Goal: Task Accomplishment & Management: Manage account settings

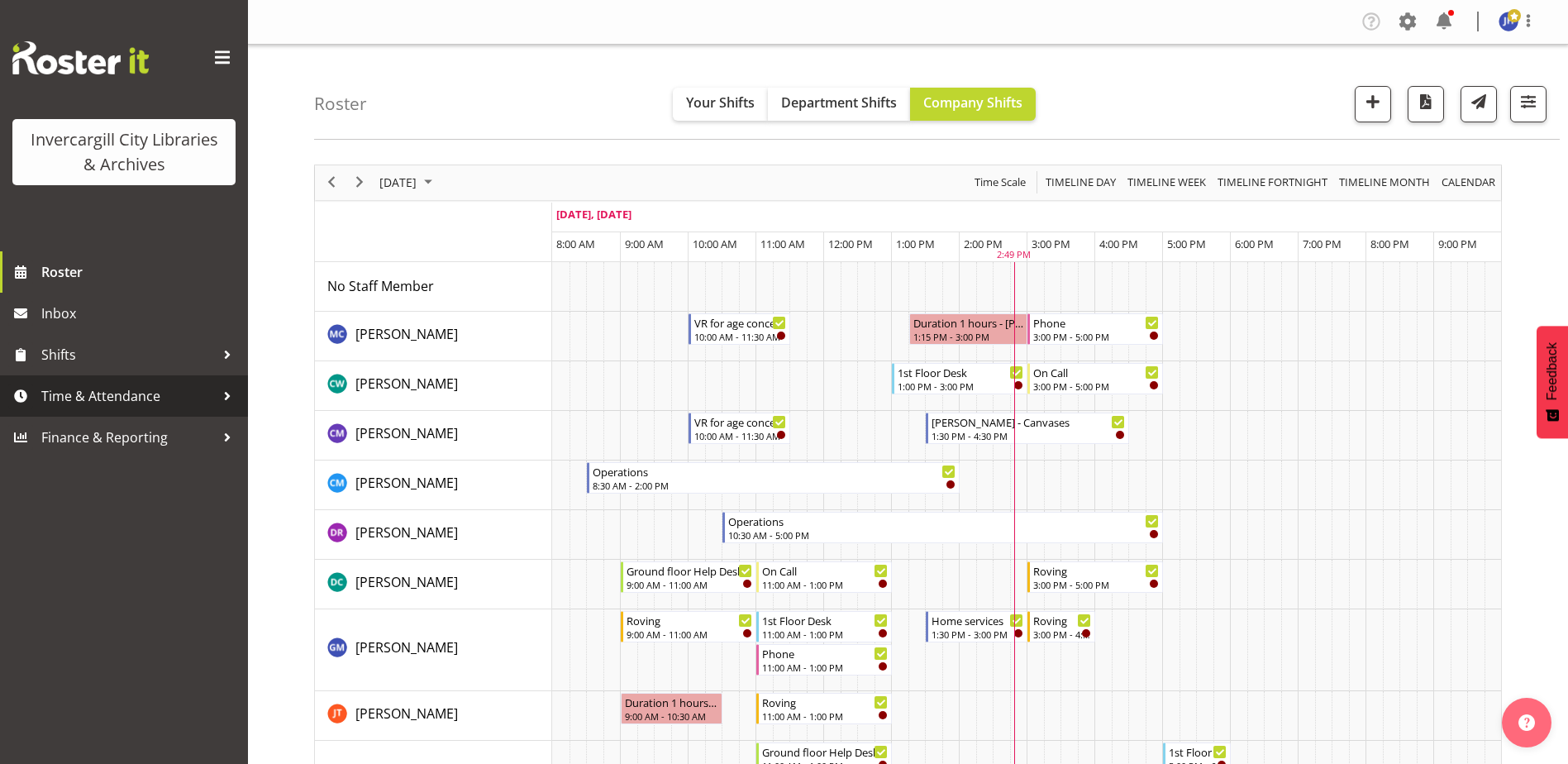
click at [85, 396] on span "Time & Attendance" at bounding box center [128, 395] width 174 height 25
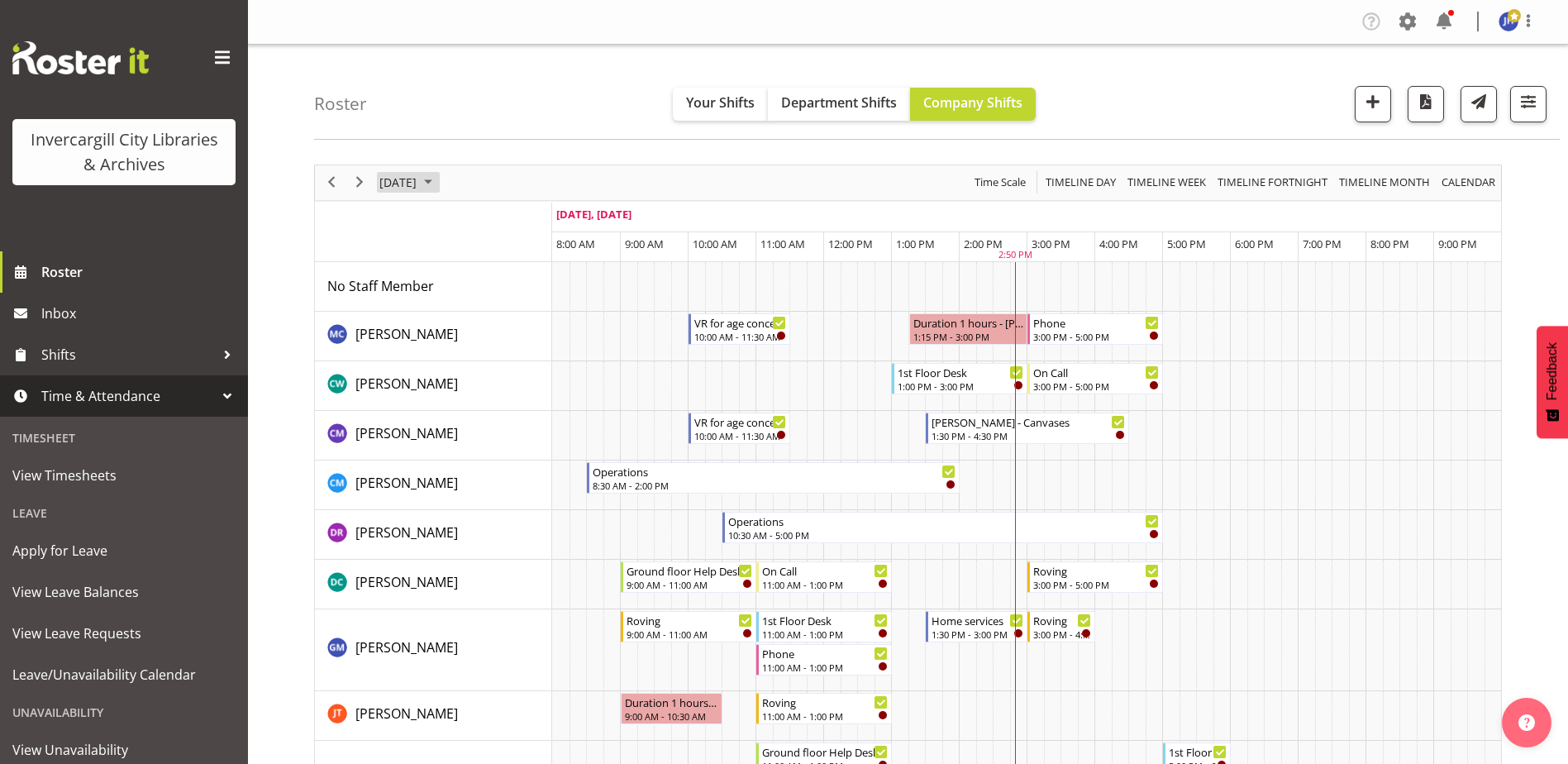
click at [438, 181] on span "September 2025" at bounding box center [429, 182] width 20 height 21
click at [449, 399] on span "30" at bounding box center [449, 393] width 25 height 25
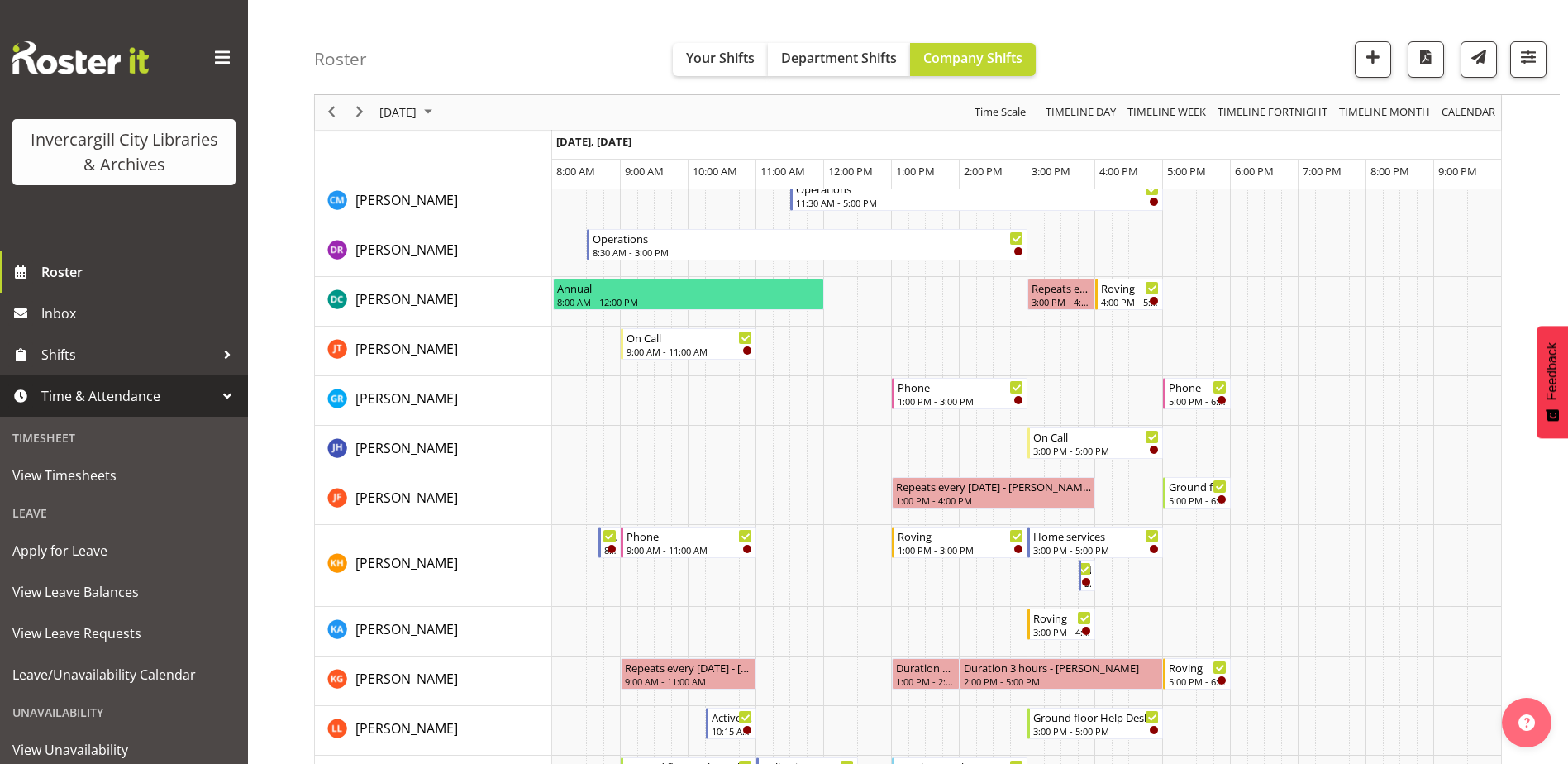
scroll to position [83, 0]
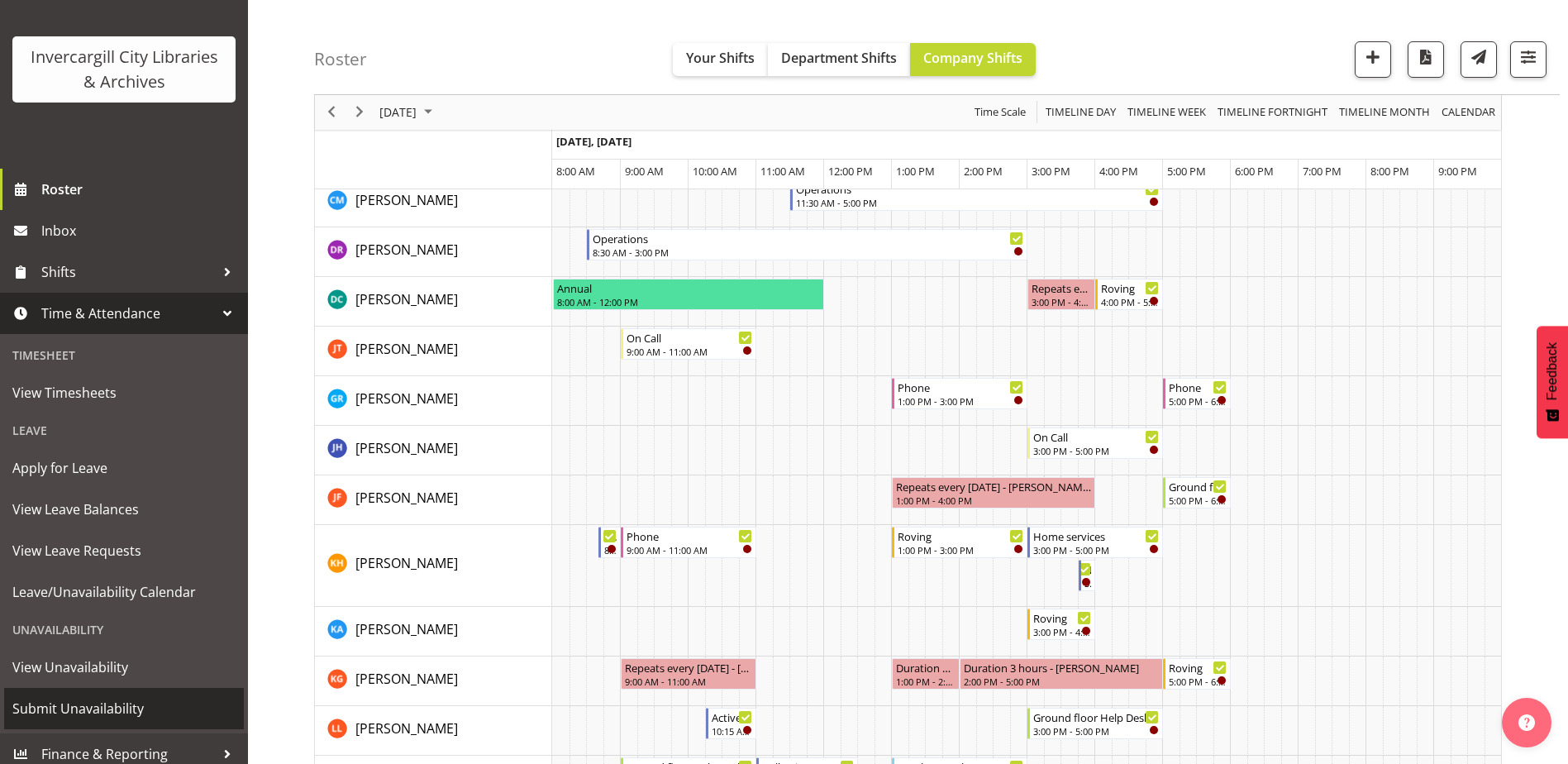
click at [61, 711] on span "Submit Unavailability" at bounding box center [124, 708] width 223 height 25
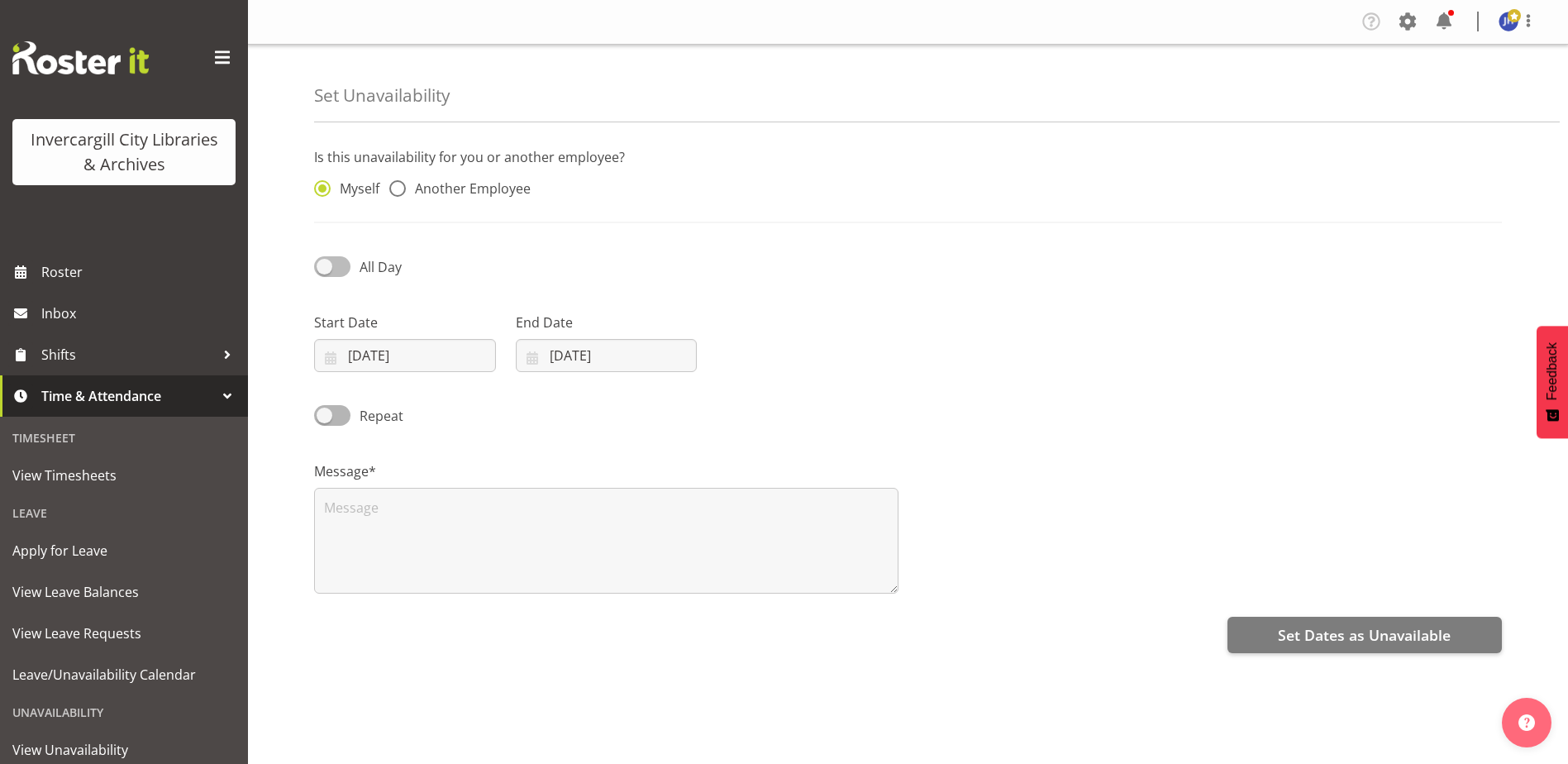
click at [330, 268] on span at bounding box center [332, 267] width 37 height 21
click at [325, 268] on input "All Day" at bounding box center [319, 267] width 11 height 11
checkbox input "true"
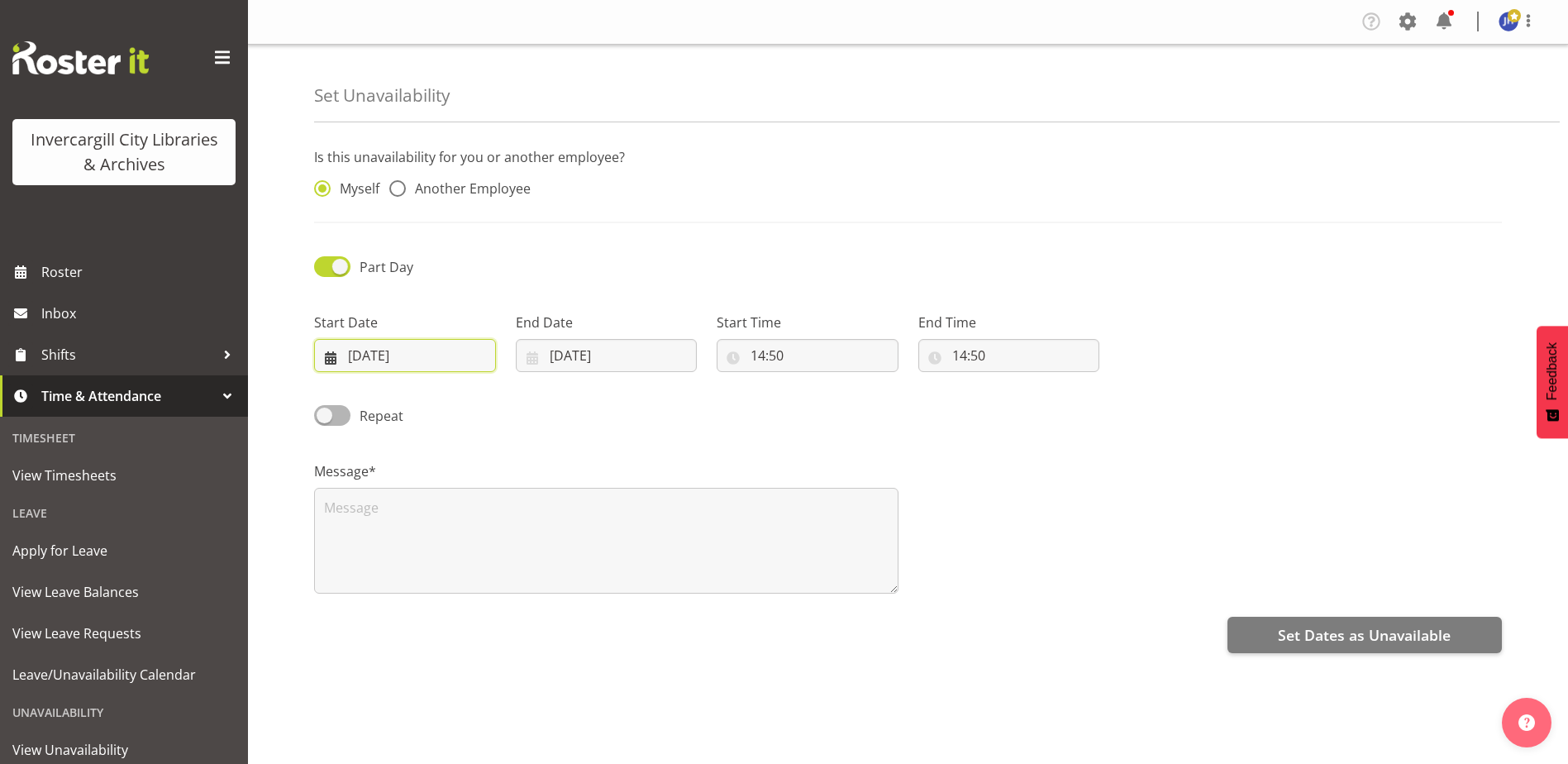
click at [328, 356] on input "[DATE]" at bounding box center [405, 354] width 182 height 33
click at [415, 612] on span "30" at bounding box center [412, 614] width 13 height 16
type input "30/09/2025"
click at [639, 346] on input "24/09/2025" at bounding box center [606, 354] width 182 height 33
click at [615, 617] on span "30" at bounding box center [613, 614] width 13 height 16
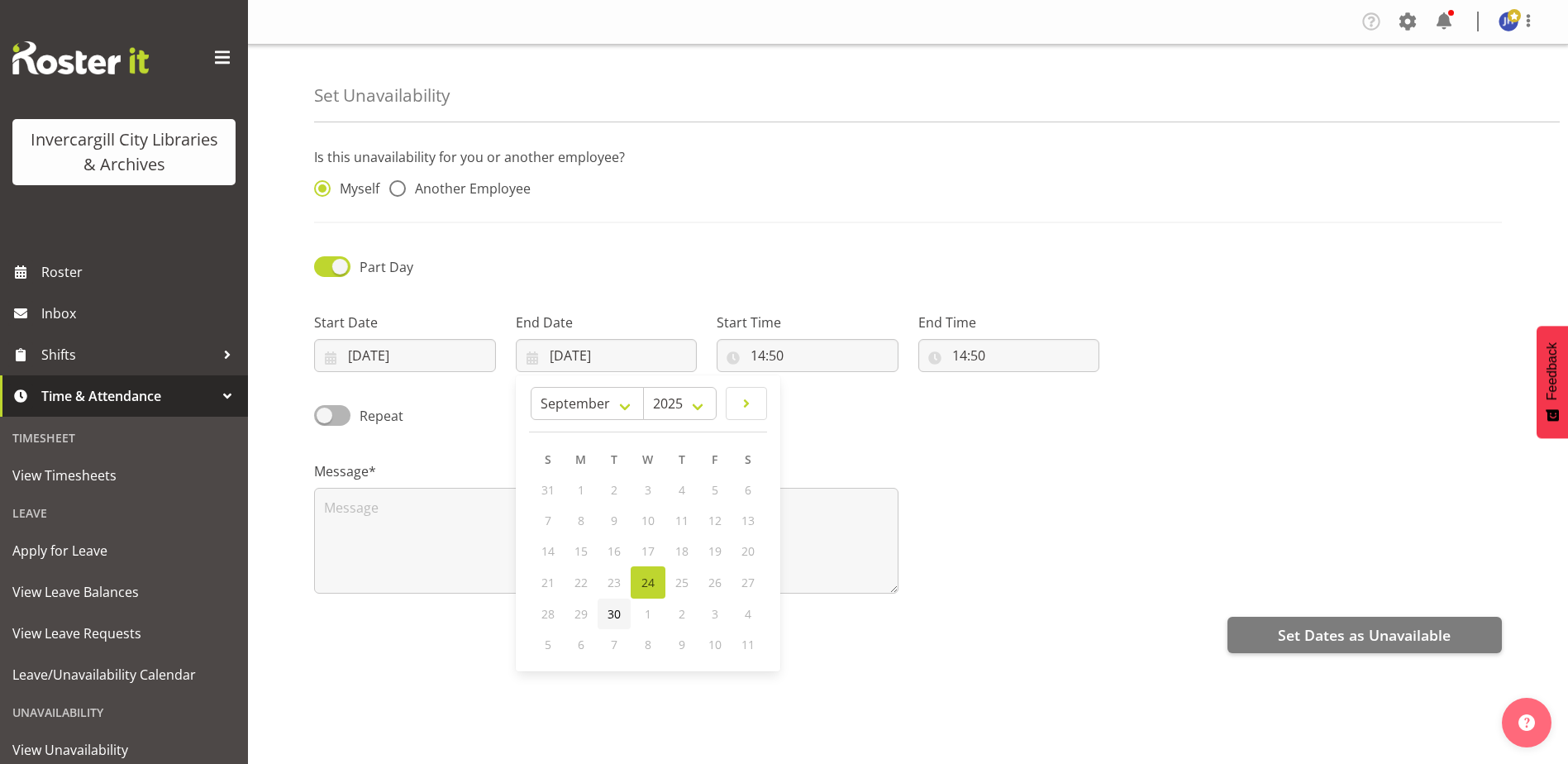
type input "30/09/2025"
click at [330, 414] on span at bounding box center [332, 415] width 37 height 21
click at [325, 414] on input "Repeat" at bounding box center [319, 415] width 11 height 11
checkbox input "true"
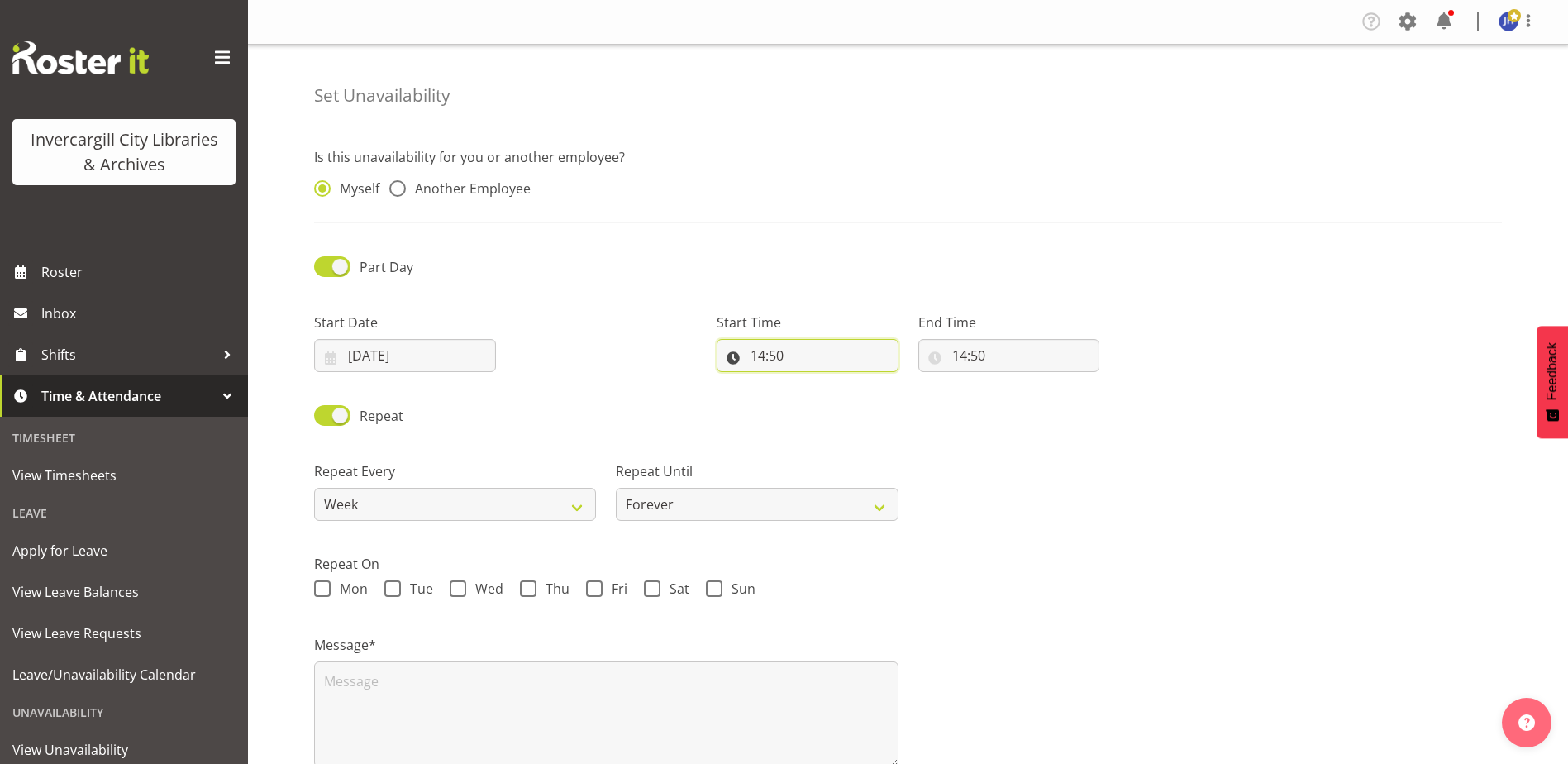
click at [765, 359] on input "14:50" at bounding box center [808, 354] width 182 height 33
click at [834, 401] on select "00 01 02 03 04 05 06 07 08 09 10 11 12 13 14 15 16 17 18 19 20 21 22 23" at bounding box center [829, 398] width 38 height 33
select select "1"
click at [811, 382] on select "00 01 02 03 04 05 06 07 08 09 10 11 12 13 14 15 16 17 18 19 20 21 22 23" at bounding box center [829, 398] width 38 height 33
type input "01:50"
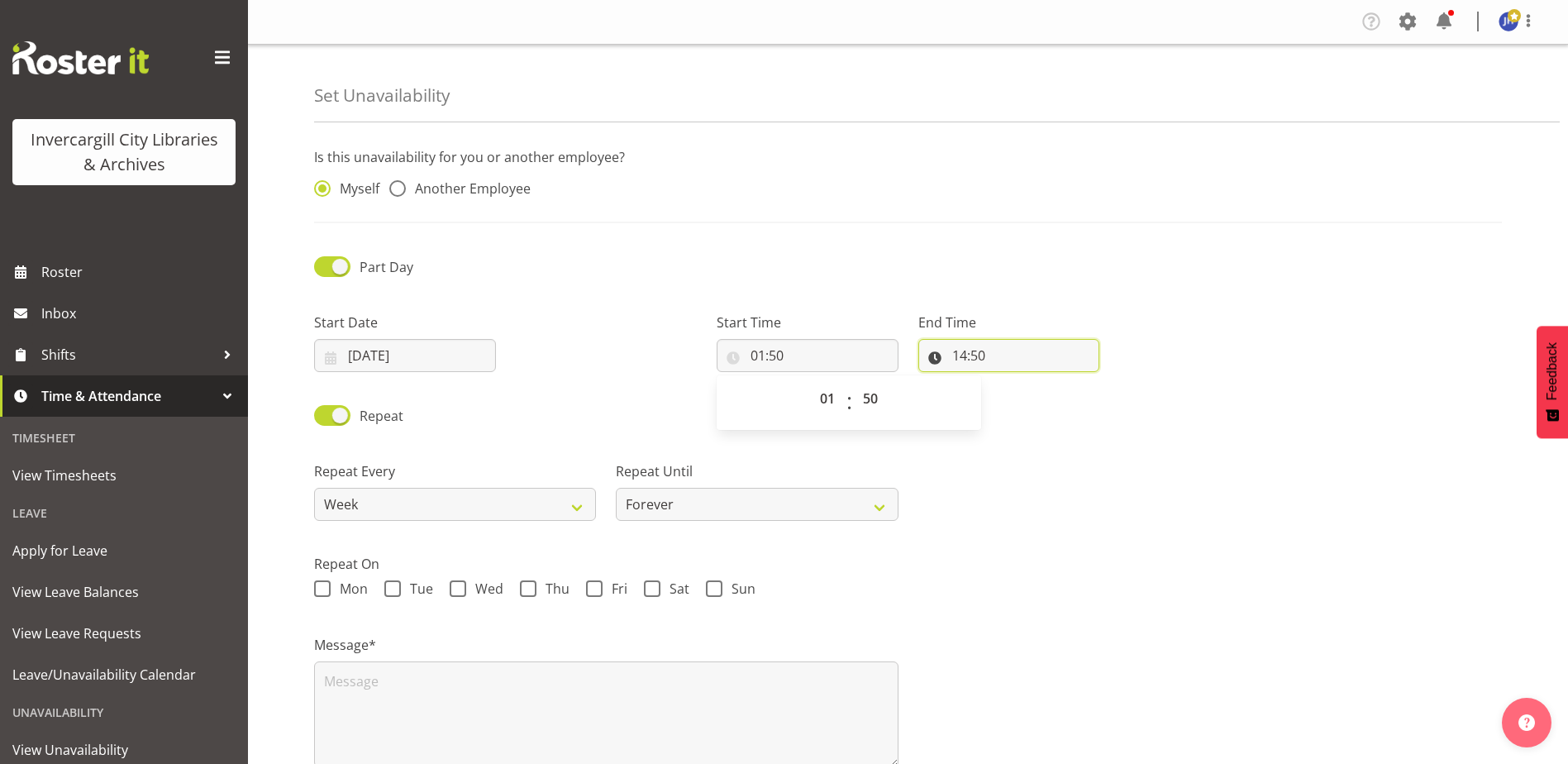
click at [994, 353] on input "14:50" at bounding box center [1009, 354] width 182 height 33
click at [795, 353] on input "01:50" at bounding box center [808, 354] width 182 height 33
click at [874, 401] on select "00 01 02 03 04 05 06 07 08 09 10 11 12 13 14 15 16 17 18 19 20 21 22 23 24 25 2…" at bounding box center [873, 398] width 38 height 33
select select "0"
click at [854, 382] on select "00 01 02 03 04 05 06 07 08 09 10 11 12 13 14 15 16 17 18 19 20 21 22 23 24 25 2…" at bounding box center [873, 398] width 38 height 33
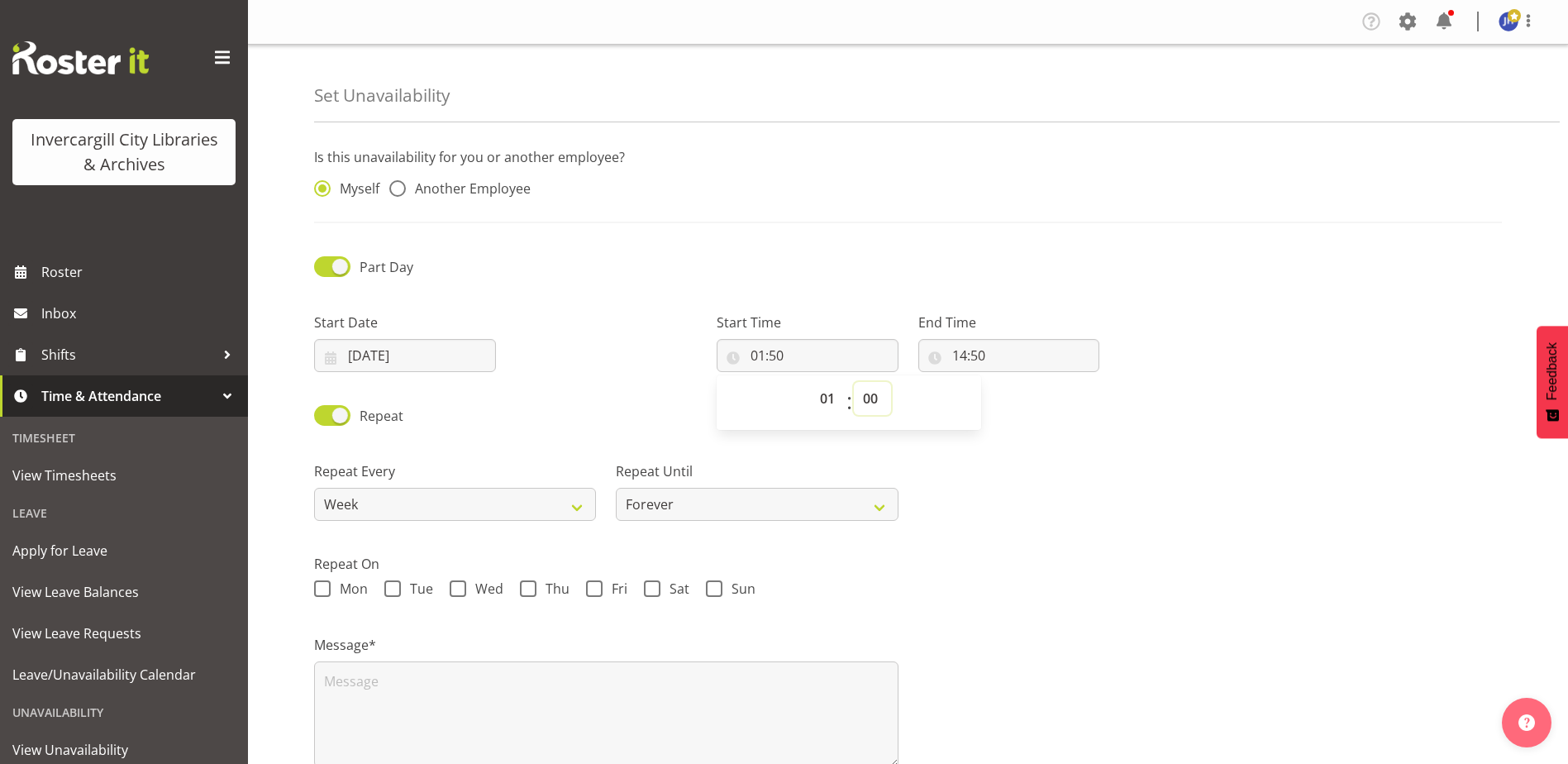
type input "01:00"
click at [997, 355] on input "14:50" at bounding box center [1009, 354] width 182 height 33
click at [1031, 402] on select "00 01 02 03 04 05 06 07 08 09 10 11 12 13 14 15 16 17 18 19 20 21 22 23" at bounding box center [1032, 398] width 38 height 33
select select "3"
click at [1013, 382] on select "00 01 02 03 04 05 06 07 08 09 10 11 12 13 14 15 16 17 18 19 20 21 22 23" at bounding box center [1032, 398] width 38 height 33
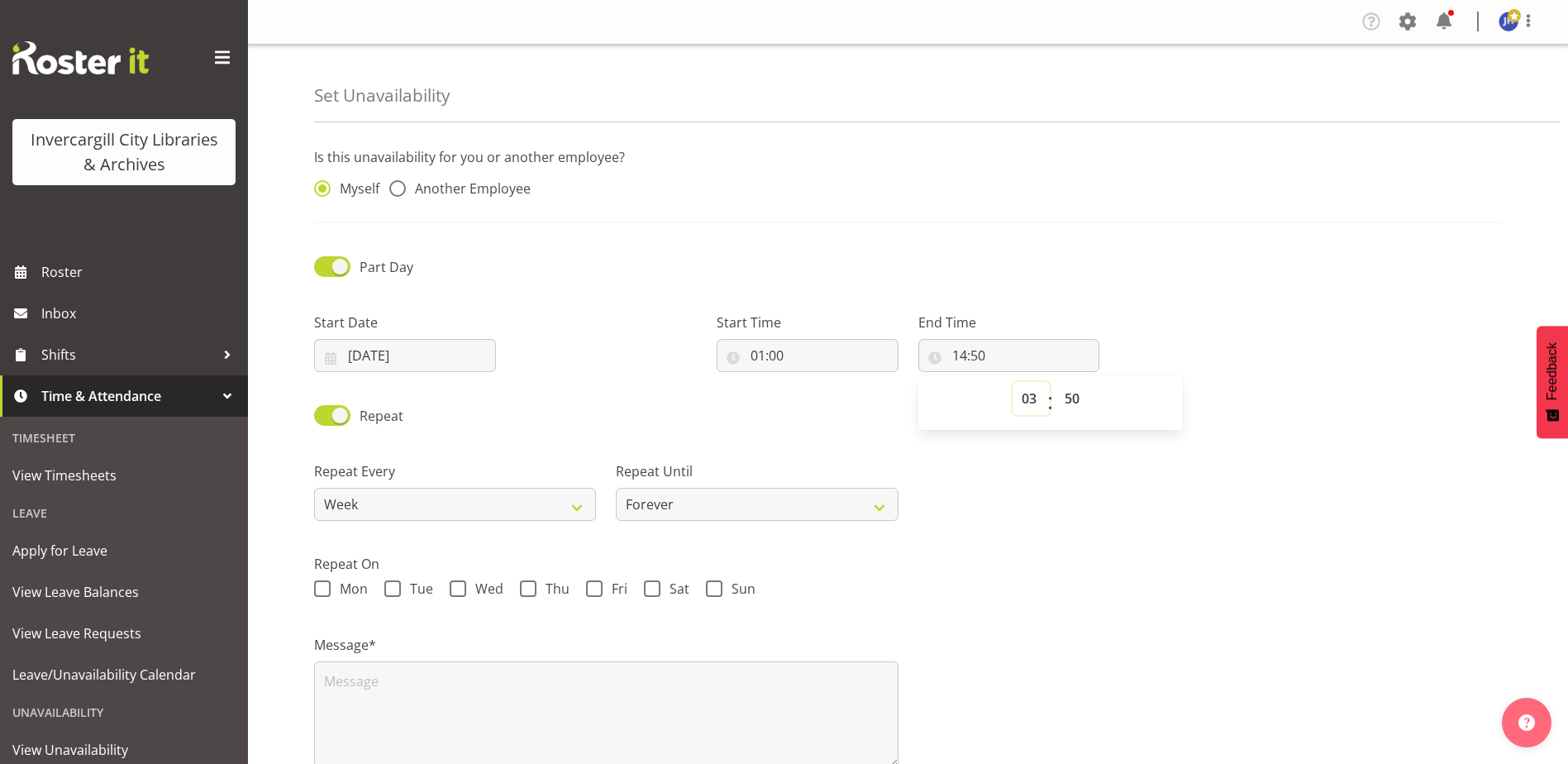
type input "03:50"
click at [1073, 399] on select "00 01 02 03 04 05 06 07 08 09 10 11 12 13 14 15 16 17 18 19 20 21 22 23 24 25 2…" at bounding box center [1074, 398] width 38 height 33
select select "0"
click at [1056, 382] on select "00 01 02 03 04 05 06 07 08 09 10 11 12 13 14 15 16 17 18 19 20 21 22 23 24 25 2…" at bounding box center [1074, 398] width 38 height 33
type input "03:00"
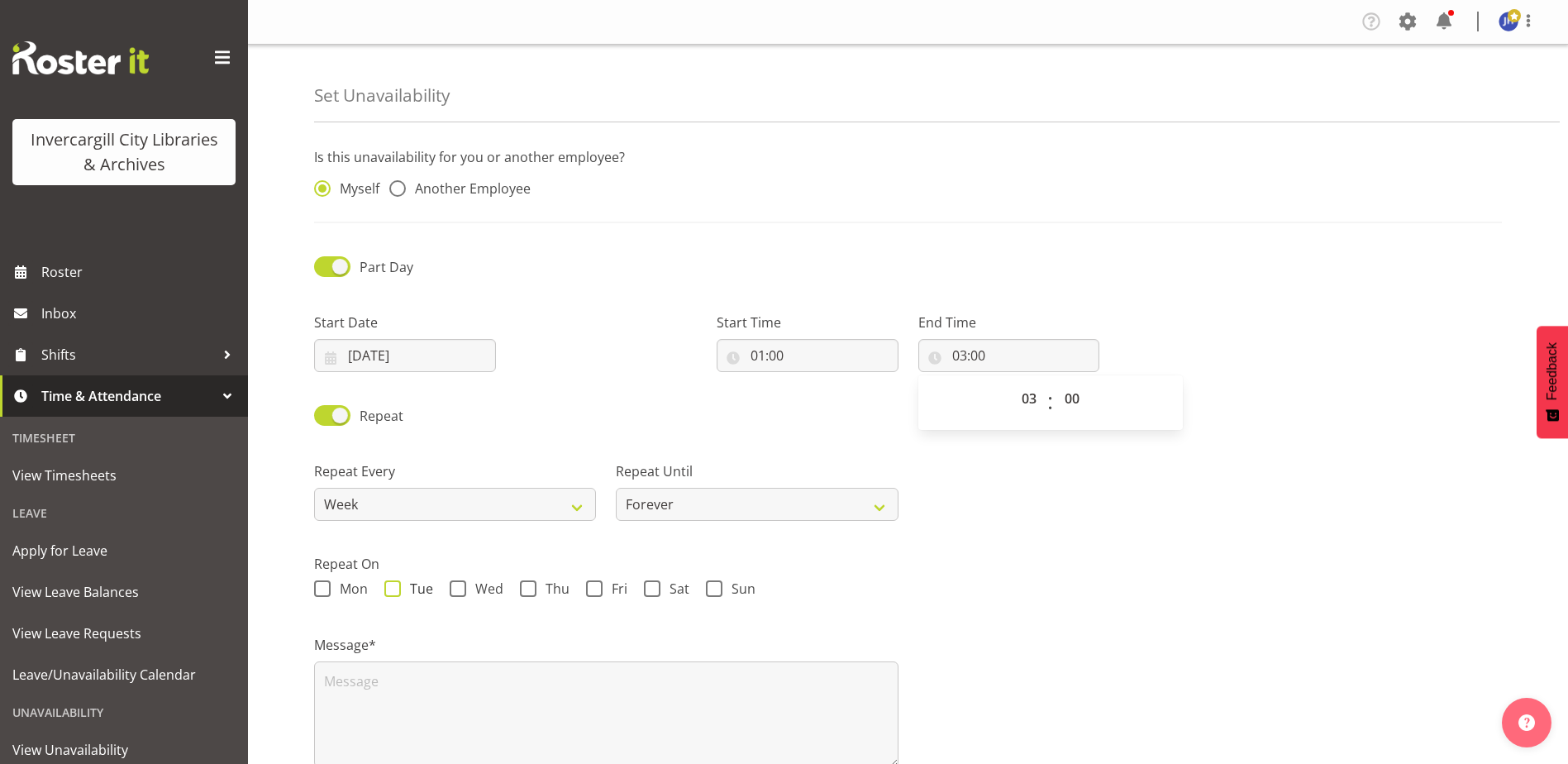
click at [392, 583] on span at bounding box center [392, 588] width 17 height 17
click at [392, 583] on input "Tue" at bounding box center [389, 588] width 11 height 11
checkbox input "true"
click at [581, 500] on select "Week 2 Weeks 3 Weeks 4 Weeks Month" at bounding box center [454, 503] width 281 height 33
select select "2weeks"
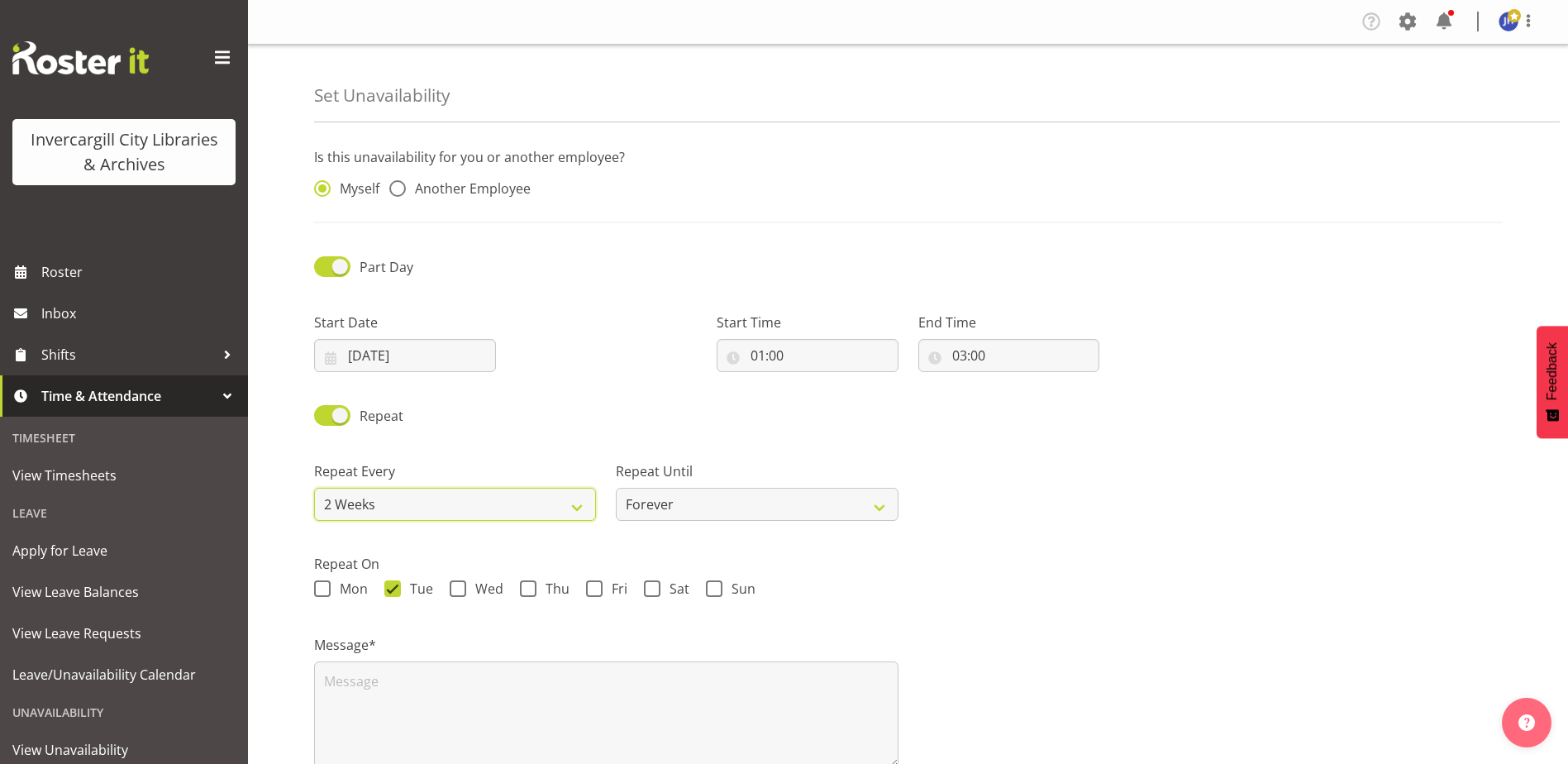
click at [314, 488] on select "Week 2 Weeks 3 Weeks 4 Weeks Month" at bounding box center [454, 503] width 281 height 33
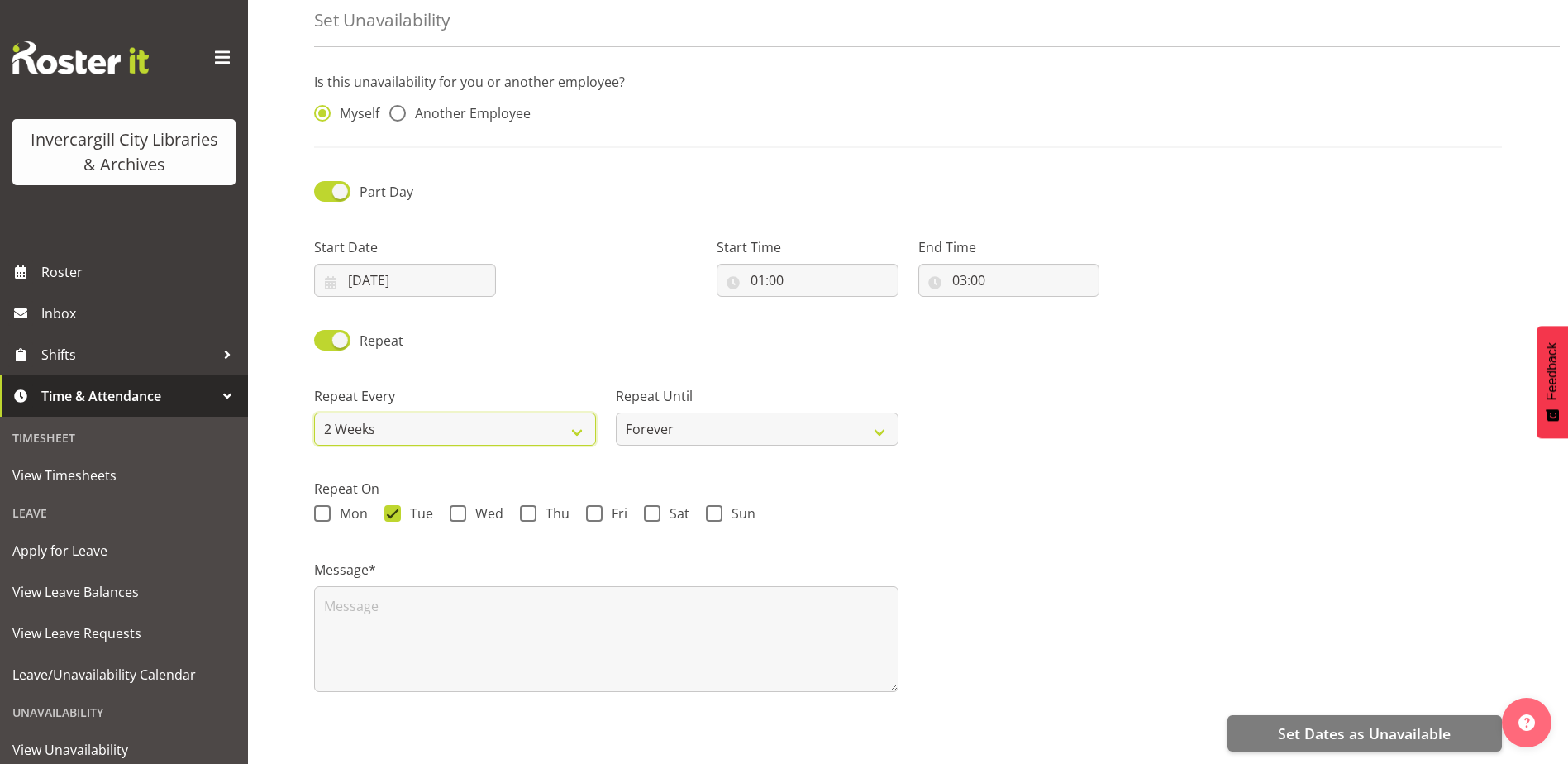
scroll to position [88, 0]
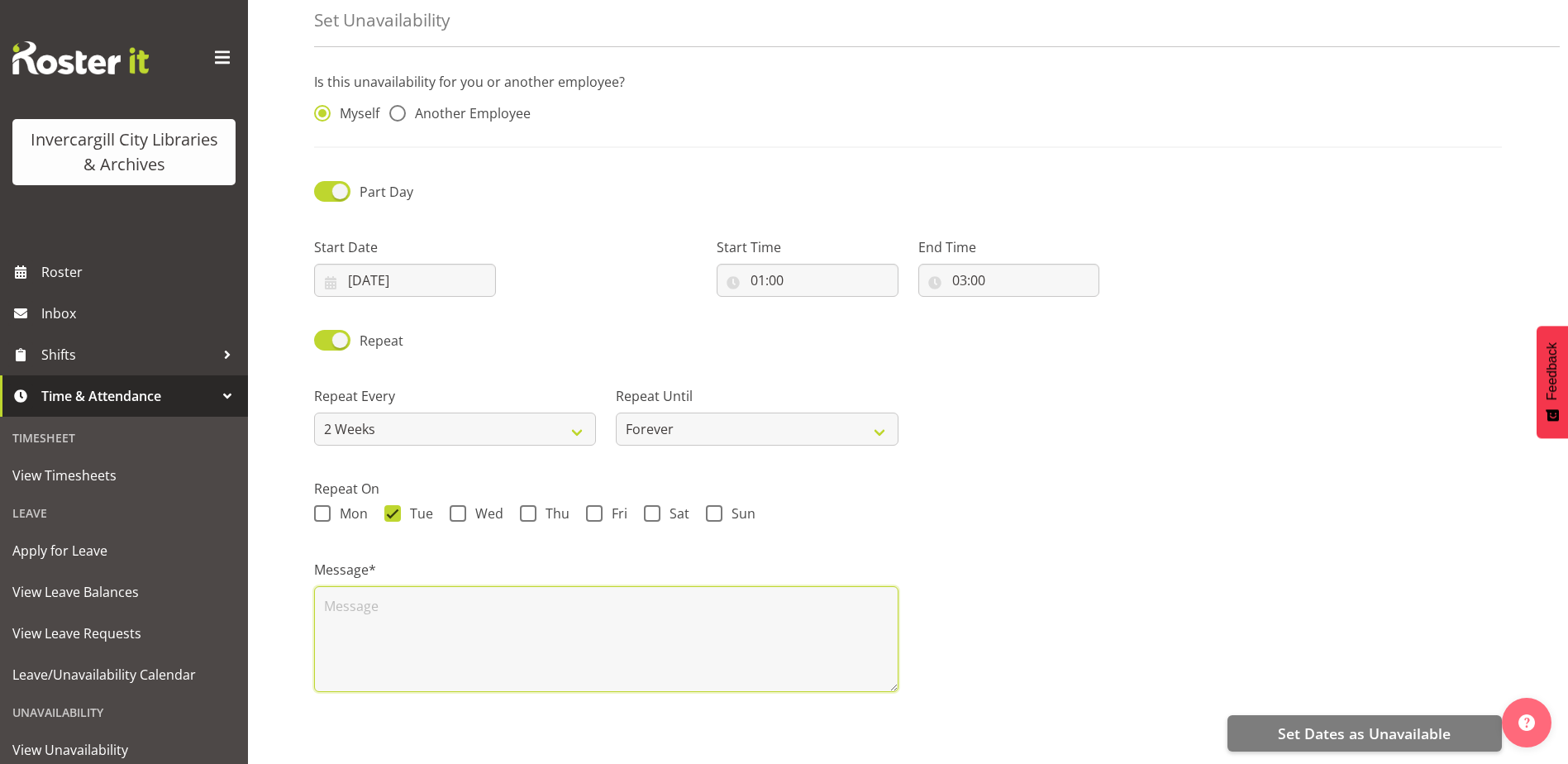
click at [396, 594] on textarea at bounding box center [606, 639] width 585 height 106
click at [464, 592] on textarea "Te Haeta Team Leaders Meeting" at bounding box center [606, 639] width 585 height 106
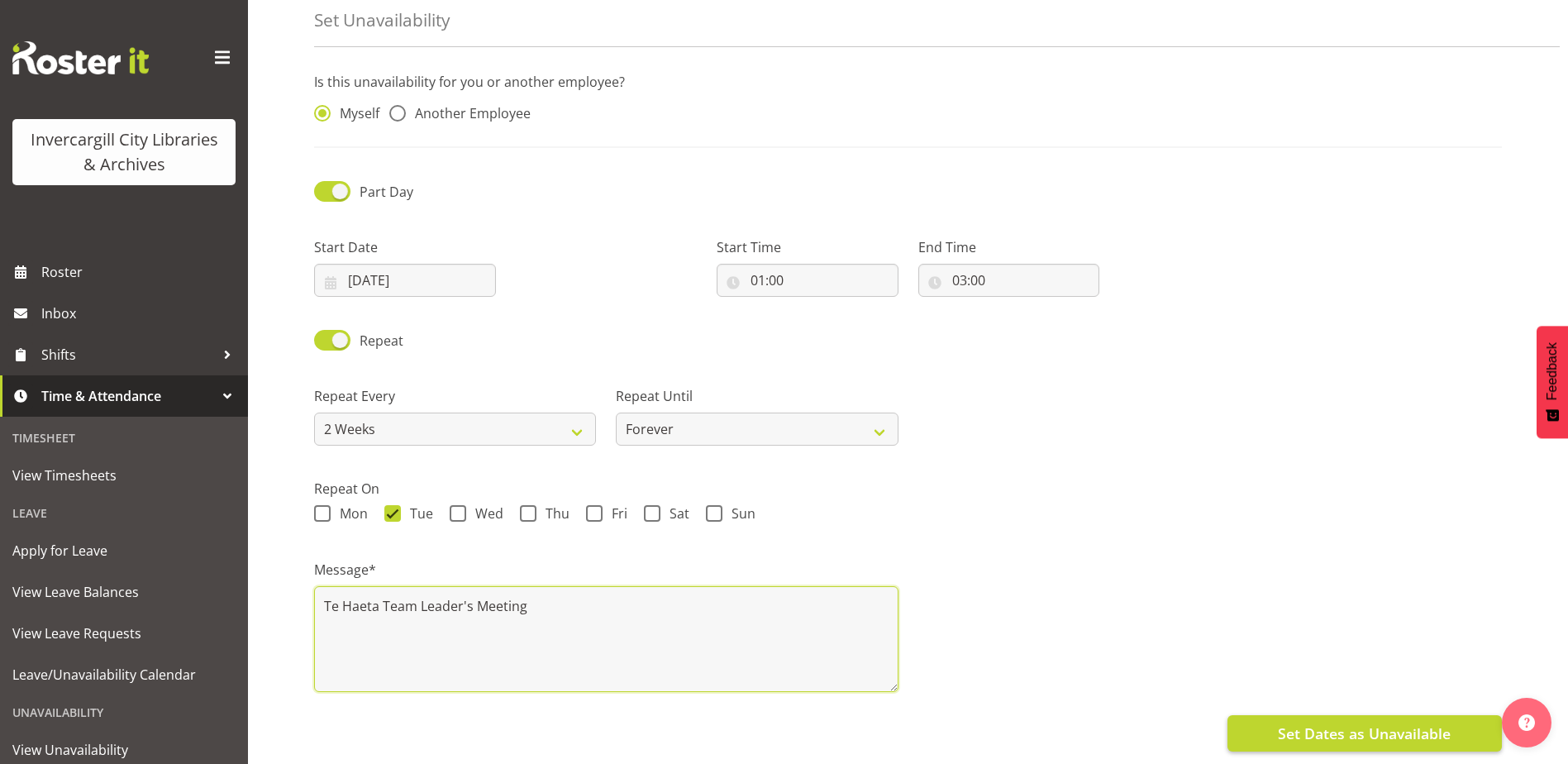
type textarea "Te Haeta Team Leader's Meeting"
click at [1389, 729] on span "Set Dates as Unavailable" at bounding box center [1364, 733] width 173 height 22
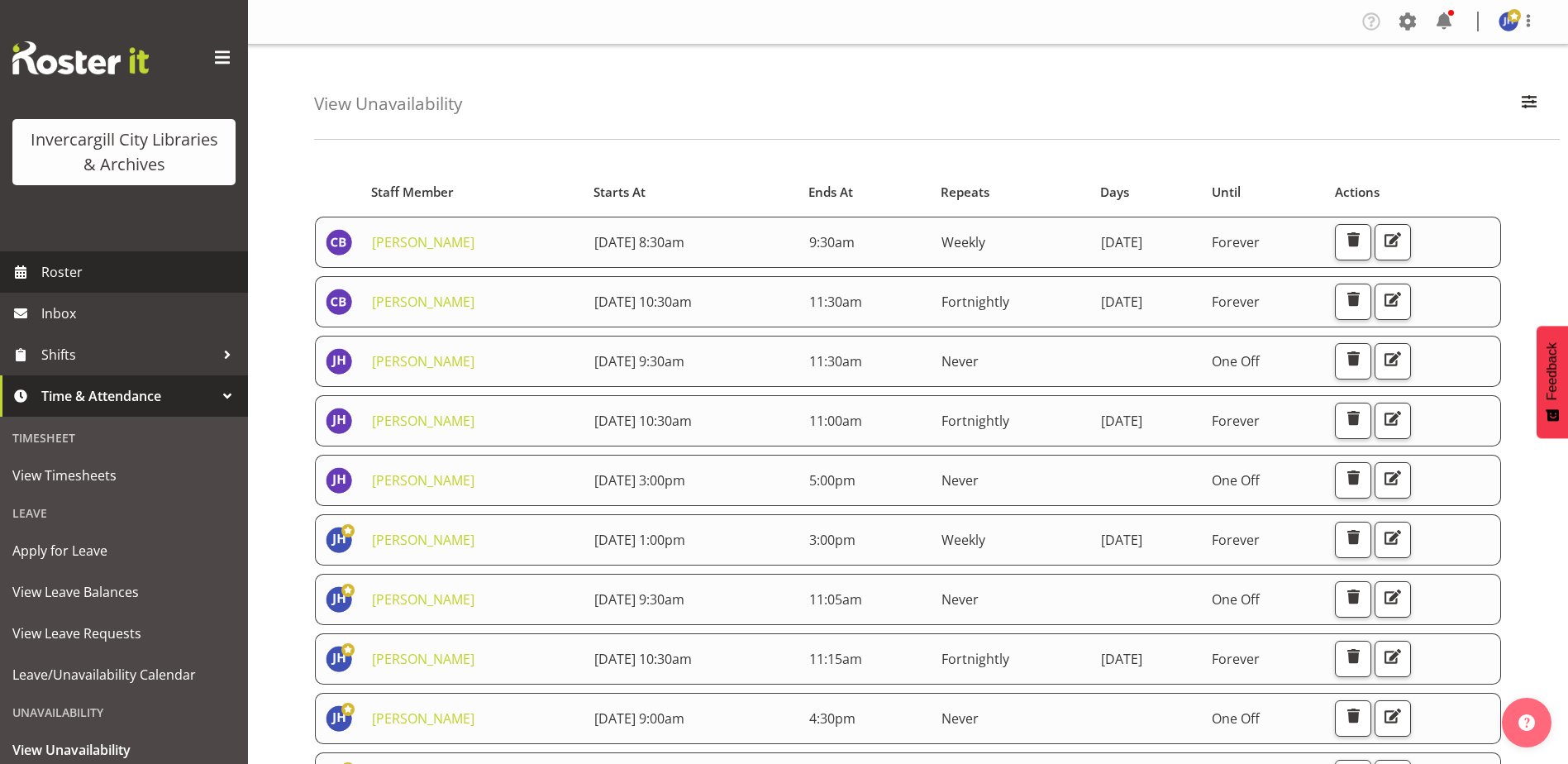
click at [68, 270] on span "Roster" at bounding box center [140, 271] width 198 height 25
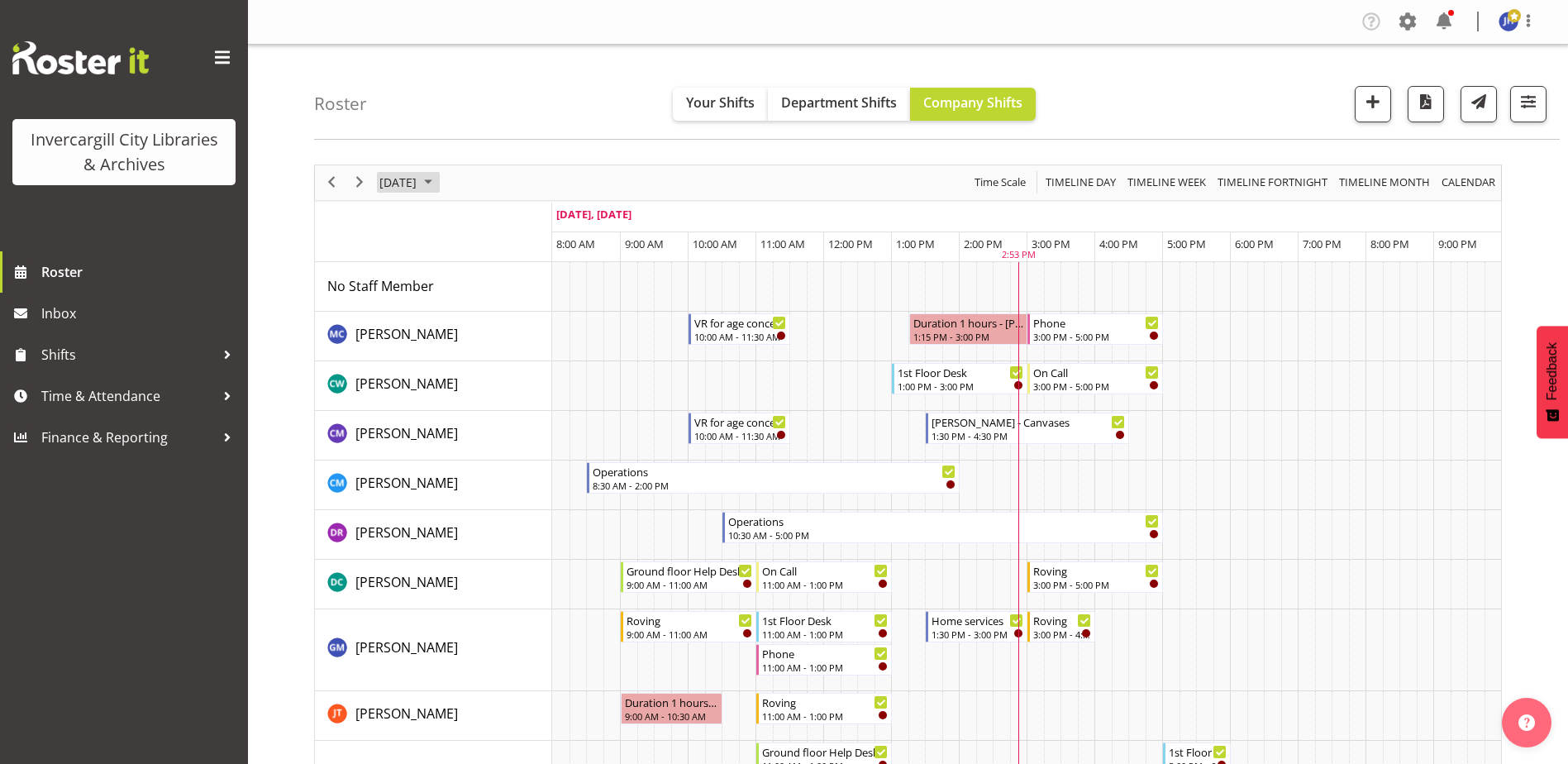
click at [438, 182] on span "September 2025" at bounding box center [429, 182] width 20 height 21
click at [449, 395] on span "30" at bounding box center [449, 393] width 25 height 25
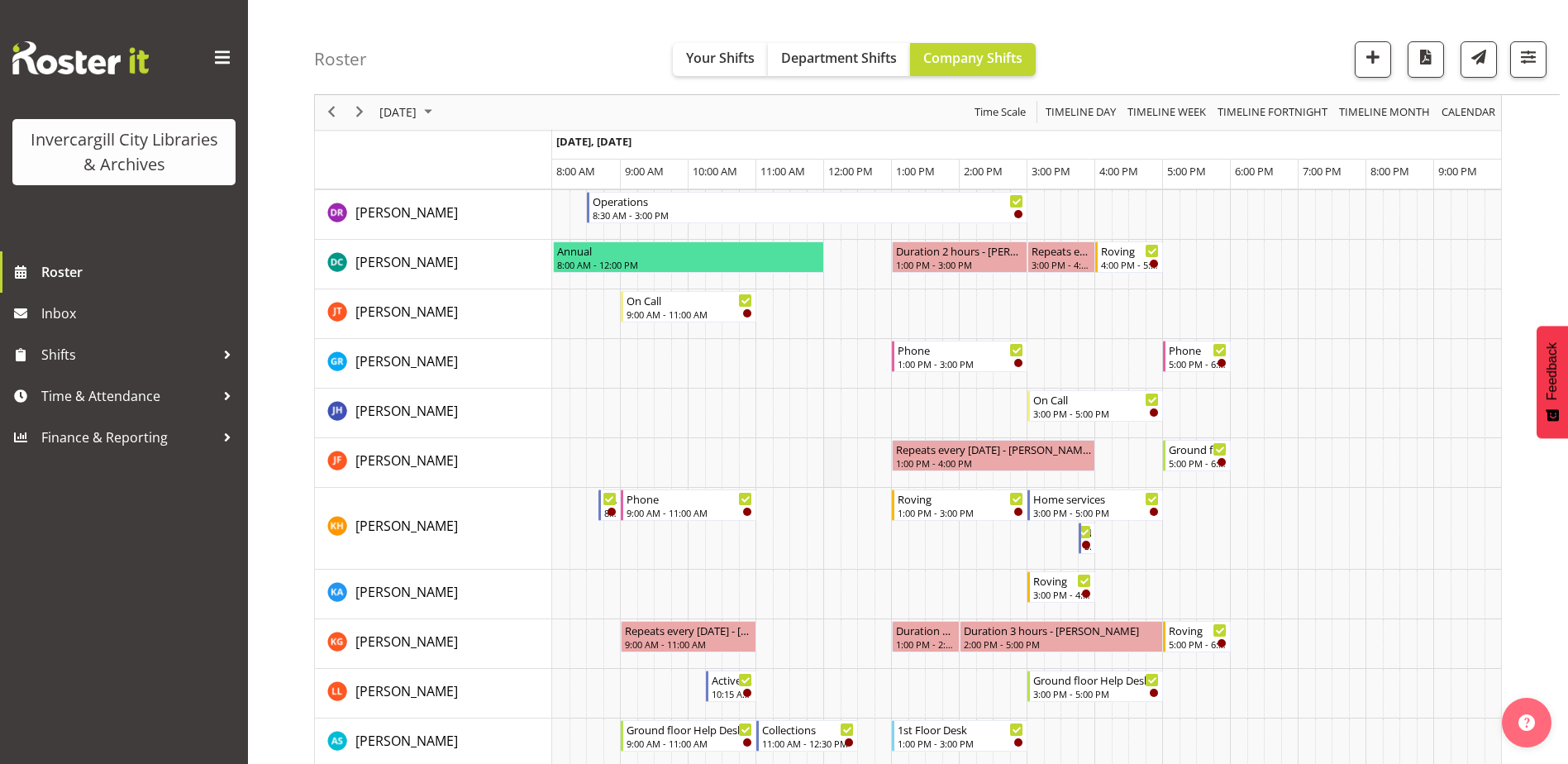
scroll to position [496, 0]
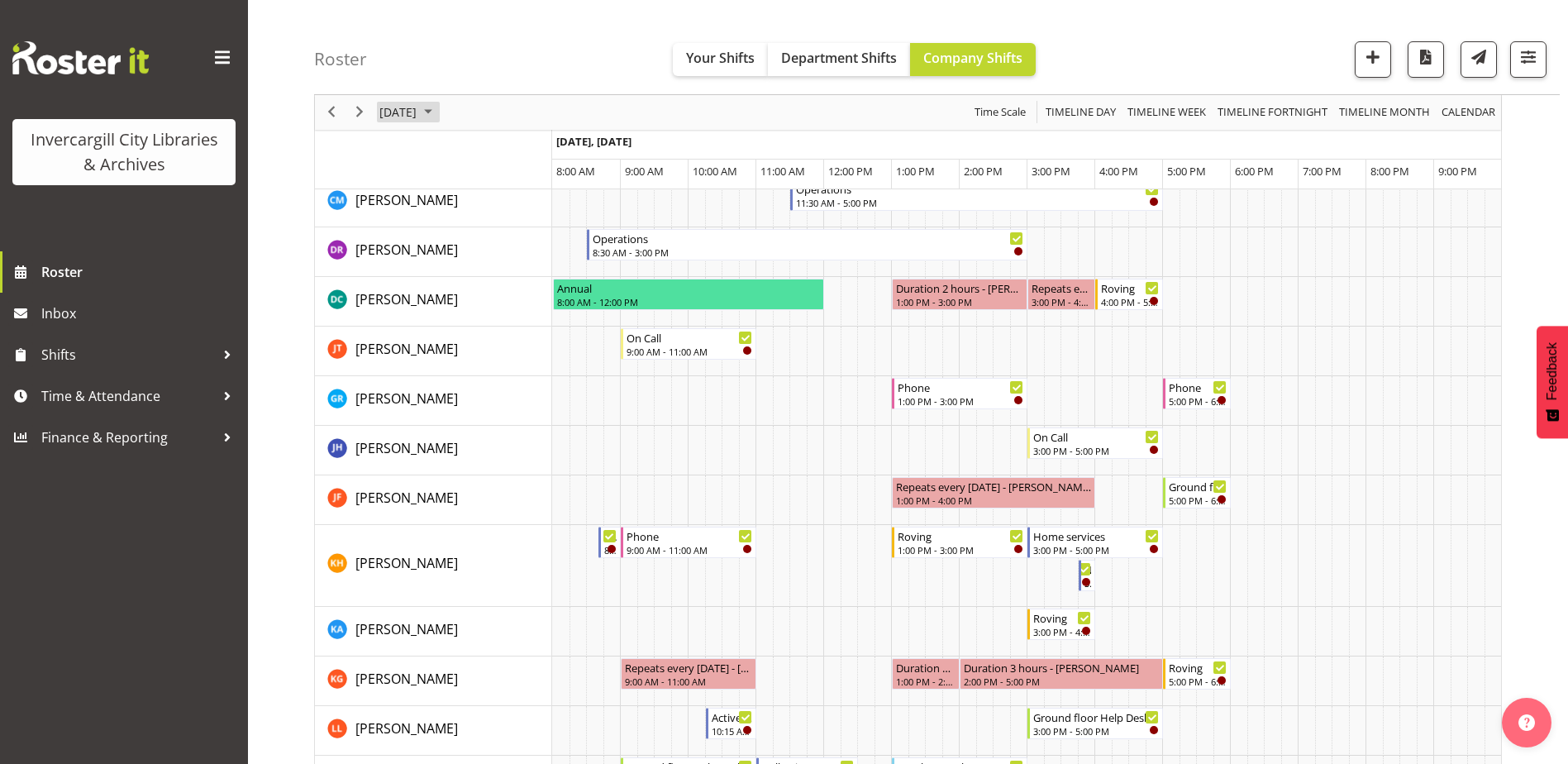
click at [438, 109] on span "September 2025" at bounding box center [429, 113] width 20 height 21
click at [429, 321] on span "29" at bounding box center [423, 323] width 25 height 25
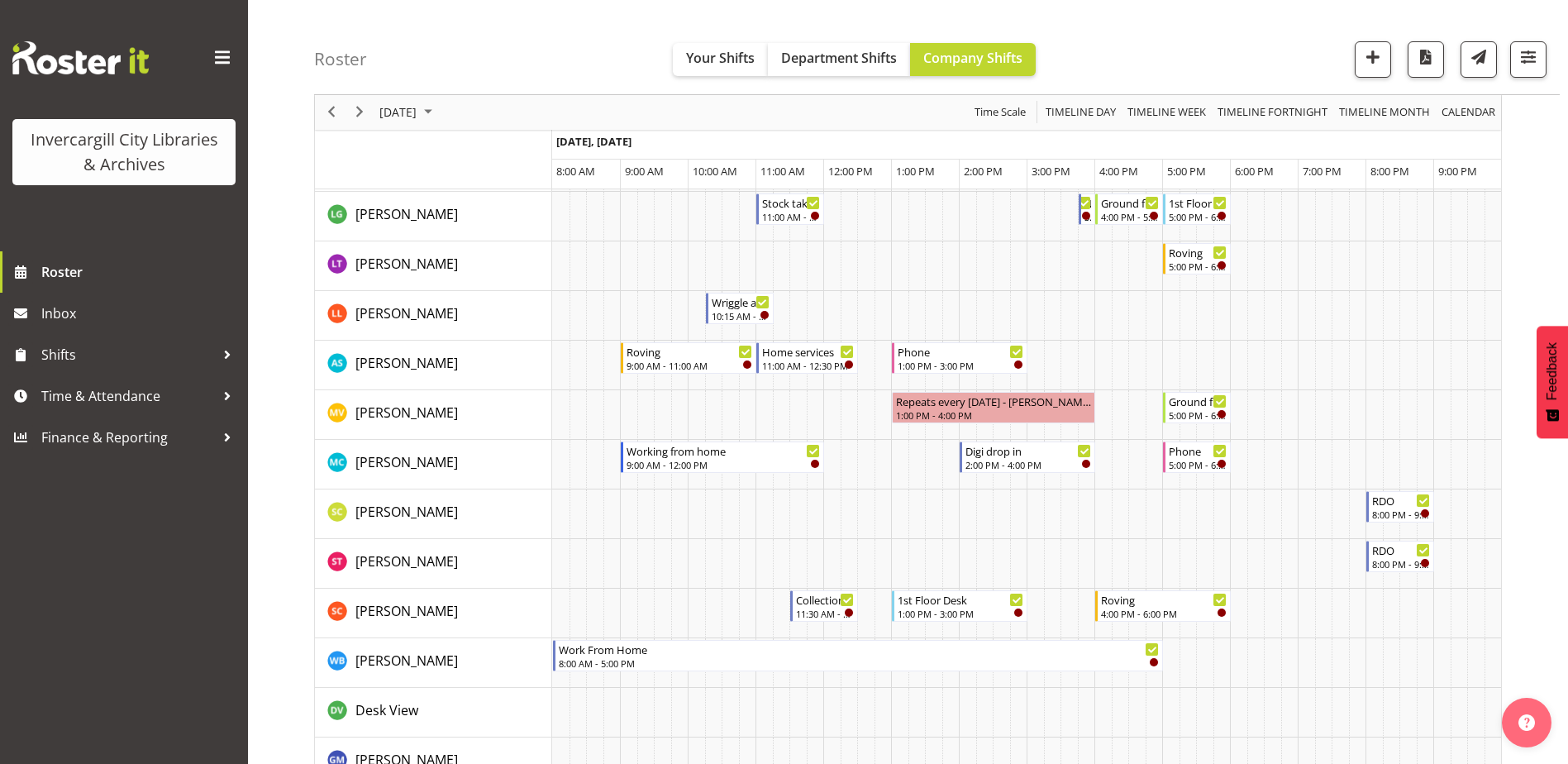
scroll to position [826, 0]
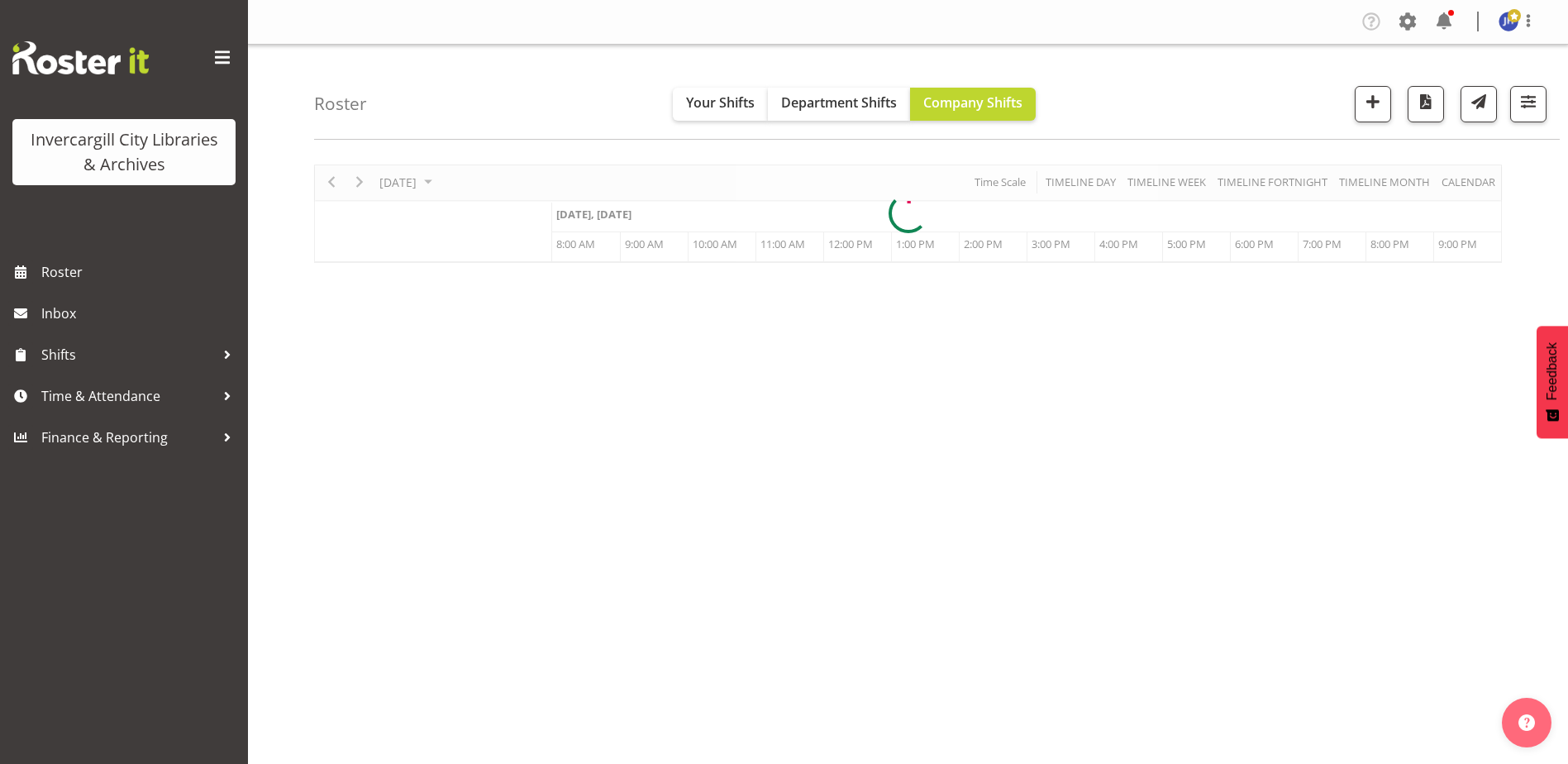
scroll to position [49, 0]
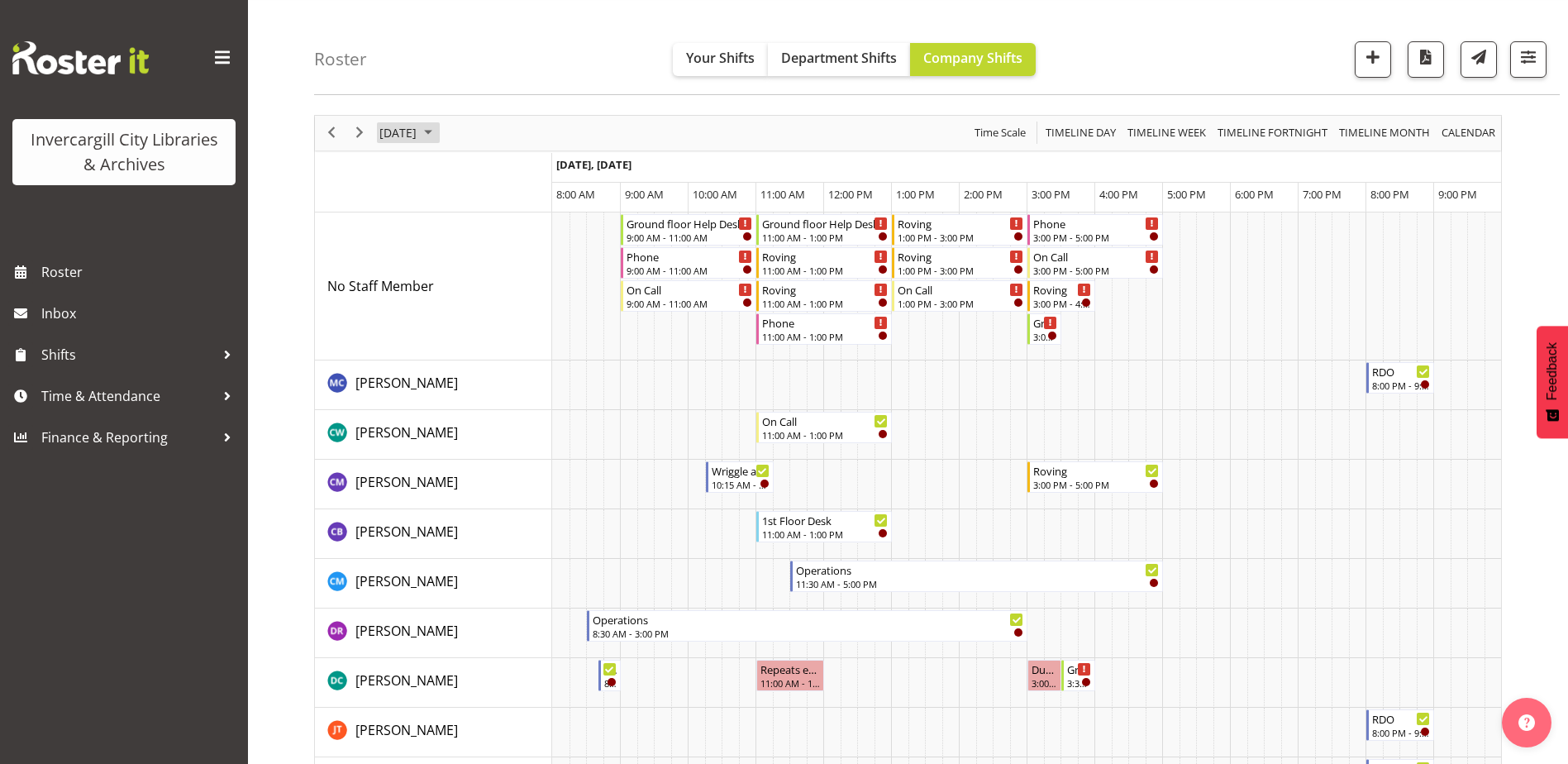
click at [438, 130] on span "September 2025" at bounding box center [429, 132] width 20 height 21
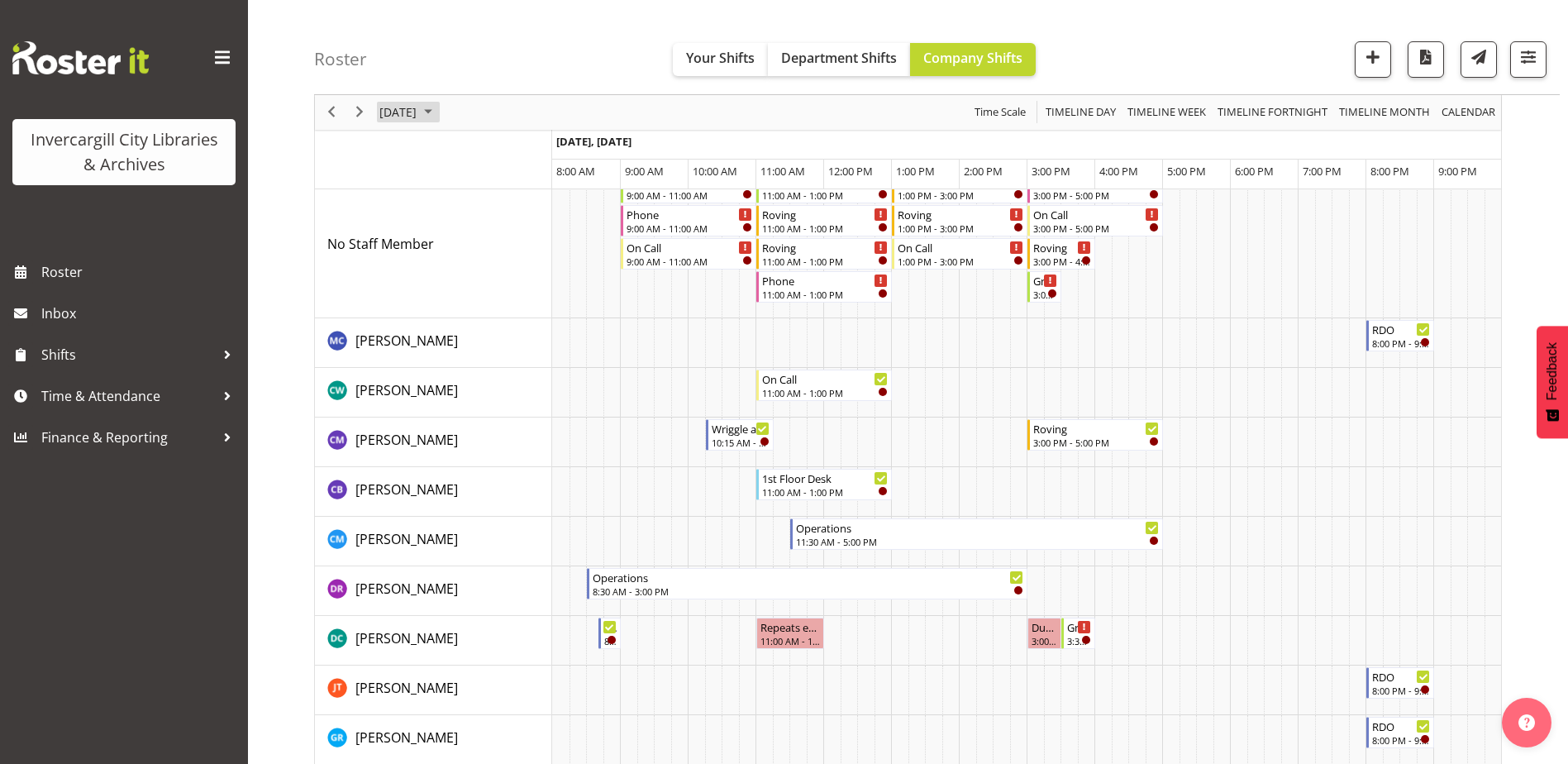
scroll to position [0, 0]
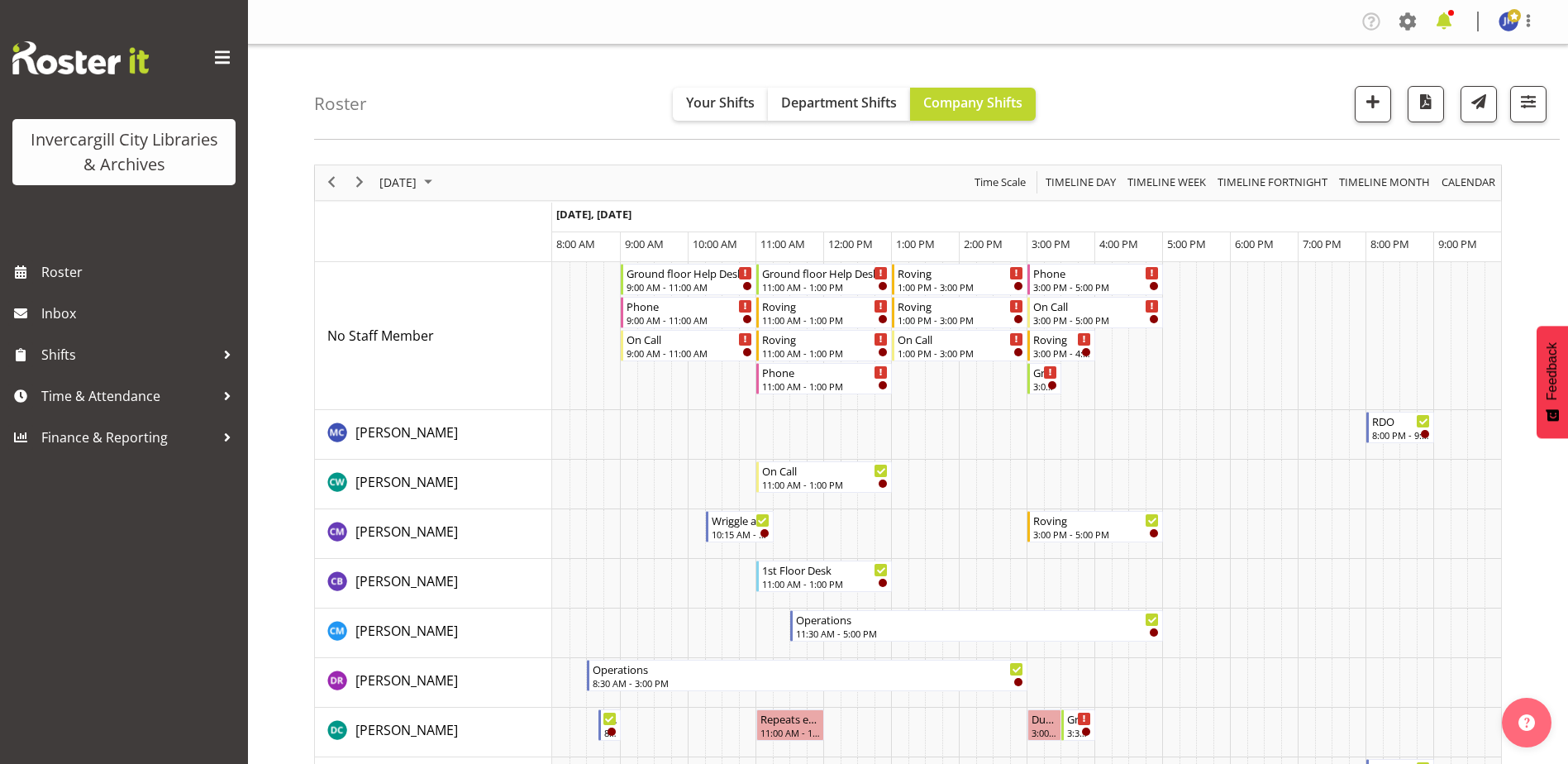
click at [1452, 18] on span at bounding box center [1444, 21] width 27 height 27
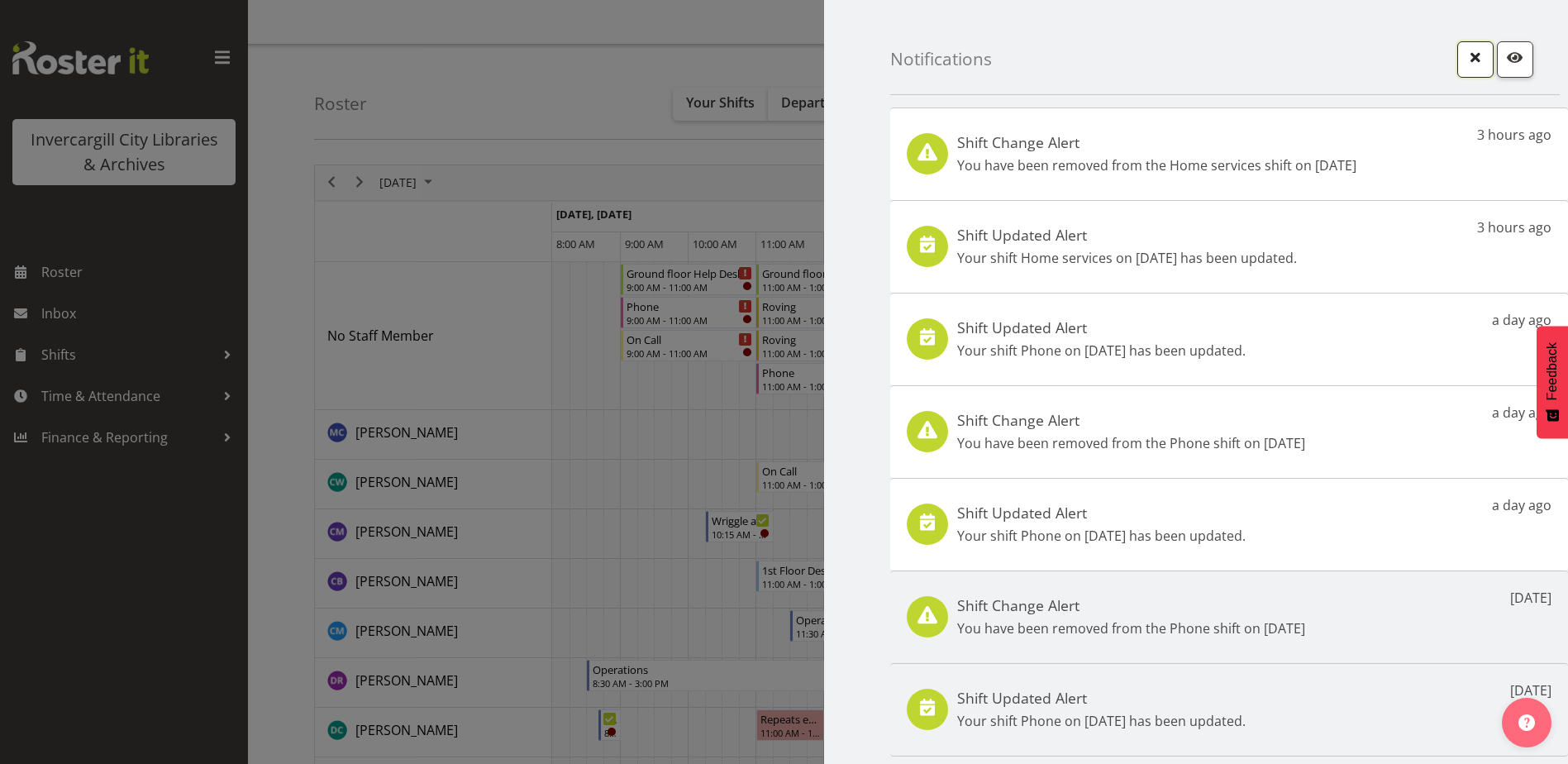
click at [1467, 59] on span "button" at bounding box center [1476, 57] width 22 height 22
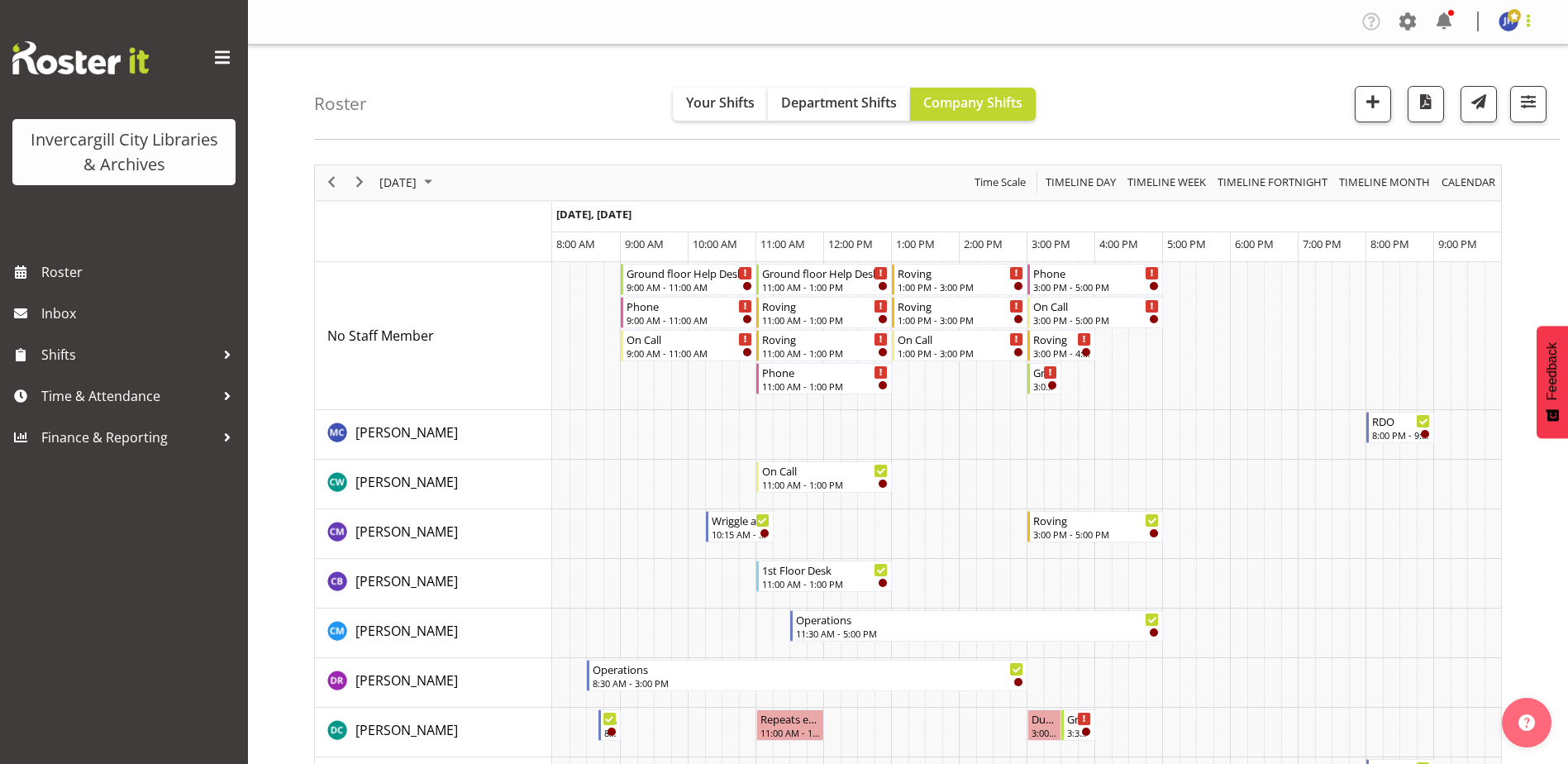
click at [1531, 17] on span at bounding box center [1529, 21] width 20 height 20
click at [1457, 93] on link "Log Out" at bounding box center [1458, 87] width 159 height 30
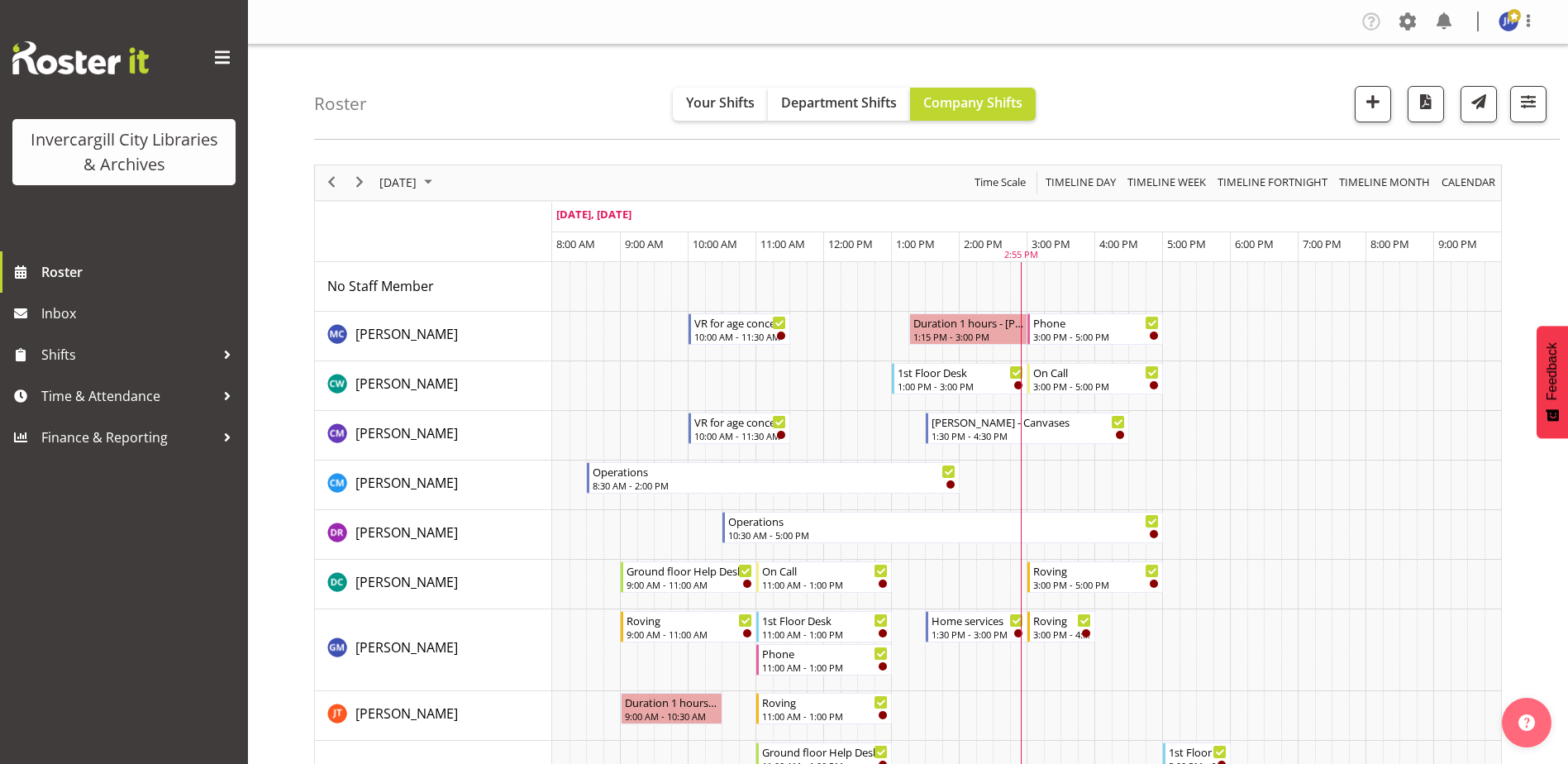
click at [438, 181] on span "September 2025" at bounding box center [429, 182] width 20 height 21
click at [449, 394] on span "30" at bounding box center [449, 393] width 25 height 25
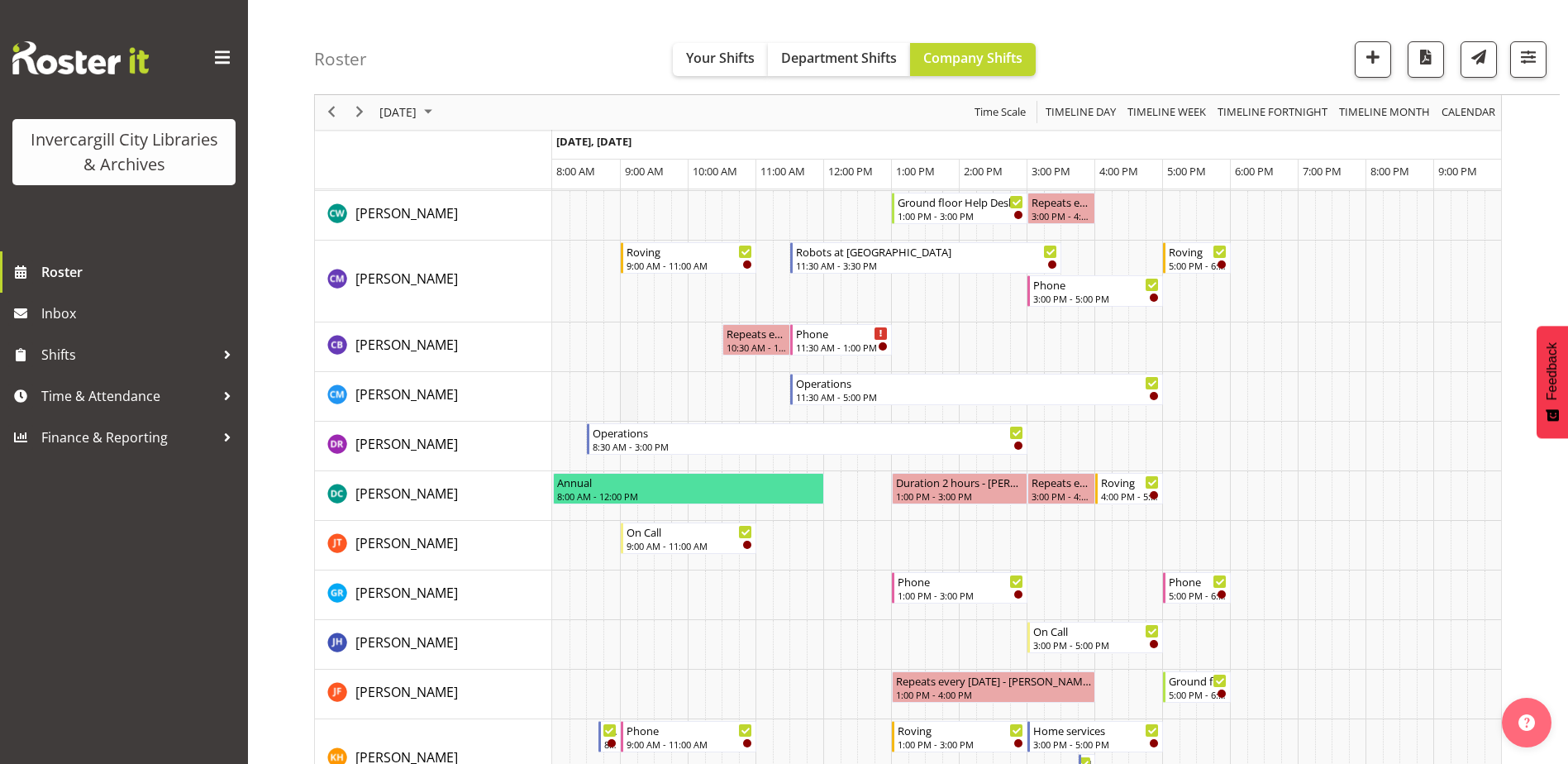
scroll to position [331, 0]
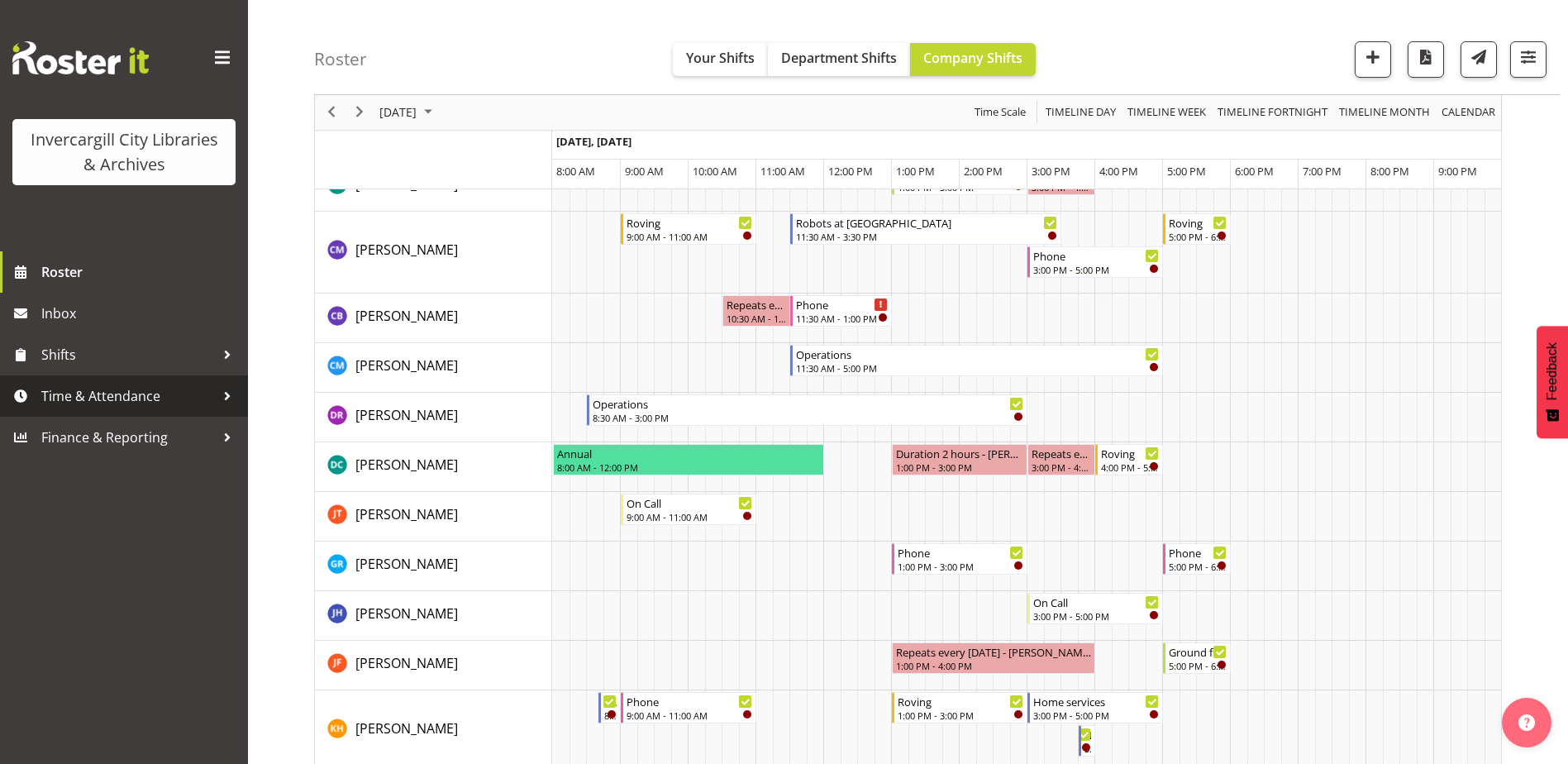
click at [129, 396] on span "Time & Attendance" at bounding box center [128, 395] width 174 height 25
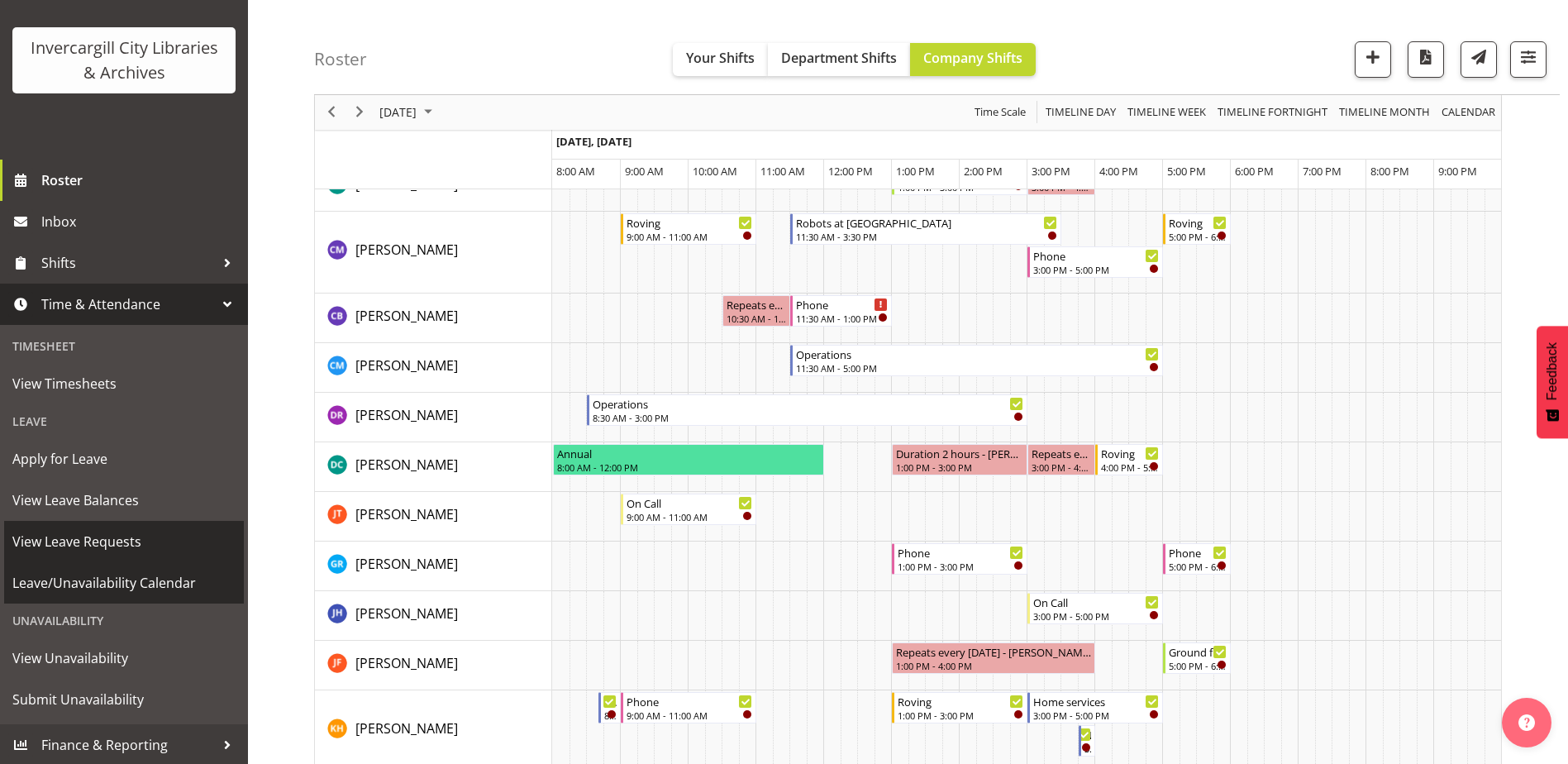
scroll to position [94, 0]
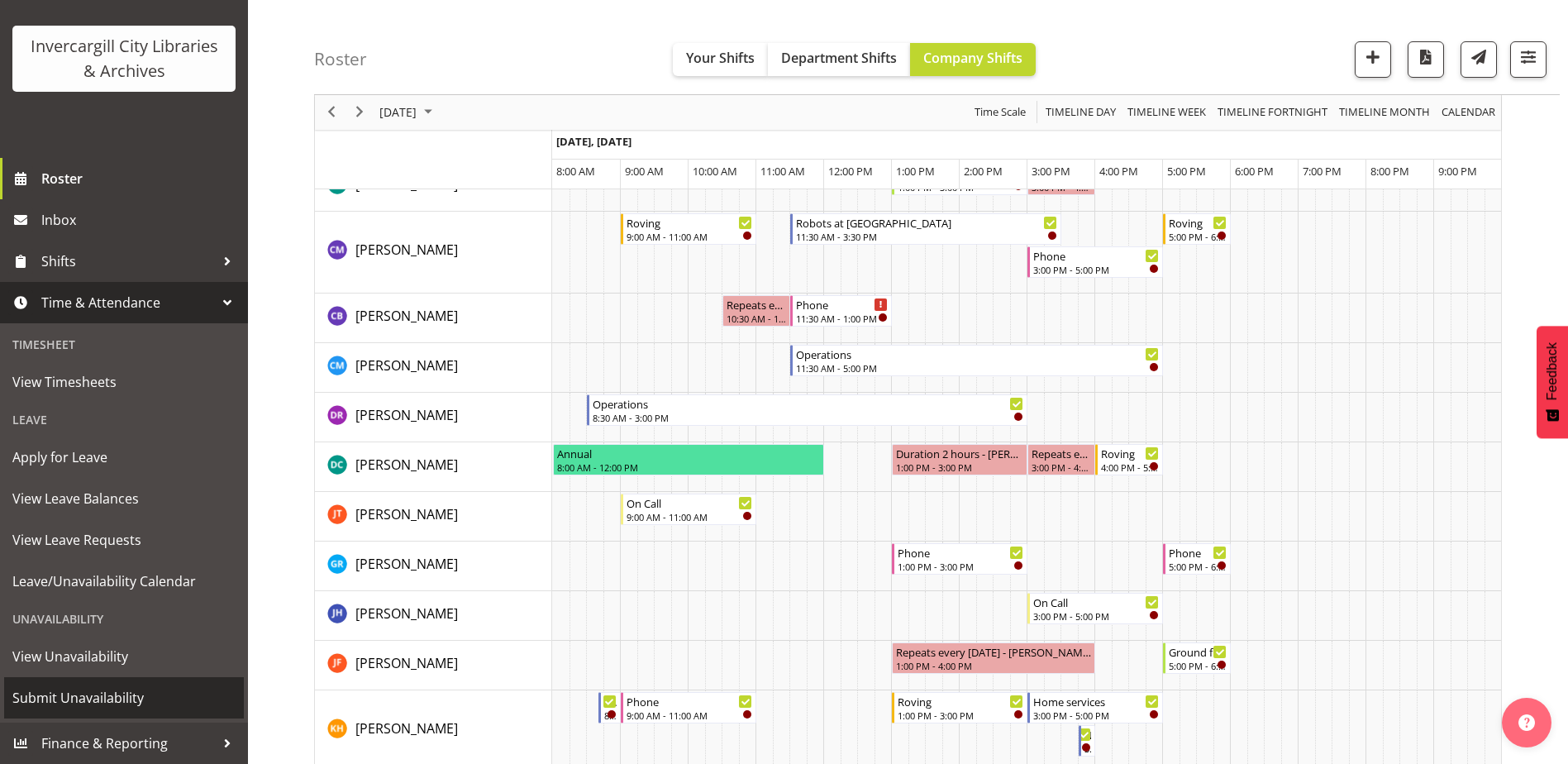
click at [75, 694] on span "Submit Unavailability" at bounding box center [124, 697] width 223 height 25
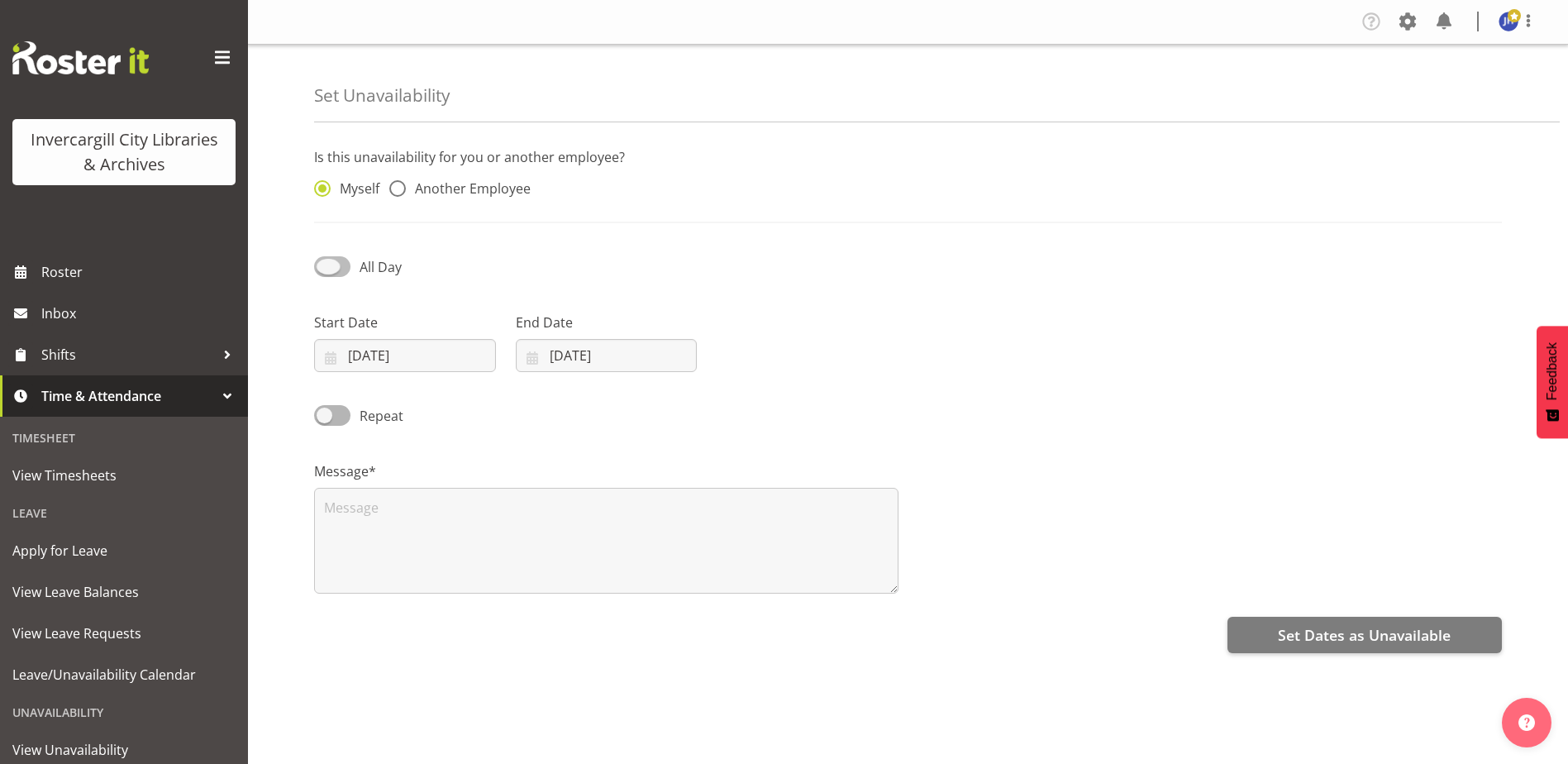
click at [323, 264] on span at bounding box center [332, 267] width 37 height 21
click at [323, 264] on input "All Day" at bounding box center [319, 267] width 11 height 11
checkbox input "true"
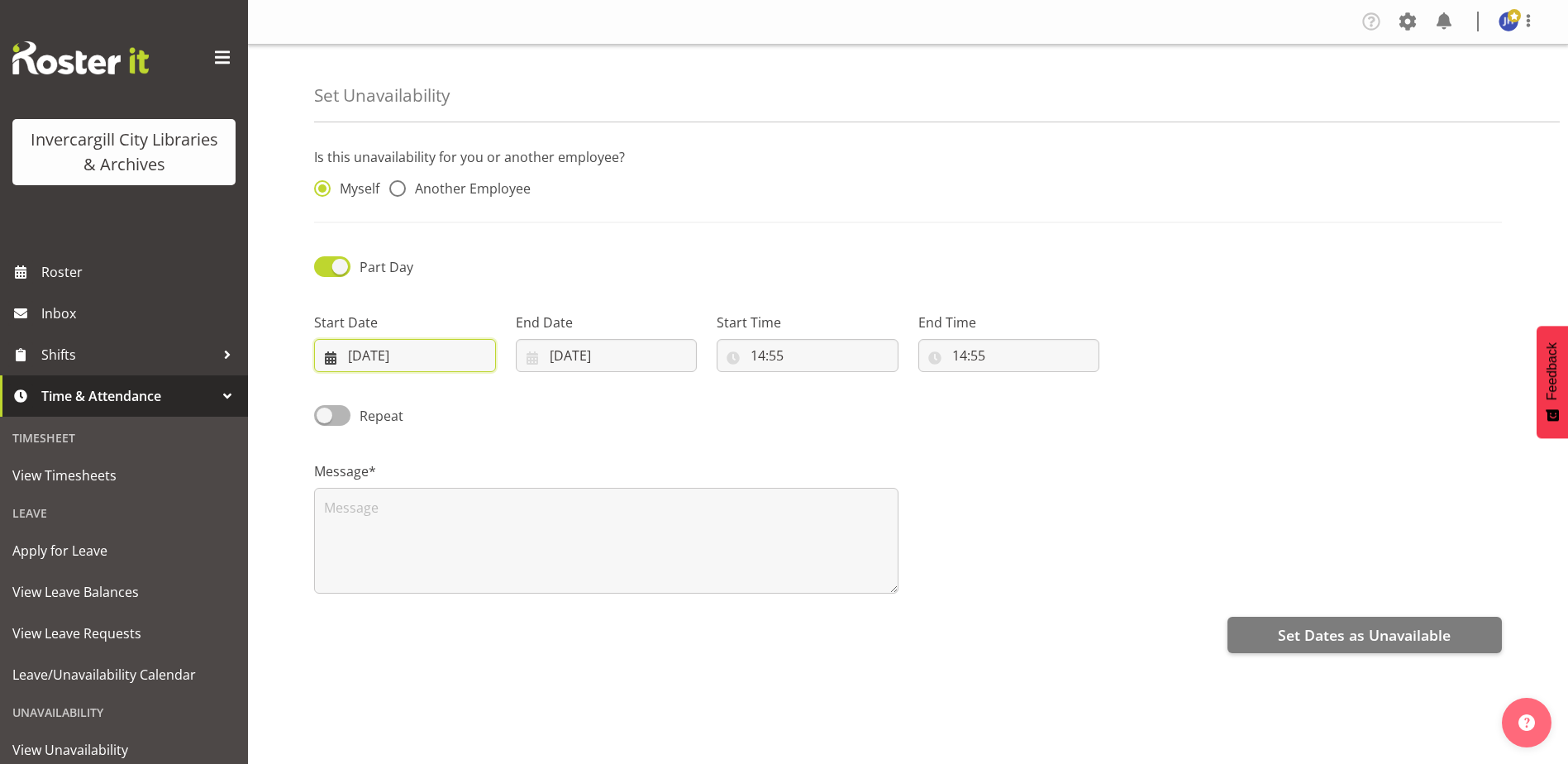
click at [391, 356] on input "[DATE]" at bounding box center [405, 354] width 182 height 33
click at [407, 611] on span "30" at bounding box center [412, 614] width 13 height 16
type input "[DATE]"
click at [558, 352] on input "[DATE]" at bounding box center [606, 354] width 182 height 33
click at [622, 615] on link "30" at bounding box center [613, 613] width 33 height 31
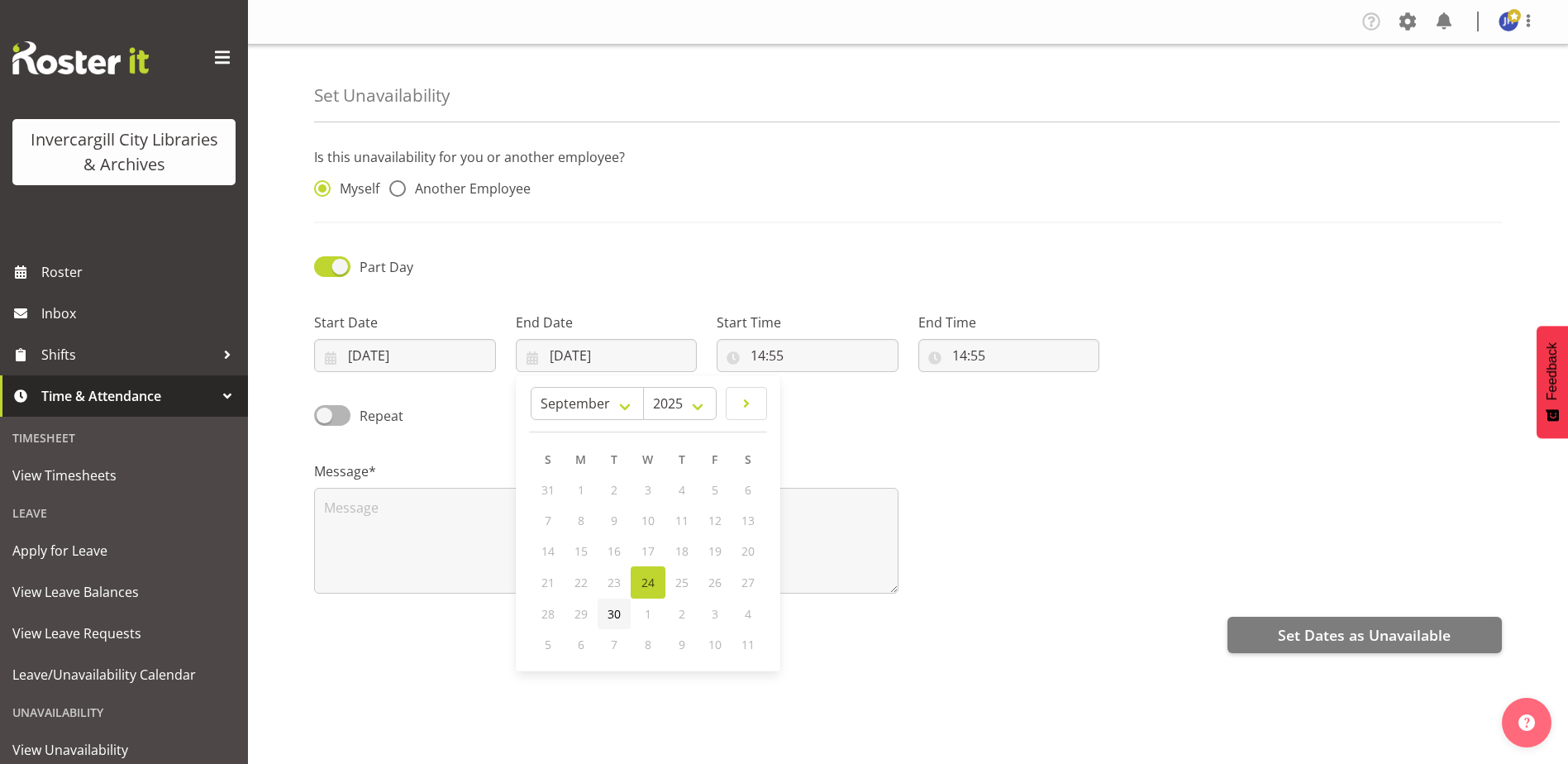
type input "[DATE]"
click at [787, 351] on input "14:55" at bounding box center [808, 354] width 182 height 33
click at [831, 401] on select "00 01 02 03 04 05 06 07 08 09 10 11 12 13 14 15 16 17 18 19 20 21 22 23" at bounding box center [829, 398] width 38 height 33
select select "13"
click at [811, 382] on select "00 01 02 03 04 05 06 07 08 09 10 11 12 13 14 15 16 17 18 19 20 21 22 23" at bounding box center [829, 398] width 38 height 33
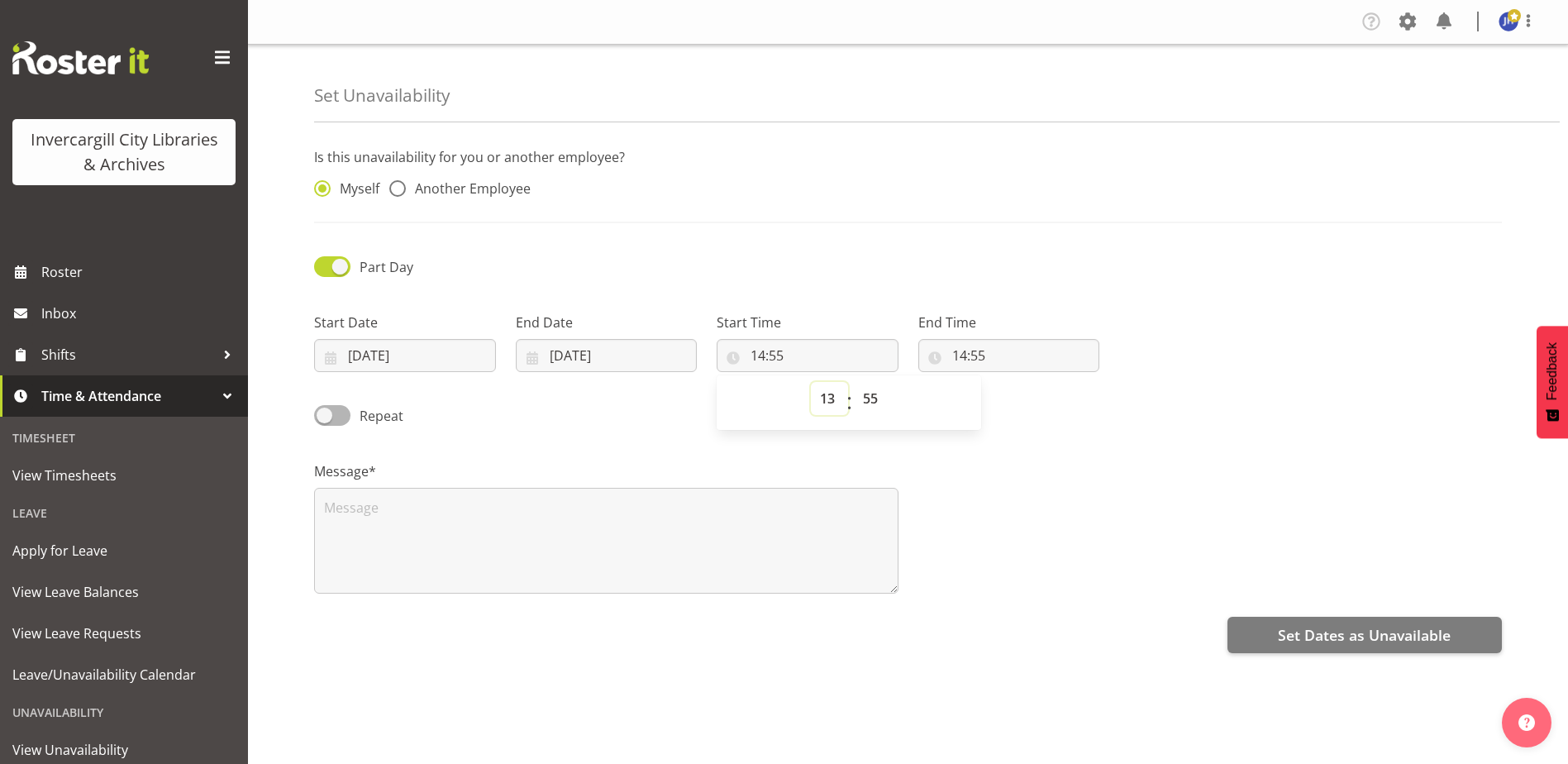
type input "13:55"
click at [867, 399] on select "00 01 02 03 04 05 06 07 08 09 10 11 12 13 14 15 16 17 18 19 20 21 22 23 24 25 2…" at bounding box center [873, 398] width 38 height 33
click at [873, 403] on select "00 01 02 03 04 05 06 07 08 09 10 11 12 13 14 15 16 17 18 19 20 21 22 23 24 25 2…" at bounding box center [873, 398] width 38 height 33
select select "0"
click at [854, 382] on select "00 01 02 03 04 05 06 07 08 09 10 11 12 13 14 15 16 17 18 19 20 21 22 23 24 25 2…" at bounding box center [873, 398] width 38 height 33
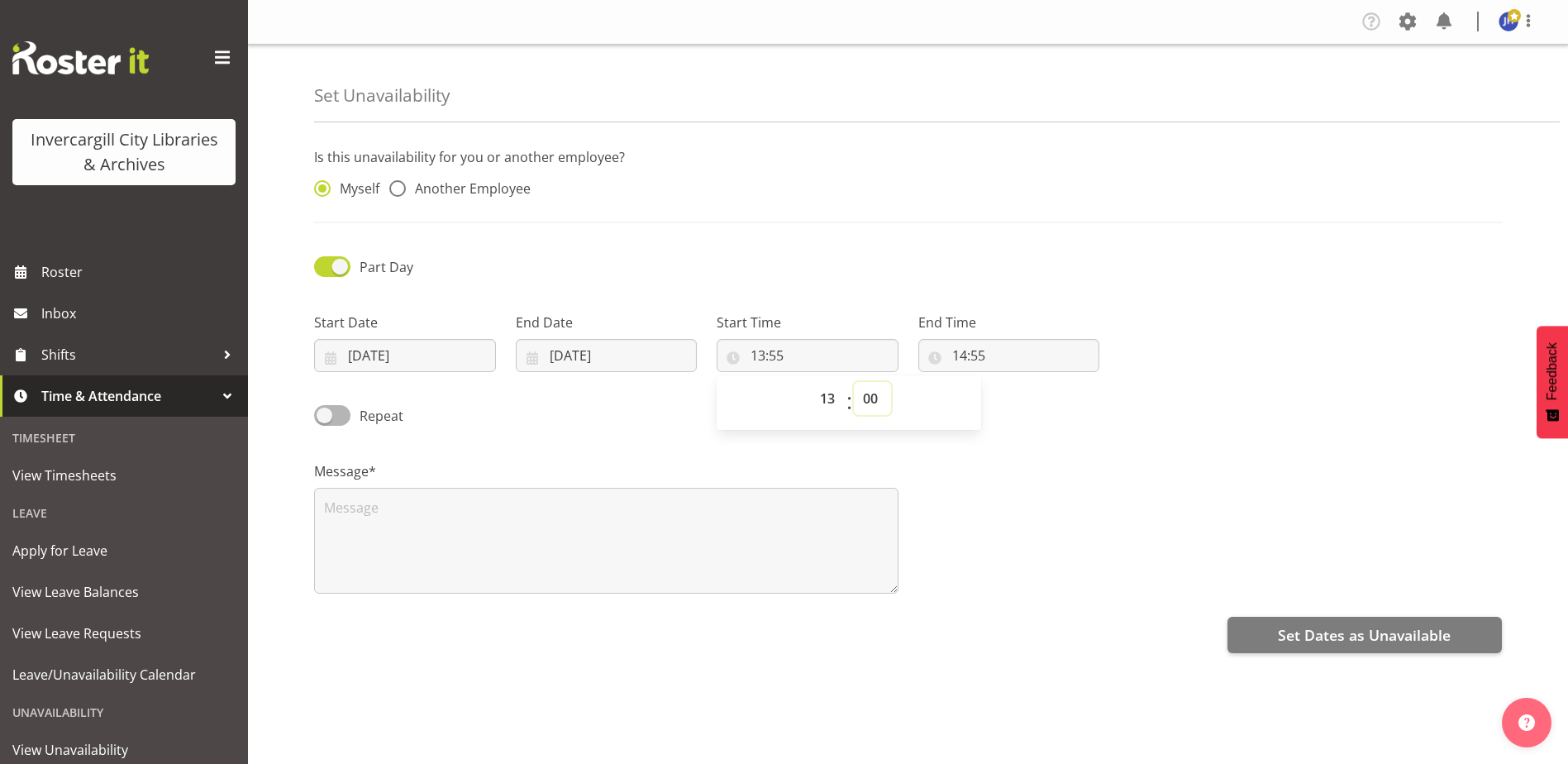
type input "13:00"
click at [1018, 347] on input "14:55" at bounding box center [1009, 354] width 182 height 33
click at [1033, 399] on select "00 01 02 03 04 05 06 07 08 09 10 11 12 13 14 15 16 17 18 19 20 21 22 23" at bounding box center [1032, 398] width 38 height 33
select select "13"
click at [1013, 382] on select "00 01 02 03 04 05 06 07 08 09 10 11 12 13 14 15 16 17 18 19 20 21 22 23" at bounding box center [1032, 398] width 38 height 33
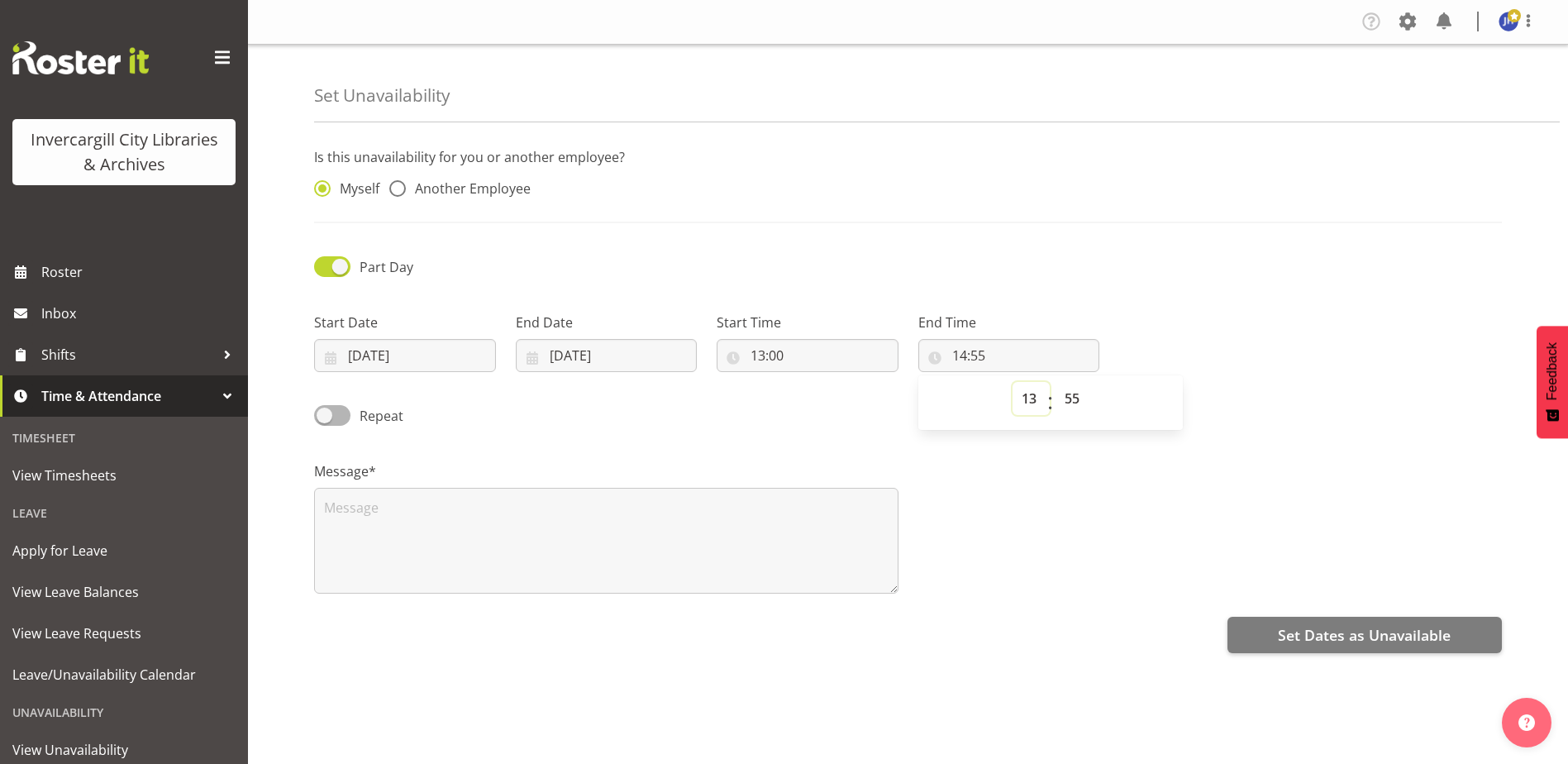
type input "13:55"
click at [1081, 397] on select "00 01 02 03 04 05 06 07 08 09 10 11 12 13 14 15 16 17 18 19 20 21 22 23 24 25 2…" at bounding box center [1074, 398] width 38 height 33
select select "0"
click at [1056, 382] on select "00 01 02 03 04 05 06 07 08 09 10 11 12 13 14 15 16 17 18 19 20 21 22 23 24 25 2…" at bounding box center [1074, 398] width 38 height 33
type input "13:00"
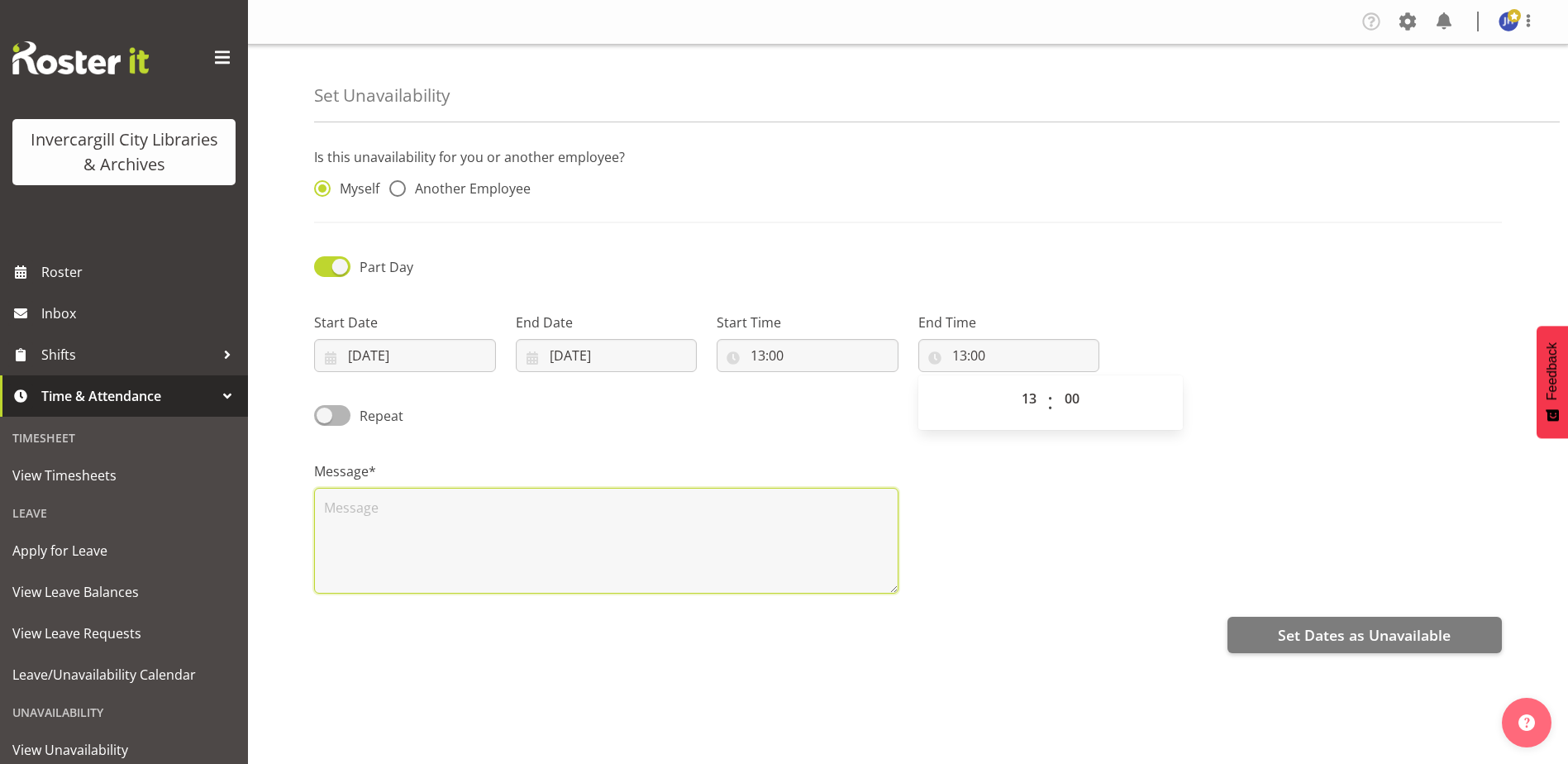
click at [406, 521] on textarea at bounding box center [606, 540] width 585 height 106
type textarea "T"
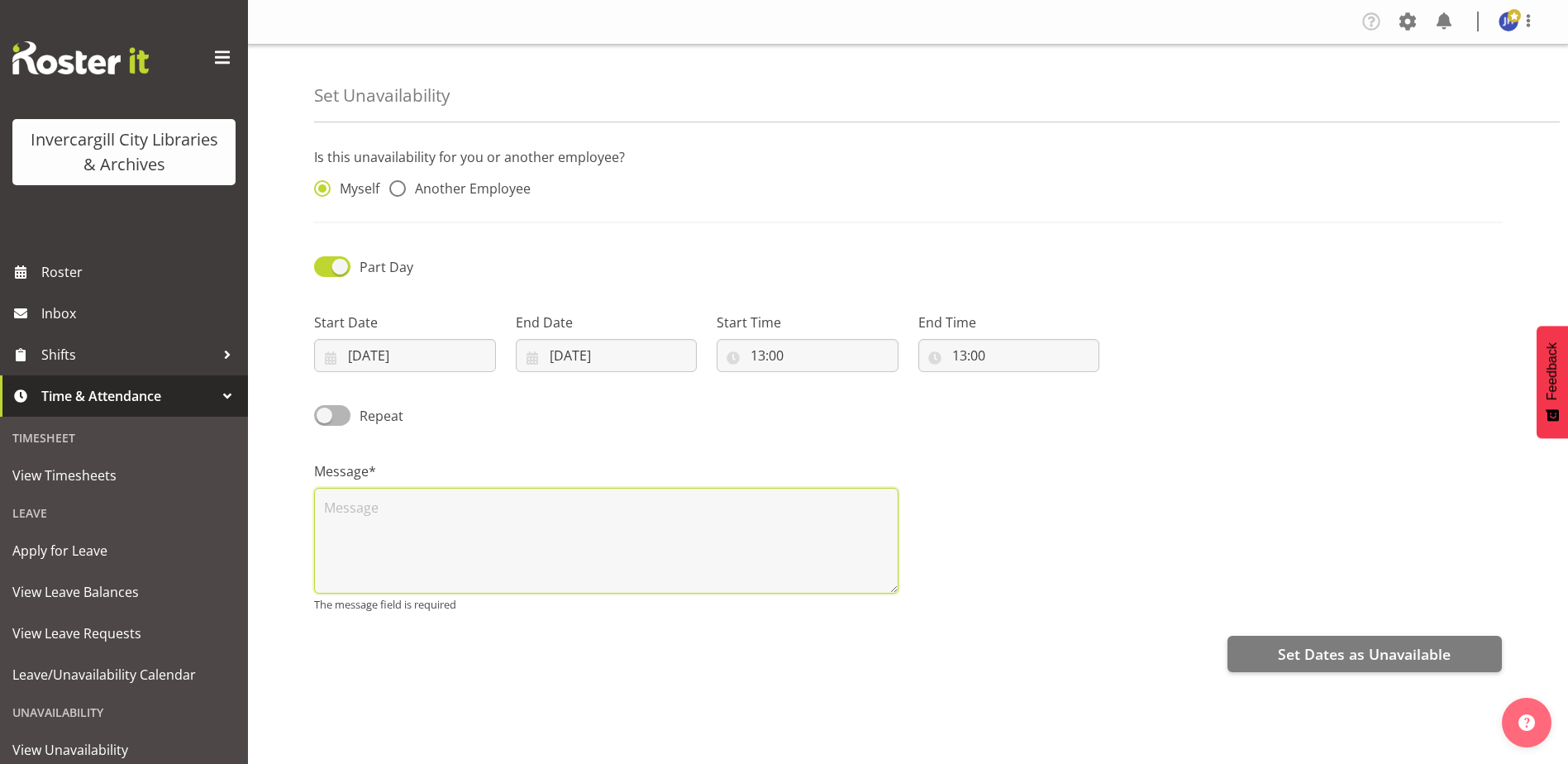
click at [399, 523] on textarea at bounding box center [606, 540] width 585 height 106
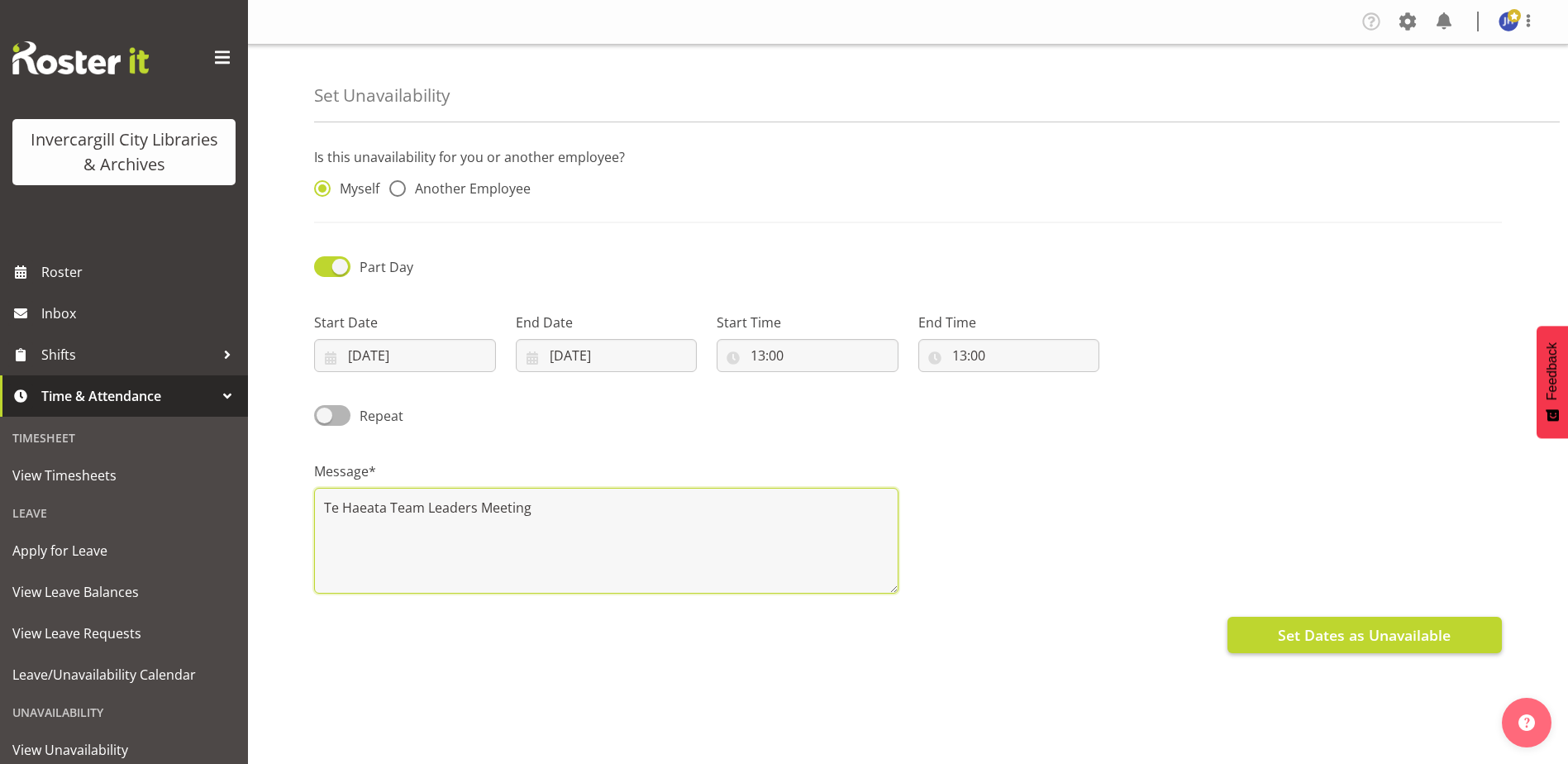
type textarea "Te Haeata Team Leaders Meeting"
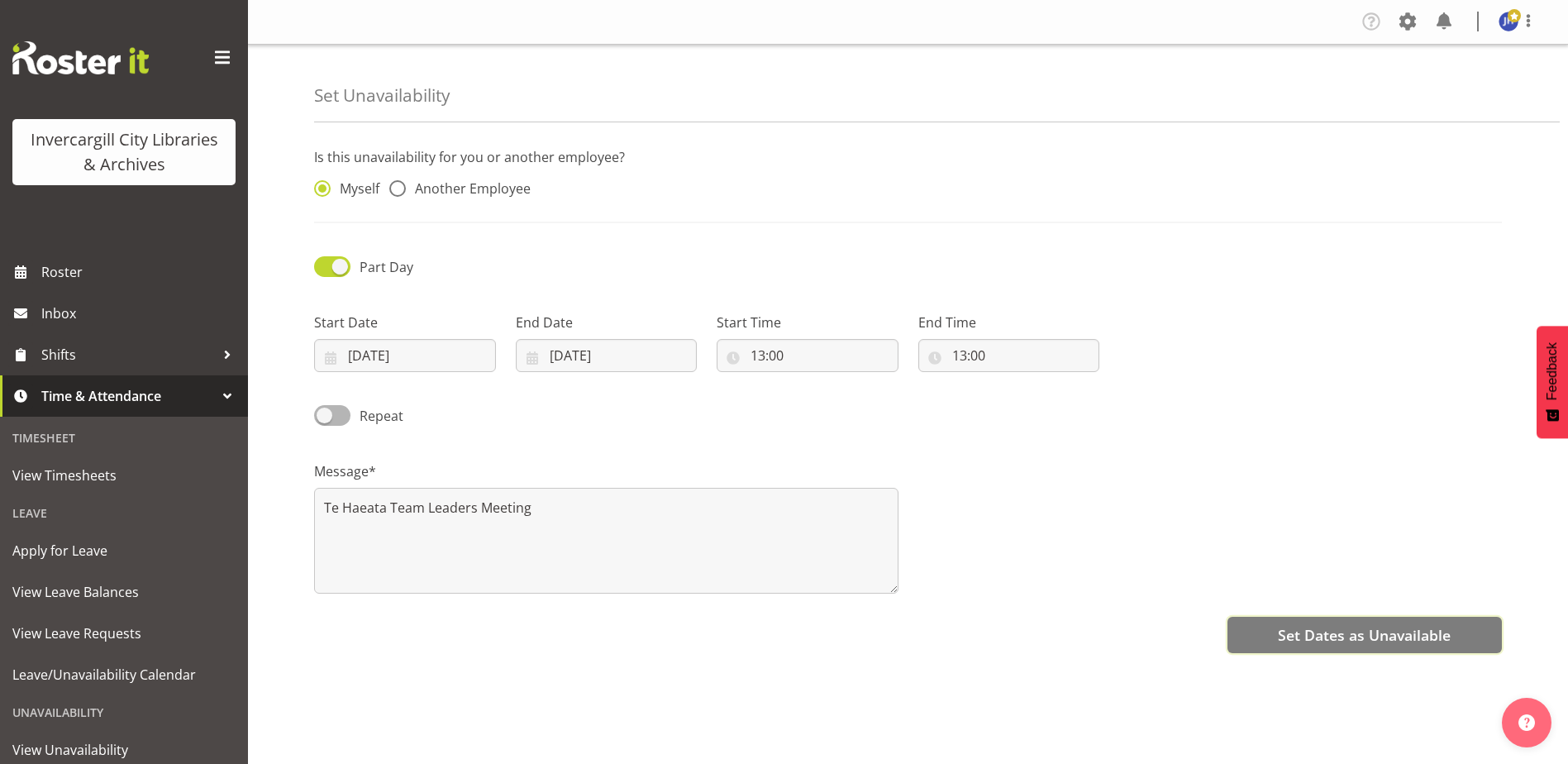
drag, startPoint x: 1360, startPoint y: 633, endPoint x: 530, endPoint y: 450, distance: 849.9
click at [558, 459] on div "Is this unavailability for you or another employee? Myself Another Employee Par…" at bounding box center [941, 465] width 1254 height 661
click at [328, 417] on span at bounding box center [332, 415] width 37 height 21
click at [325, 417] on input "Repeat" at bounding box center [319, 415] width 11 height 11
checkbox input "true"
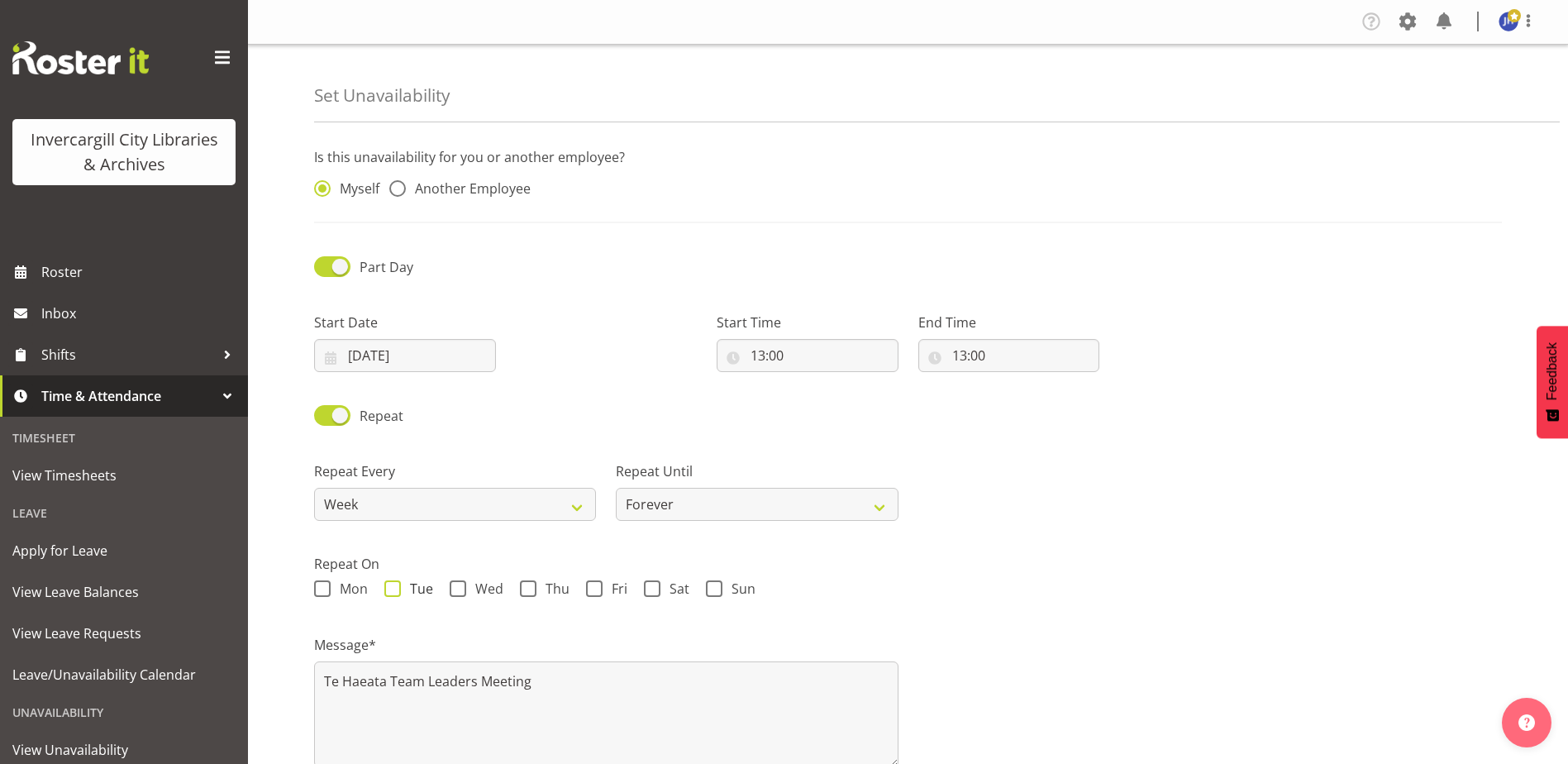
click at [401, 581] on span "Tue" at bounding box center [417, 588] width 33 height 17
click at [395, 583] on input "Tue" at bounding box center [389, 588] width 11 height 11
checkbox input "true"
click at [582, 500] on select "Week 2 Weeks 3 Weeks 4 Weeks Month" at bounding box center [454, 503] width 281 height 33
select select "2weeks"
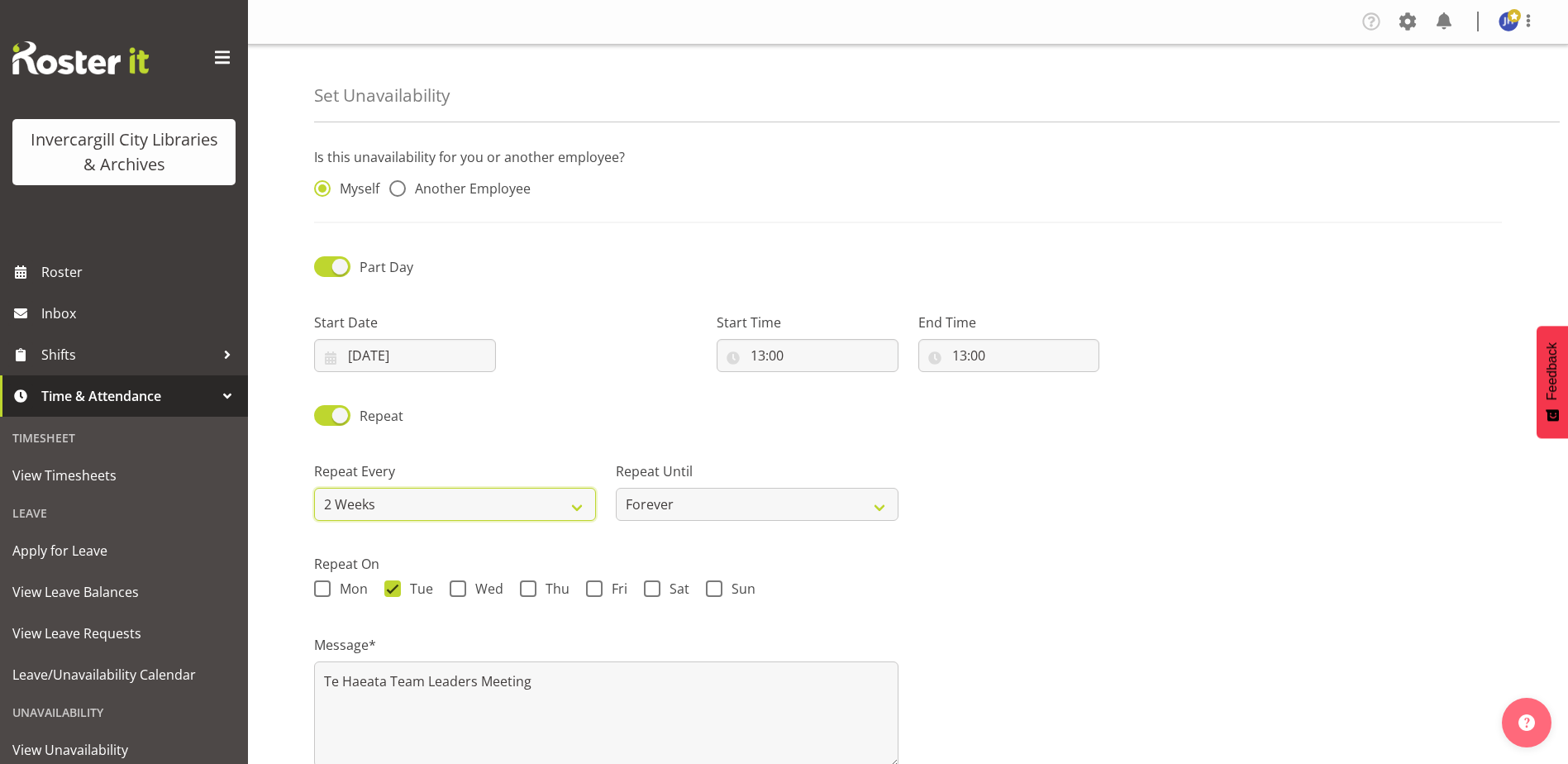
click at [314, 488] on select "Week 2 Weeks 3 Weeks 4 Weeks Month" at bounding box center [454, 503] width 281 height 33
click at [886, 507] on select "Forever On a date" at bounding box center [756, 503] width 281 height 33
click at [616, 488] on select "Forever On a date" at bounding box center [756, 503] width 281 height 33
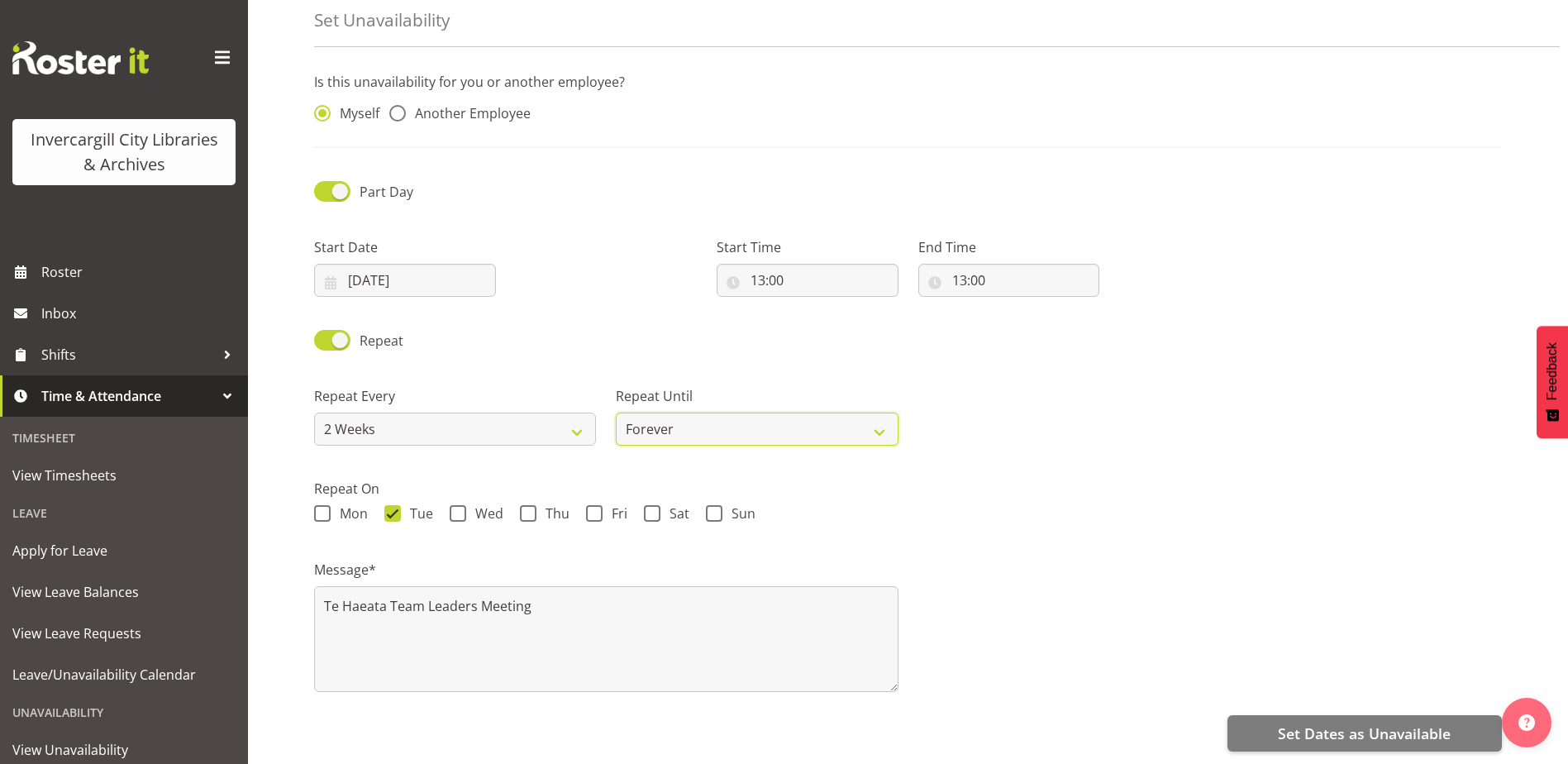
scroll to position [88, 0]
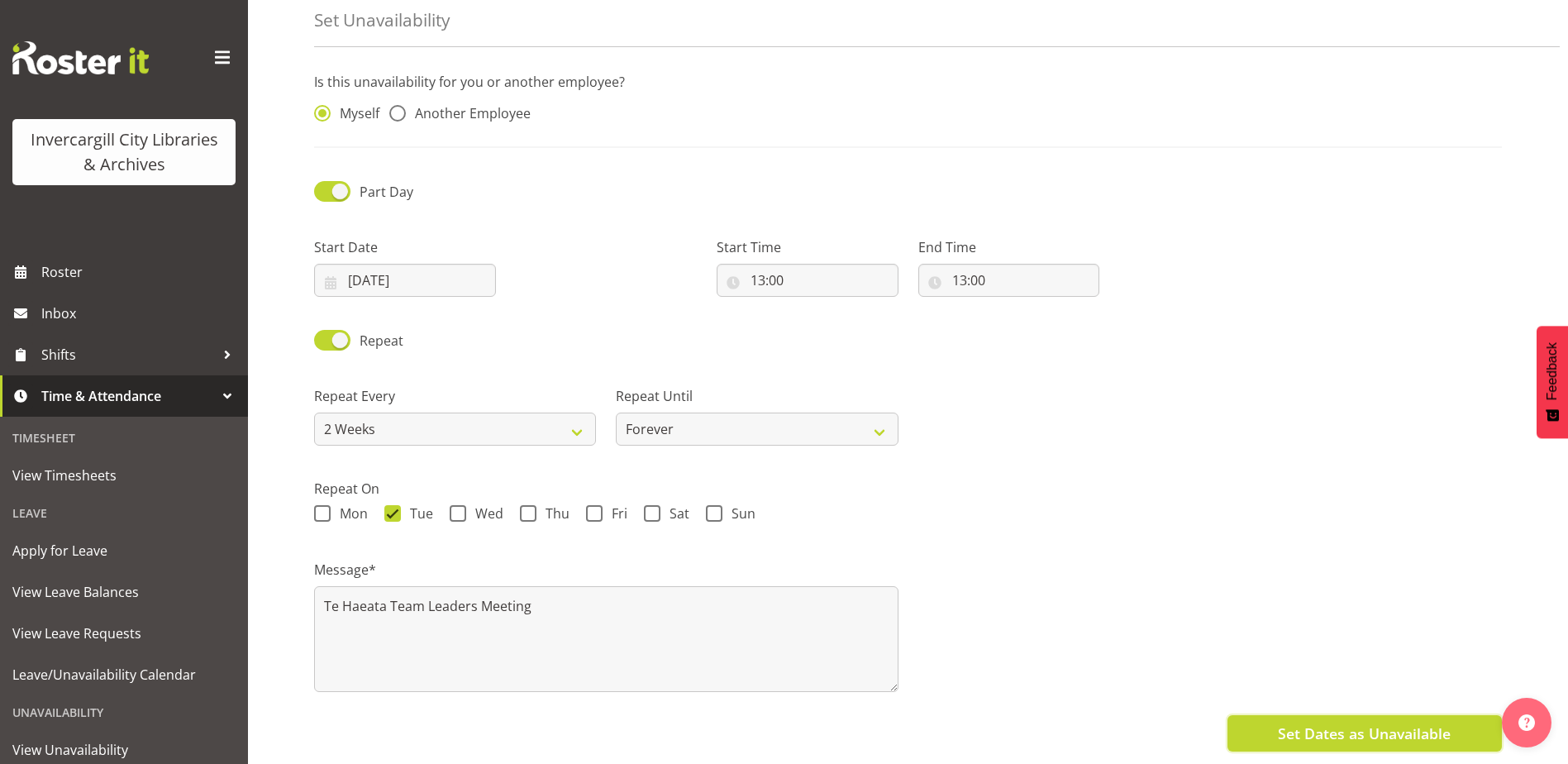
click at [1359, 727] on span "Set Dates as Unavailable" at bounding box center [1364, 733] width 173 height 22
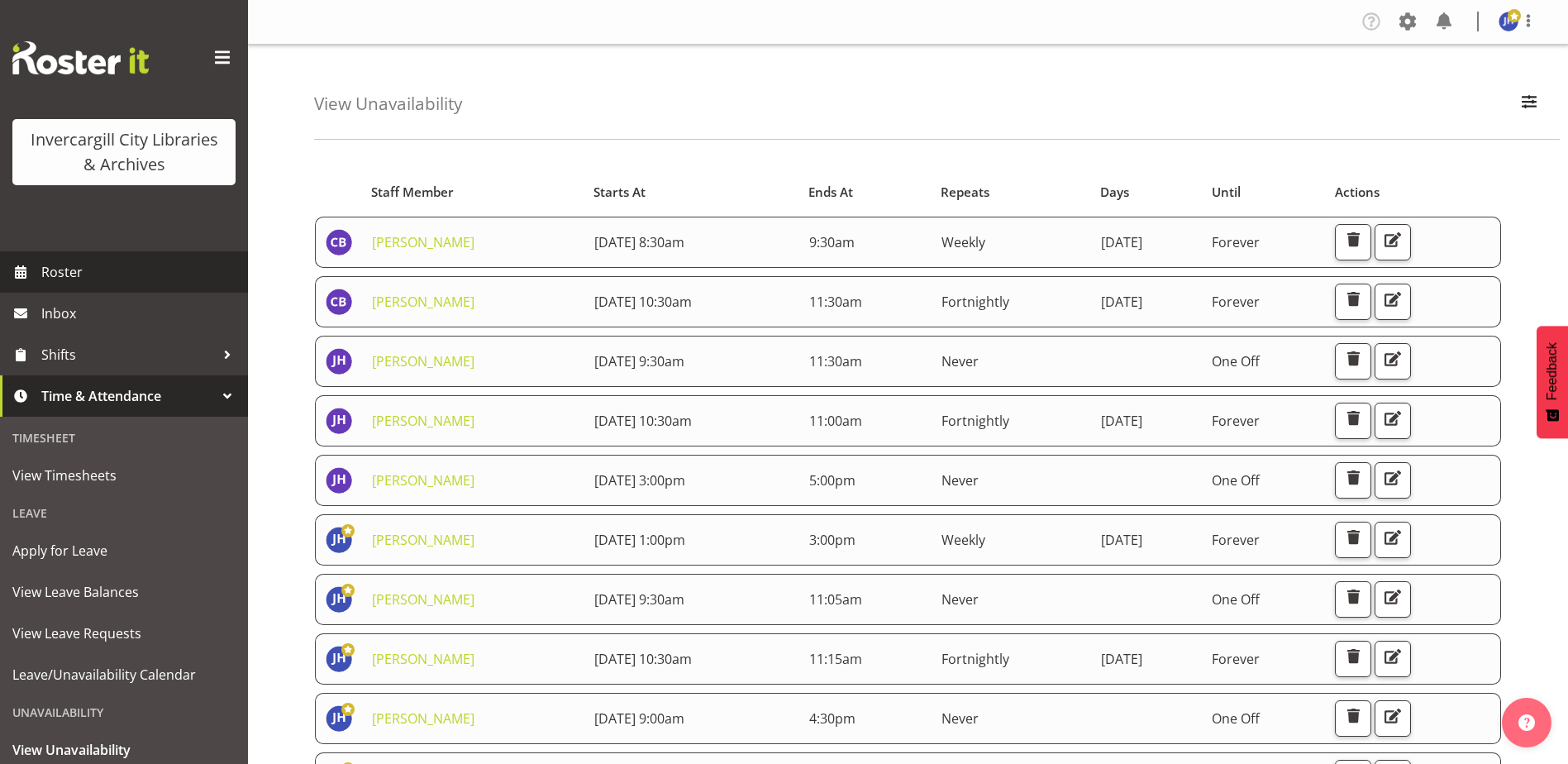
click at [58, 269] on span "Roster" at bounding box center [140, 271] width 198 height 25
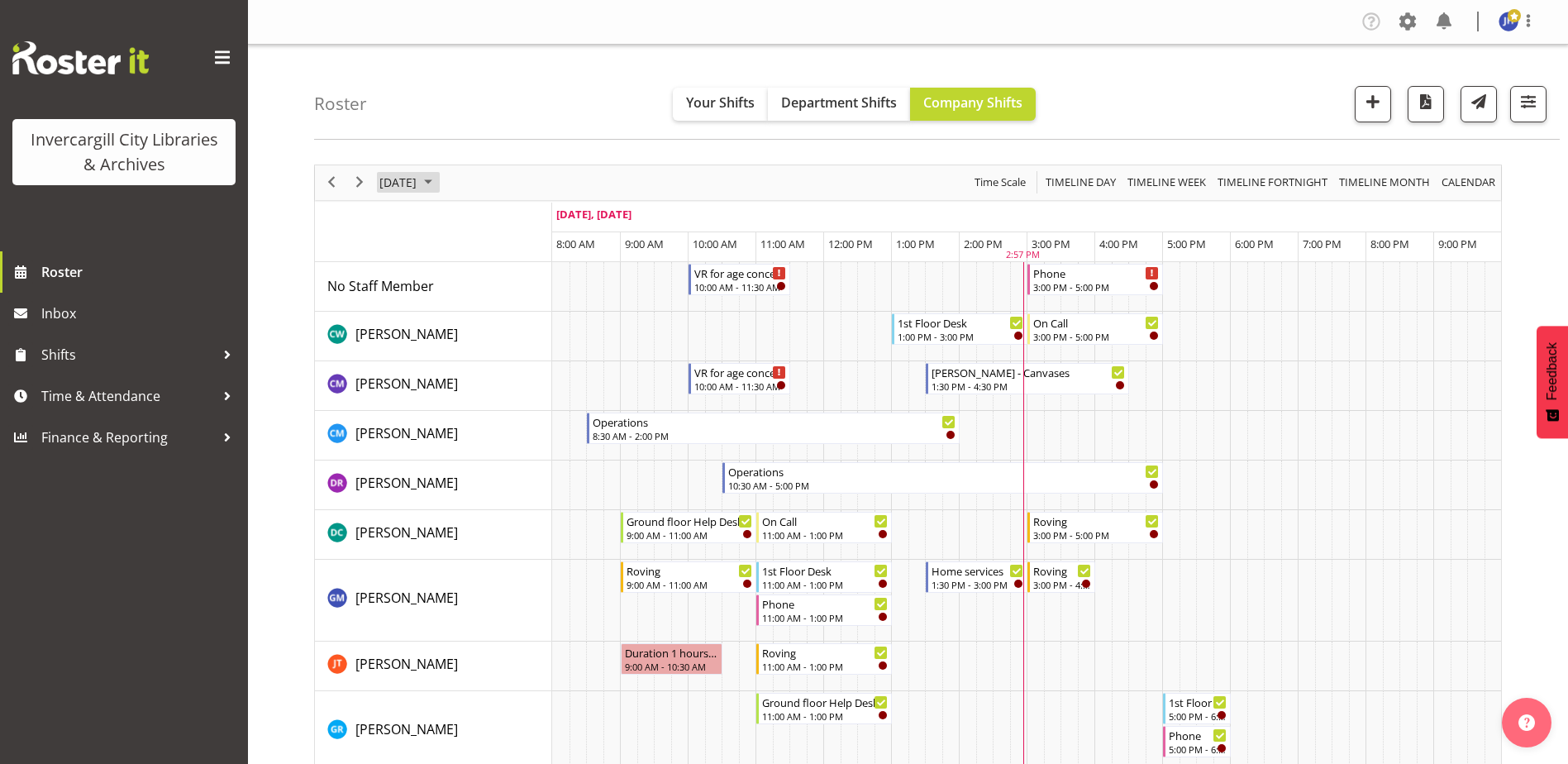
click at [438, 180] on span "September 2025" at bounding box center [429, 182] width 20 height 21
click at [445, 394] on span "30" at bounding box center [449, 393] width 25 height 25
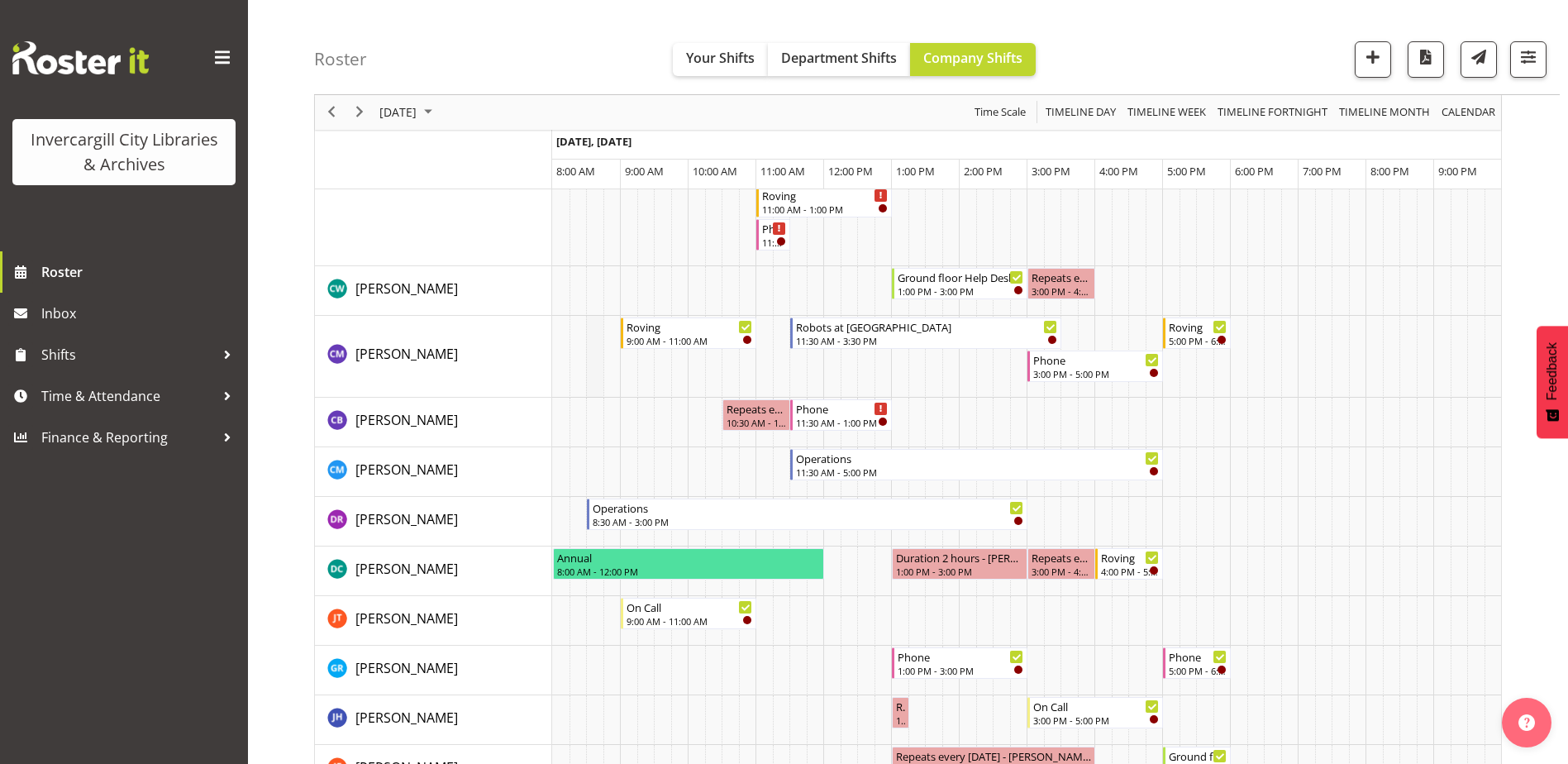
scroll to position [248, 0]
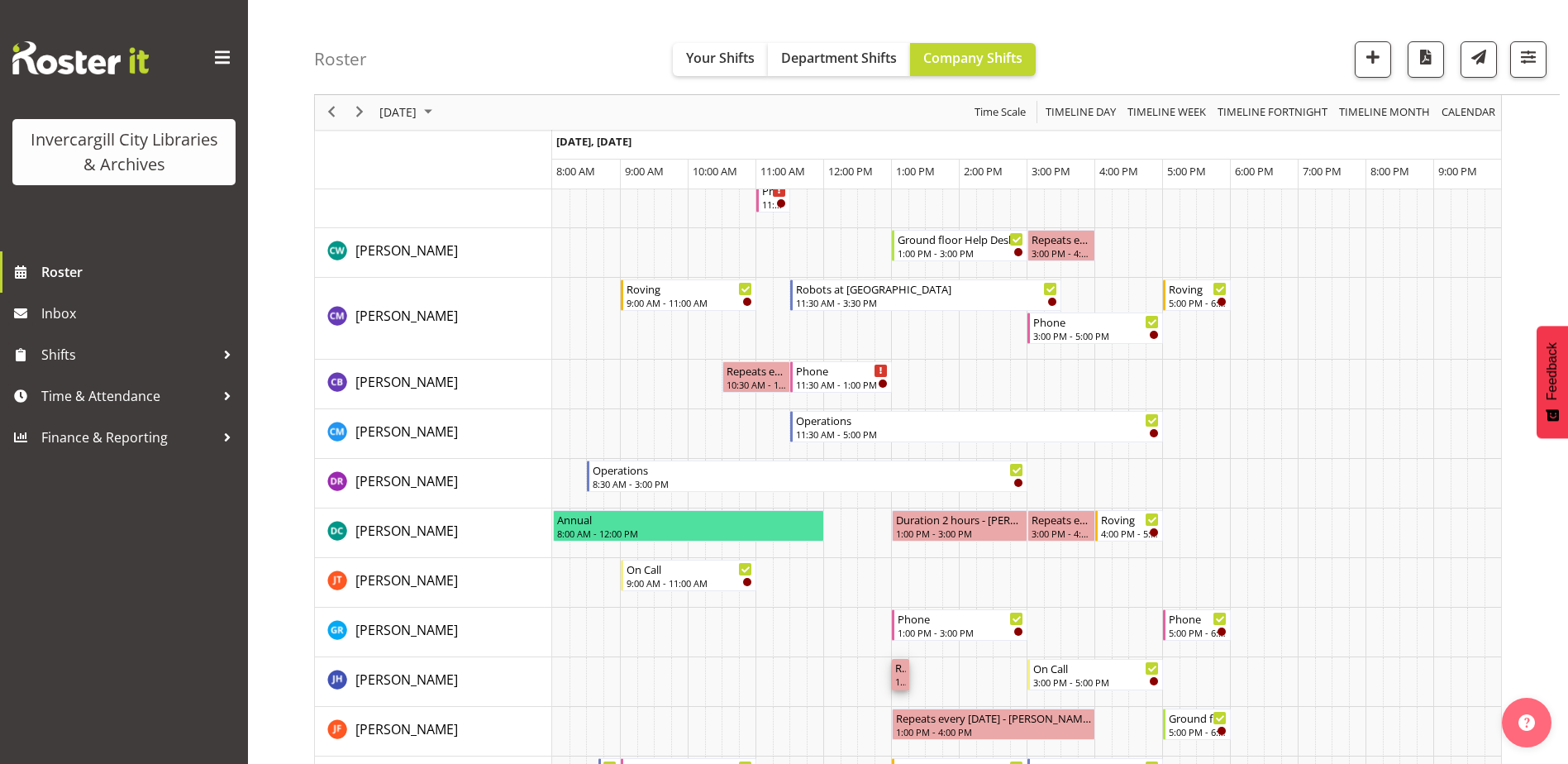
click at [902, 670] on div "Repeats every [DATE] - [PERSON_NAME]" at bounding box center [901, 666] width 11 height 17
click at [900, 670] on div "Repeats every [DATE] - [PERSON_NAME]" at bounding box center [901, 666] width 11 height 17
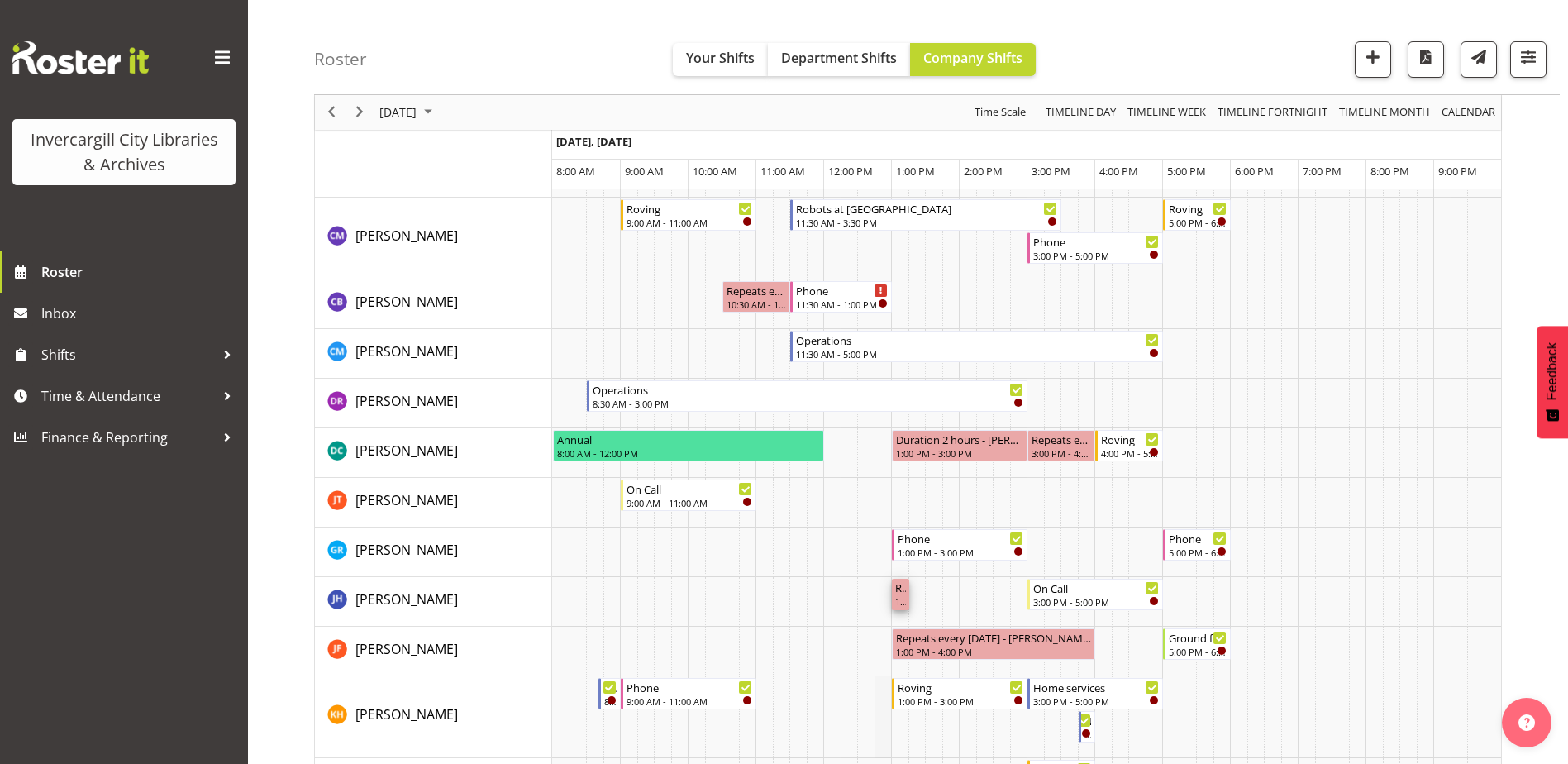
scroll to position [414, 0]
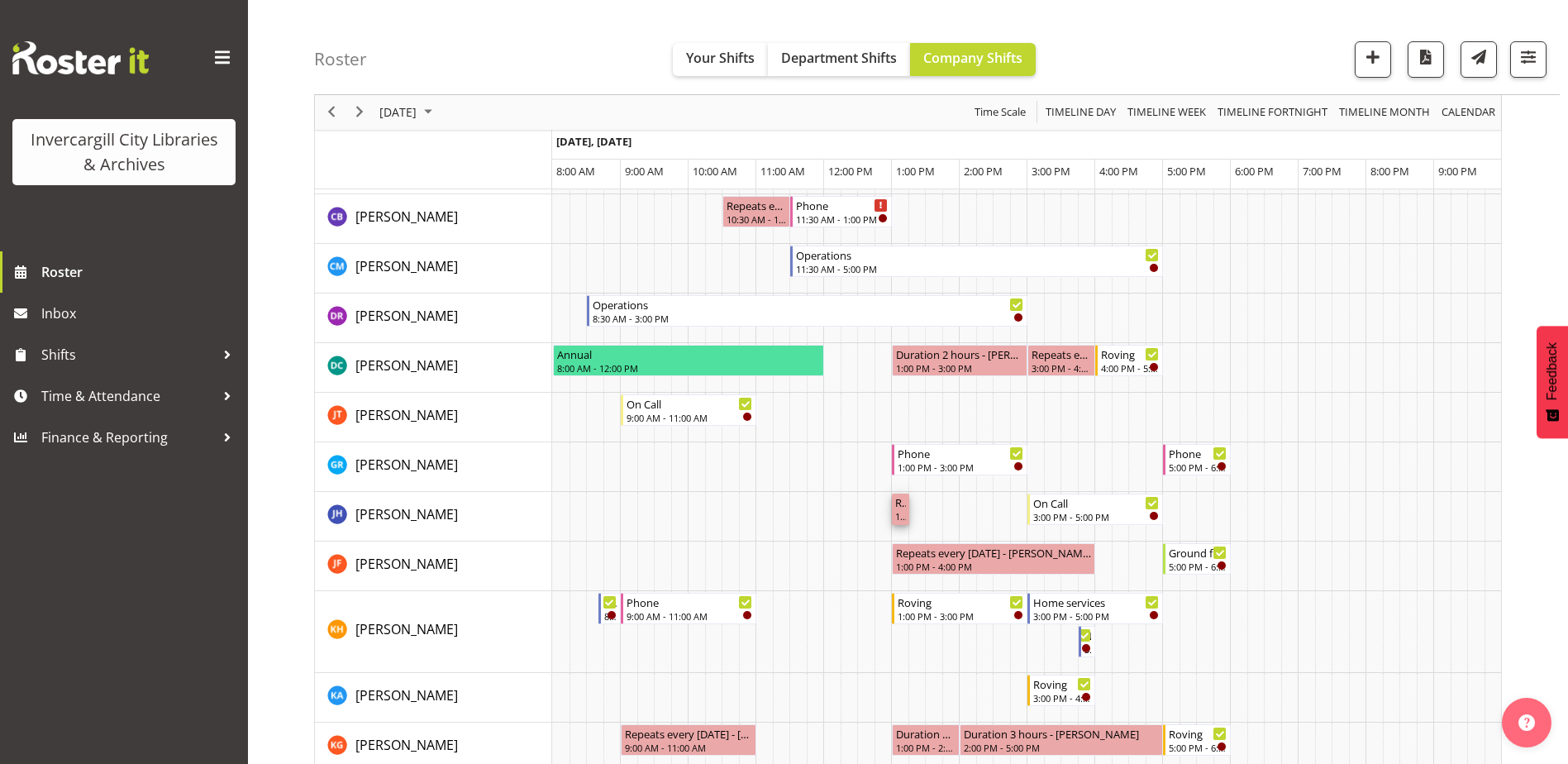
click at [902, 505] on div "Repeats every [DATE] - [PERSON_NAME]" at bounding box center [901, 501] width 11 height 17
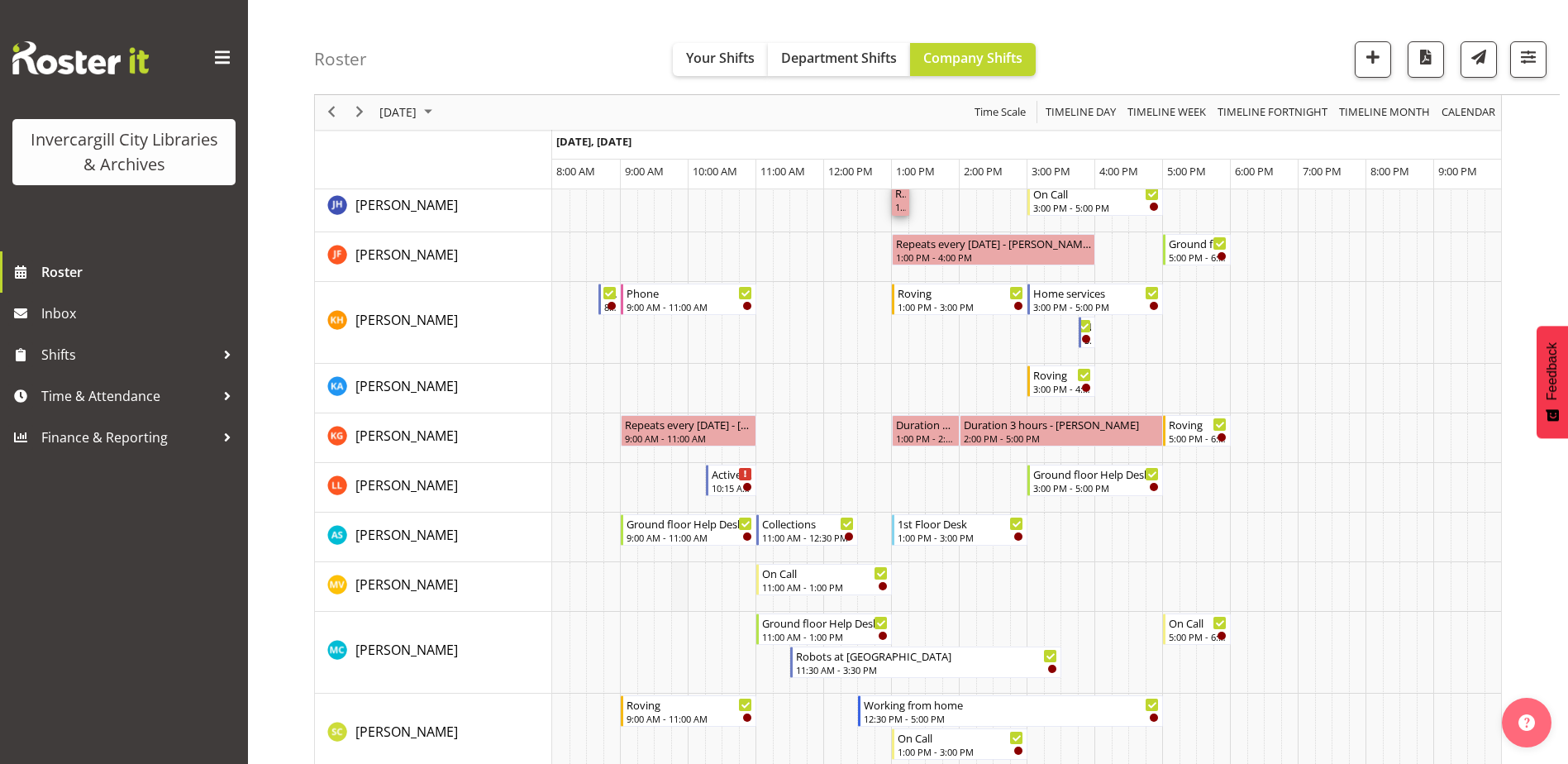
scroll to position [644, 0]
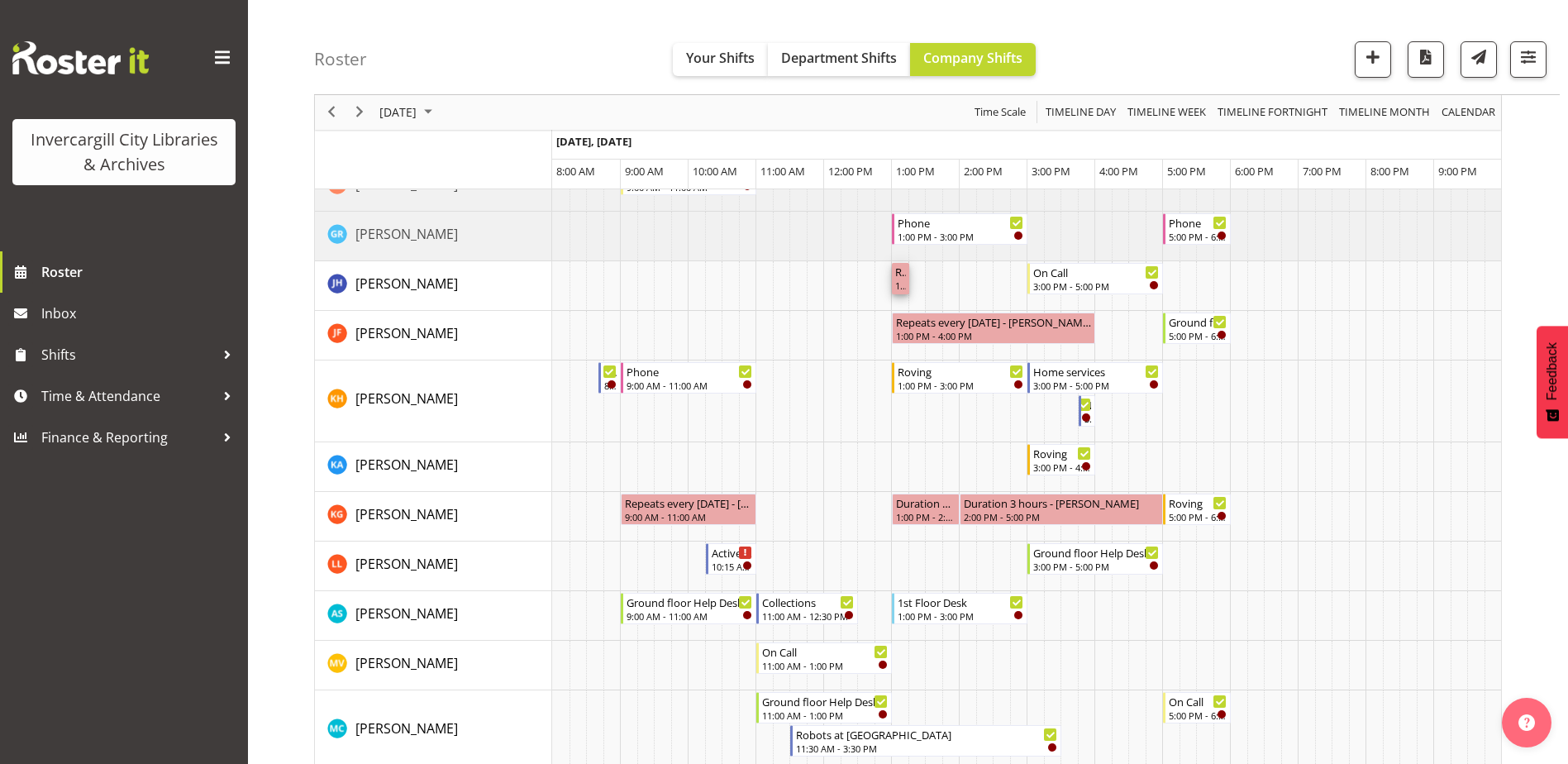
drag, startPoint x: 905, startPoint y: 276, endPoint x: 932, endPoint y: 283, distance: 27.9
click at [932, 283] on div "1st Floor Desk 9:00 AM - 11:00 AM Oral history 9:15 AM - 2:30 PM Active Rhyming…" at bounding box center [1026, 756] width 949 height 2277
click at [826, 283] on td "Timeline Day of September 30, 2025" at bounding box center [832, 286] width 18 height 49
click at [900, 276] on div "Repeats every [DATE] - [PERSON_NAME]" at bounding box center [901, 270] width 11 height 17
click at [225, 394] on div at bounding box center [227, 395] width 25 height 25
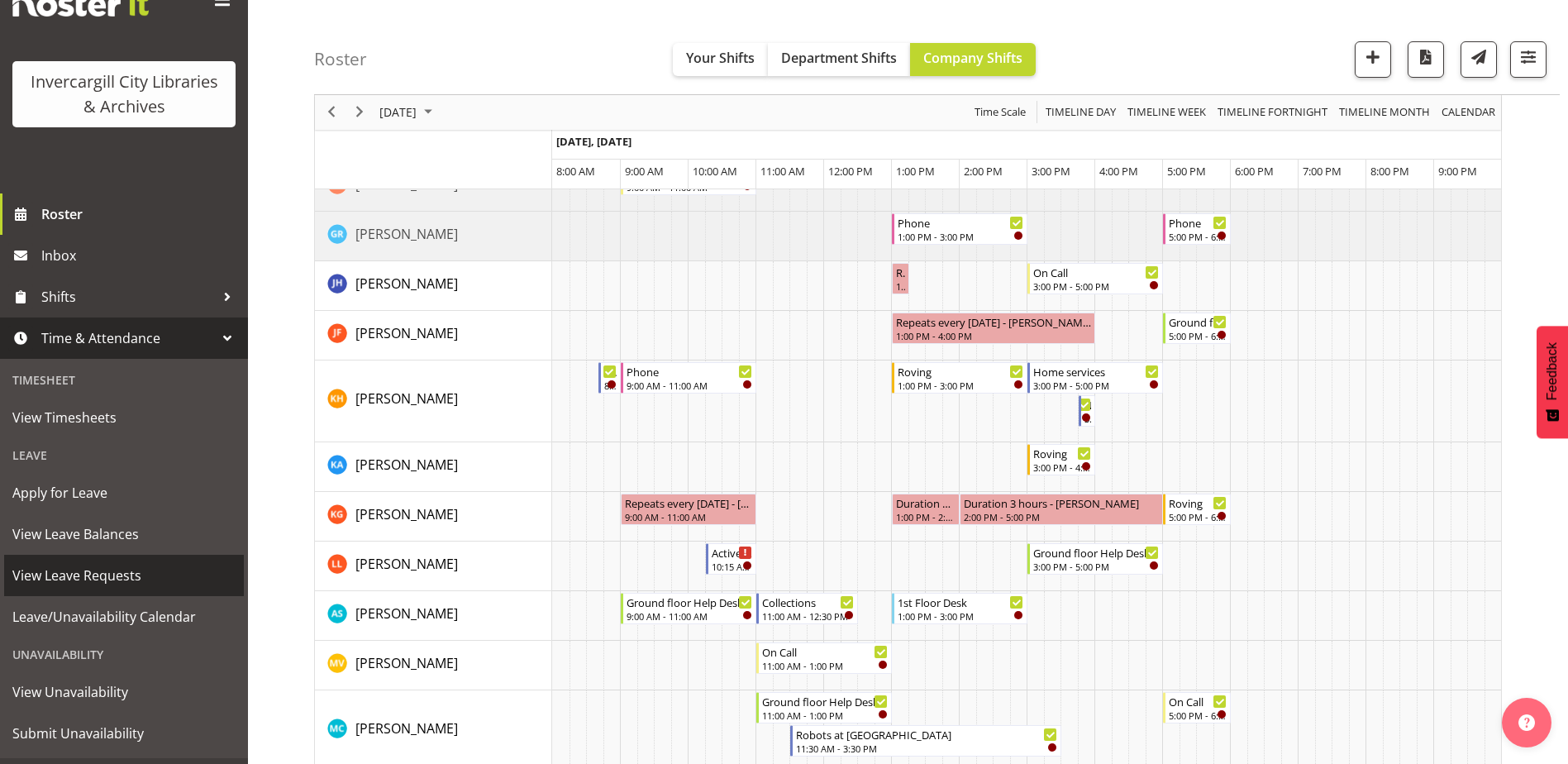
scroll to position [94, 0]
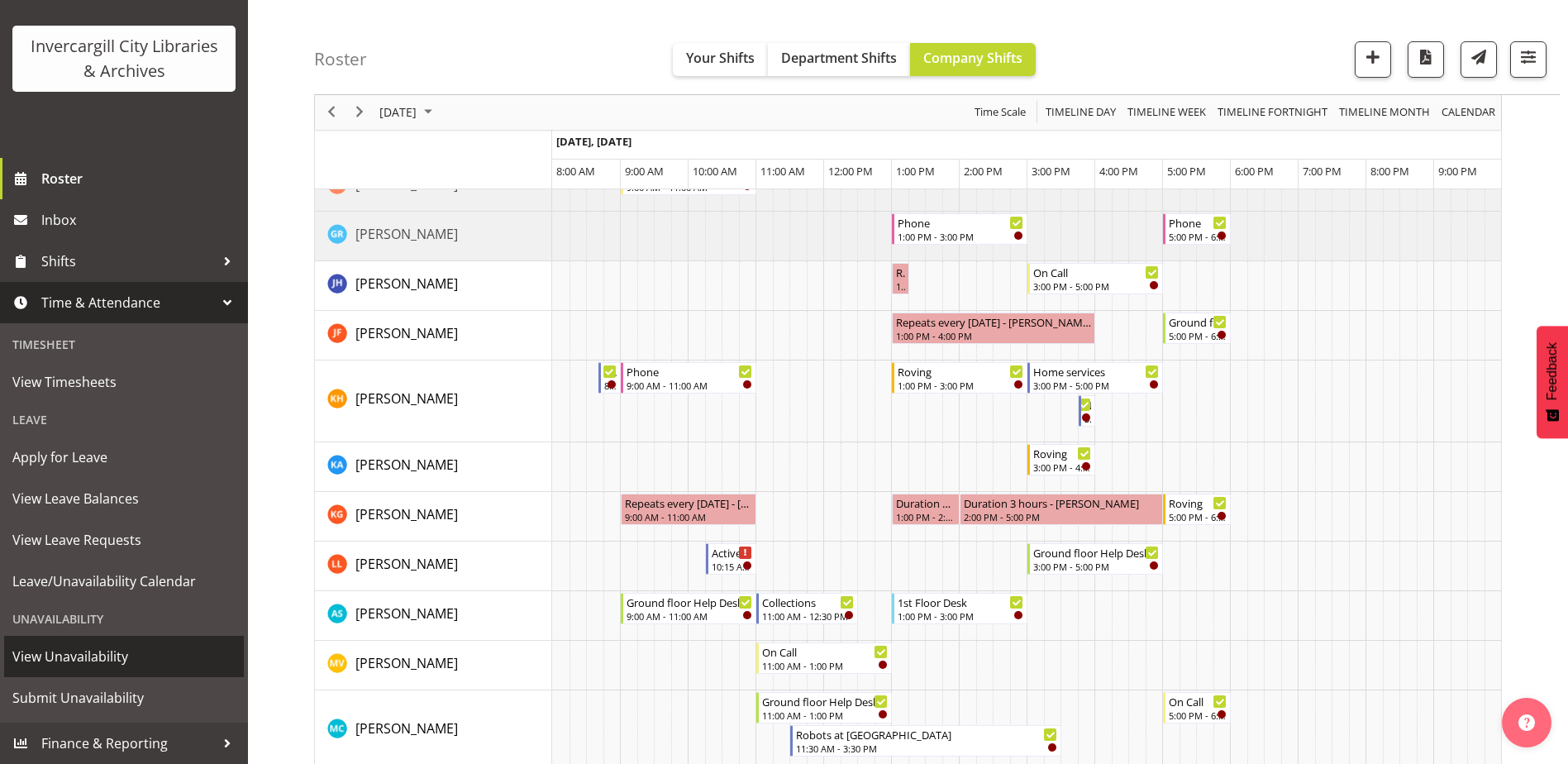
click at [94, 655] on span "View Unavailability" at bounding box center [124, 655] width 223 height 25
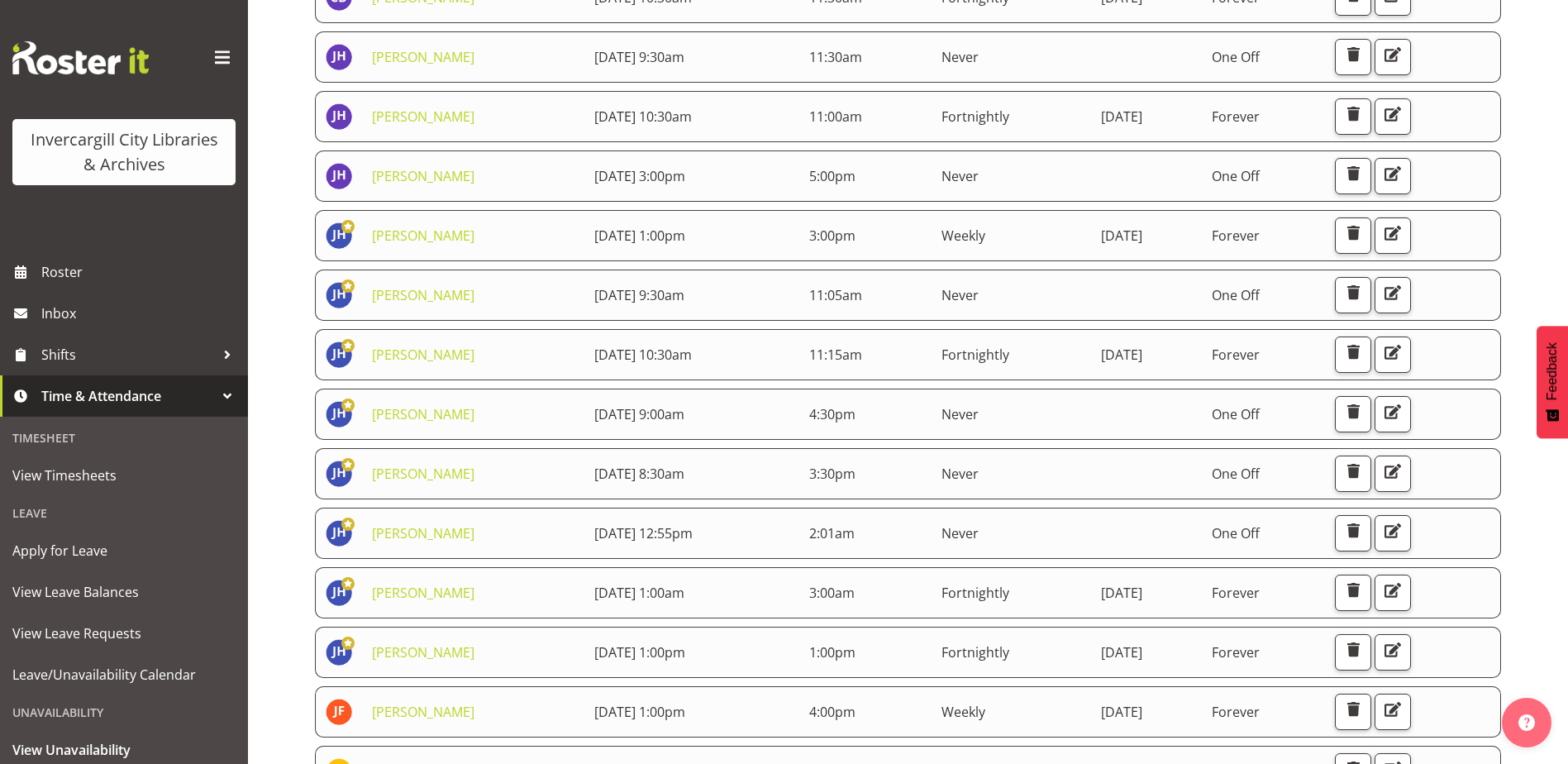
scroll to position [331, 0]
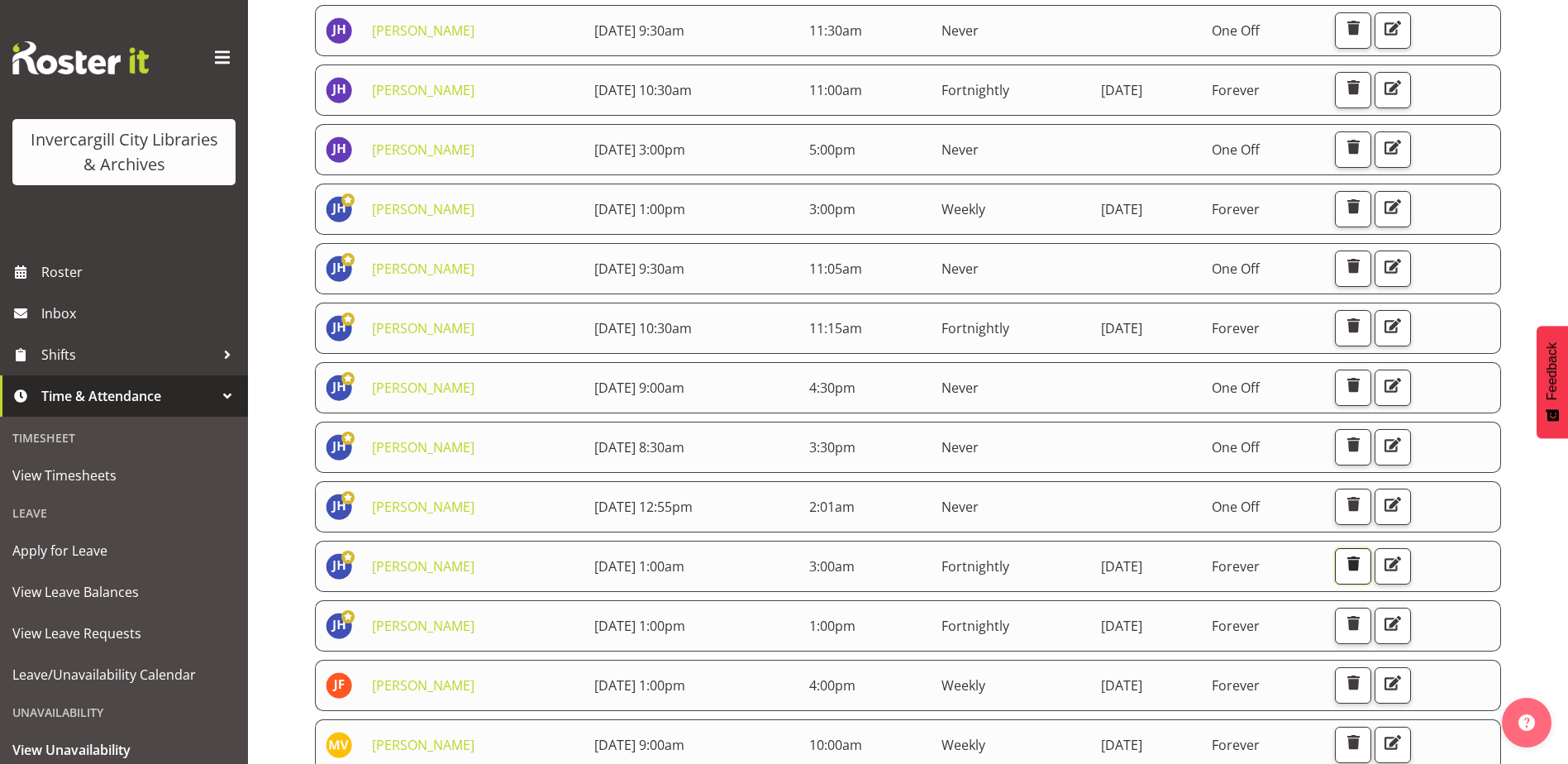
click at [1364, 562] on span "button" at bounding box center [1354, 564] width 22 height 22
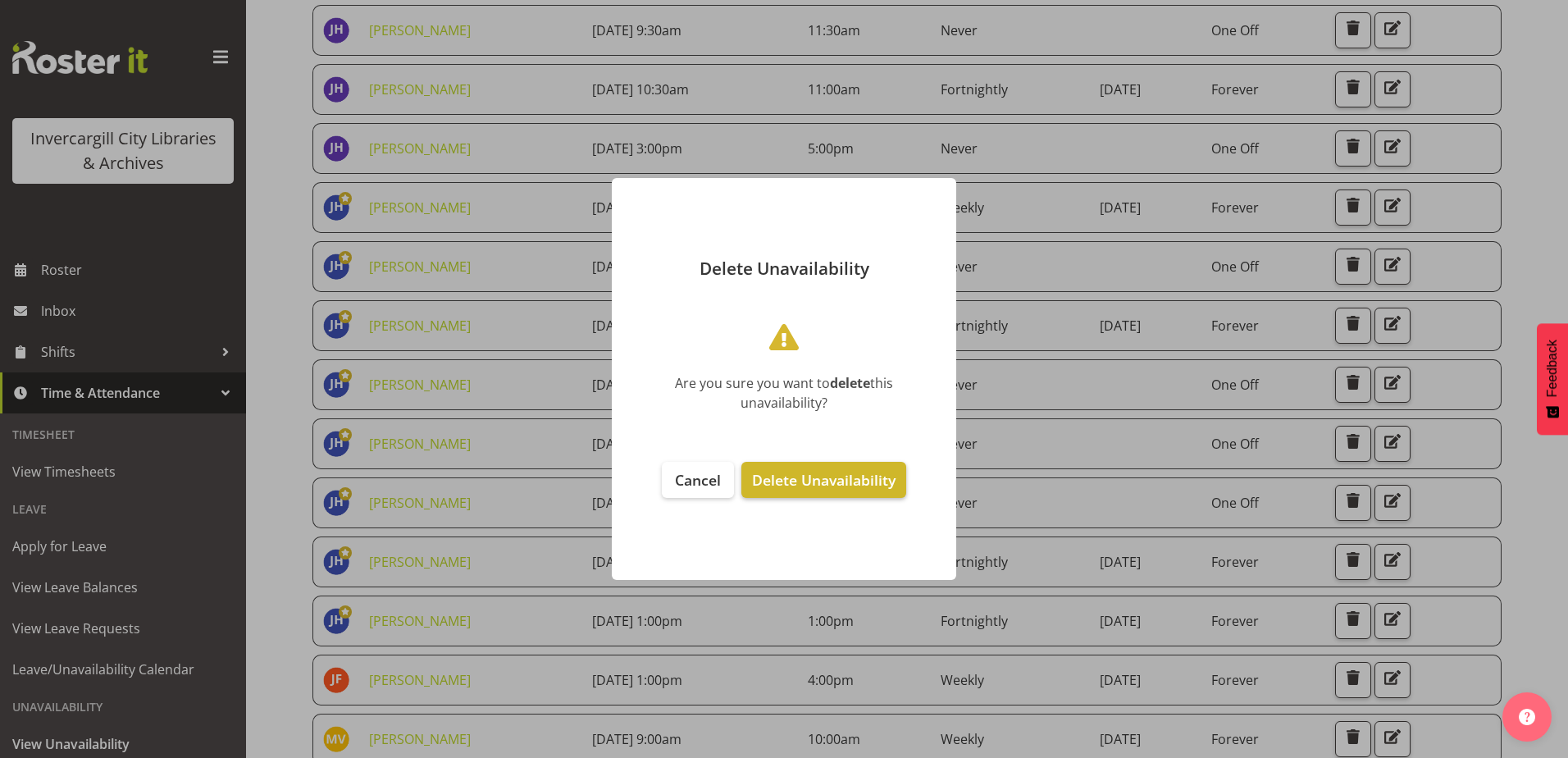
click at [824, 472] on span "Delete Unavailability" at bounding box center [824, 480] width 144 height 20
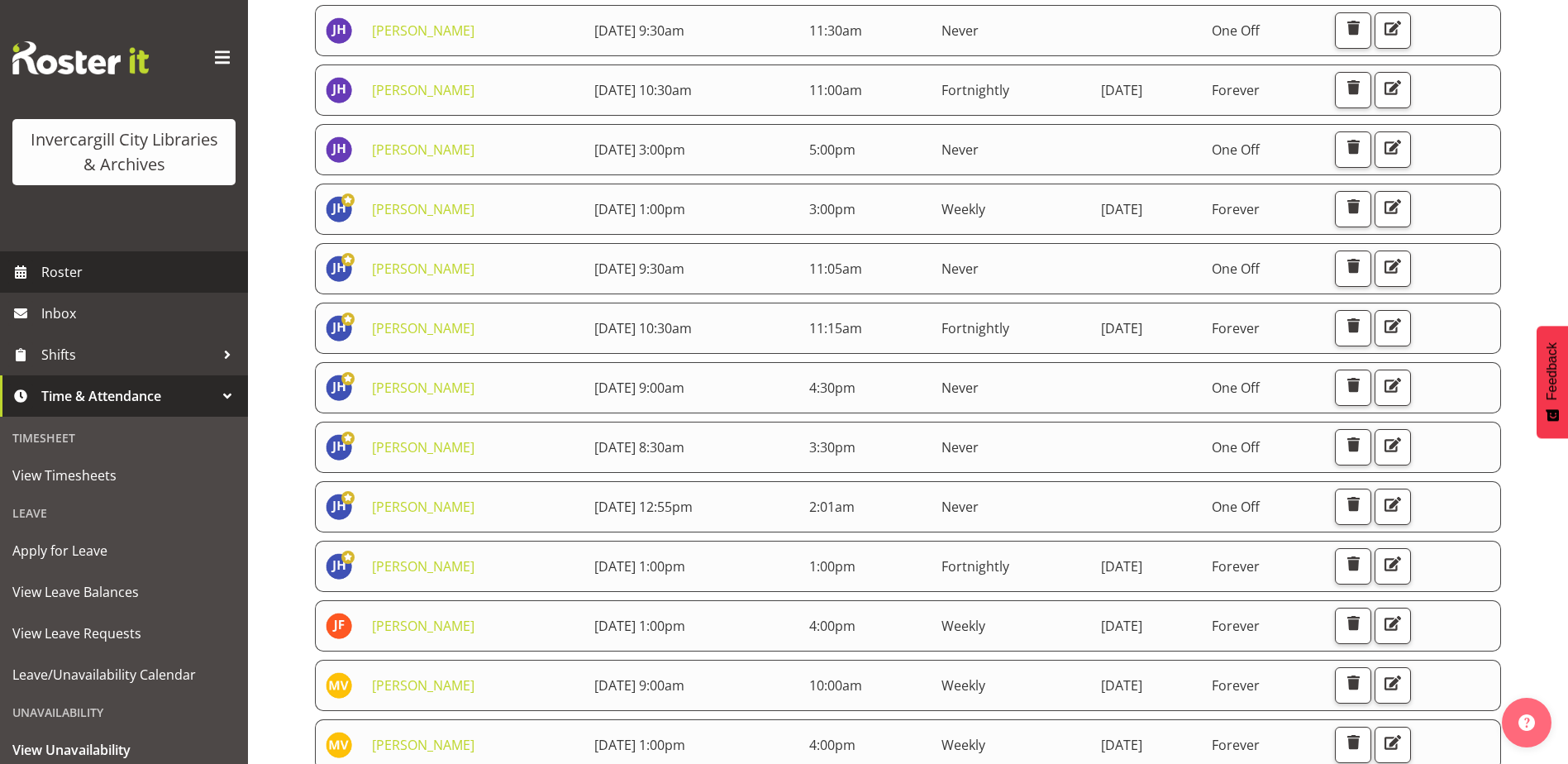
click at [58, 273] on span "Roster" at bounding box center [140, 271] width 198 height 25
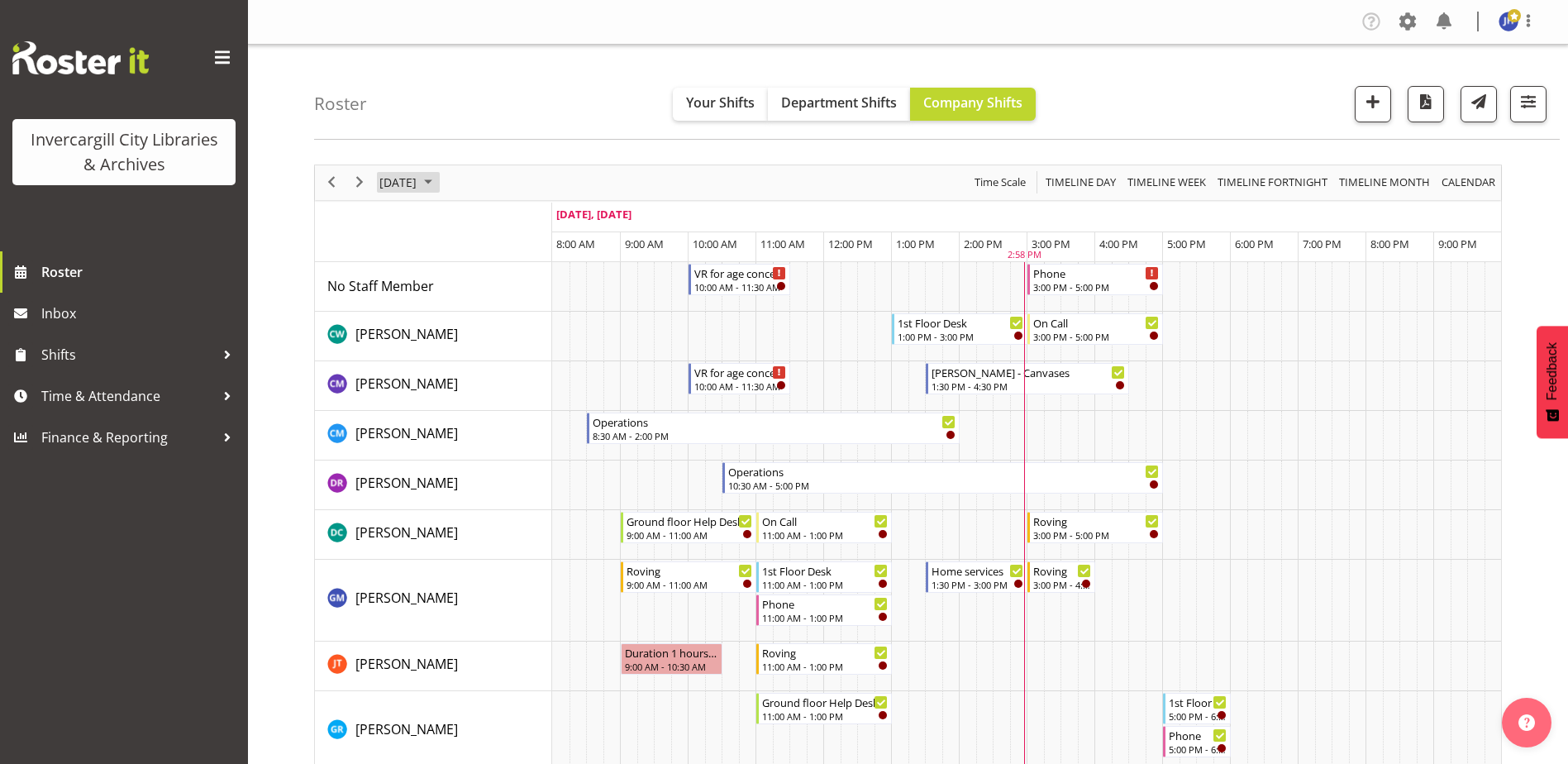
click at [438, 181] on span "September 2025" at bounding box center [429, 182] width 20 height 21
drag, startPoint x: 451, startPoint y: 393, endPoint x: 1010, endPoint y: 425, distance: 559.9
click at [451, 393] on span "30" at bounding box center [449, 393] width 25 height 25
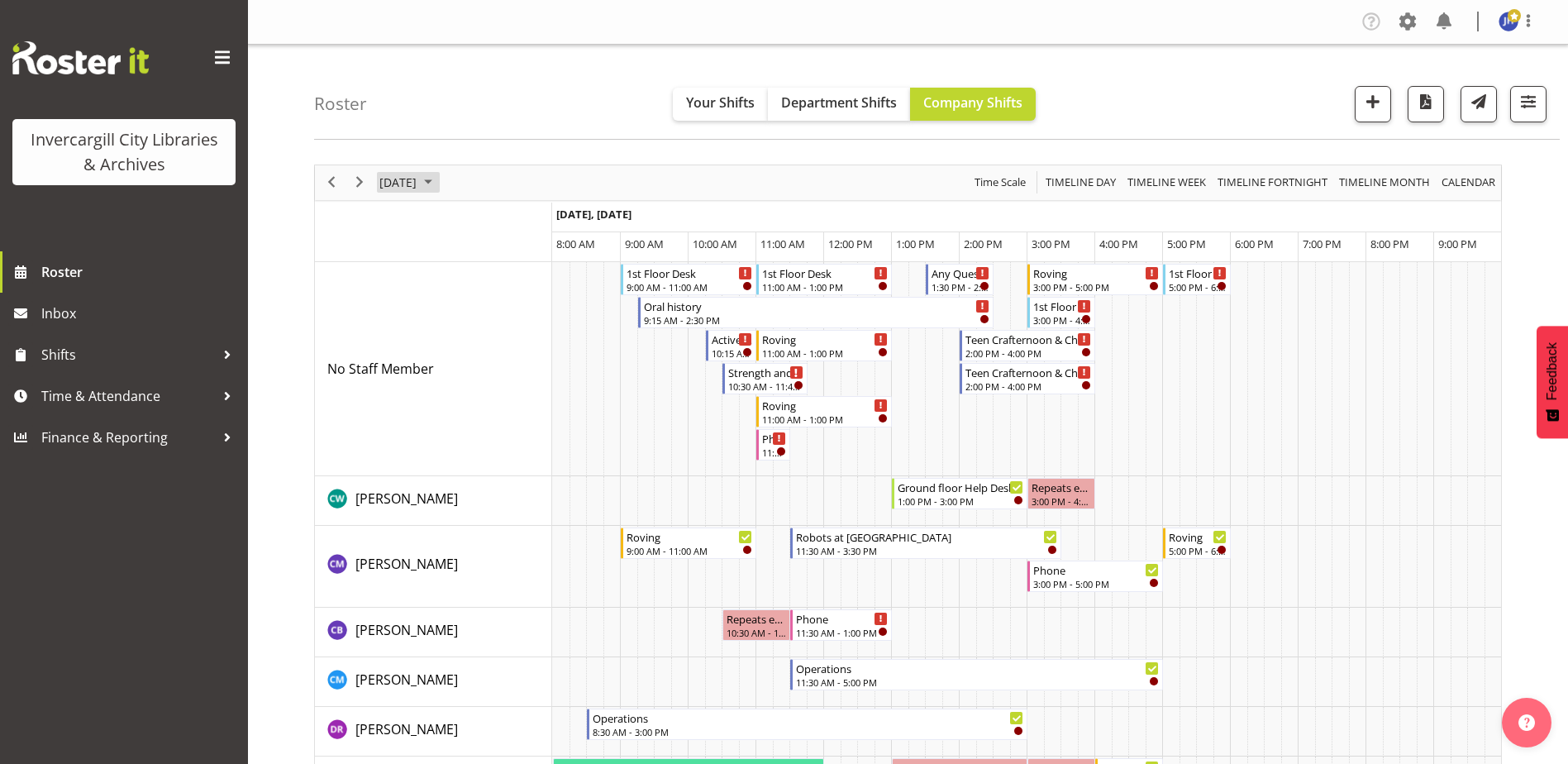
click at [438, 182] on span "September 2025" at bounding box center [429, 182] width 20 height 21
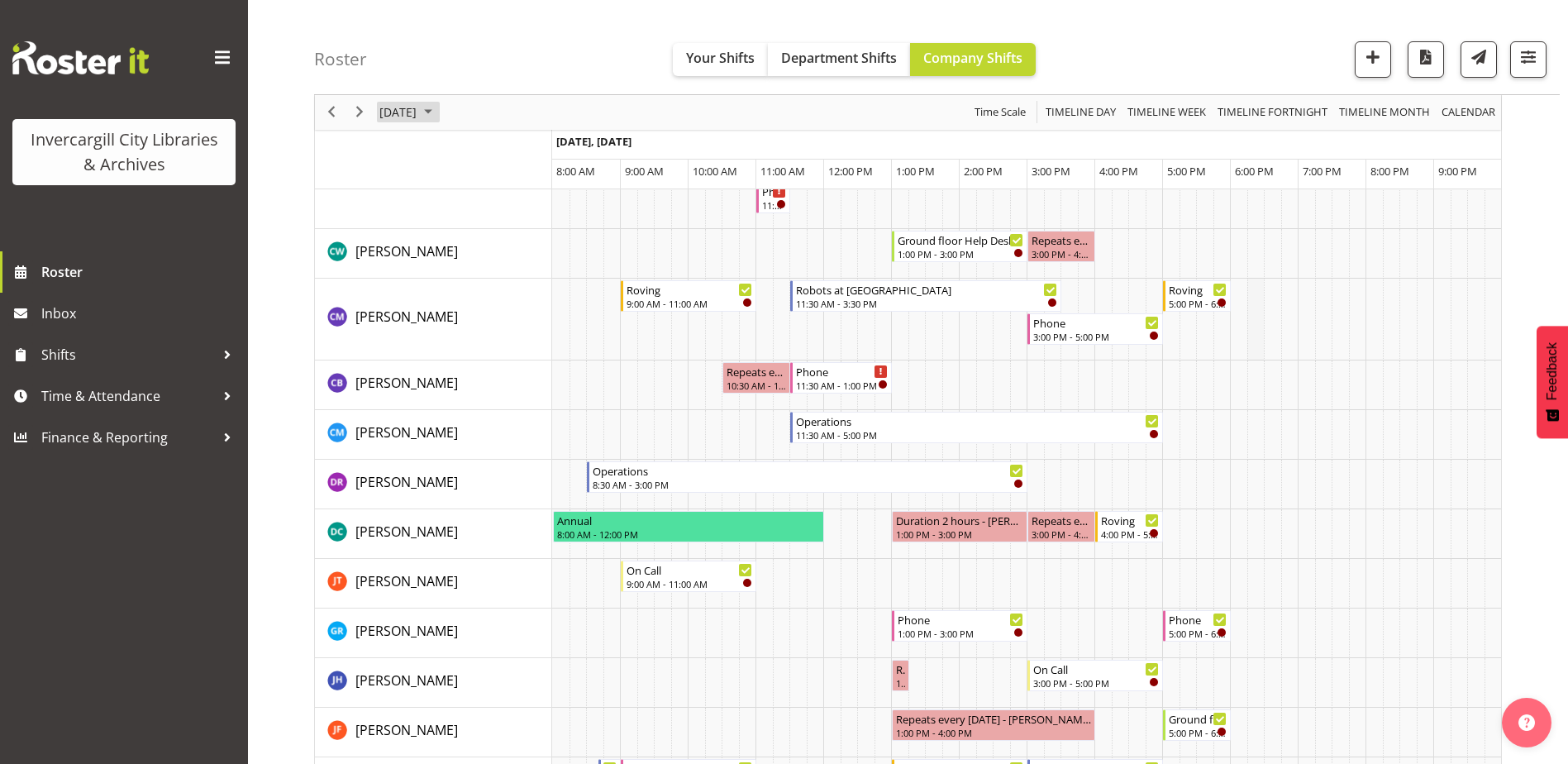
scroll to position [248, 0]
click at [902, 673] on div "Repeats every tuesday - Jillian Hunter" at bounding box center [901, 666] width 11 height 17
click at [221, 395] on div at bounding box center [227, 395] width 25 height 25
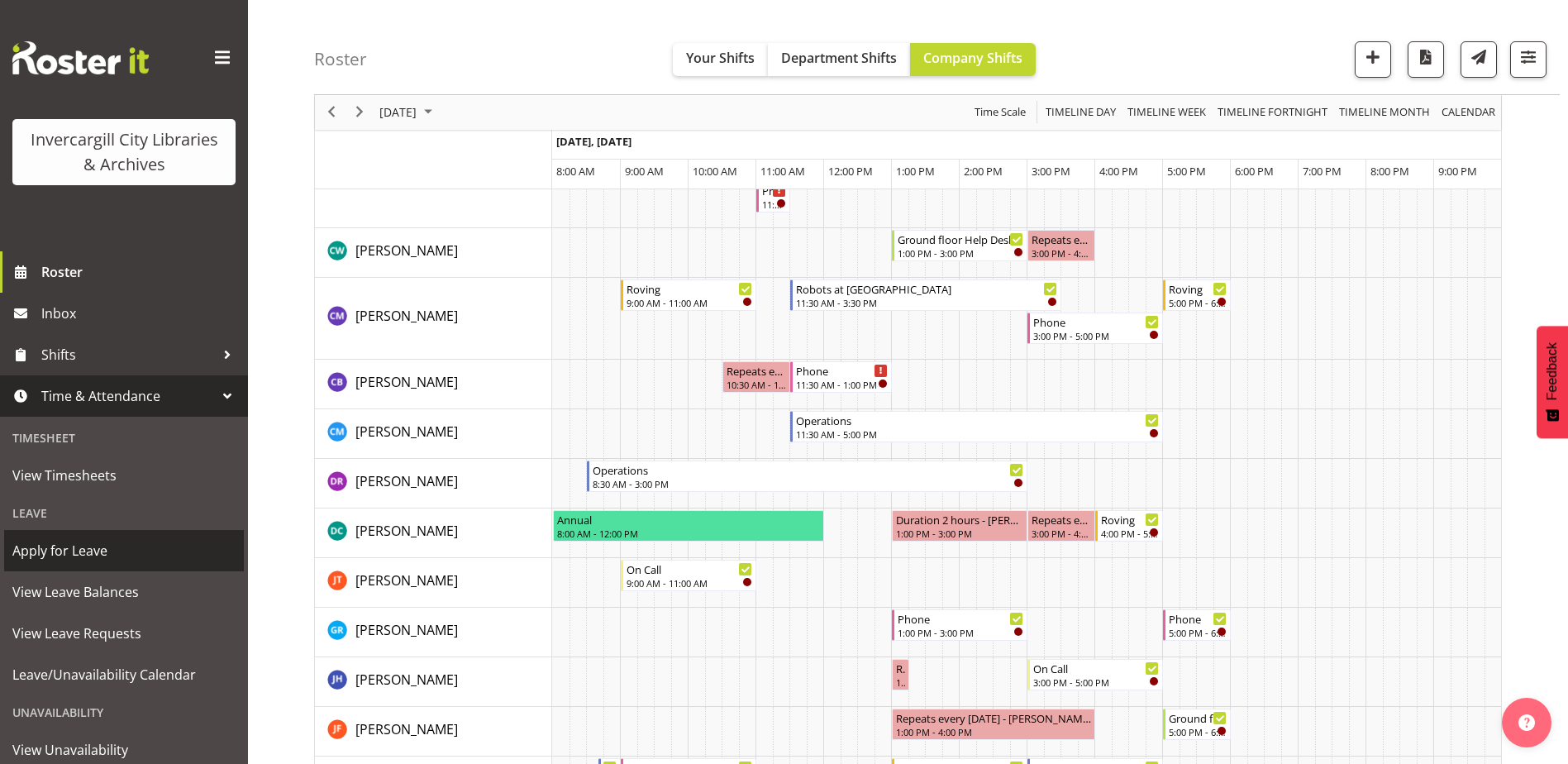
scroll to position [94, 0]
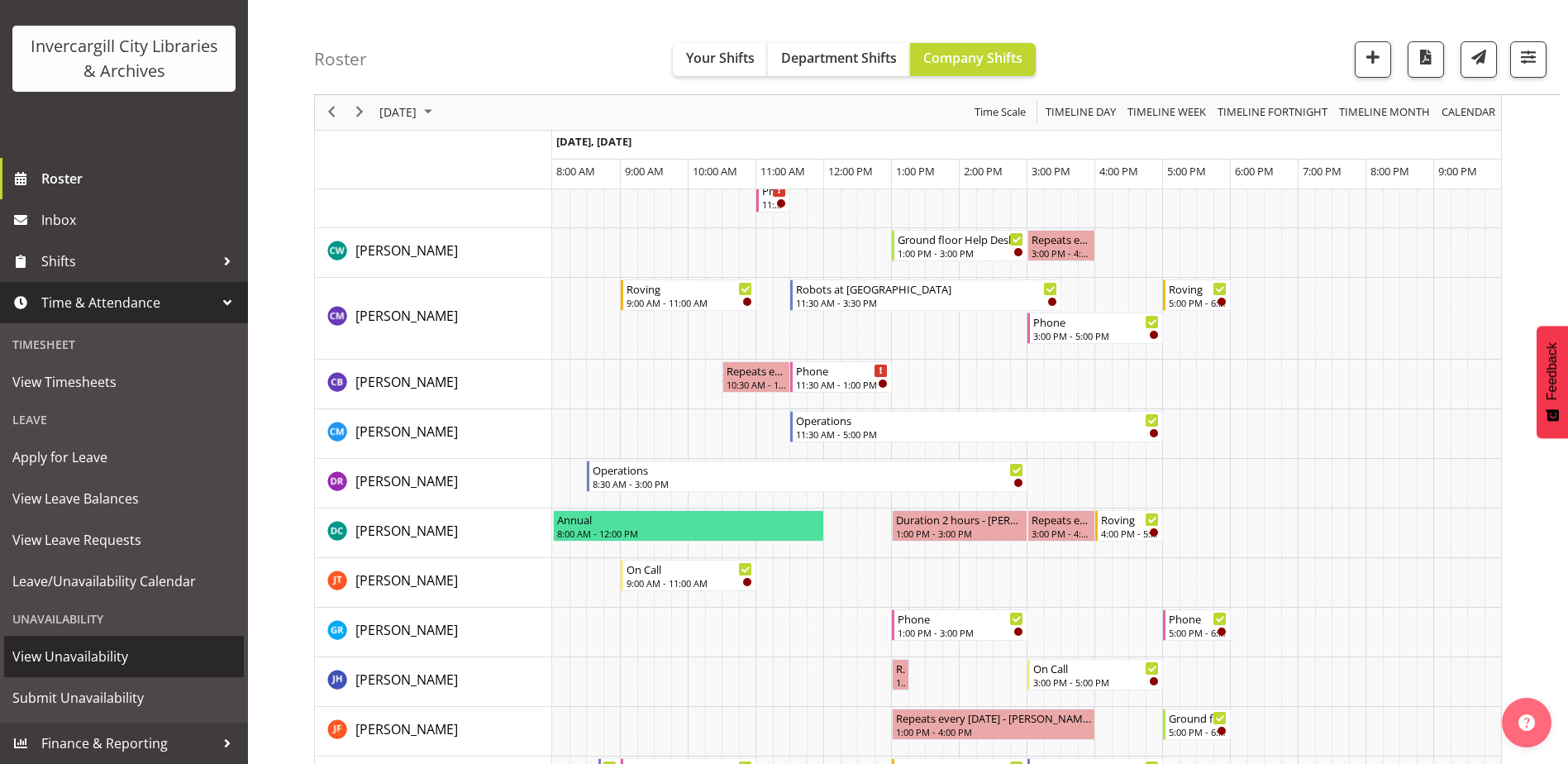
click at [110, 657] on span "View Unavailability" at bounding box center [124, 655] width 223 height 25
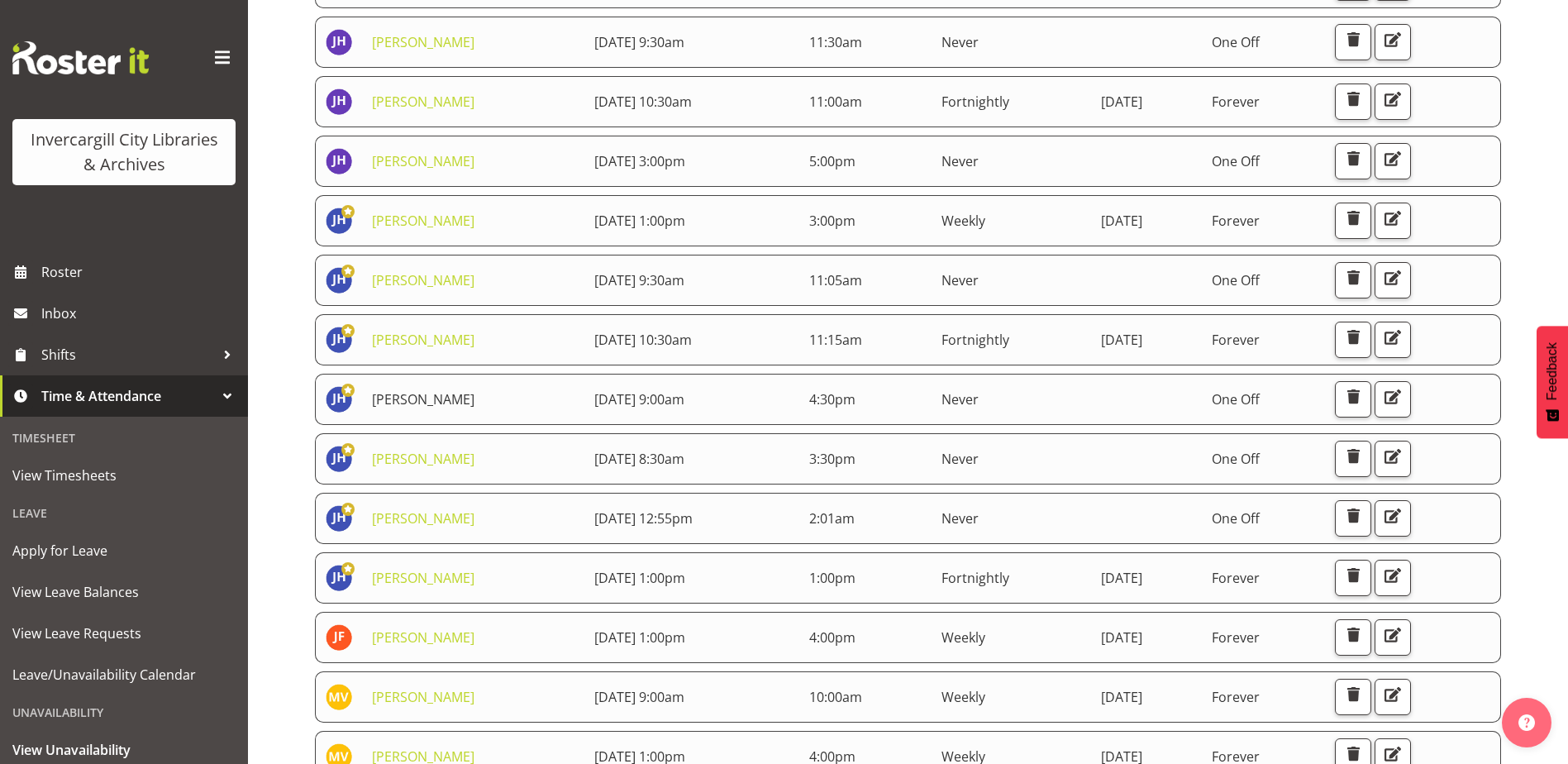
scroll to position [331, 0]
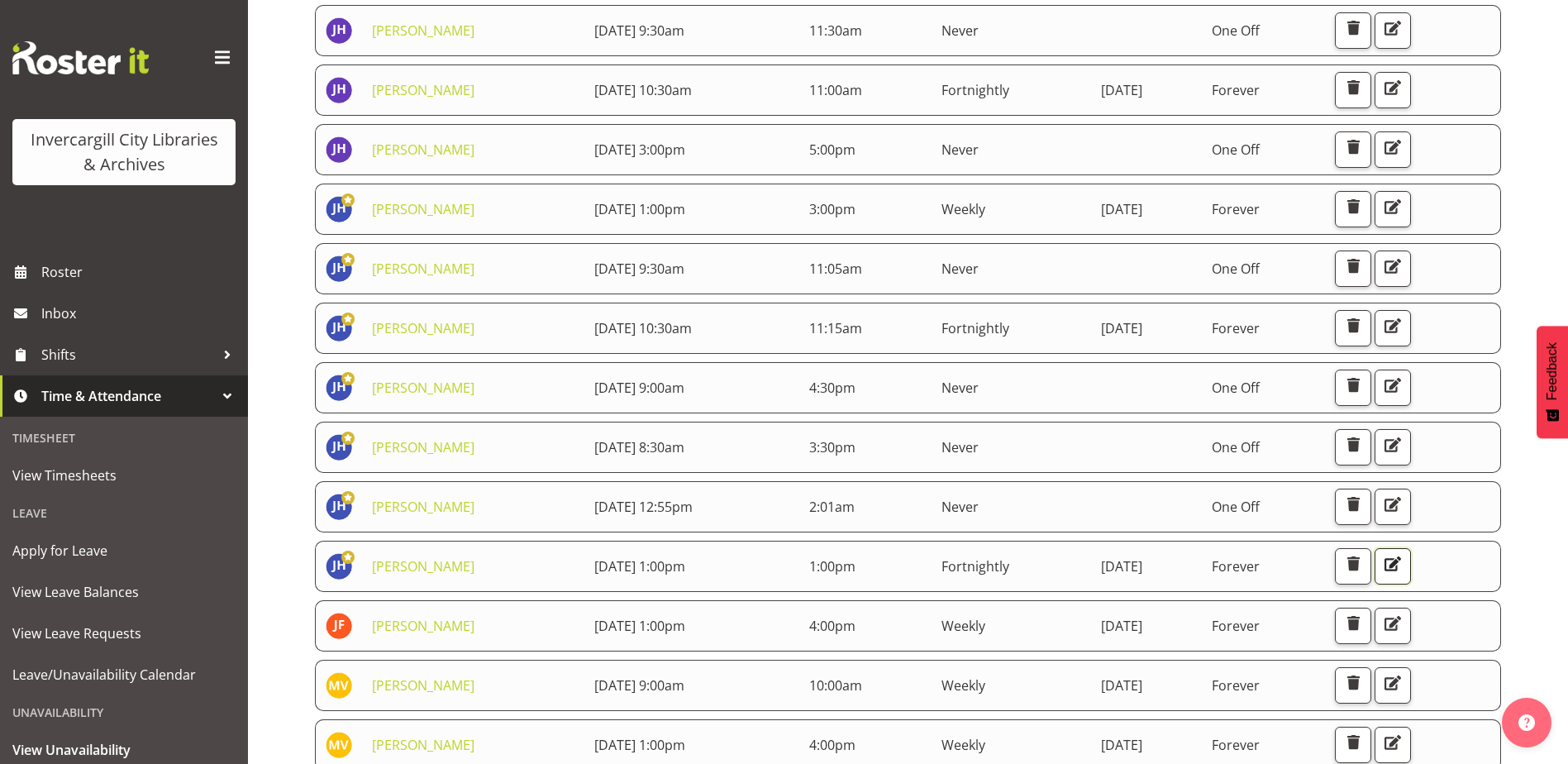
click at [1404, 564] on span "button" at bounding box center [1393, 564] width 22 height 22
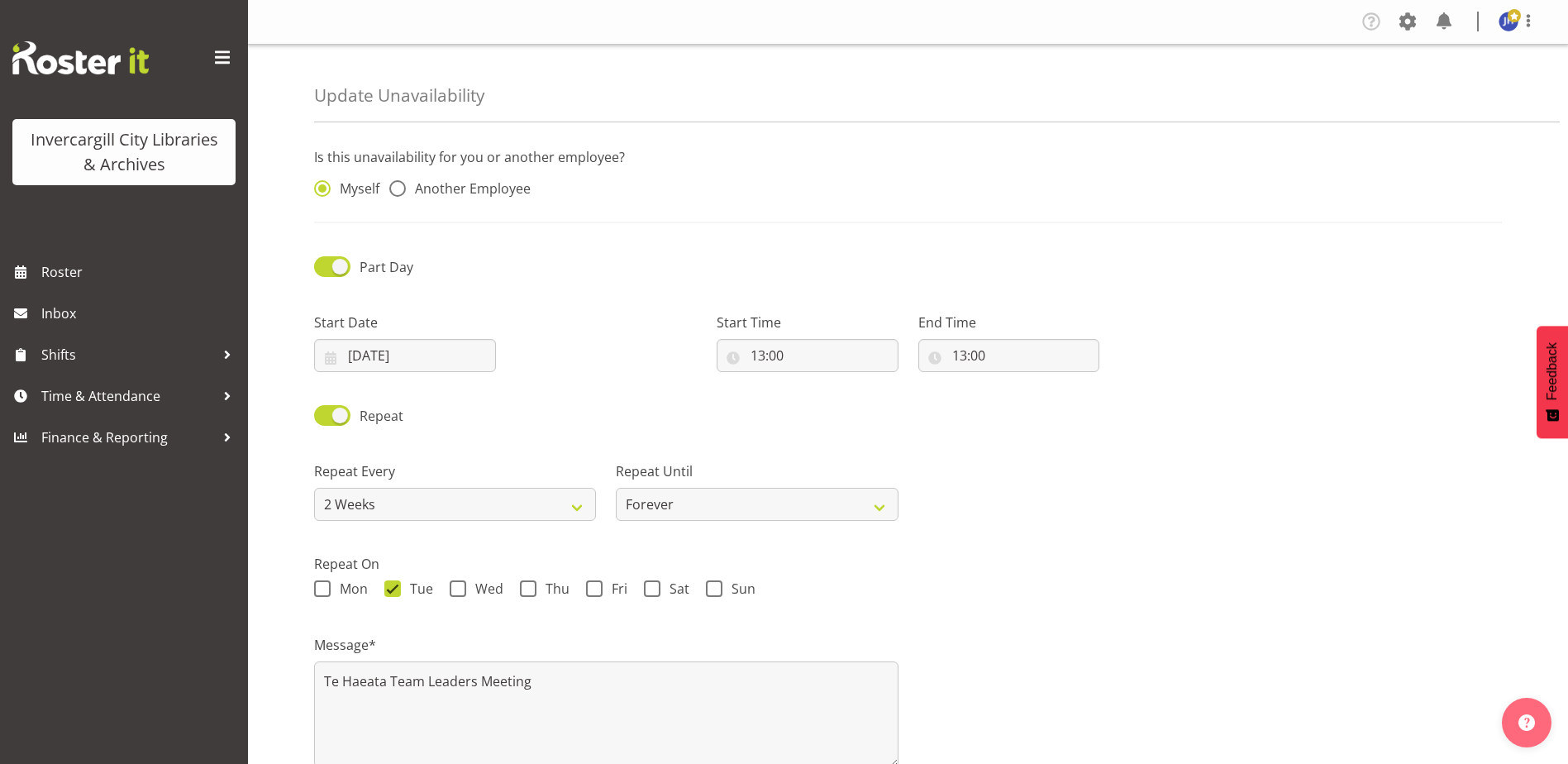
select select "13"
select select "2weeks"
click at [992, 348] on input "13:00" at bounding box center [1009, 354] width 182 height 33
click at [1035, 399] on select "00 01 02 03 04 05 06 07 08 09 10 11 12 13 14 15 16 17 18 19 20 21 22 23" at bounding box center [1032, 398] width 38 height 33
select select "15"
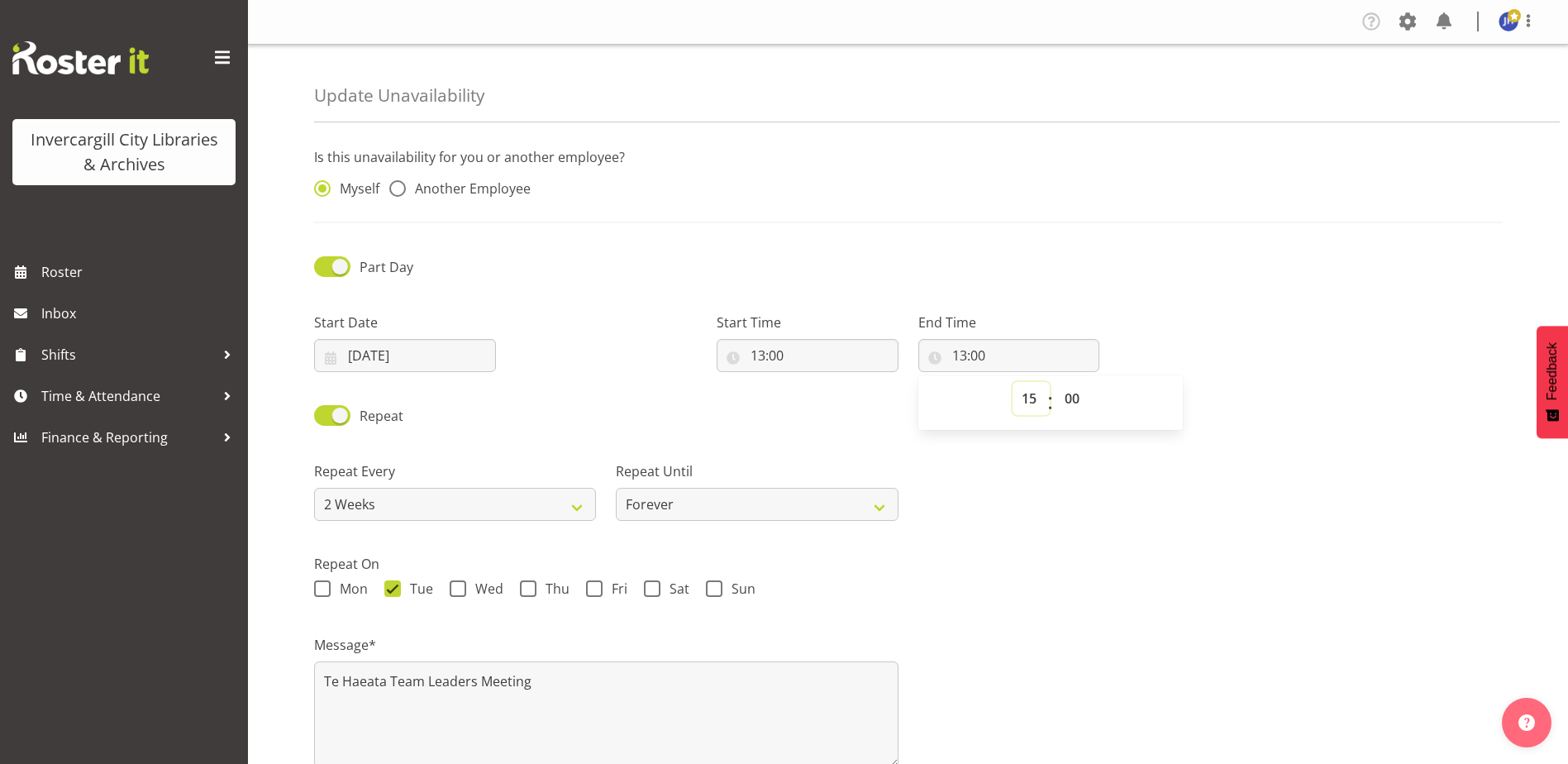
click at [1013, 382] on select "00 01 02 03 04 05 06 07 08 09 10 11 12 13 14 15 16 17 18 19 20 21 22 23" at bounding box center [1032, 398] width 38 height 33
type input "15:00"
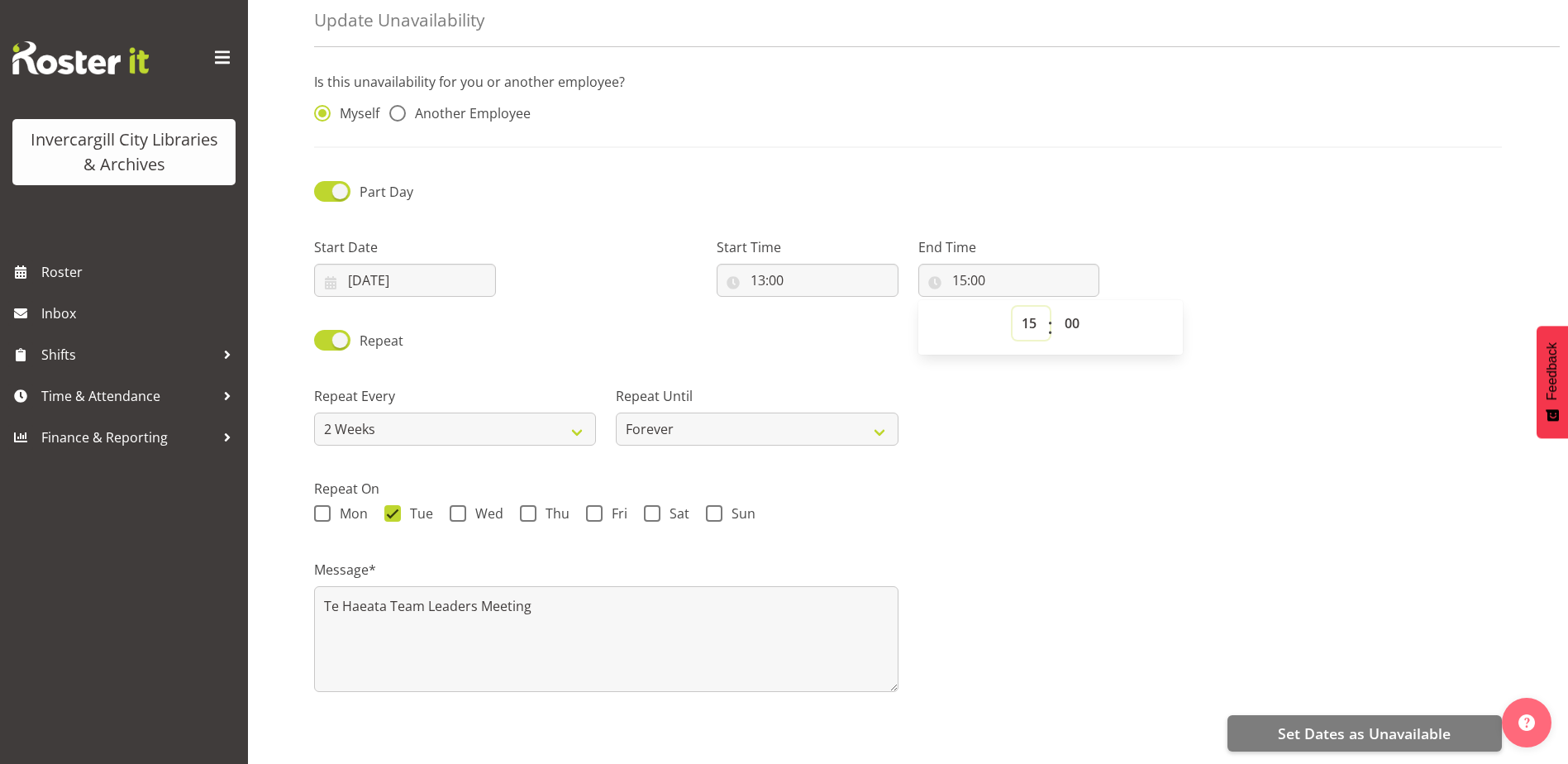
scroll to position [88, 0]
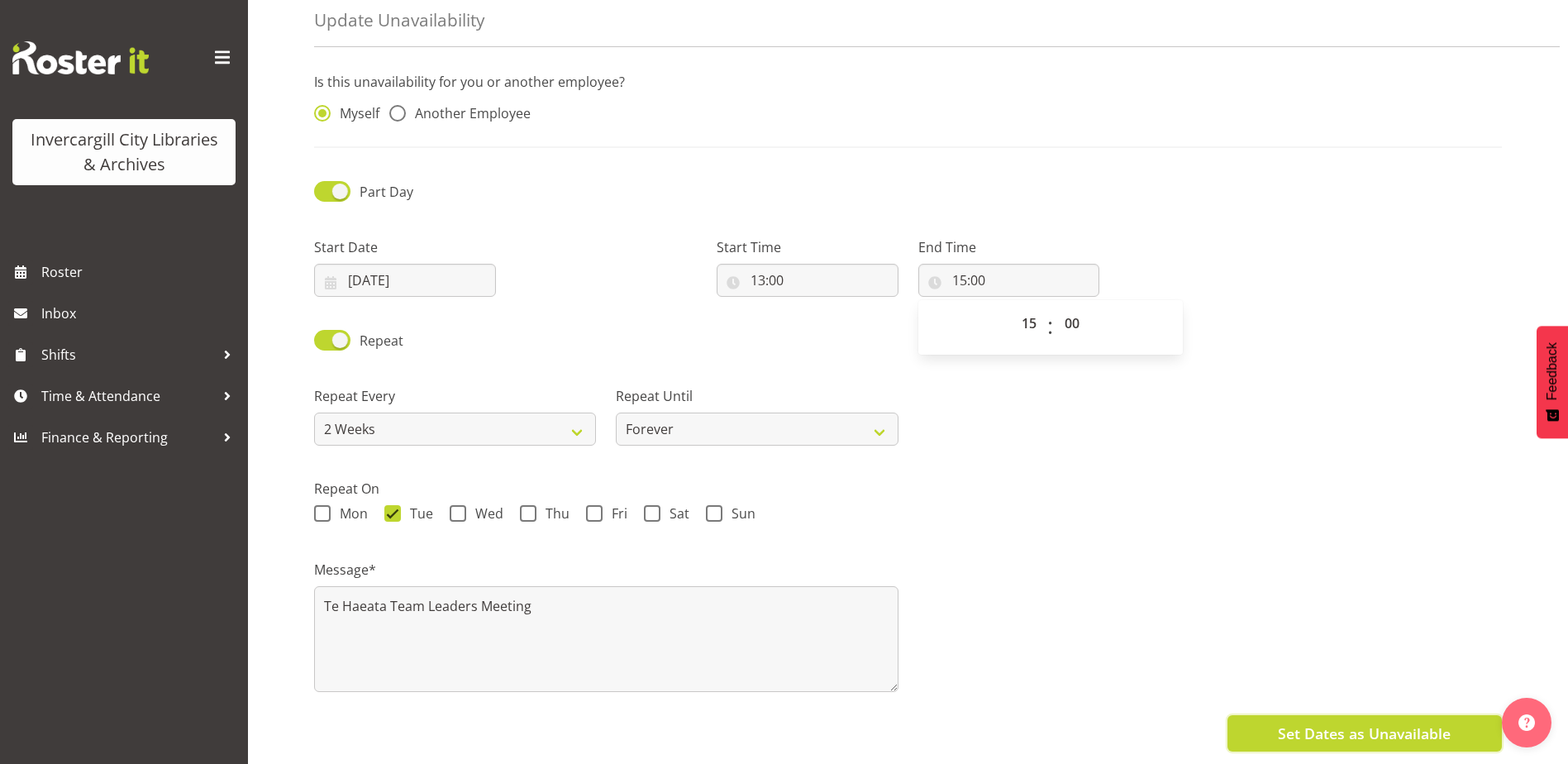
click at [1323, 723] on span "Set Dates as Unavailable" at bounding box center [1364, 733] width 173 height 22
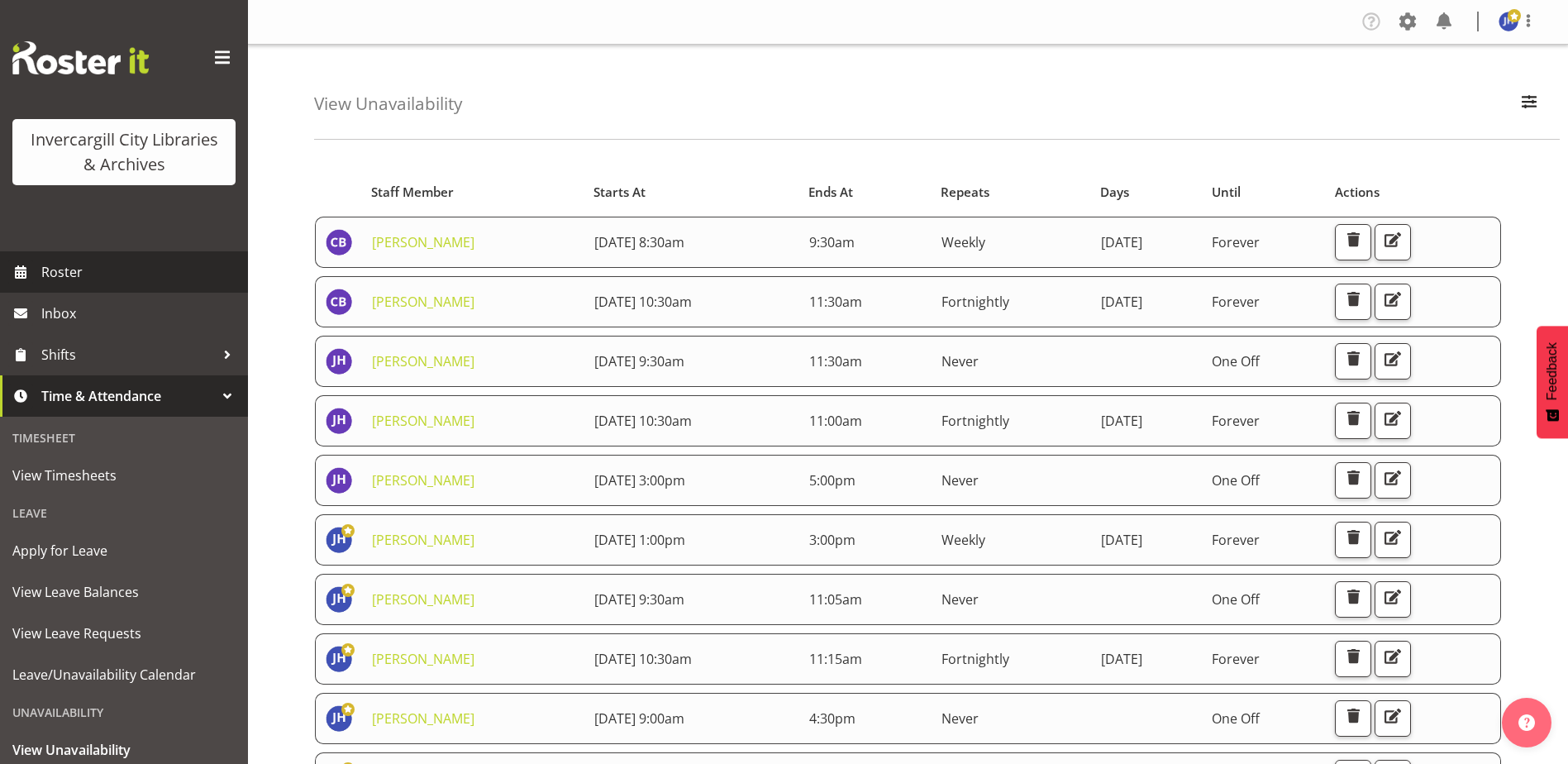
click at [60, 271] on span "Roster" at bounding box center [140, 271] width 198 height 25
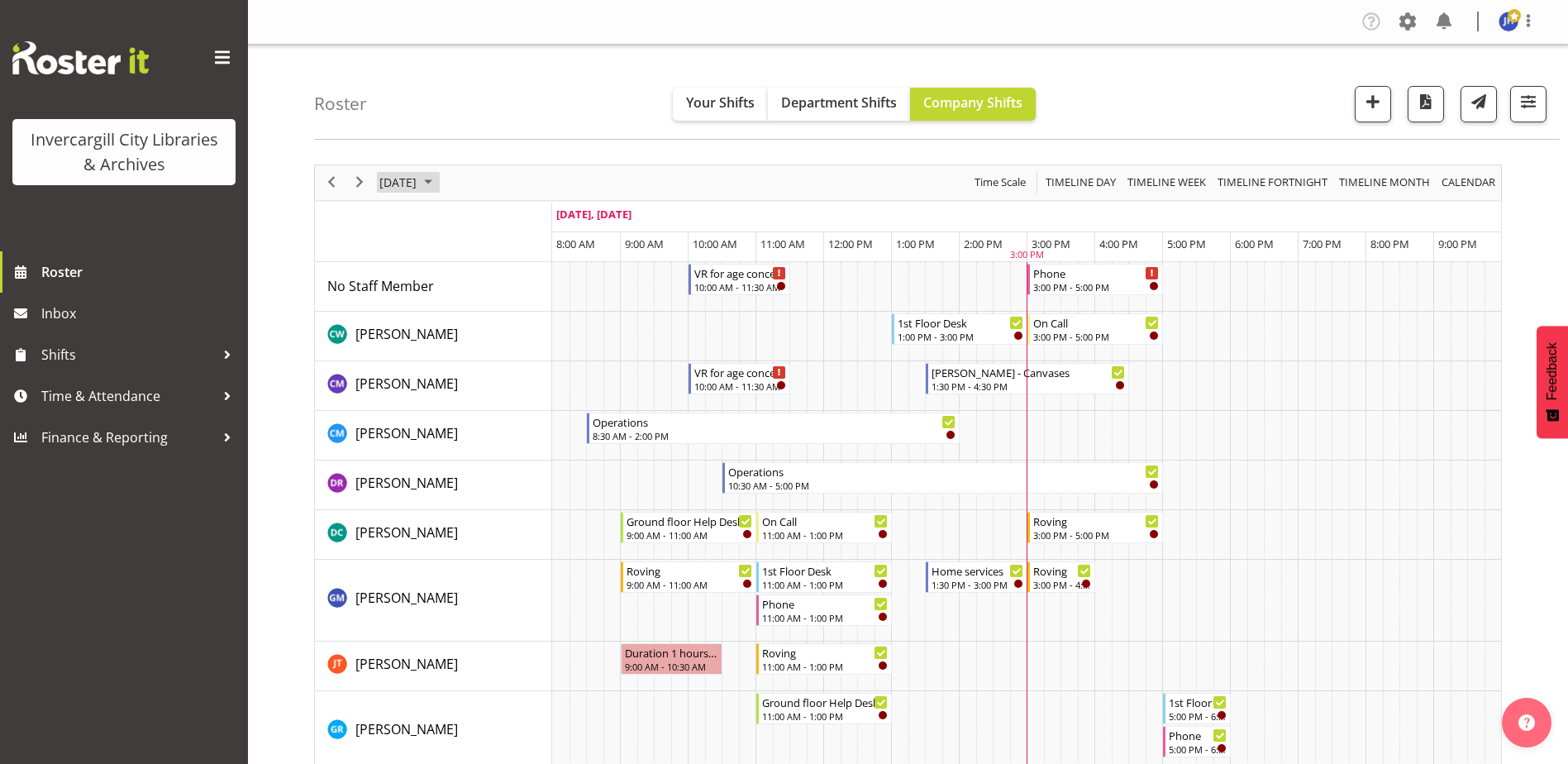
click at [438, 180] on span "September 2025" at bounding box center [429, 182] width 20 height 21
click at [501, 364] on span "25" at bounding box center [502, 364] width 25 height 25
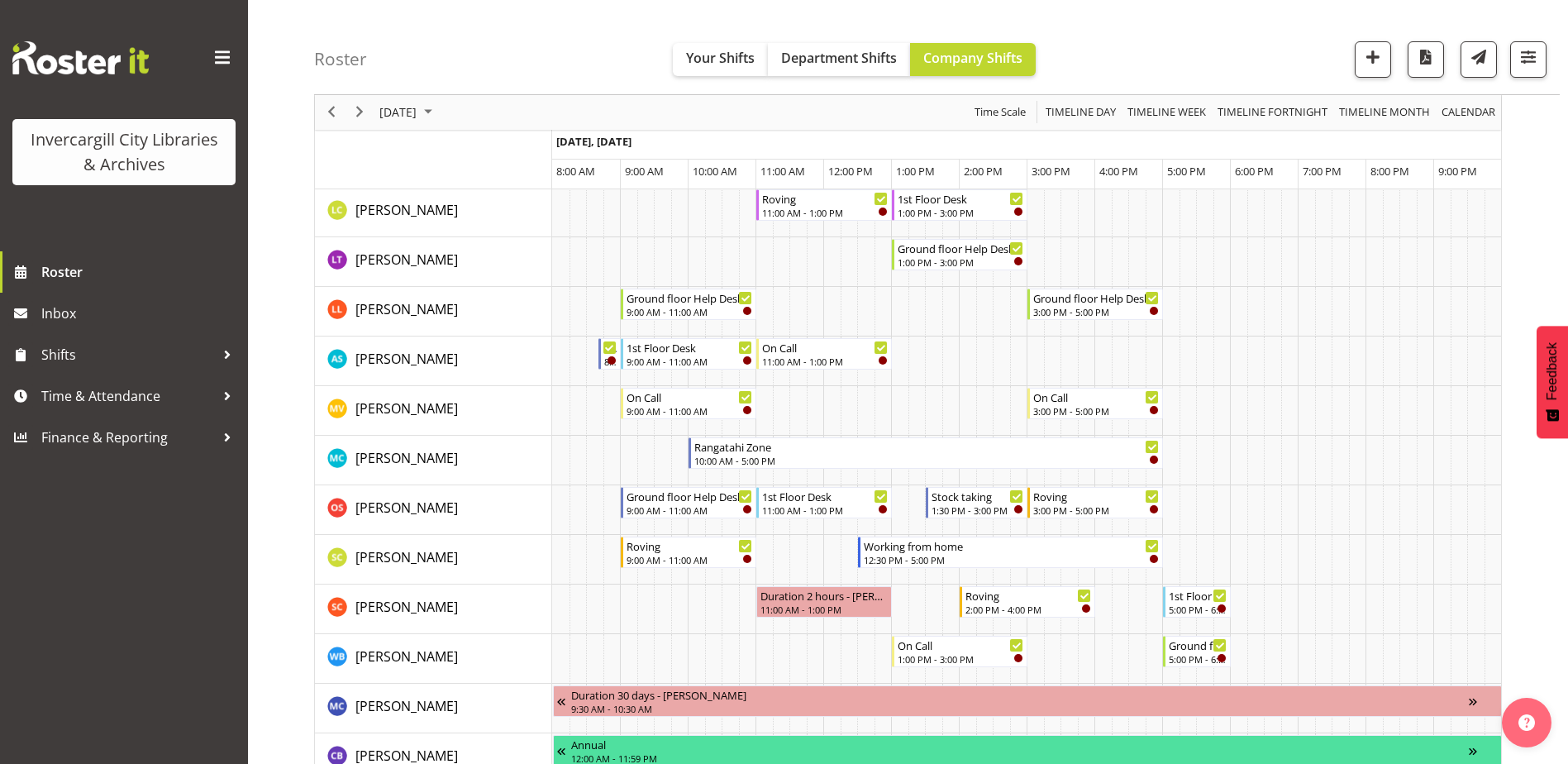
scroll to position [661, 0]
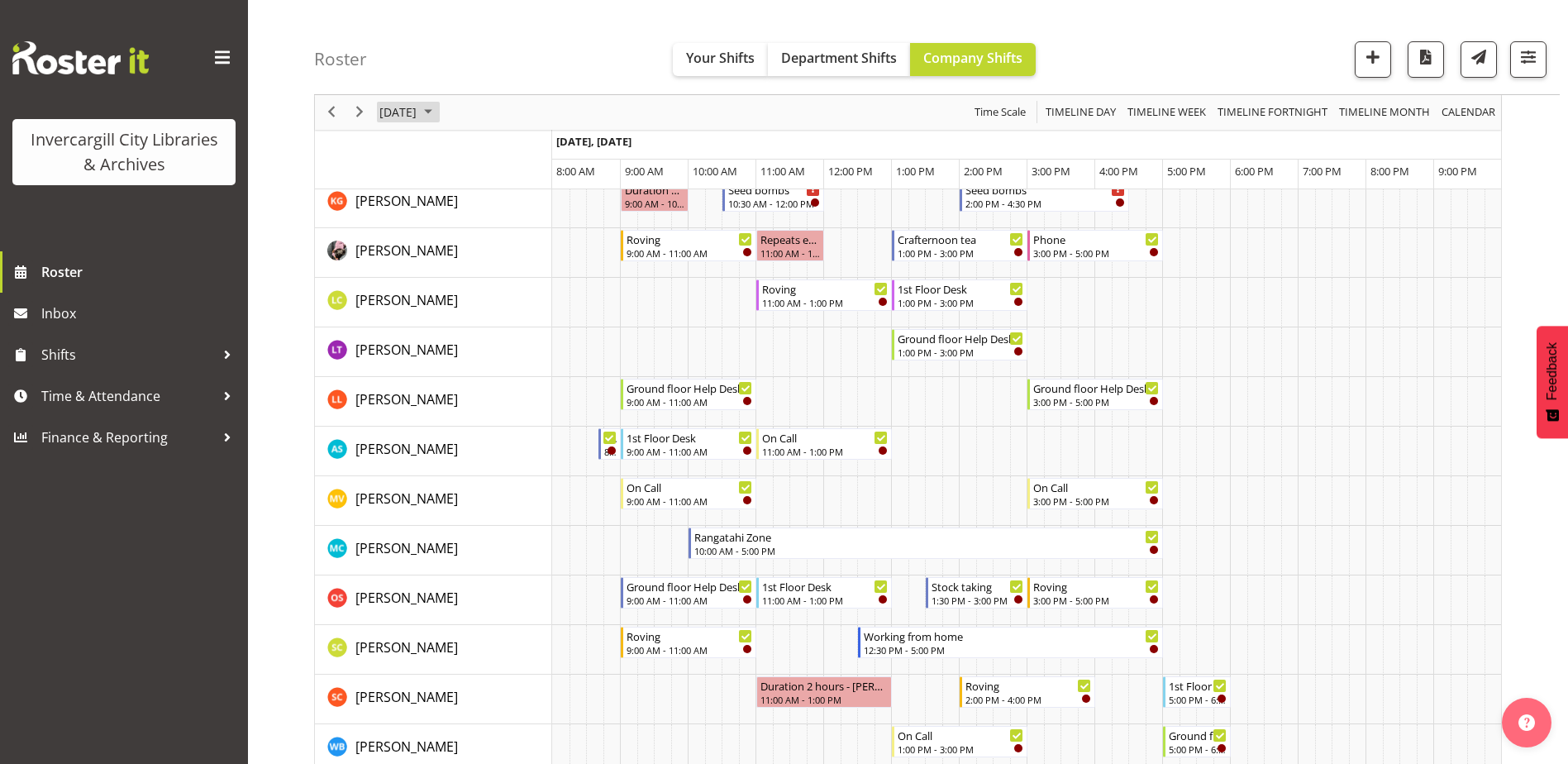
click at [438, 108] on span "September 2025" at bounding box center [429, 113] width 20 height 21
click at [454, 323] on span "30" at bounding box center [449, 323] width 25 height 25
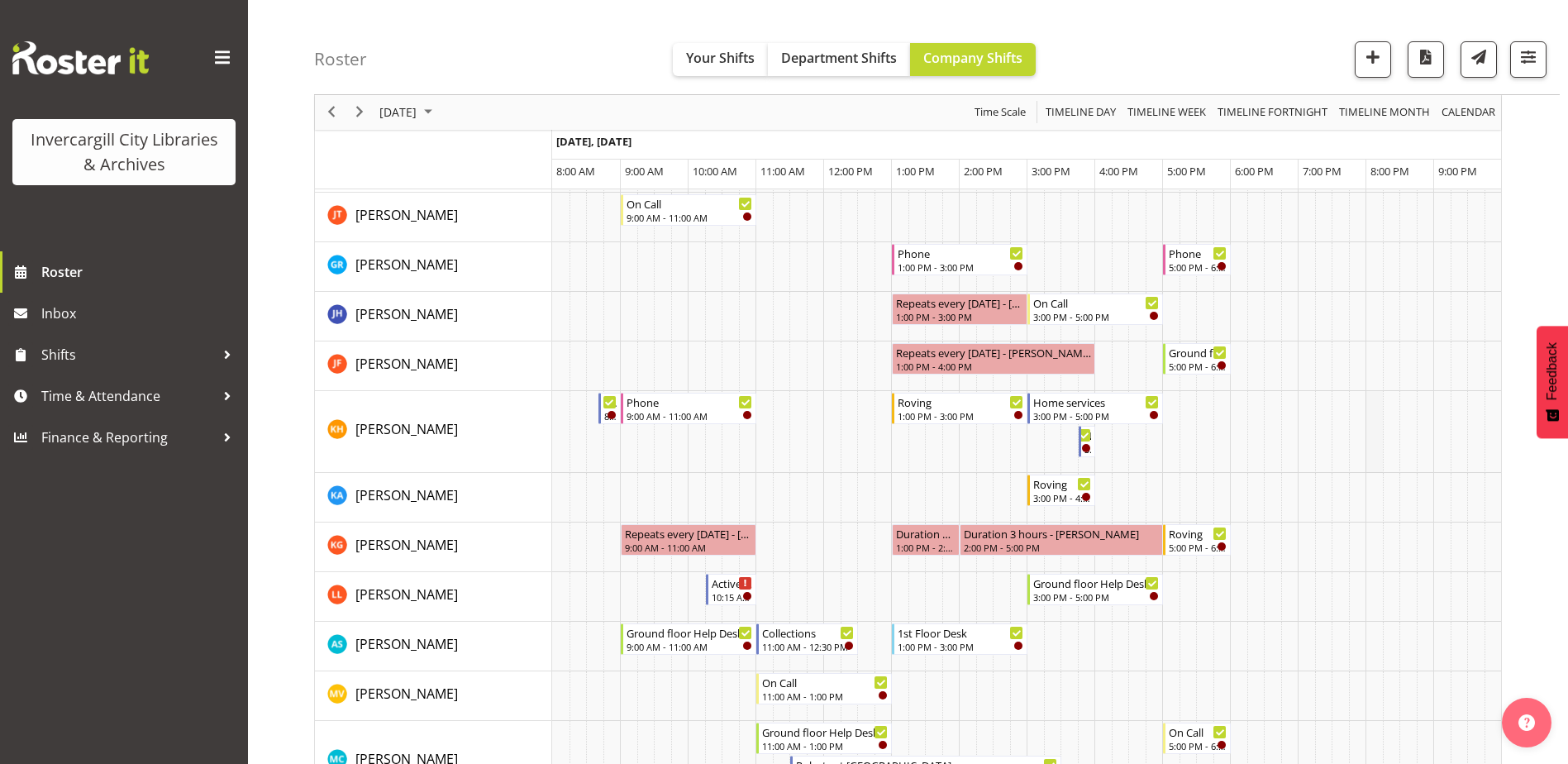
scroll to position [661, 0]
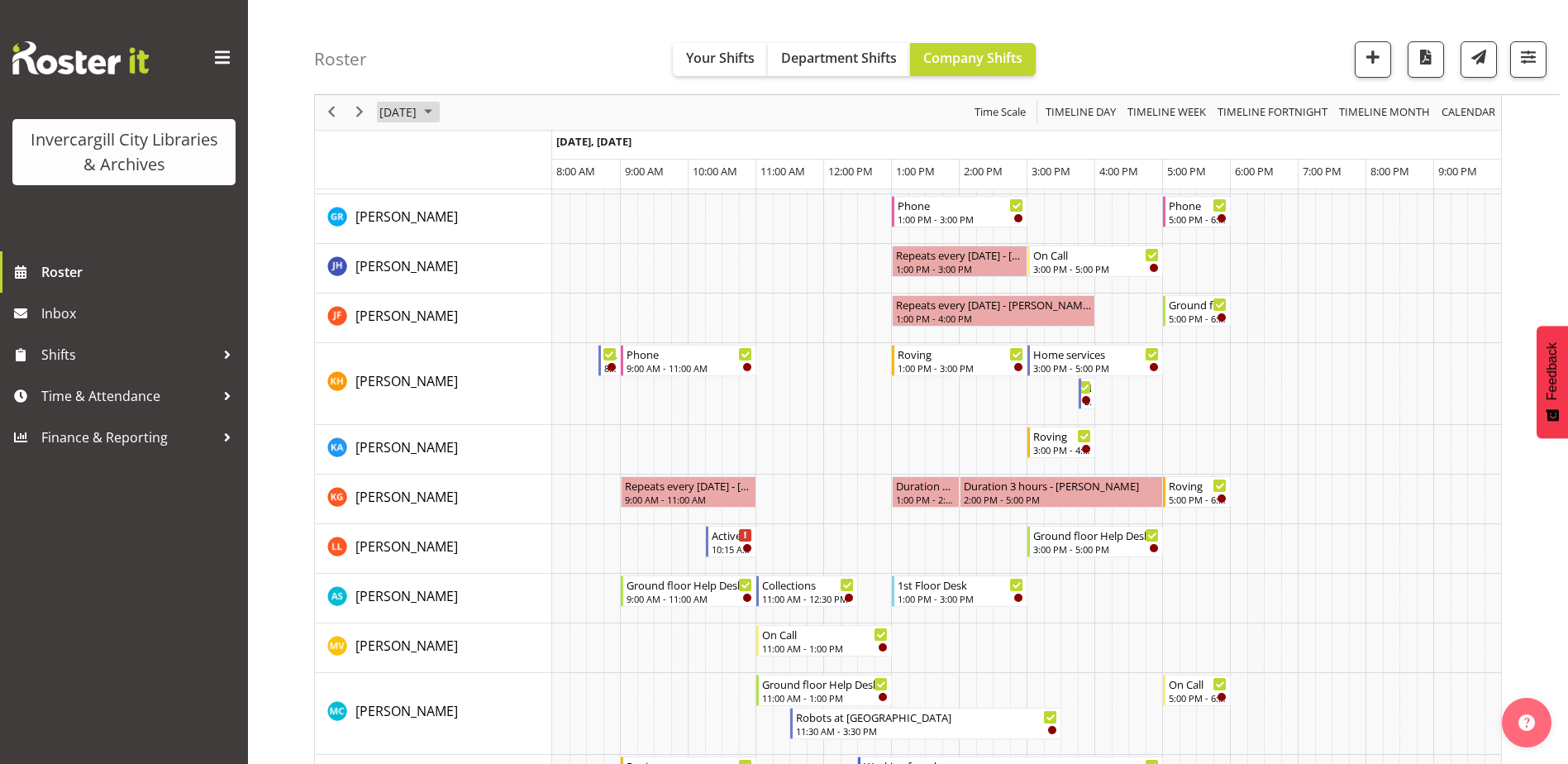
click at [438, 110] on span "September 2025" at bounding box center [429, 113] width 20 height 21
click at [557, 154] on span "next month" at bounding box center [553, 154] width 29 height 30
click at [497, 214] on span "2" at bounding box center [502, 210] width 25 height 25
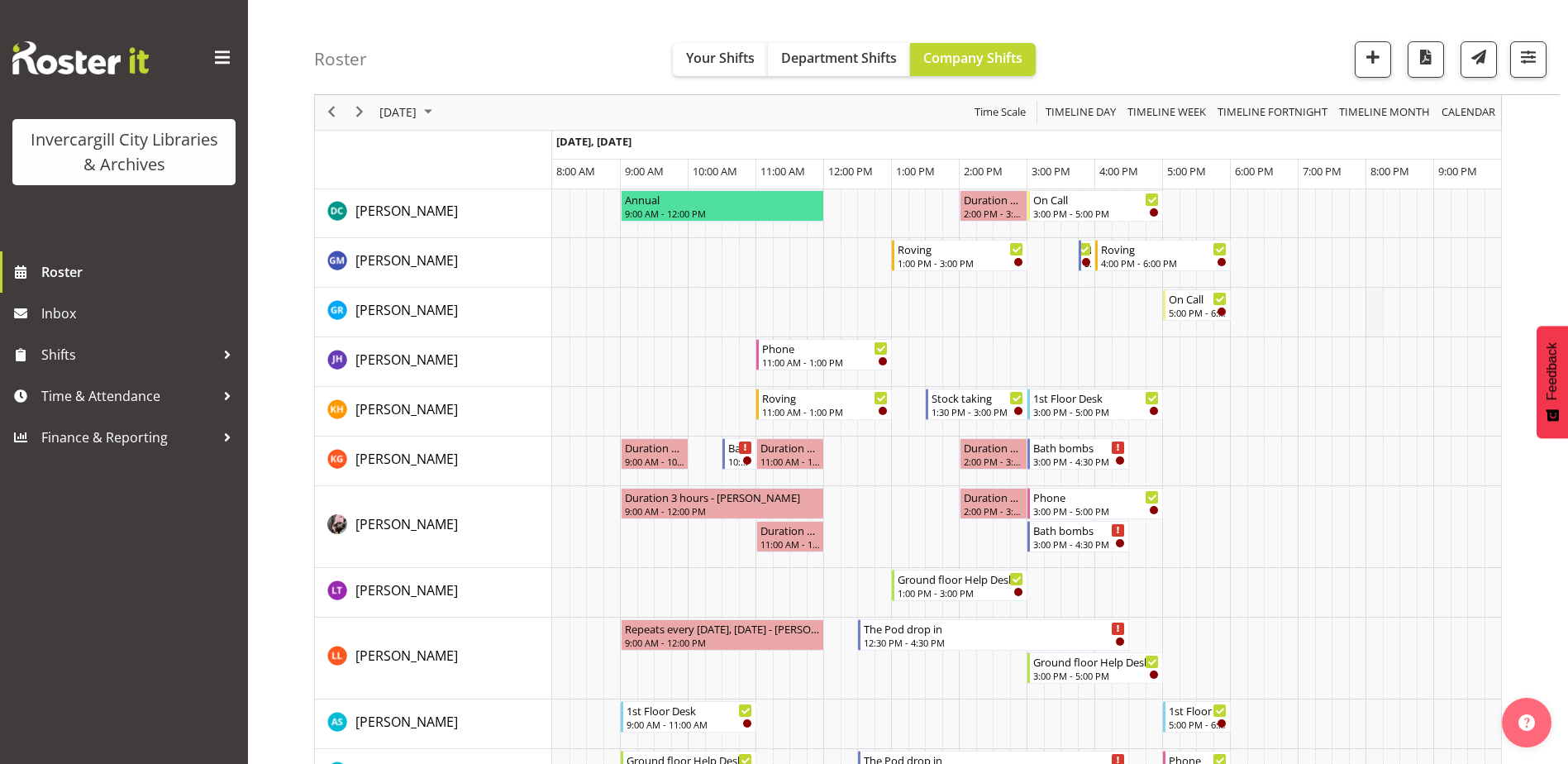
scroll to position [661, 0]
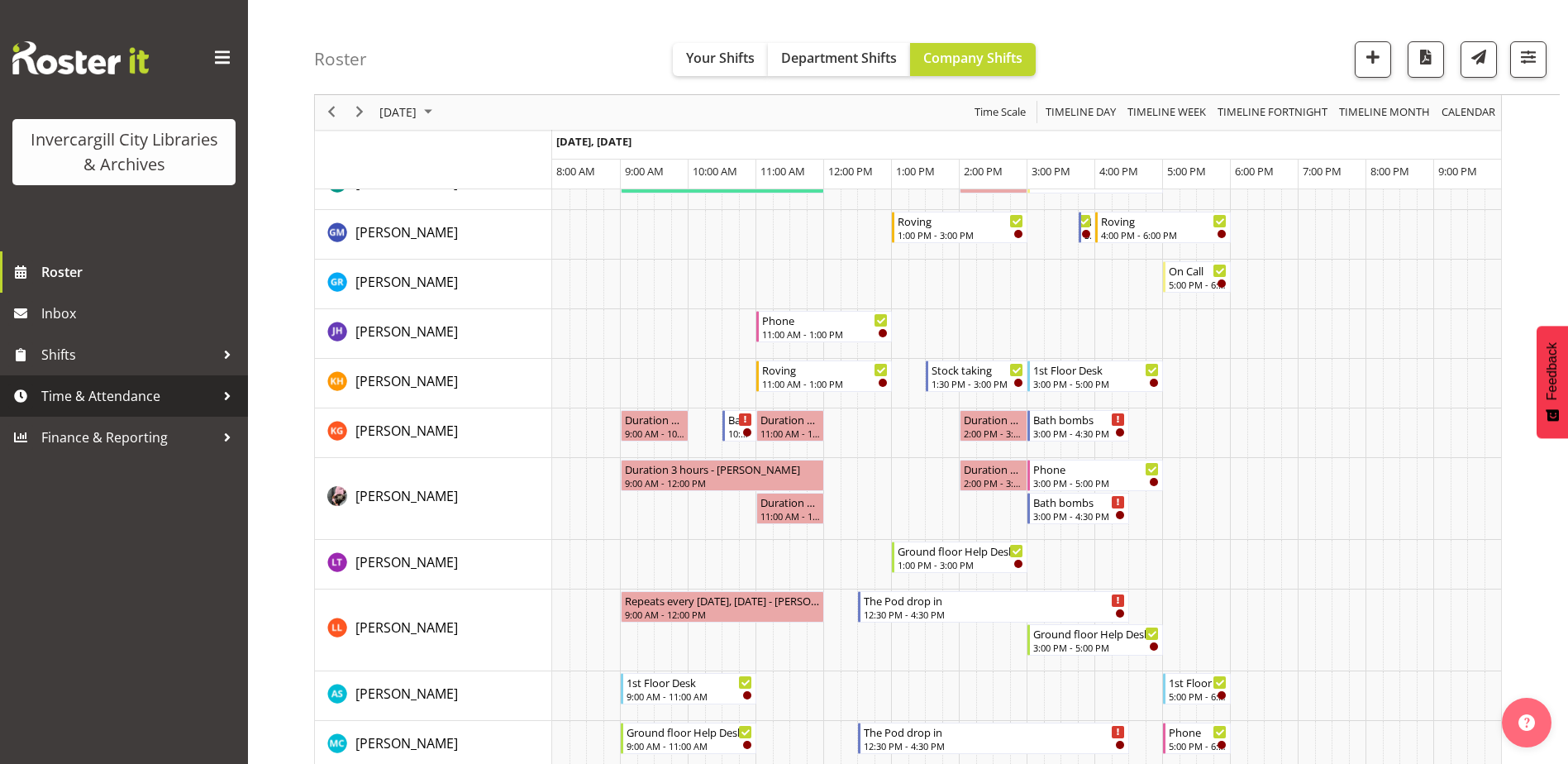
click at [221, 394] on div at bounding box center [227, 395] width 25 height 25
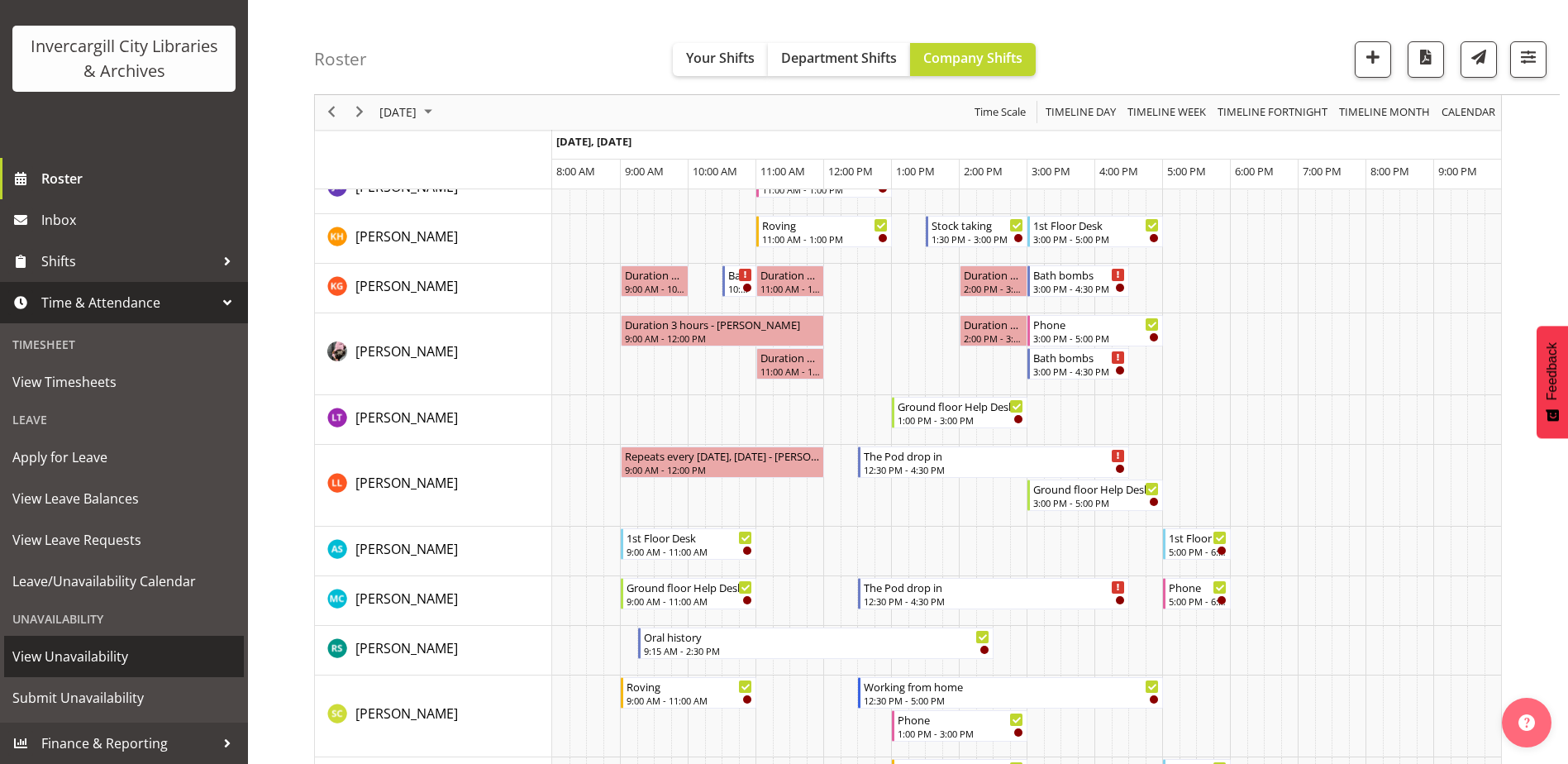
scroll to position [826, 0]
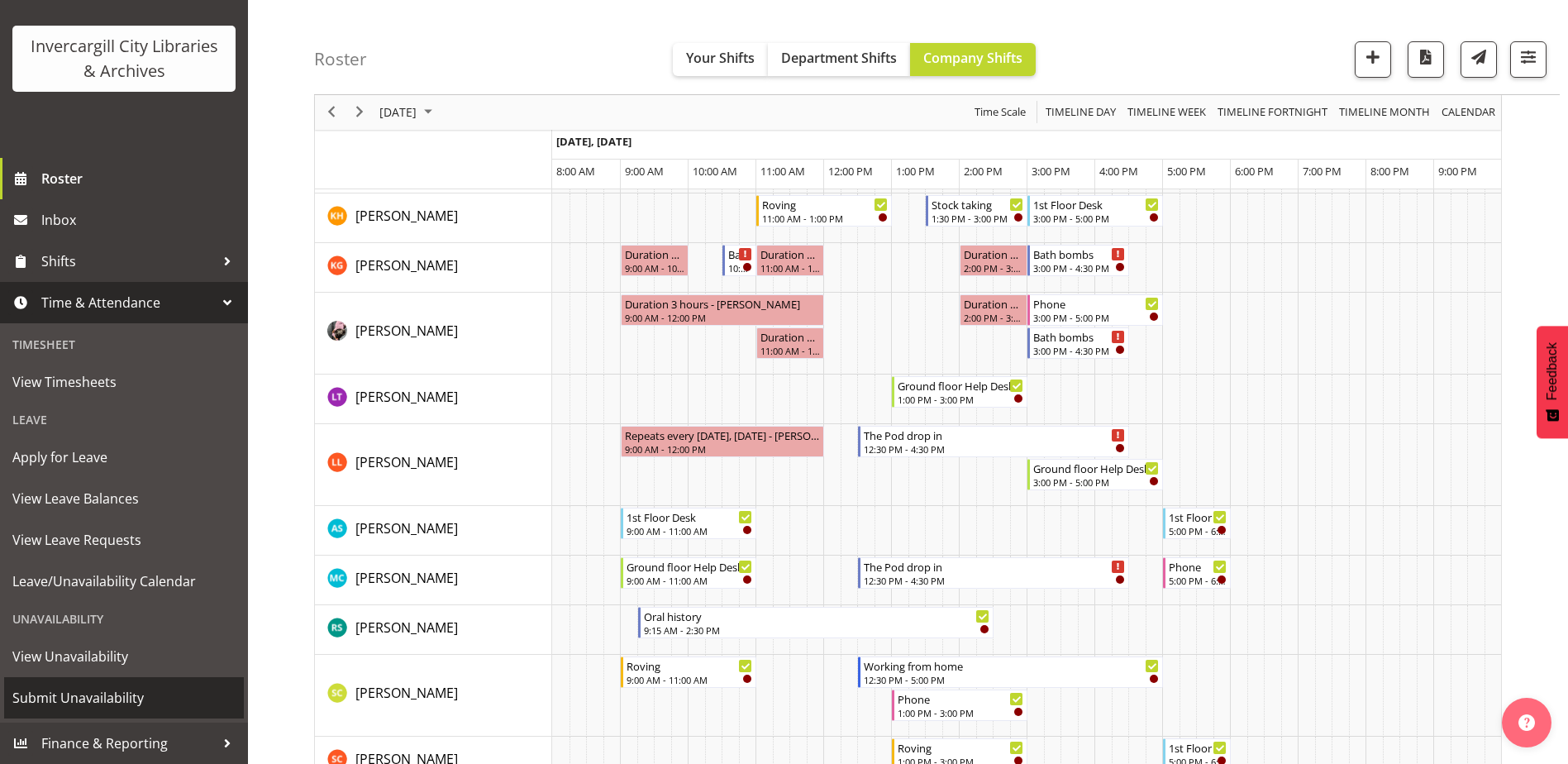
click at [77, 695] on span "Submit Unavailability" at bounding box center [124, 697] width 223 height 25
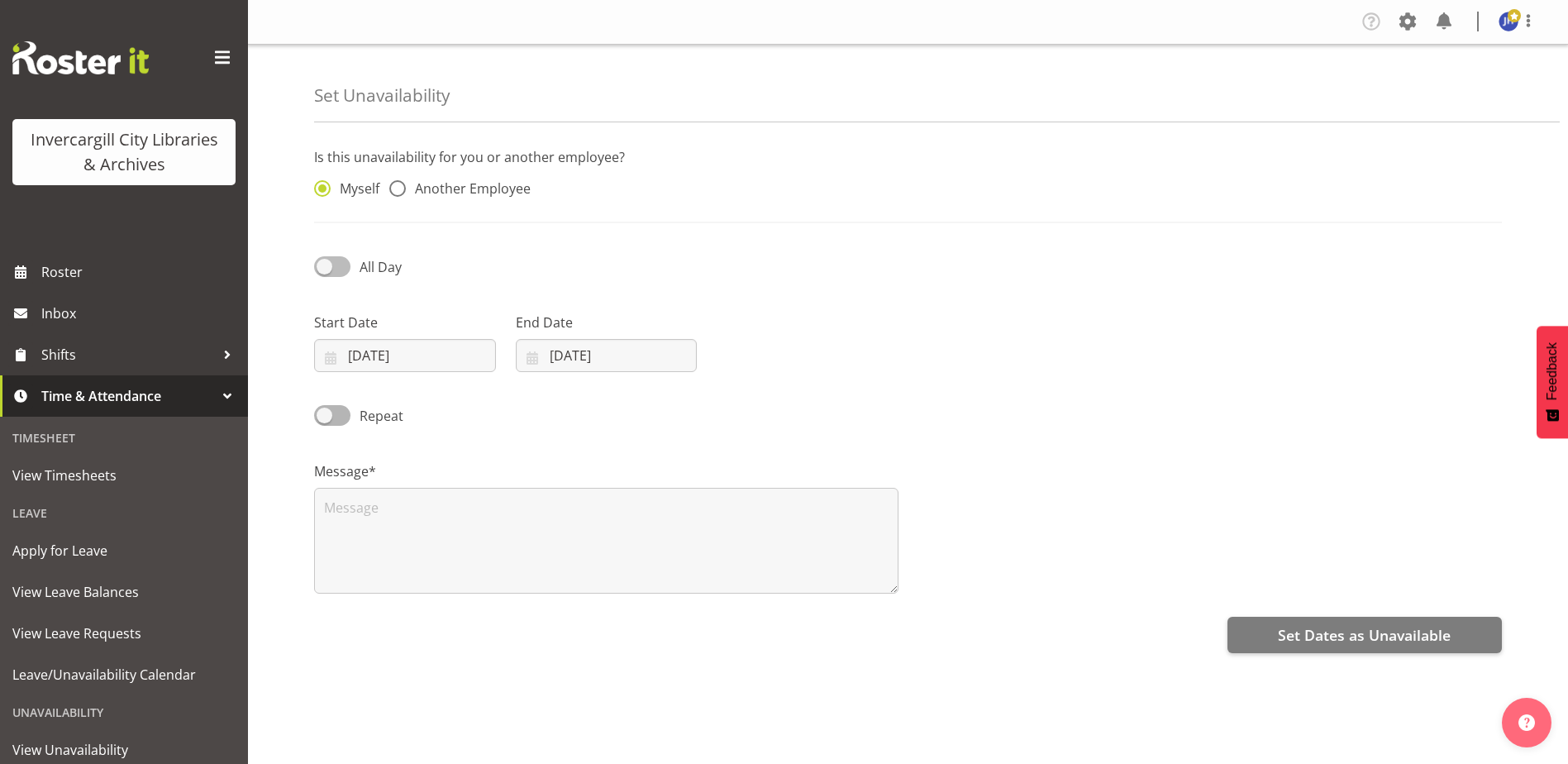
click at [321, 267] on span at bounding box center [332, 267] width 37 height 21
click at [321, 267] on input "All Day" at bounding box center [319, 267] width 11 height 11
checkbox input "true"
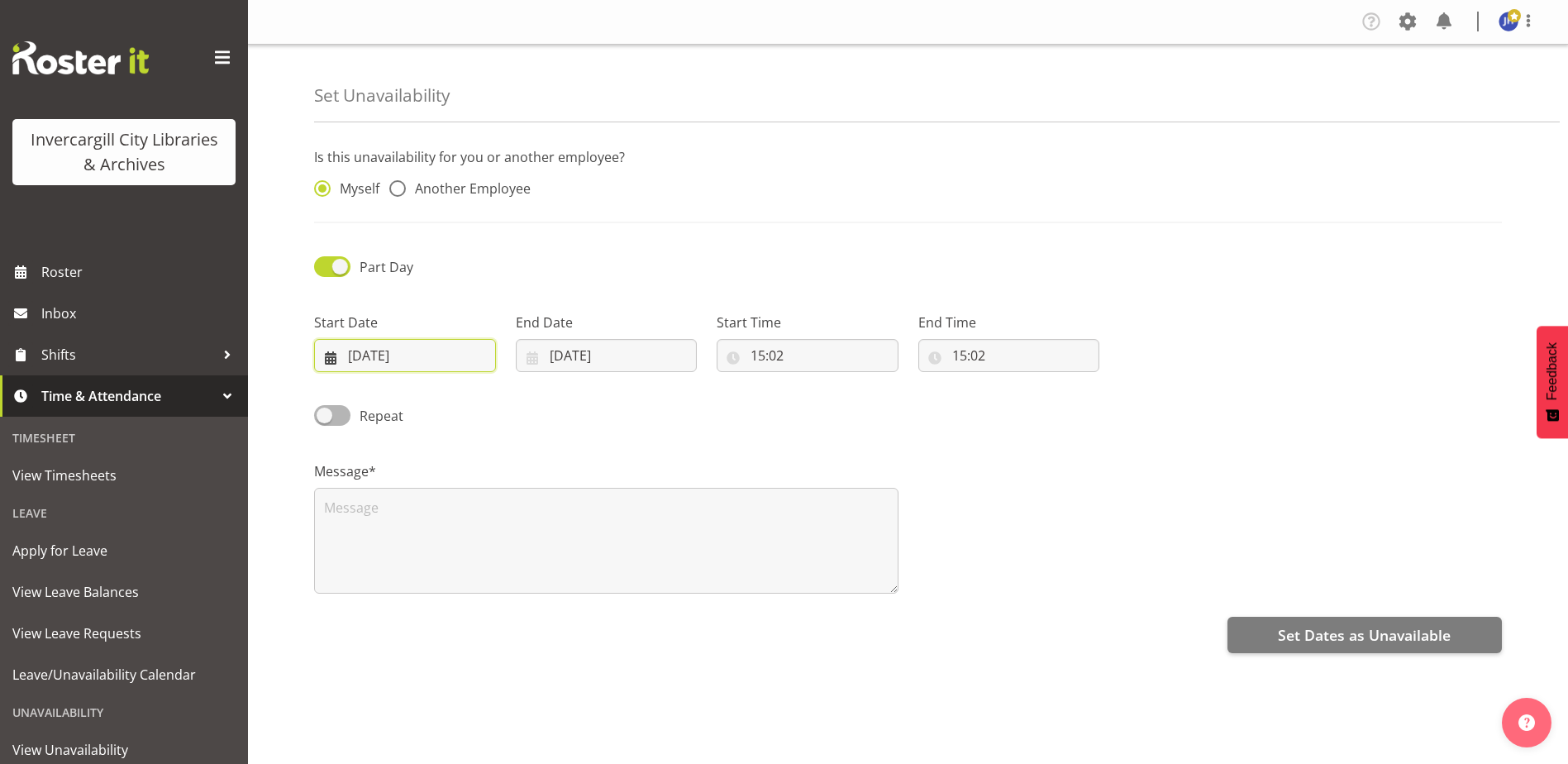
click at [383, 355] on input "[DATE]" at bounding box center [405, 354] width 182 height 33
click at [475, 616] on div "2" at bounding box center [480, 613] width 33 height 31
click at [481, 612] on span "2" at bounding box center [480, 614] width 7 height 16
click at [409, 611] on span "30" at bounding box center [412, 614] width 13 height 16
type input "[DATE]"
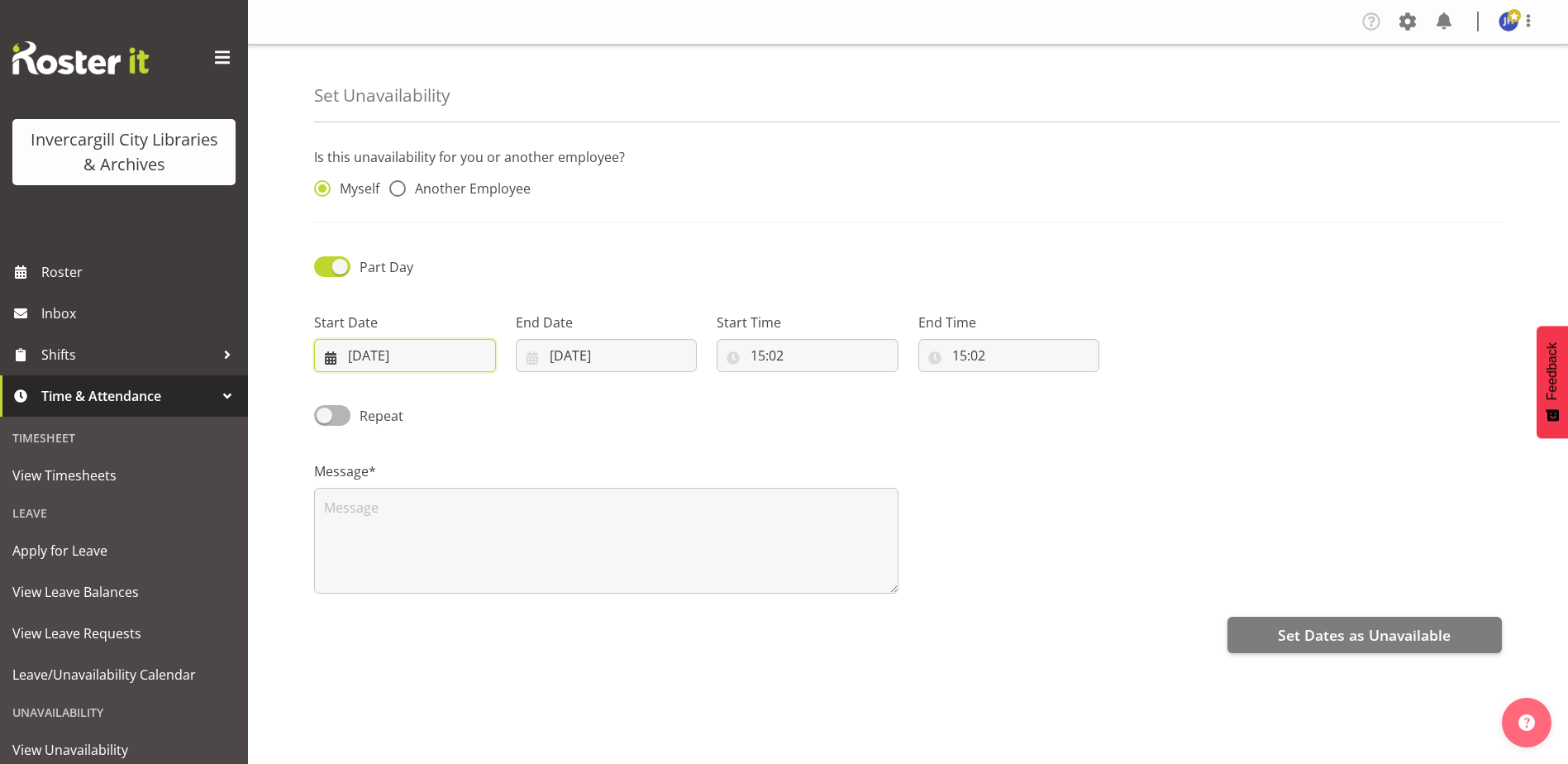
click at [399, 355] on input "[DATE]" at bounding box center [405, 354] width 182 height 33
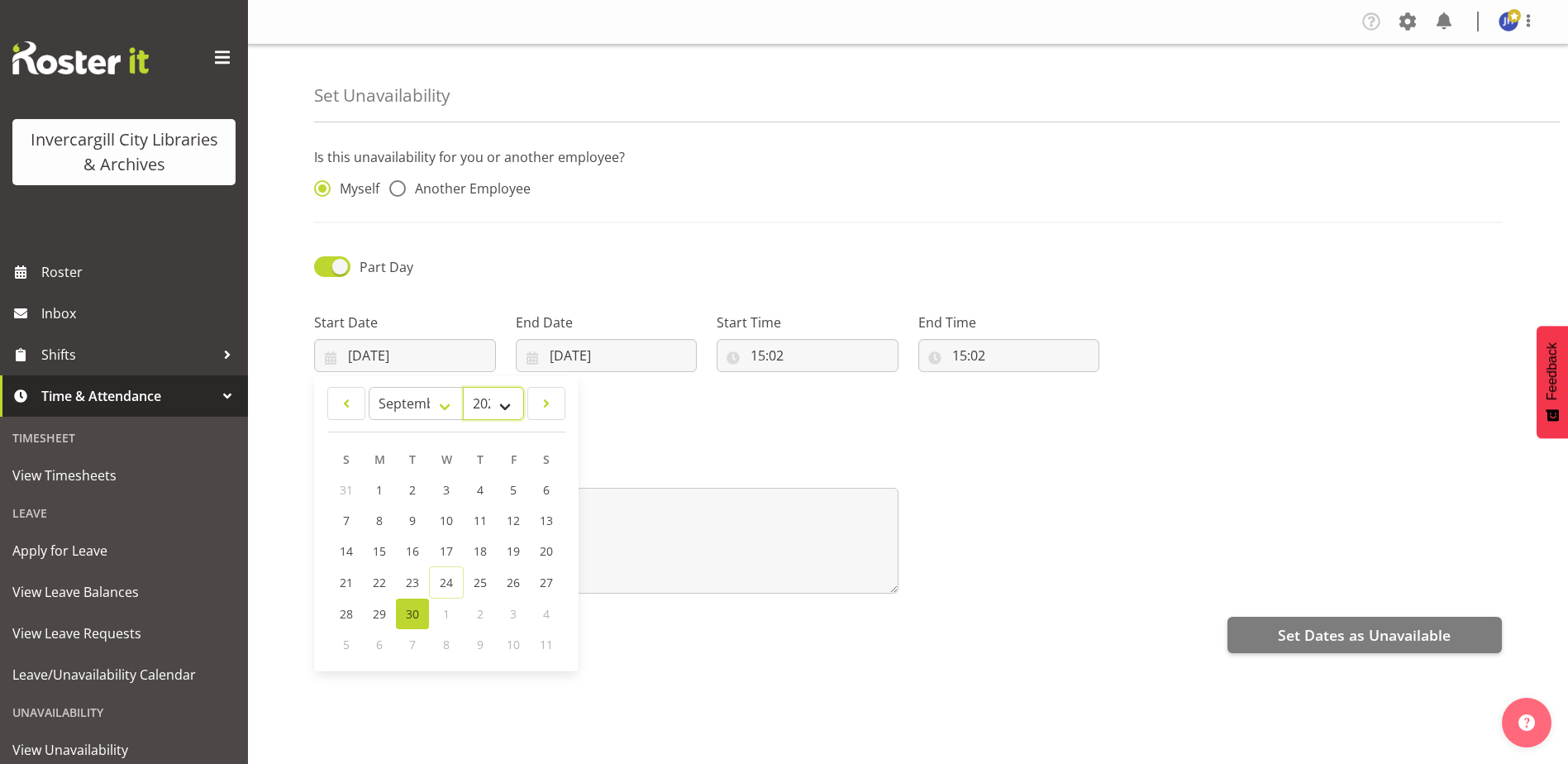
click at [501, 404] on select "2035 2034 2033 2032 2031 2030 2029 2028 2027 2026 2025 2024 2023 2022 2021 2020…" at bounding box center [494, 403] width 61 height 33
click at [501, 397] on select "2035 2034 2033 2032 2031 2030 2029 2028 2027 2026 2025 2024 2023 2022 2021 2020…" at bounding box center [494, 403] width 61 height 33
click at [443, 404] on select "January February March April May June July August September October November De…" at bounding box center [416, 403] width 95 height 33
select select "9"
click at [368, 387] on select "January February March April May June July August September October November De…" at bounding box center [416, 403] width 95 height 33
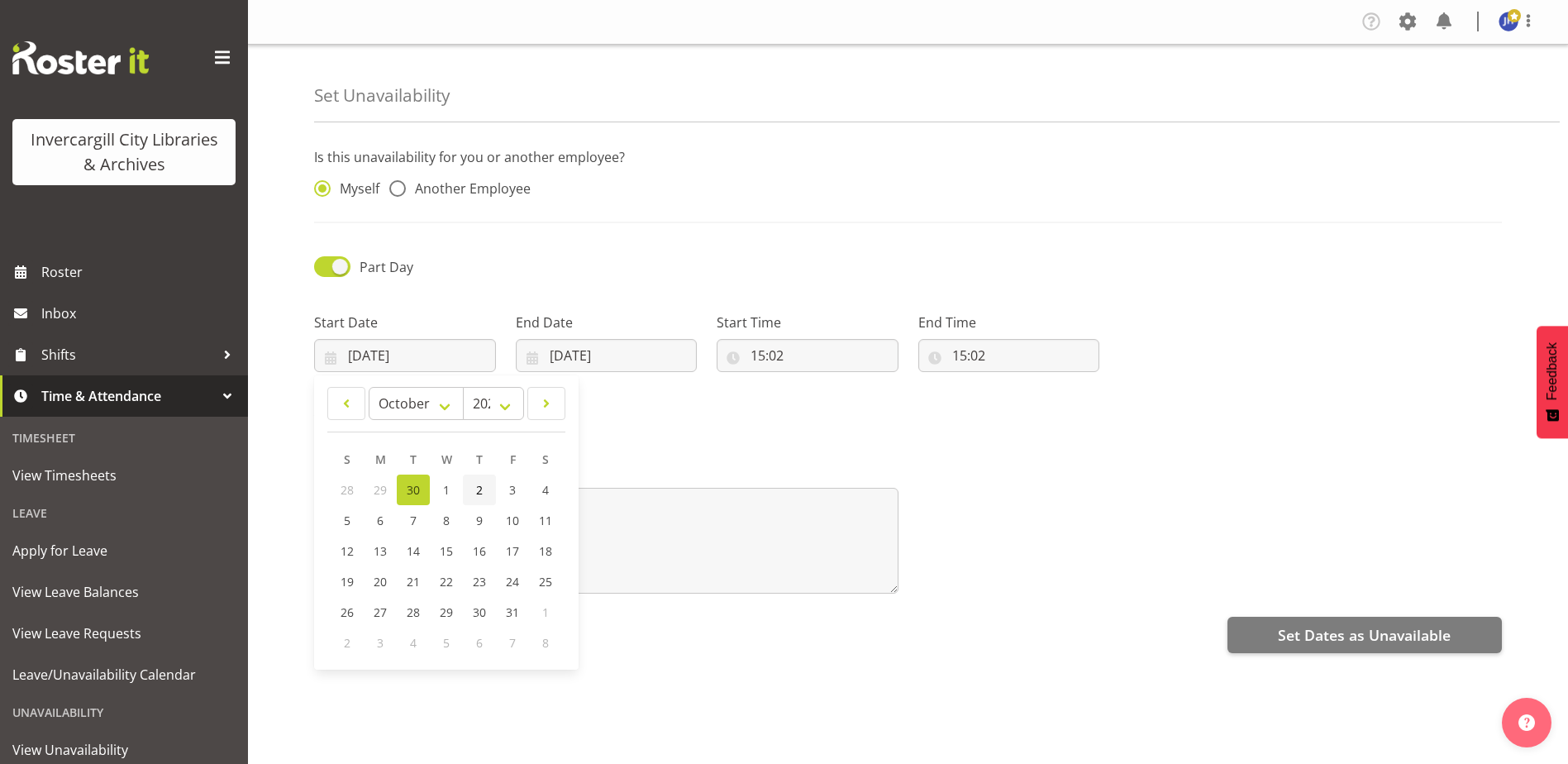
click at [480, 489] on span "2" at bounding box center [479, 490] width 7 height 16
type input "[DATE]"
click at [571, 351] on input "[DATE]" at bounding box center [606, 354] width 182 height 33
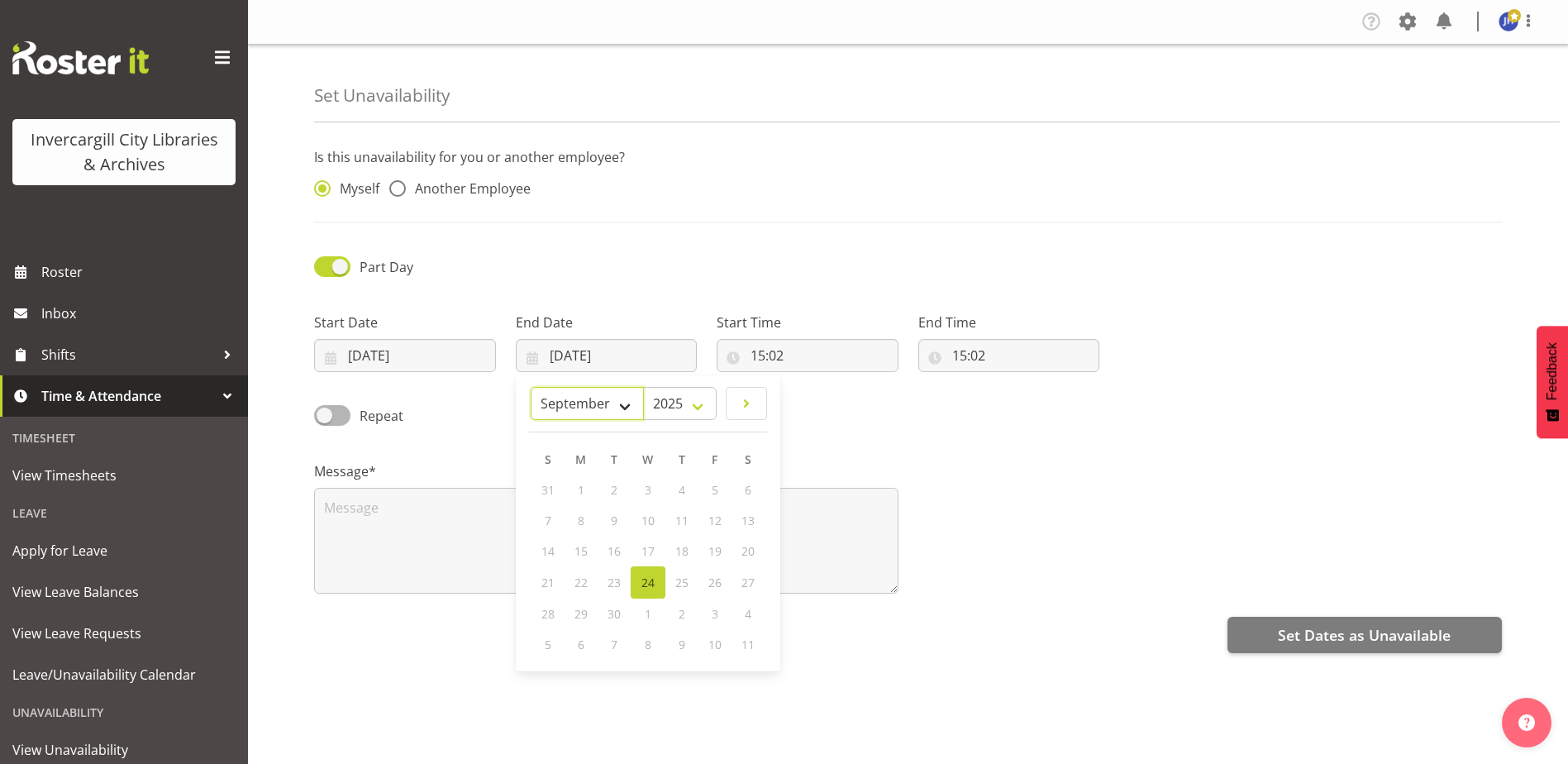
click at [621, 407] on select "January February March April May June July August September October November De…" at bounding box center [587, 403] width 114 height 33
select select "9"
click at [530, 387] on select "January February March April May June July August September October November De…" at bounding box center [587, 403] width 114 height 33
click at [680, 485] on span "2" at bounding box center [681, 490] width 7 height 16
type input "[DATE]"
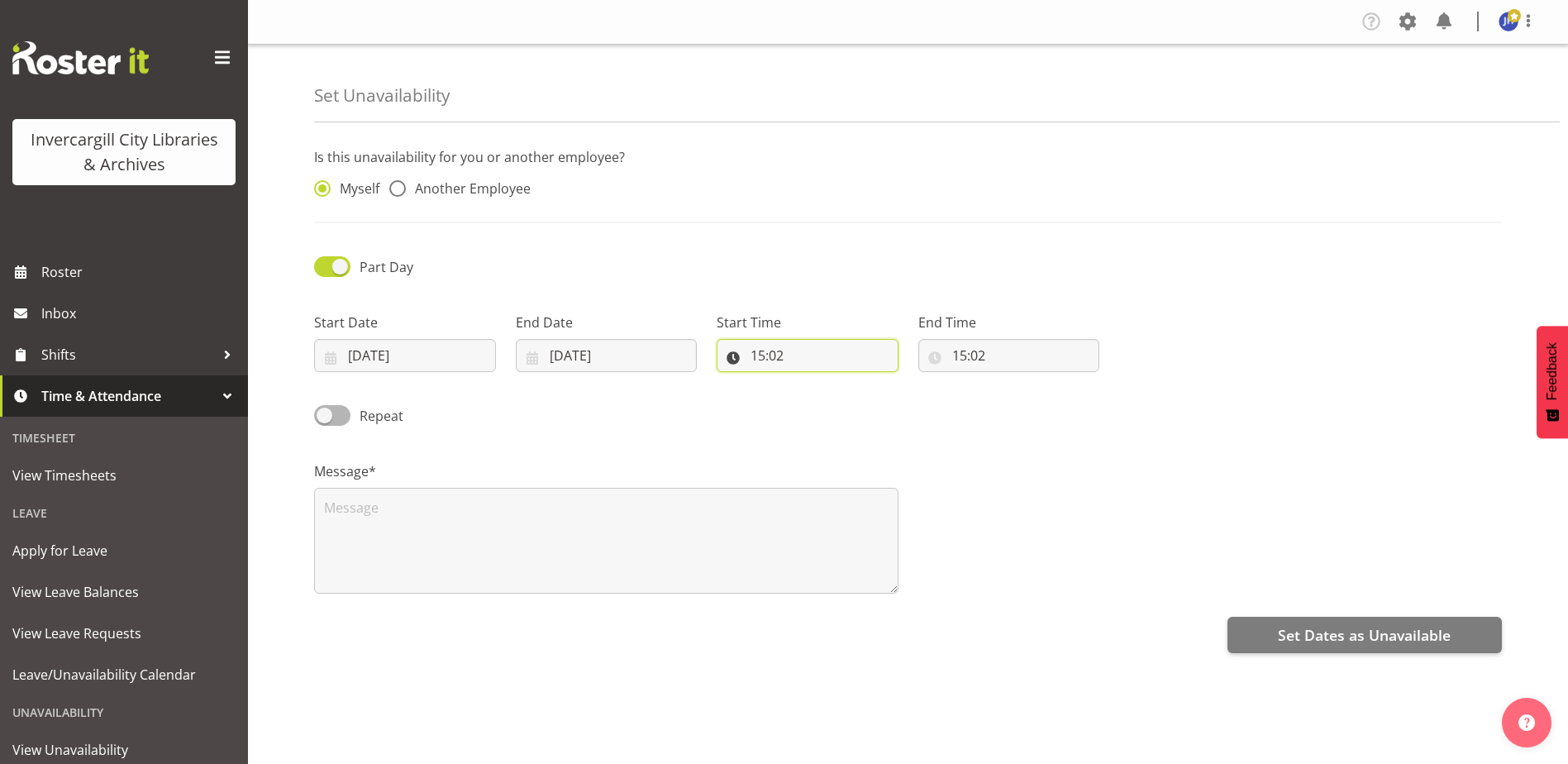
click at [791, 352] on input "15:02" at bounding box center [808, 354] width 182 height 33
click at [830, 399] on select "00 01 02 03 04 05 06 07 08 09 10 11 12 13 14 15 16 17 18 19 20 21 22 23" at bounding box center [829, 398] width 38 height 33
select select "9"
click at [811, 382] on select "00 01 02 03 04 05 06 07 08 09 10 11 12 13 14 15 16 17 18 19 20 21 22 23" at bounding box center [829, 398] width 38 height 33
type input "09:02"
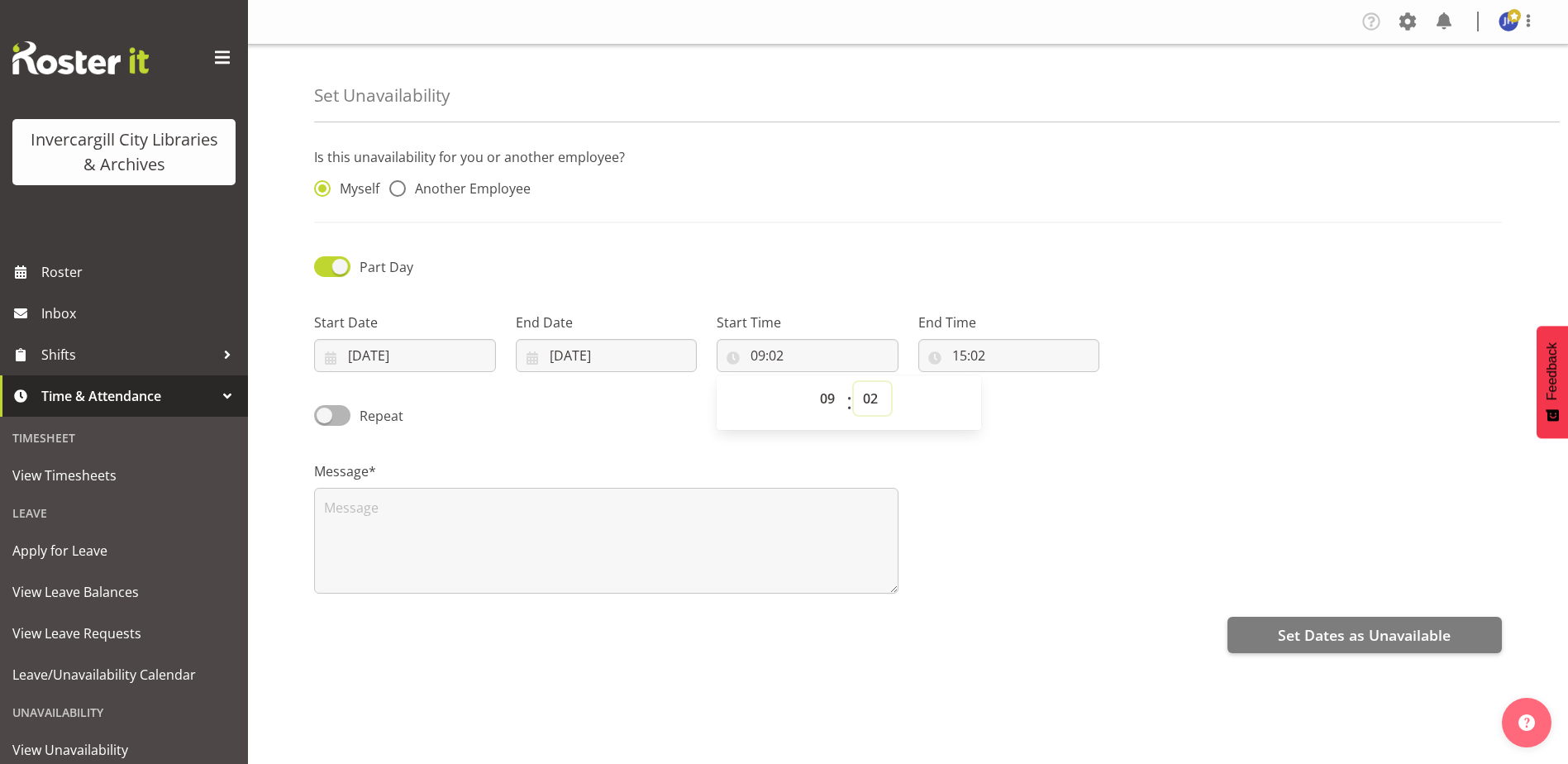
click at [874, 400] on select "00 01 02 03 04 05 06 07 08 09 10 11 12 13 14 15 16 17 18 19 20 21 22 23 24 25 2…" at bounding box center [873, 398] width 38 height 33
select select "0"
click at [854, 382] on select "00 01 02 03 04 05 06 07 08 09 10 11 12 13 14 15 16 17 18 19 20 21 22 23 24 25 2…" at bounding box center [873, 398] width 38 height 33
type input "09:00"
click at [992, 358] on input "15:02" at bounding box center [1009, 354] width 182 height 33
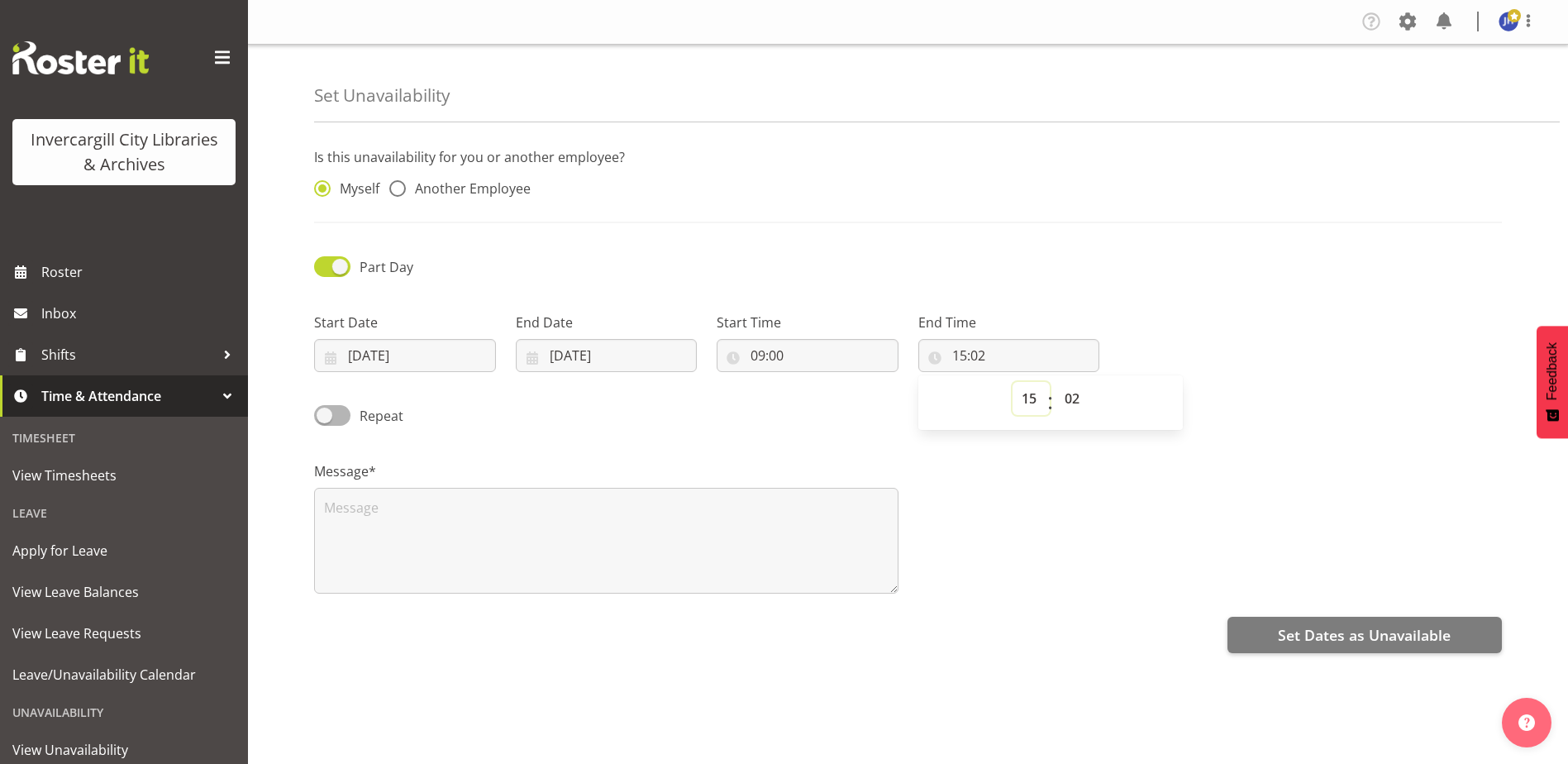
click at [1033, 399] on select "00 01 02 03 04 05 06 07 08 09 10 11 12 13 14 15 16 17 18 19 20 21 22 23" at bounding box center [1032, 398] width 38 height 33
select select "9"
click at [1013, 382] on select "00 01 02 03 04 05 06 07 08 09 10 11 12 13 14 15 16 17 18 19 20 21 22 23" at bounding box center [1032, 398] width 38 height 33
type input "09:02"
click at [1077, 397] on select "00 01 02 03 04 05 06 07 08 09 10 11 12 13 14 15 16 17 18 19 20 21 22 23 24 25 2…" at bounding box center [1074, 398] width 38 height 33
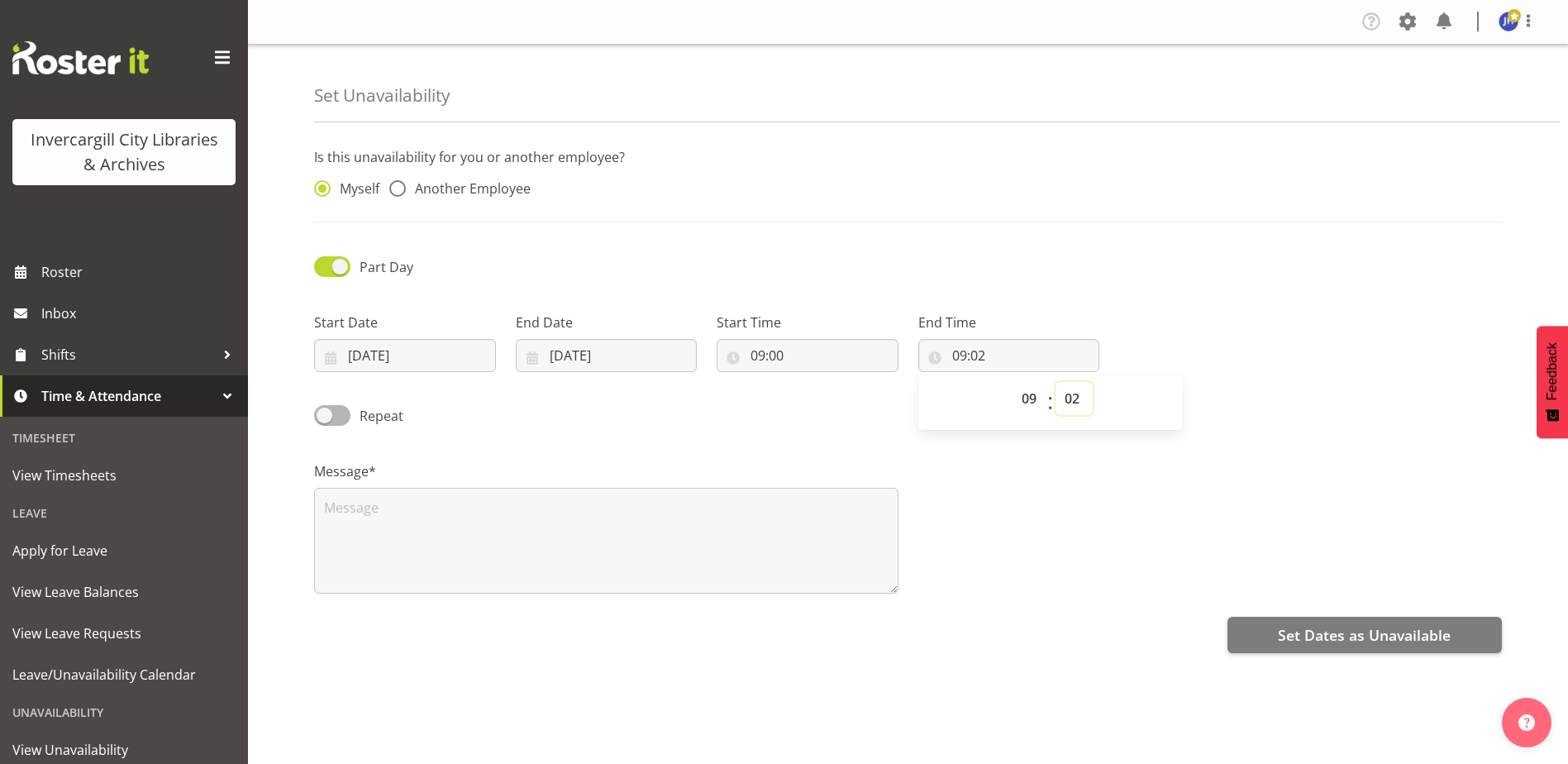
select select "0"
click at [1056, 382] on select "00 01 02 03 04 05 06 07 08 09 10 11 12 13 14 15 16 17 18 19 20 21 22 23 24 25 2…" at bounding box center [1074, 398] width 38 height 33
type input "09:00"
click at [356, 492] on textarea at bounding box center [606, 540] width 585 height 106
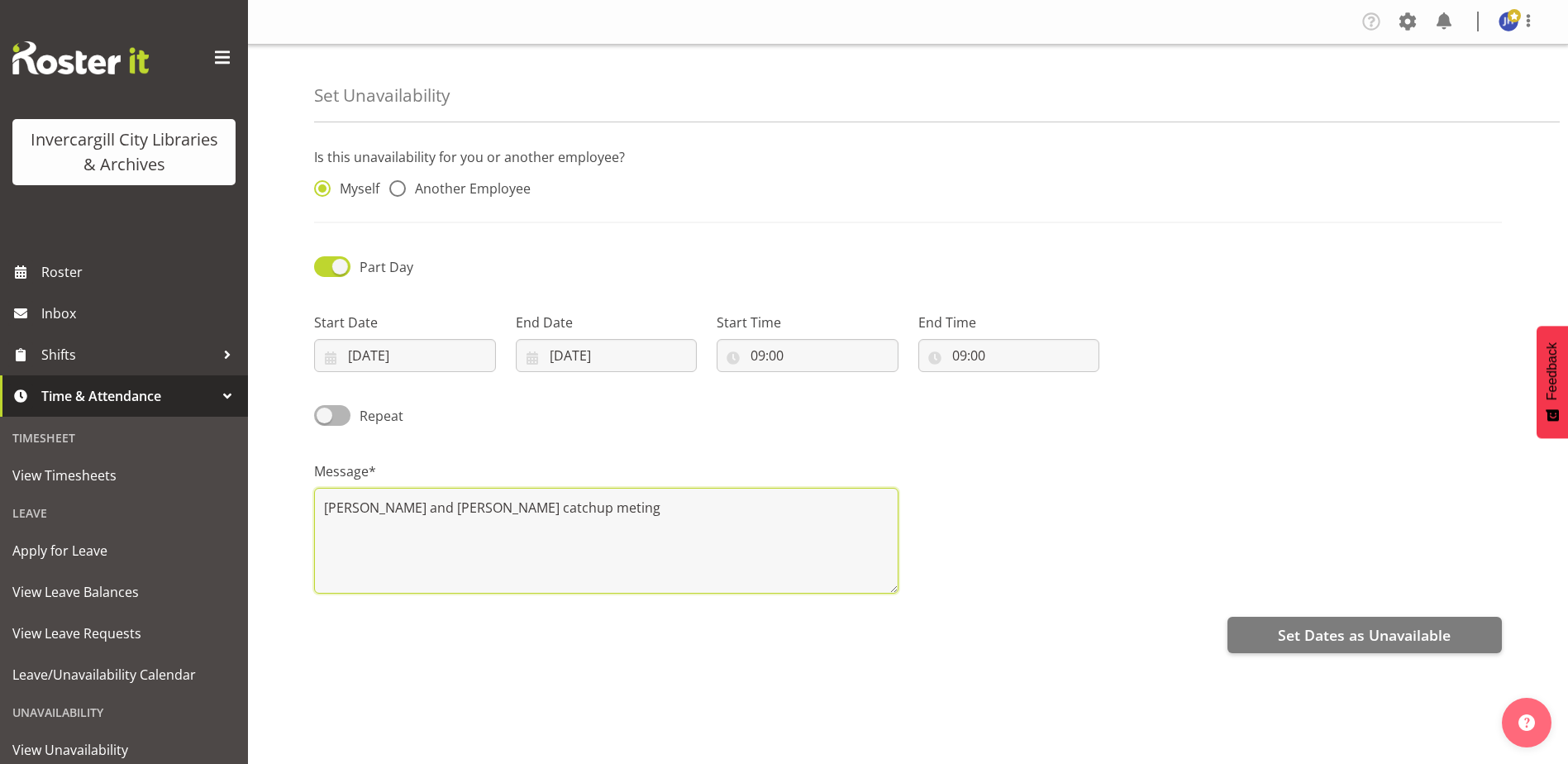
drag, startPoint x: 502, startPoint y: 507, endPoint x: 546, endPoint y: 507, distance: 44.0
click at [546, 507] on textarea "[PERSON_NAME] and [PERSON_NAME] catchup meting" at bounding box center [606, 540] width 585 height 106
type textarea "[PERSON_NAME] and [PERSON_NAME] catchup meeting"
click at [330, 414] on span at bounding box center [332, 415] width 37 height 21
click at [325, 414] on input "Repeat" at bounding box center [319, 415] width 11 height 11
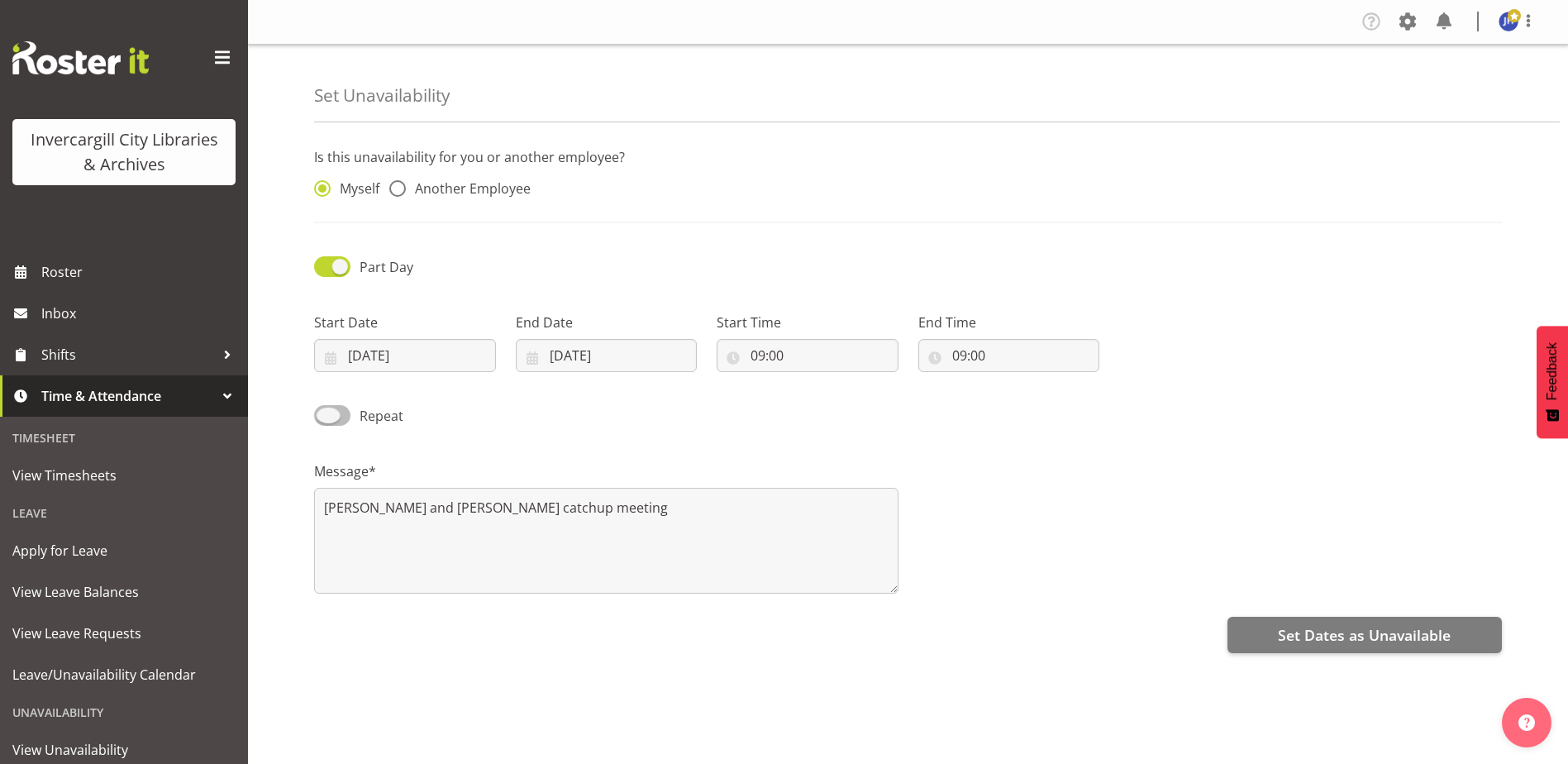
checkbox input "true"
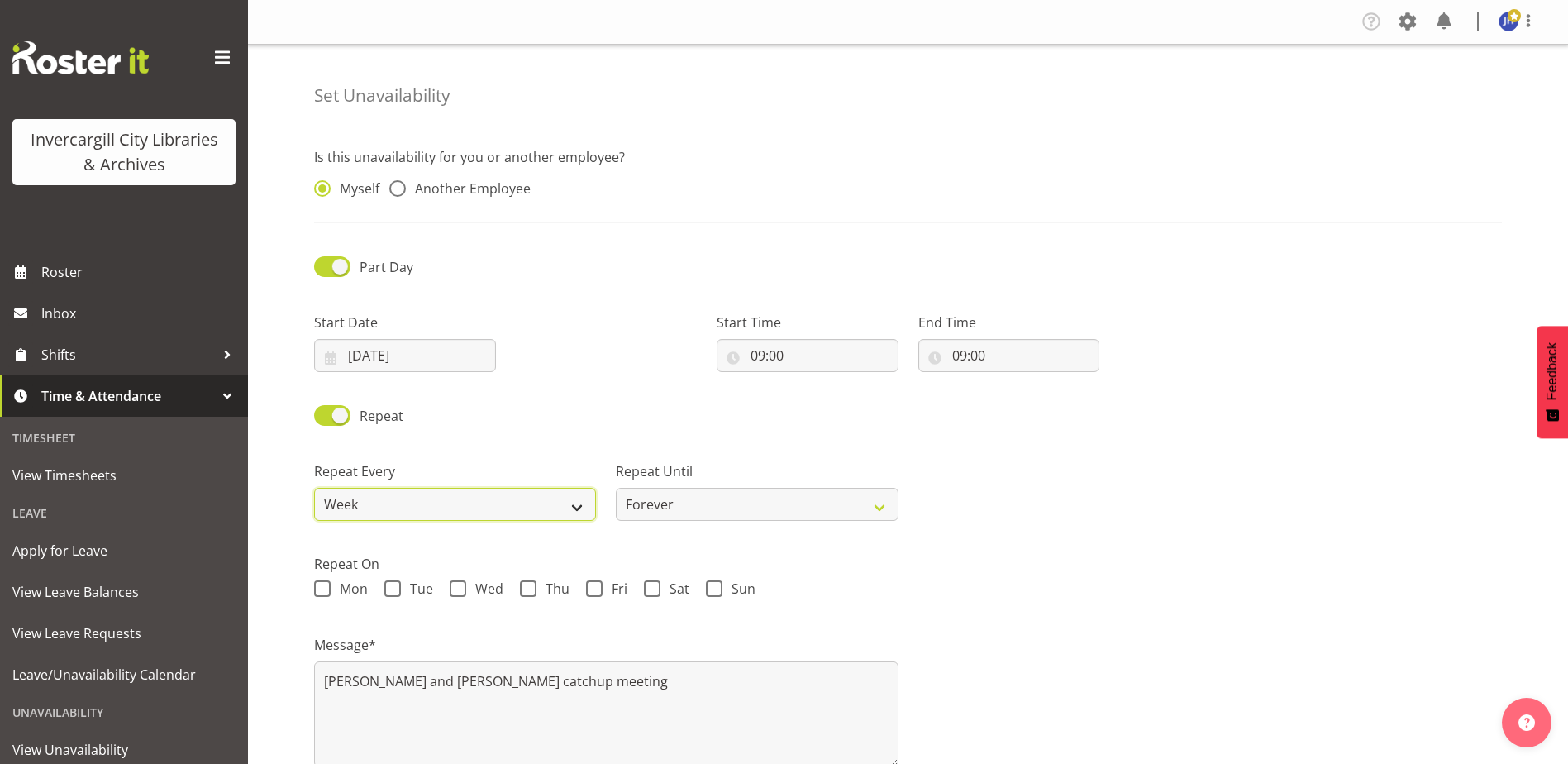
click at [575, 503] on select "Week 2 Weeks 3 Weeks 4 Weeks Month" at bounding box center [454, 503] width 281 height 33
select select "month"
click at [314, 488] on select "Week 2 Weeks 3 Weeks 4 Weeks Month" at bounding box center [454, 503] width 281 height 33
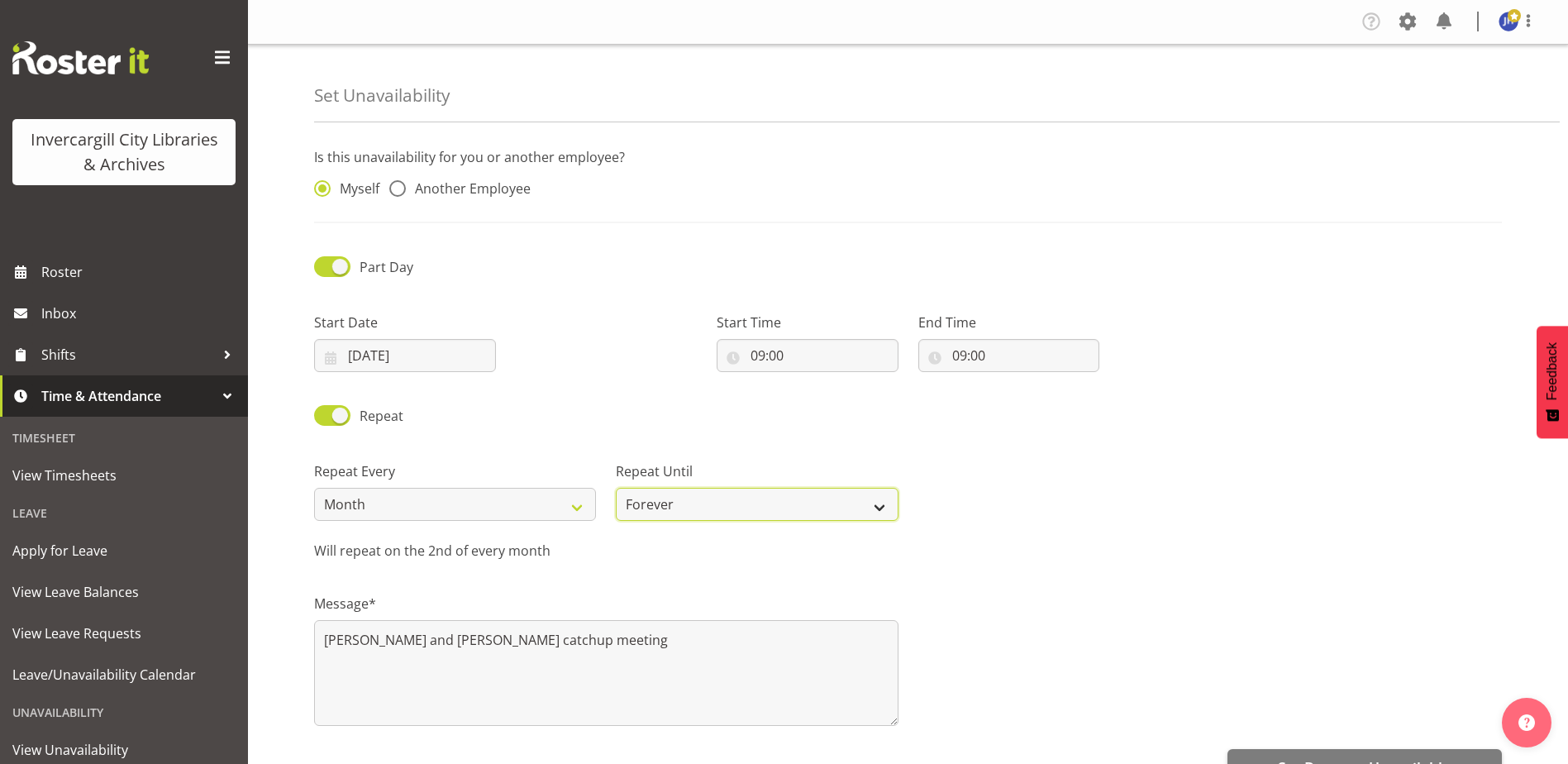
click at [878, 501] on select "Forever On a date" at bounding box center [756, 503] width 281 height 33
select select "date"
click at [616, 488] on select "Forever On a date" at bounding box center [756, 503] width 281 height 33
click at [587, 499] on select "Week 2 Weeks 3 Weeks 4 Weeks Month" at bounding box center [454, 503] width 281 height 33
select select "4weeks"
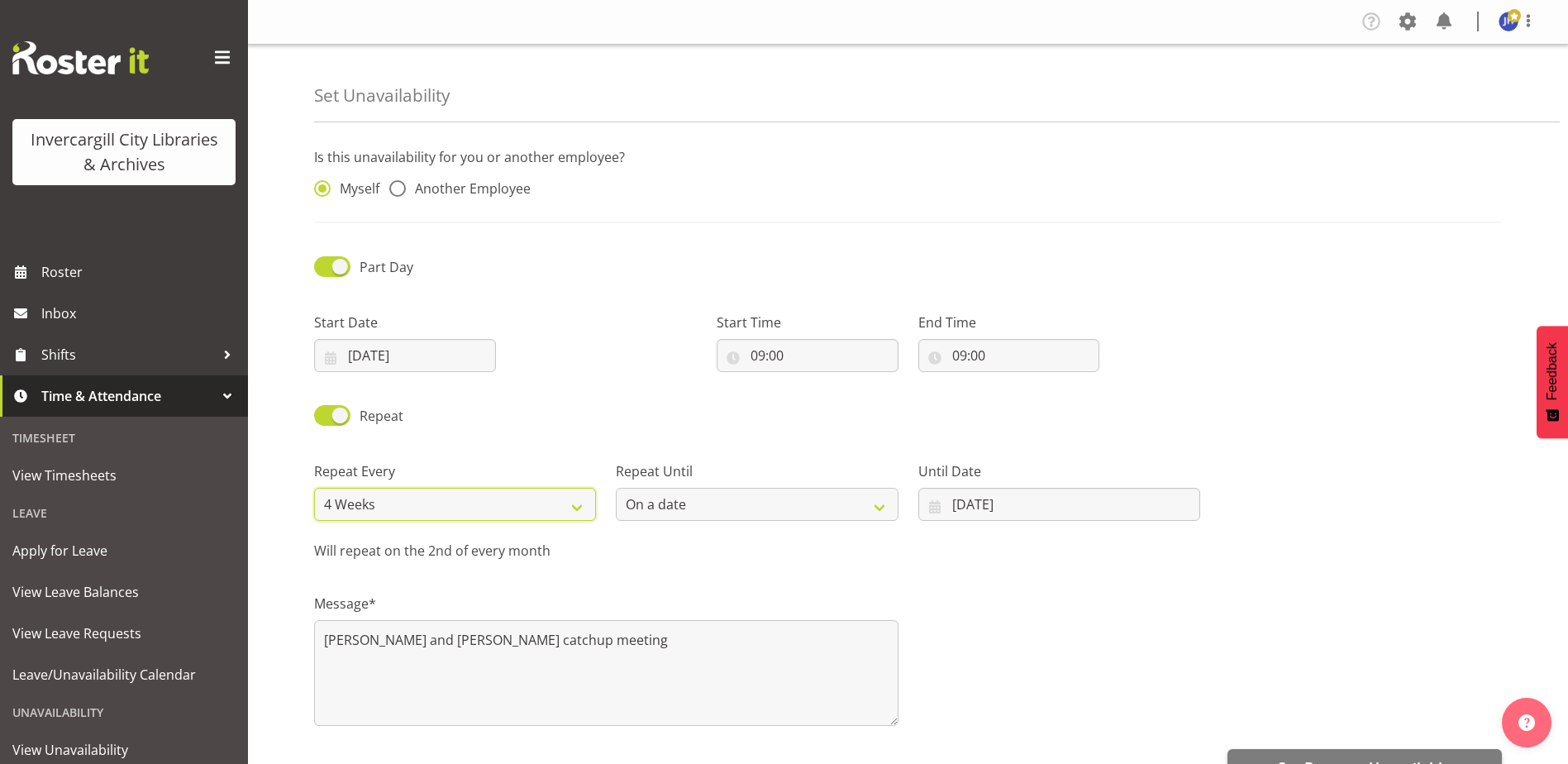
click at [314, 488] on select "Week 2 Weeks 3 Weeks 4 Weeks Month" at bounding box center [454, 503] width 281 height 33
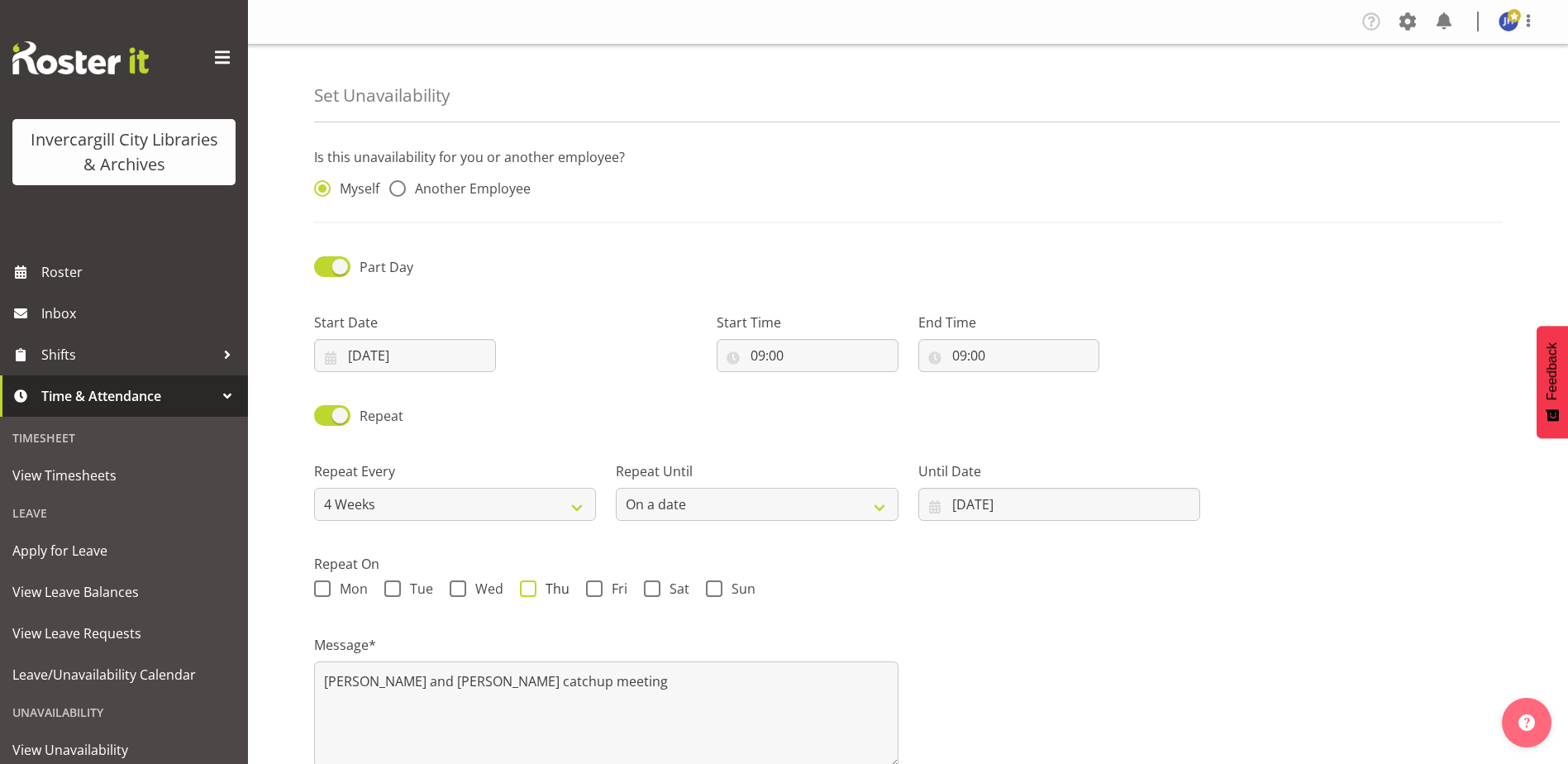
click at [533, 585] on span at bounding box center [528, 588] width 17 height 17
click at [530, 585] on input "Thu" at bounding box center [525, 588] width 11 height 11
checkbox input "true"
click at [885, 505] on select "Forever On a date" at bounding box center [756, 503] width 281 height 33
select select "forever"
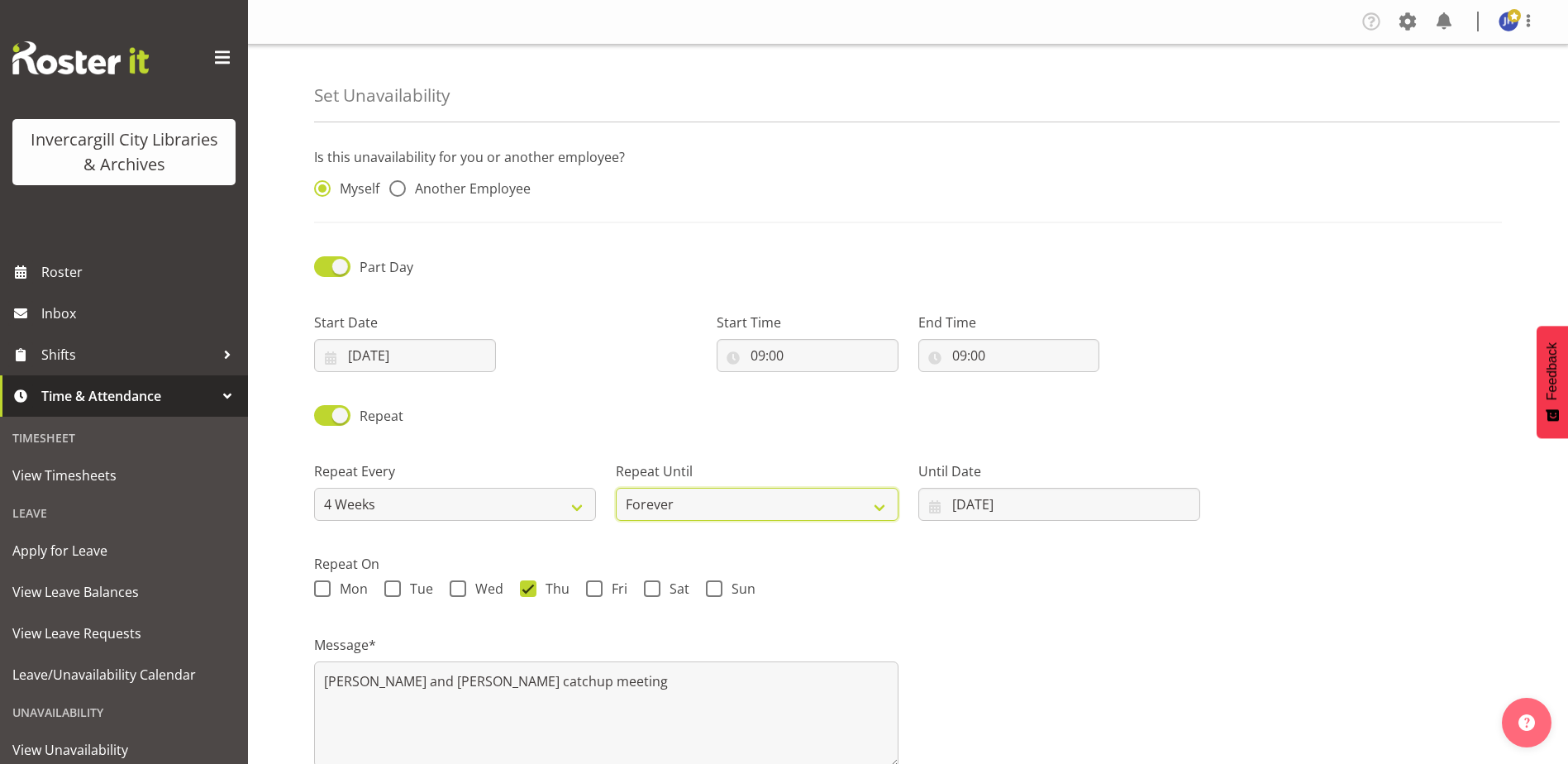
click at [616, 488] on select "Forever On a date" at bounding box center [756, 503] width 281 height 33
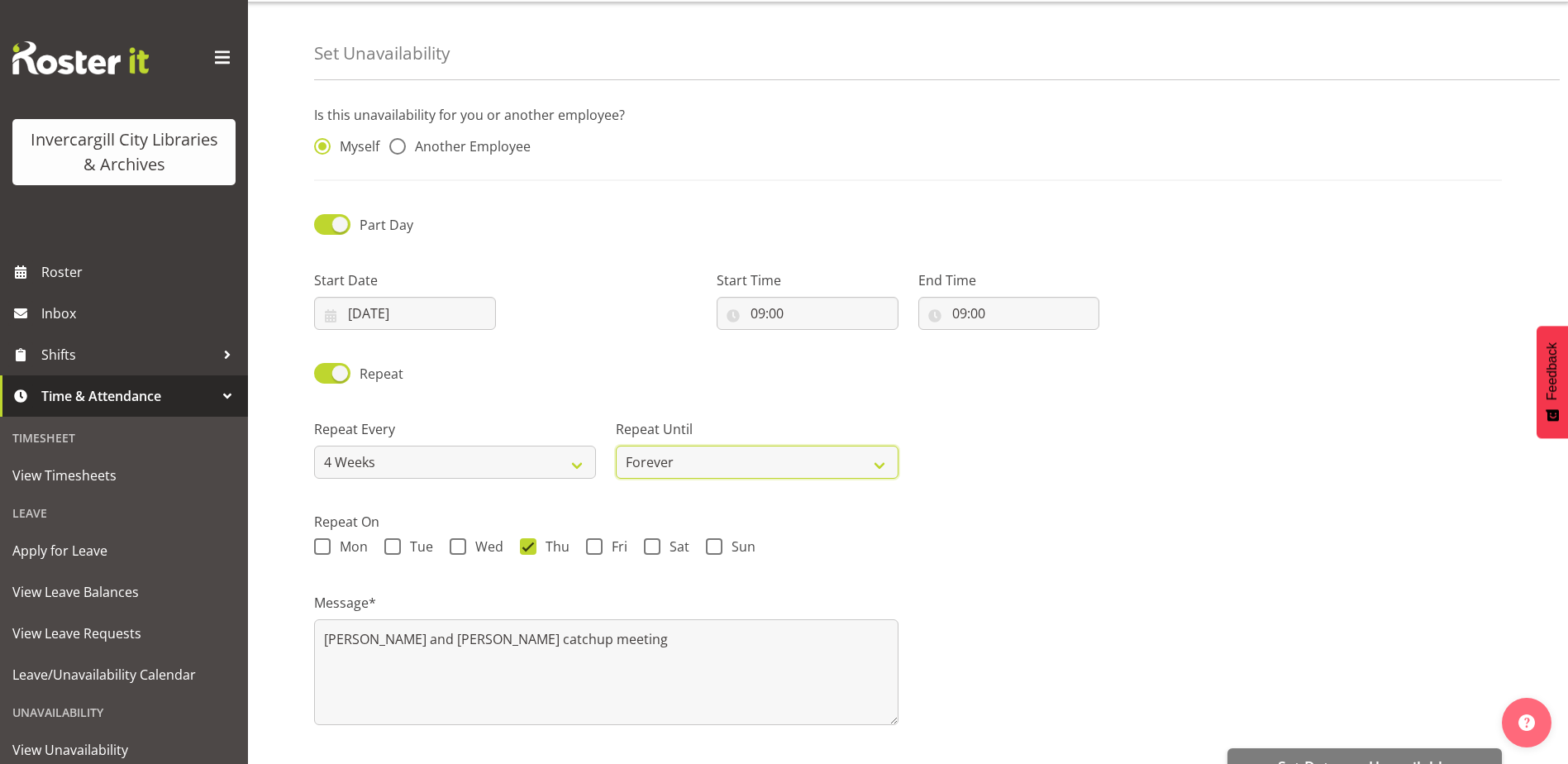
scroll to position [83, 0]
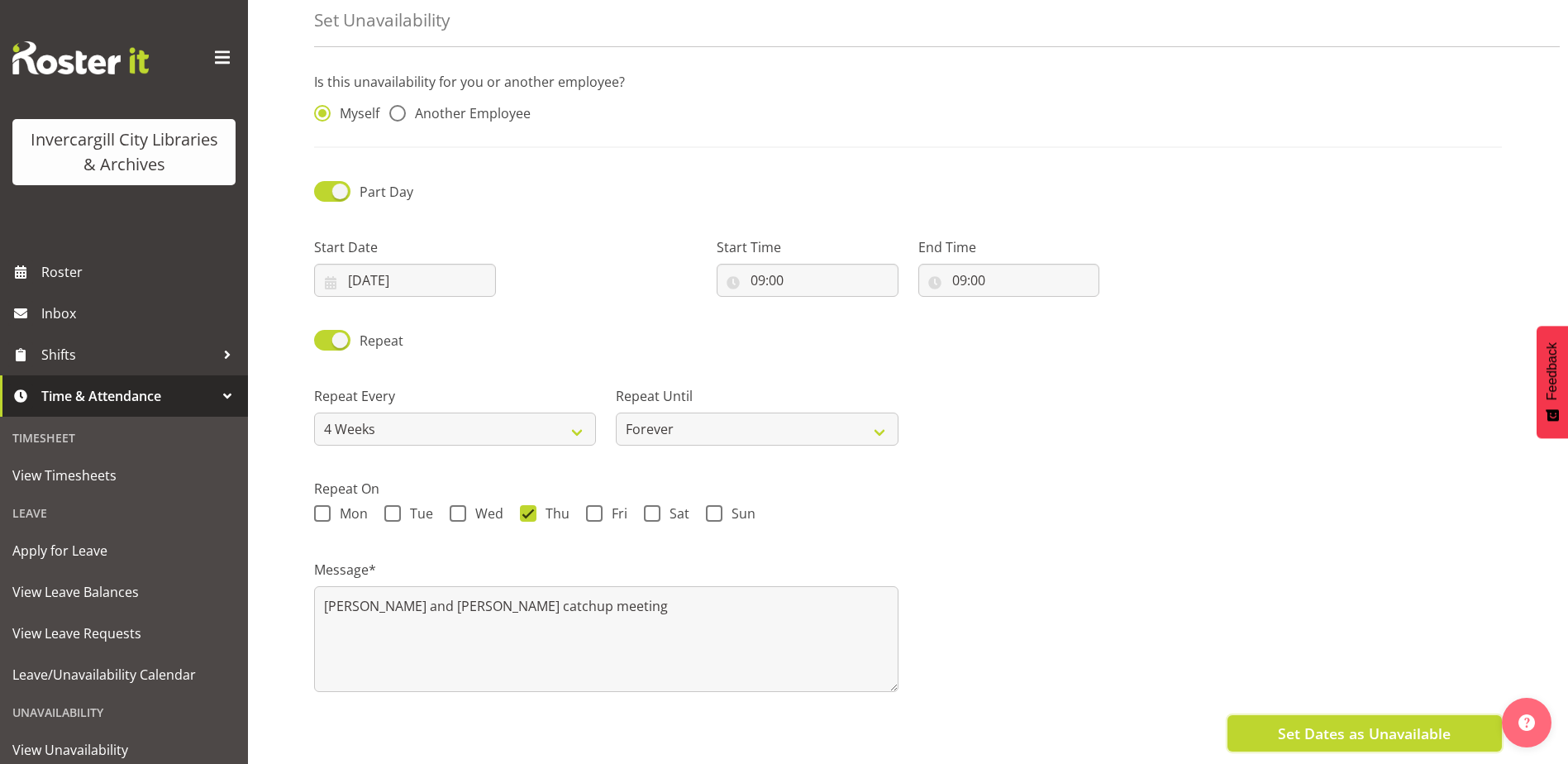
click at [1383, 723] on span "Set Dates as Unavailable" at bounding box center [1364, 733] width 173 height 22
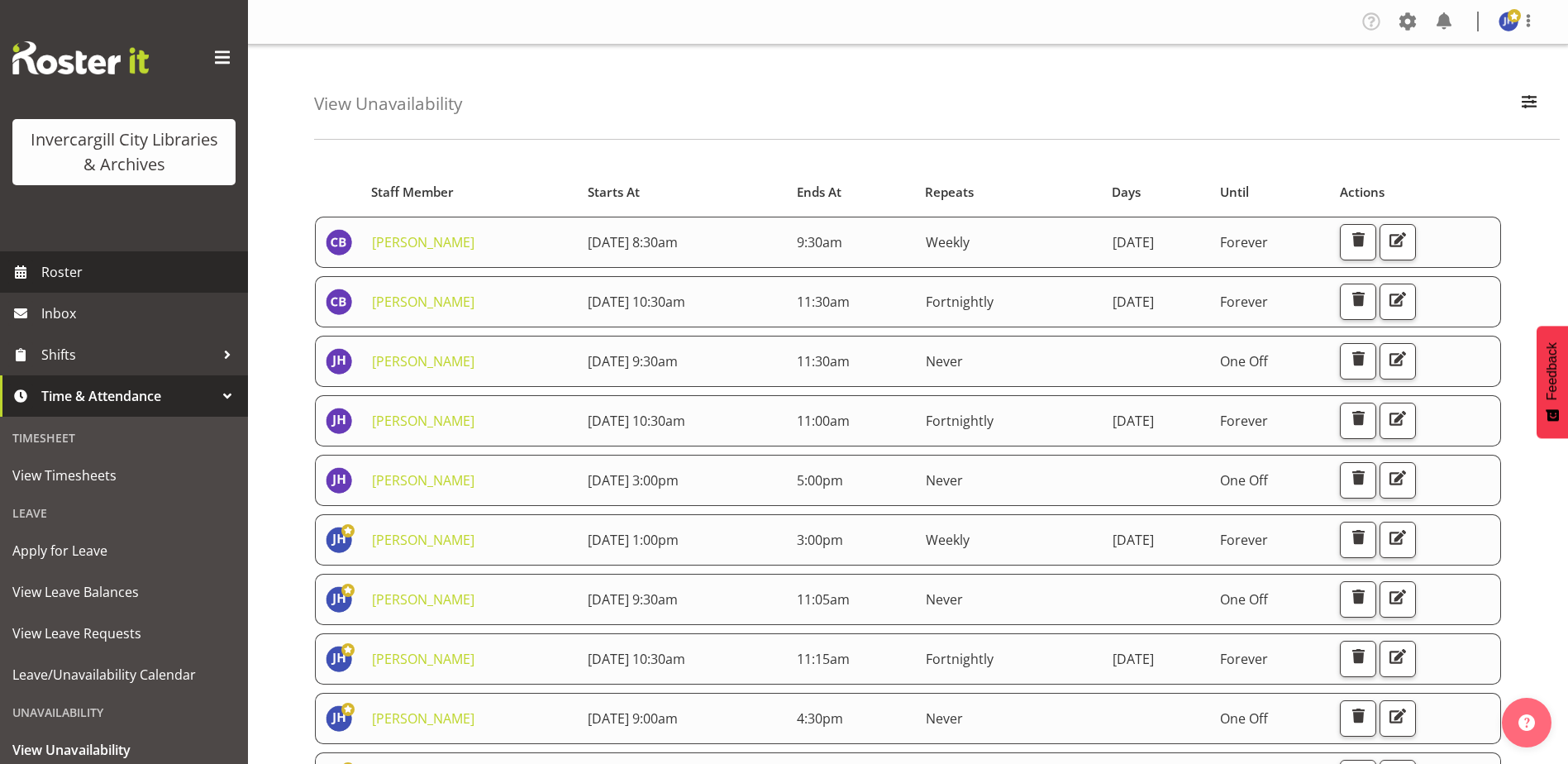
click at [63, 264] on span "Roster" at bounding box center [140, 271] width 198 height 25
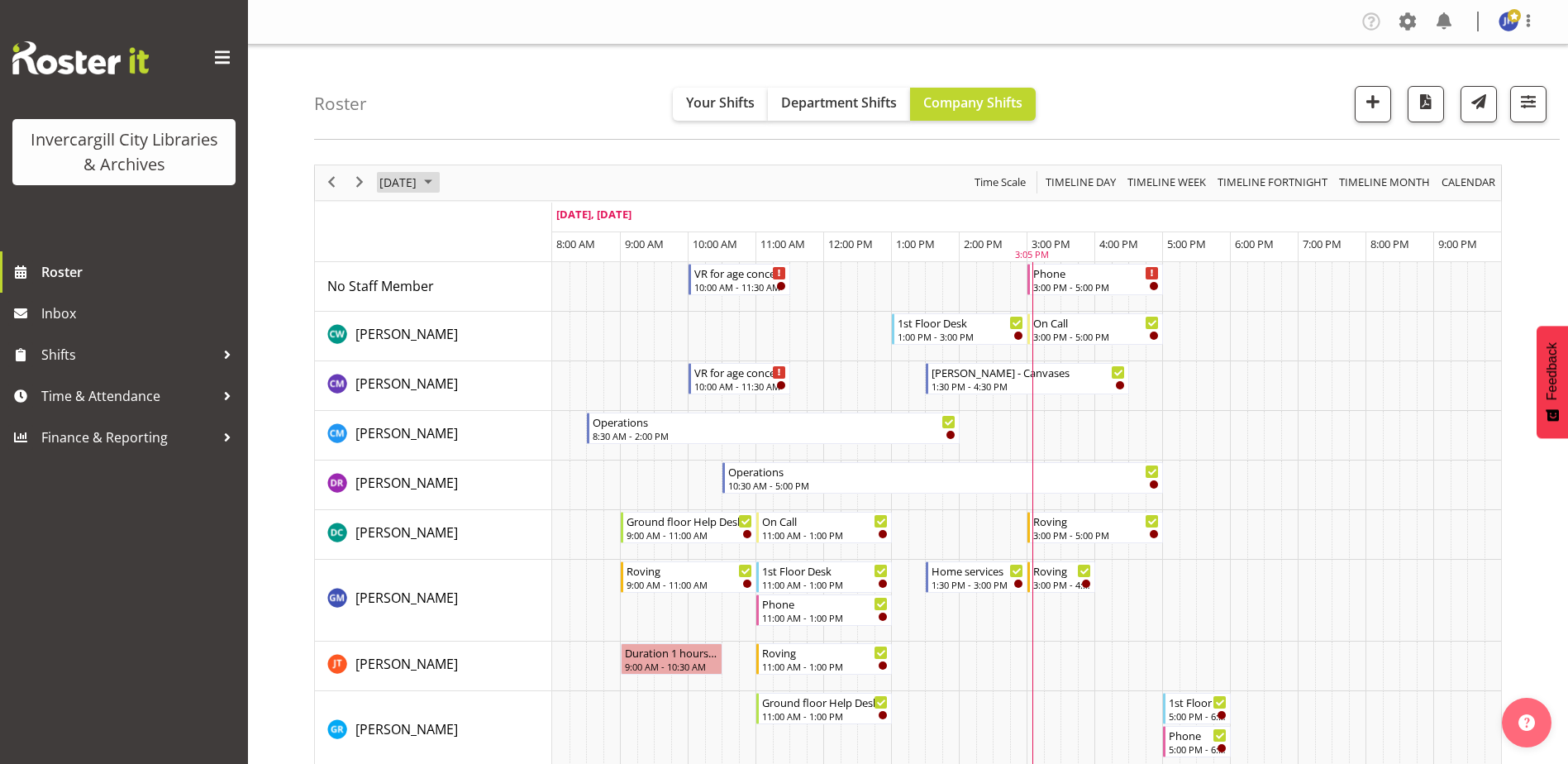
click at [438, 182] on span "September 2025" at bounding box center [429, 182] width 20 height 21
click at [551, 227] on span "next month" at bounding box center [553, 224] width 29 height 30
click at [502, 312] on span "6" at bounding box center [502, 309] width 25 height 25
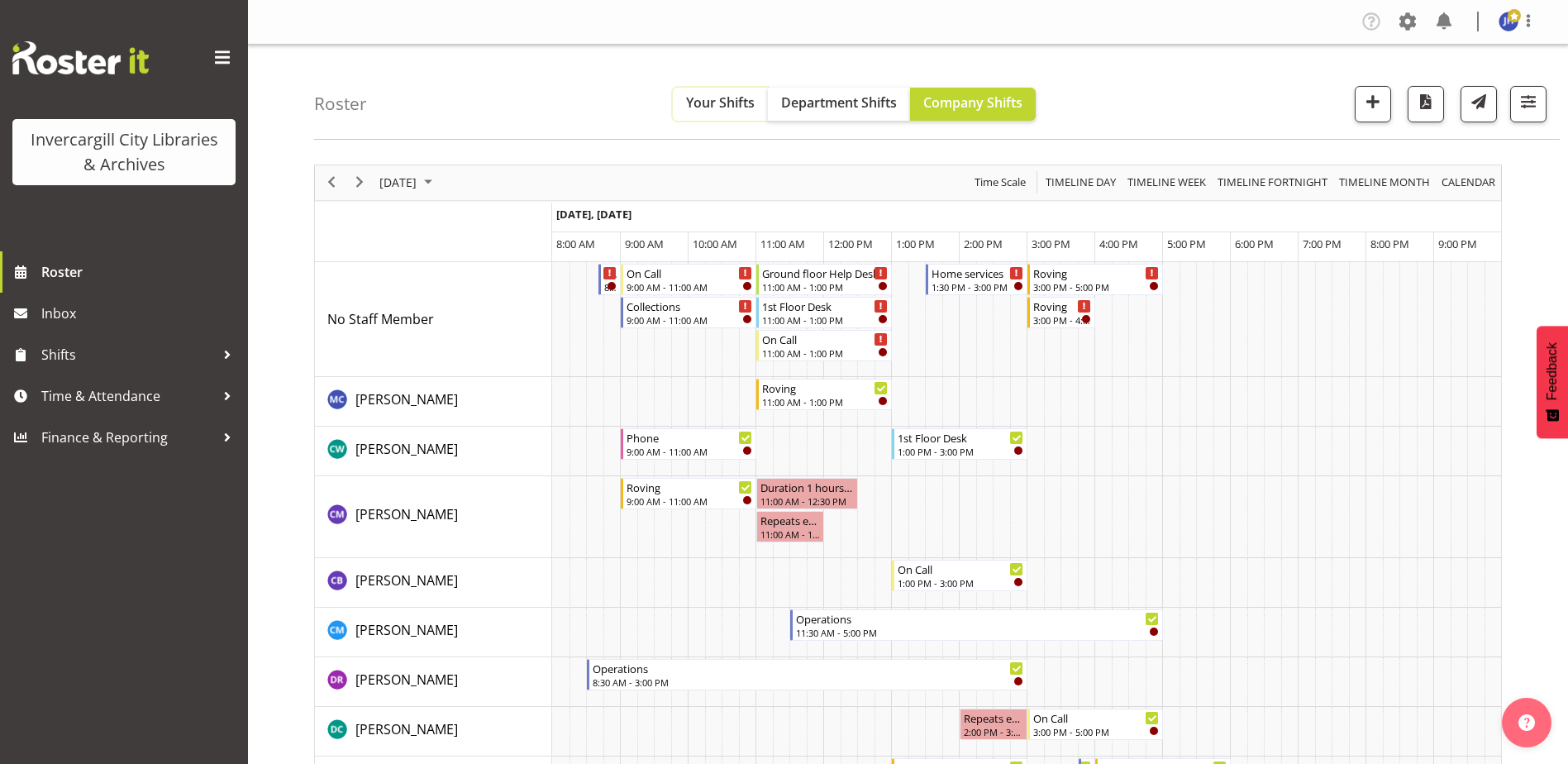
click at [733, 106] on span "Your Shifts" at bounding box center [720, 103] width 68 height 18
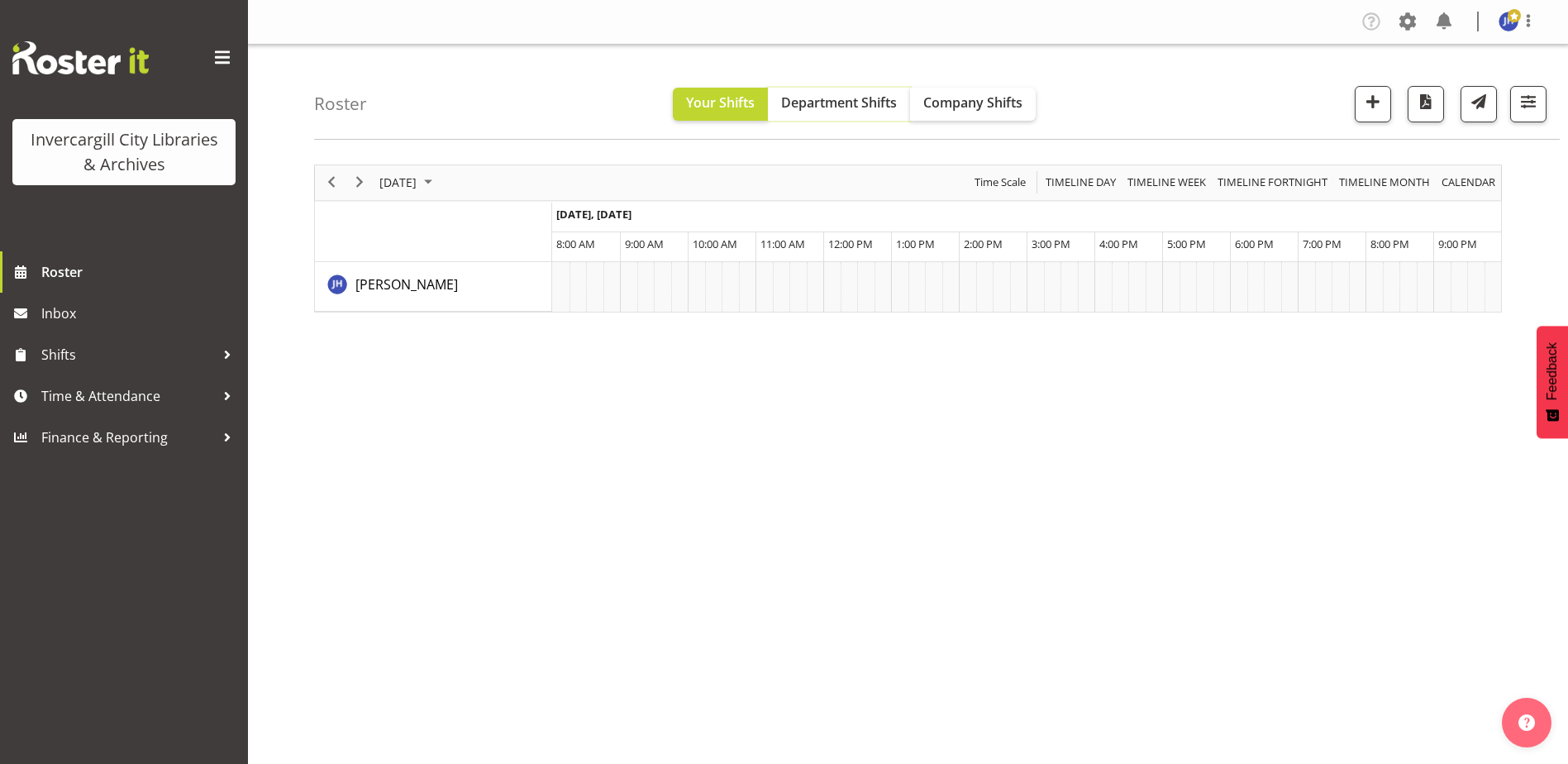
click at [833, 97] on span "Department Shifts" at bounding box center [838, 103] width 116 height 18
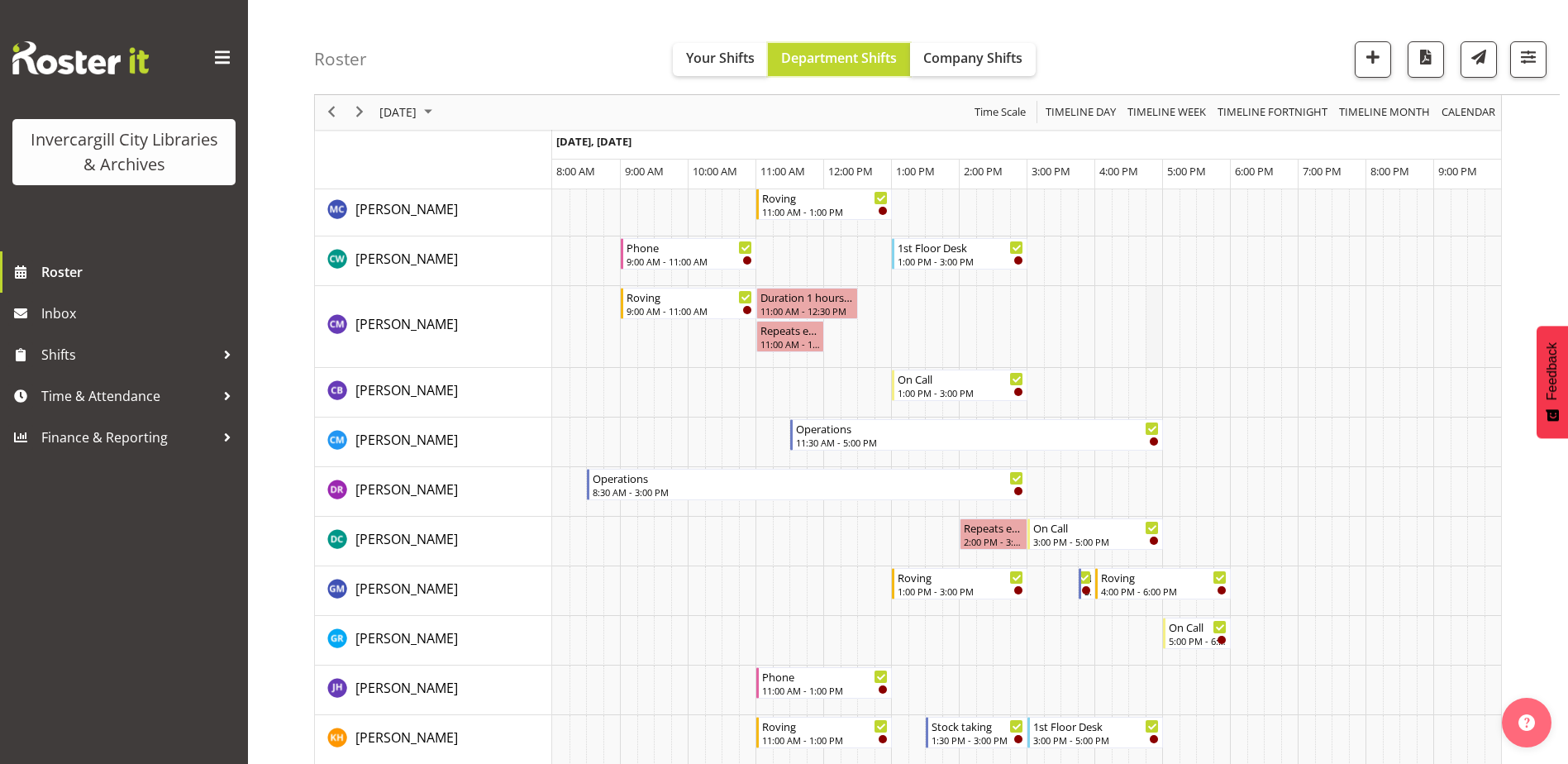
scroll to position [165, 0]
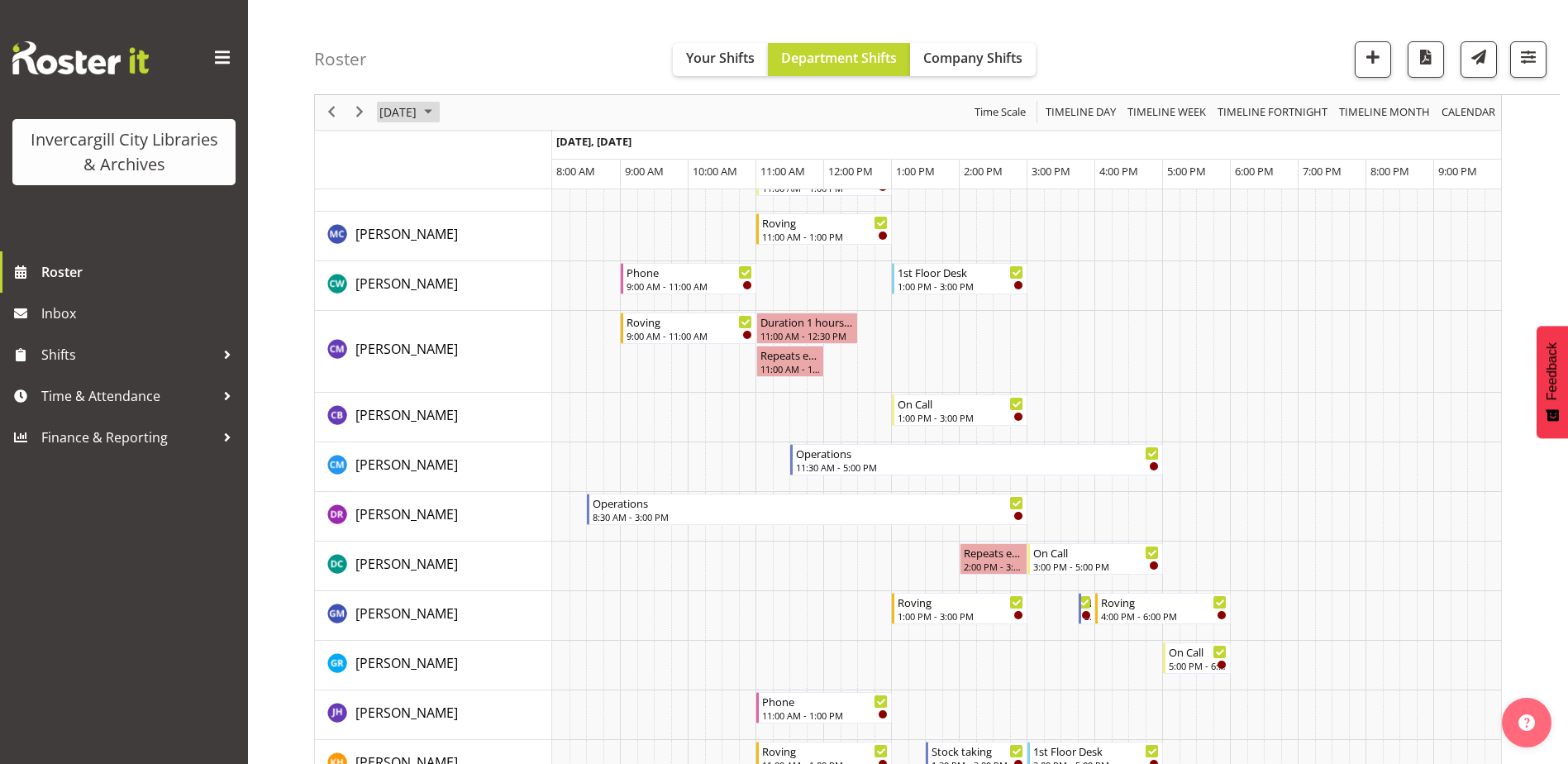
click at [438, 111] on span "November 2025" at bounding box center [429, 113] width 20 height 21
click at [530, 155] on span "previous month" at bounding box center [523, 154] width 29 height 30
click at [506, 215] on span "2" at bounding box center [502, 210] width 25 height 25
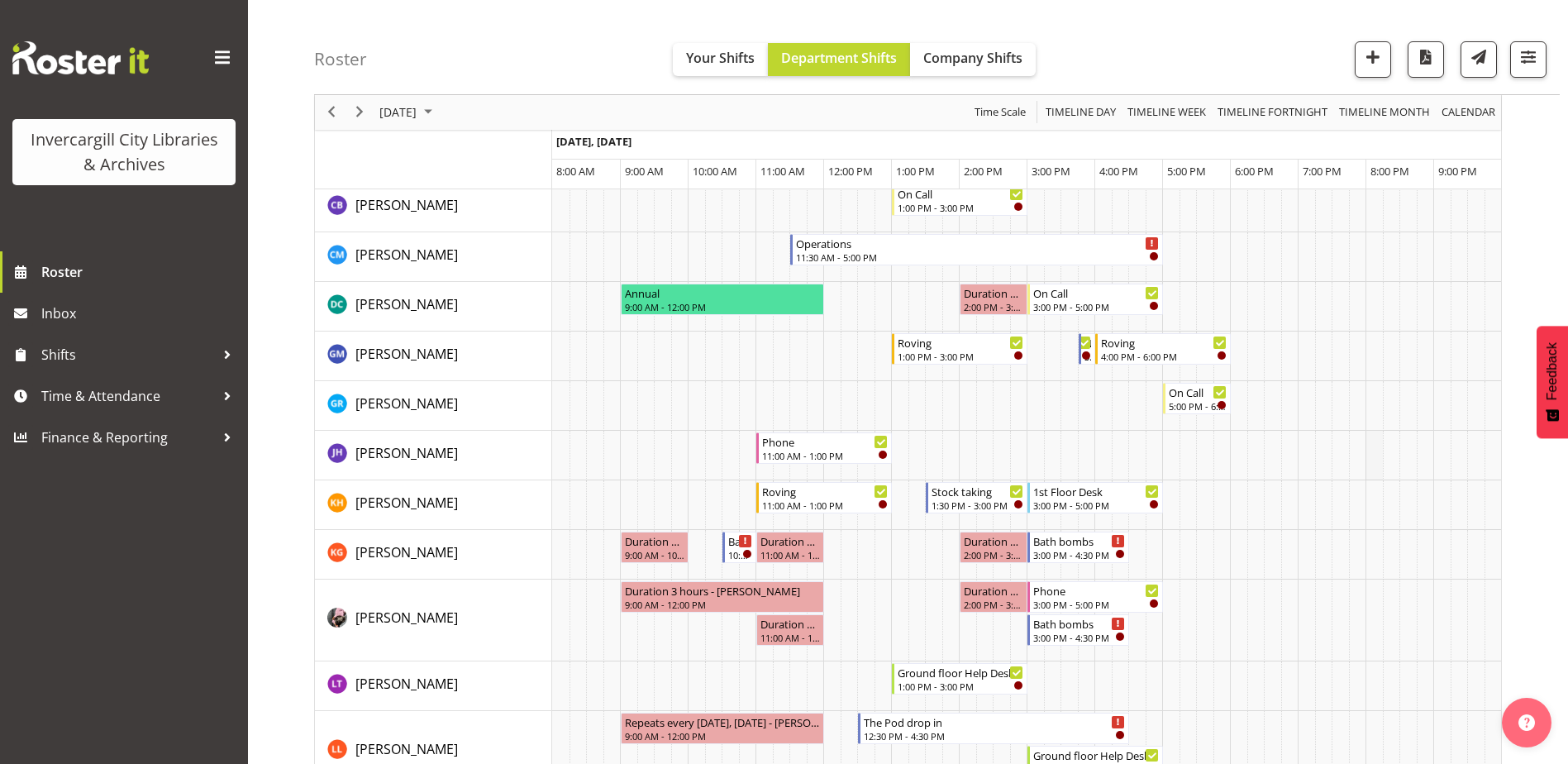
scroll to position [496, 0]
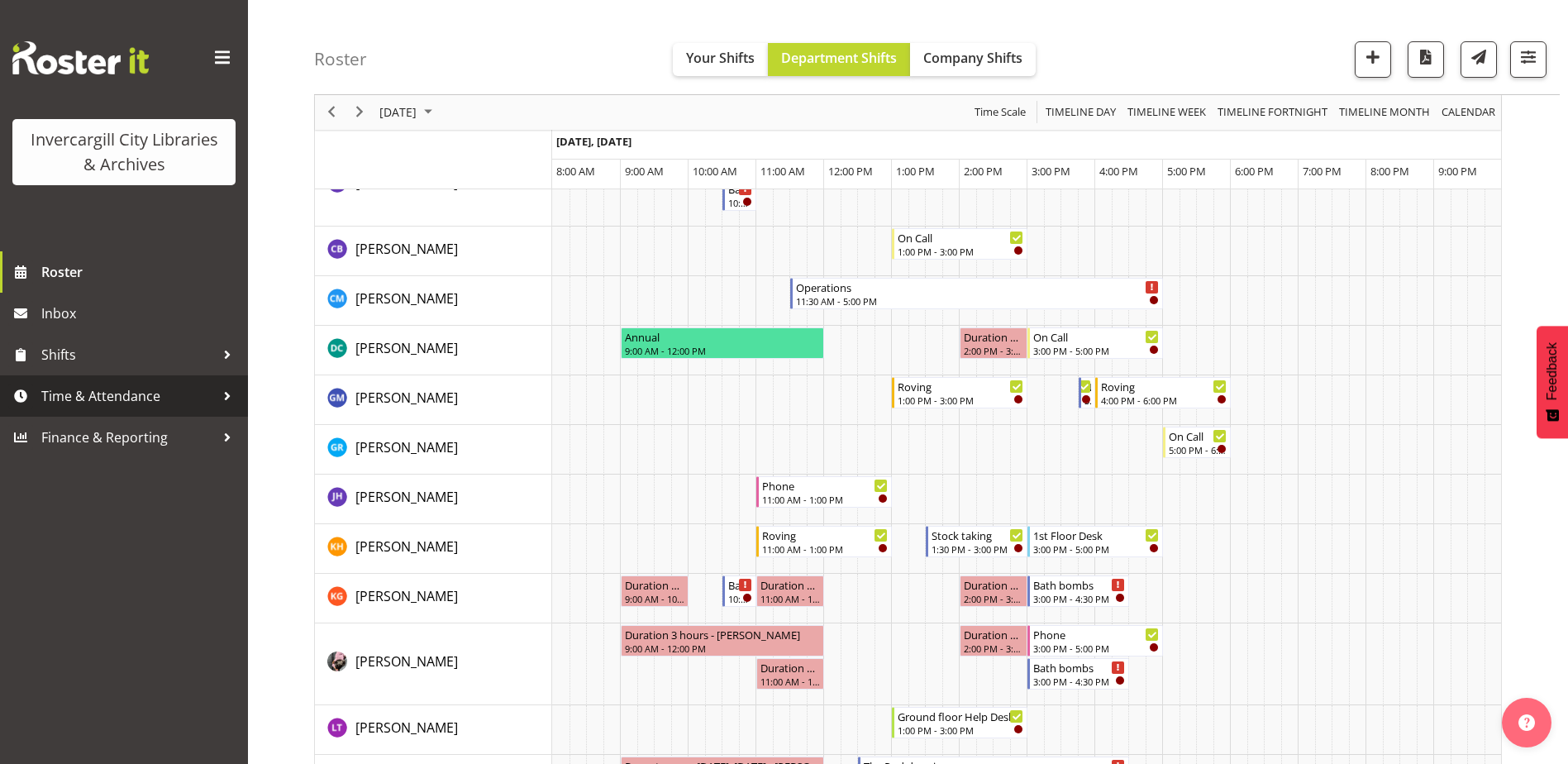
click at [114, 396] on span "Time & Attendance" at bounding box center [128, 395] width 174 height 25
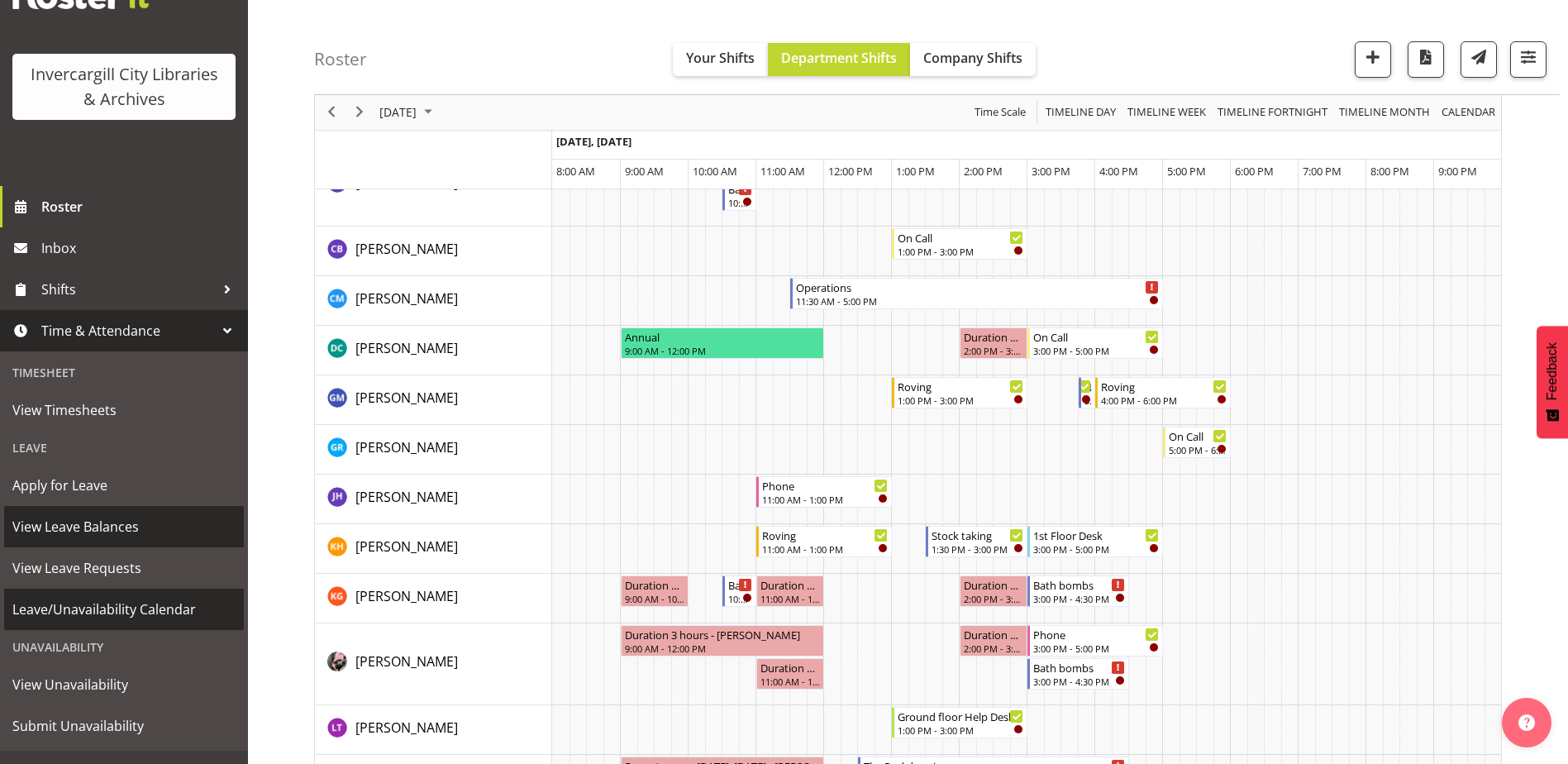
scroll to position [94, 0]
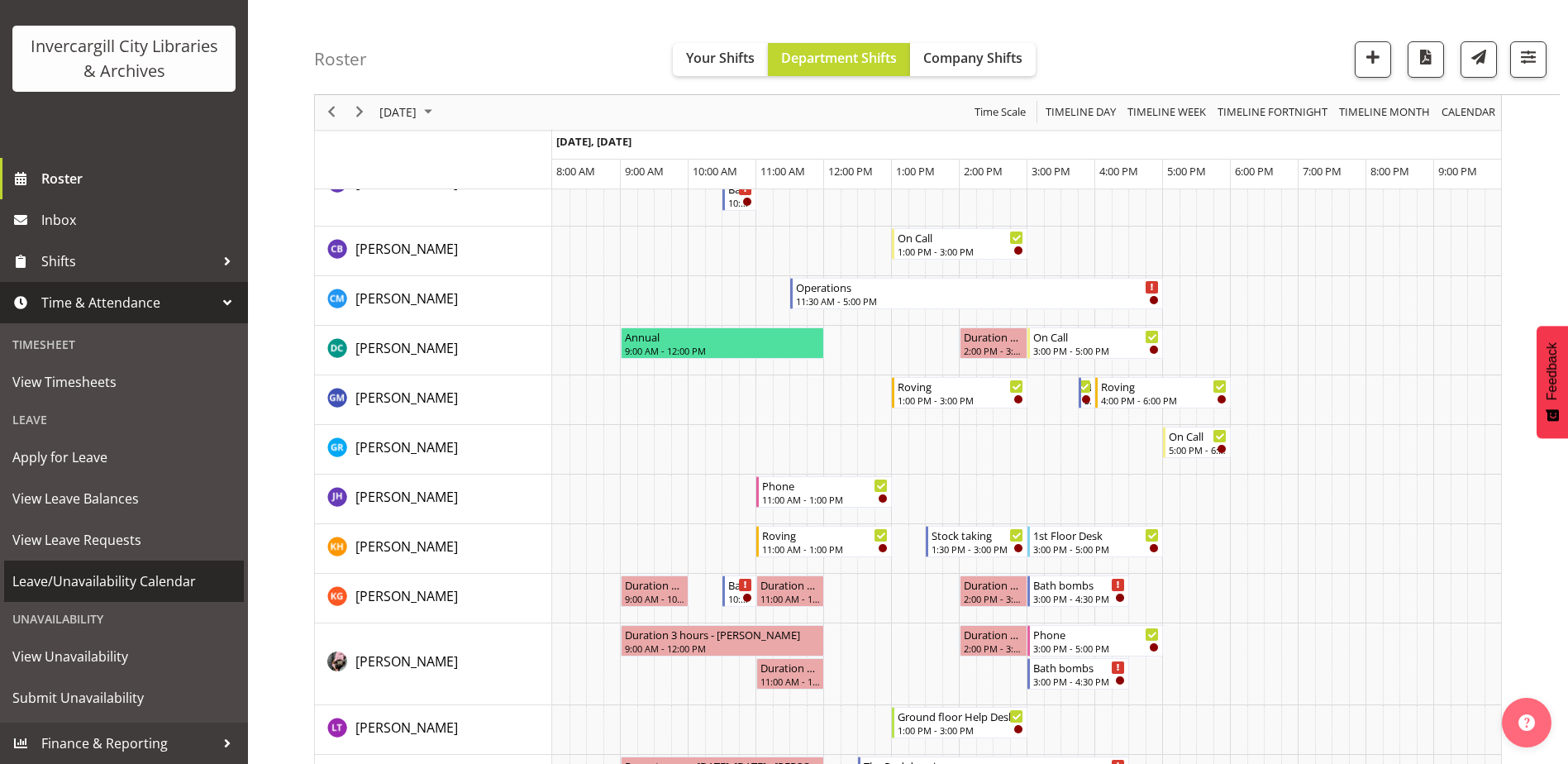
click at [134, 578] on span "Leave/Unavailability Calendar" at bounding box center [124, 580] width 223 height 25
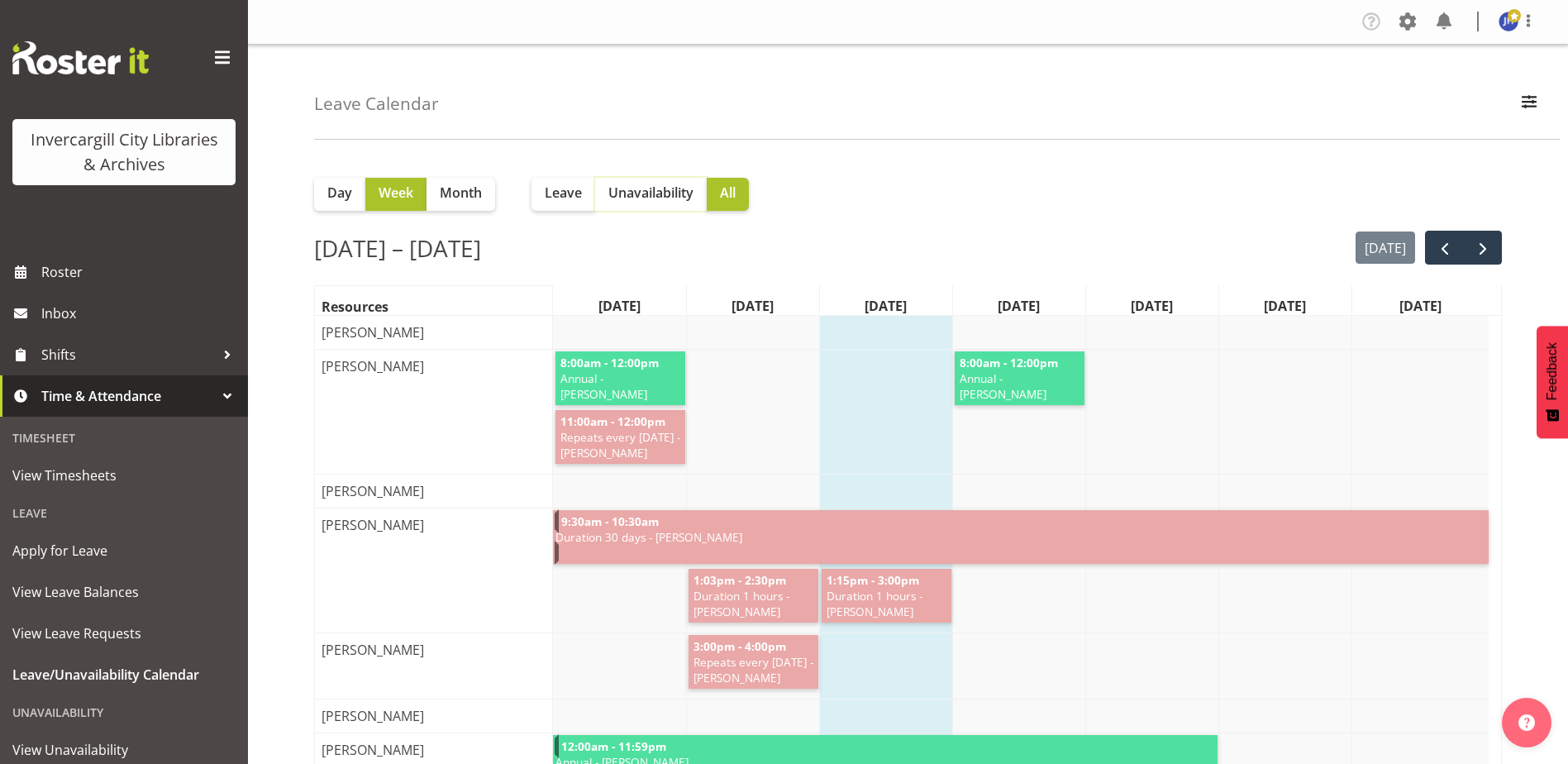
click at [638, 198] on span "Unavailability" at bounding box center [651, 192] width 85 height 20
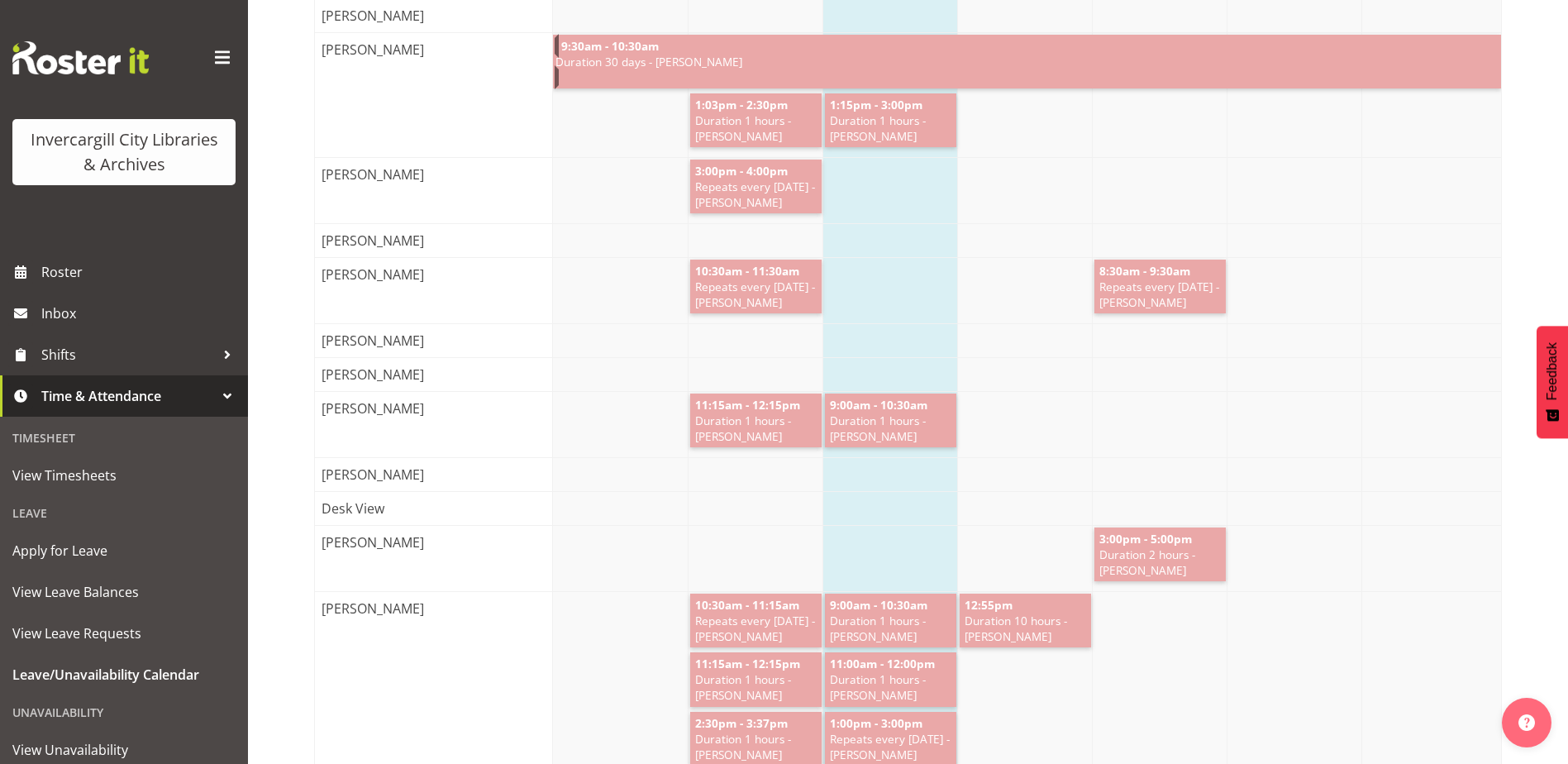
scroll to position [496, 0]
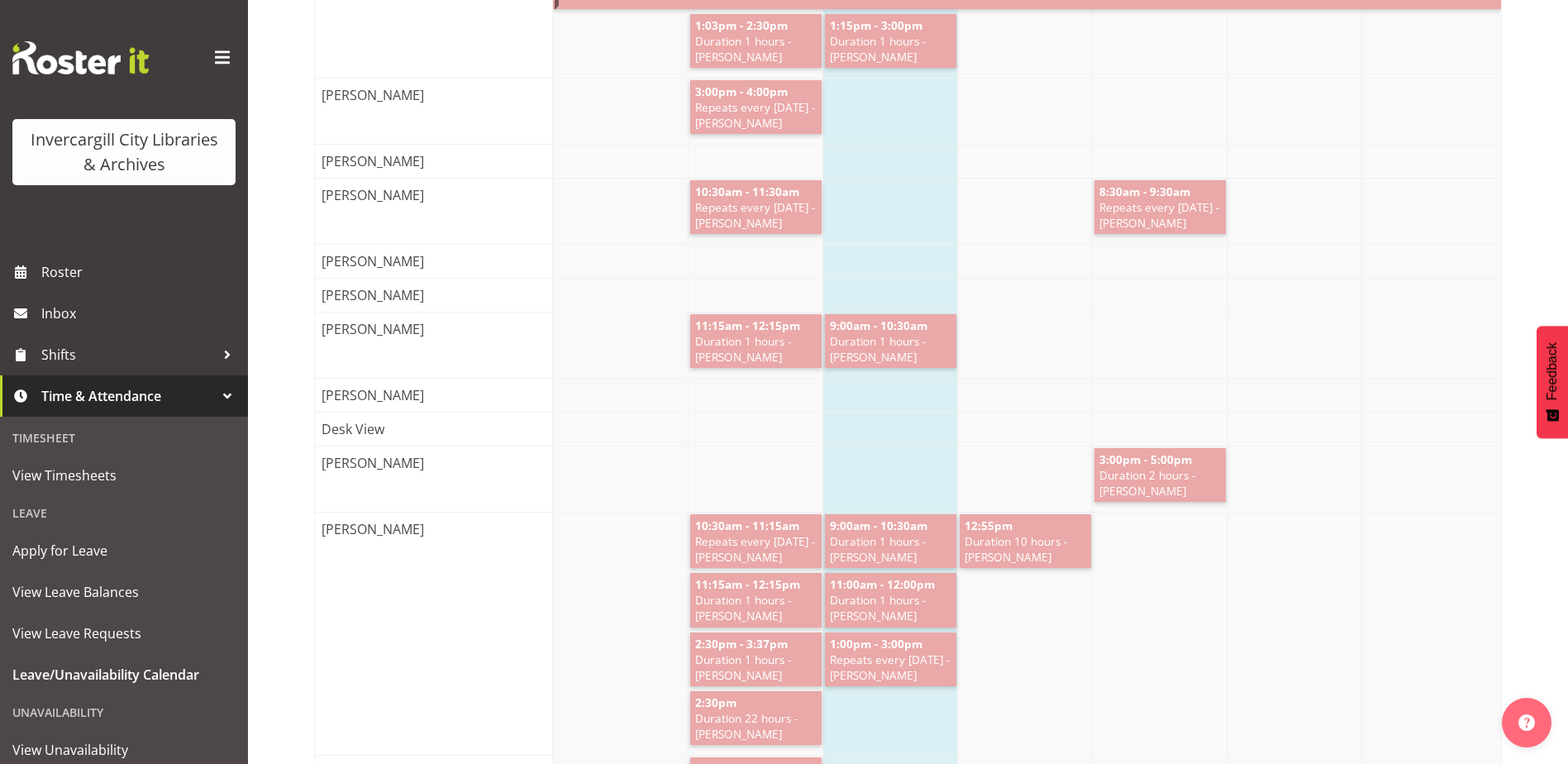
click at [998, 557] on span "Duration 10 hours - [PERSON_NAME]" at bounding box center [1025, 549] width 124 height 32
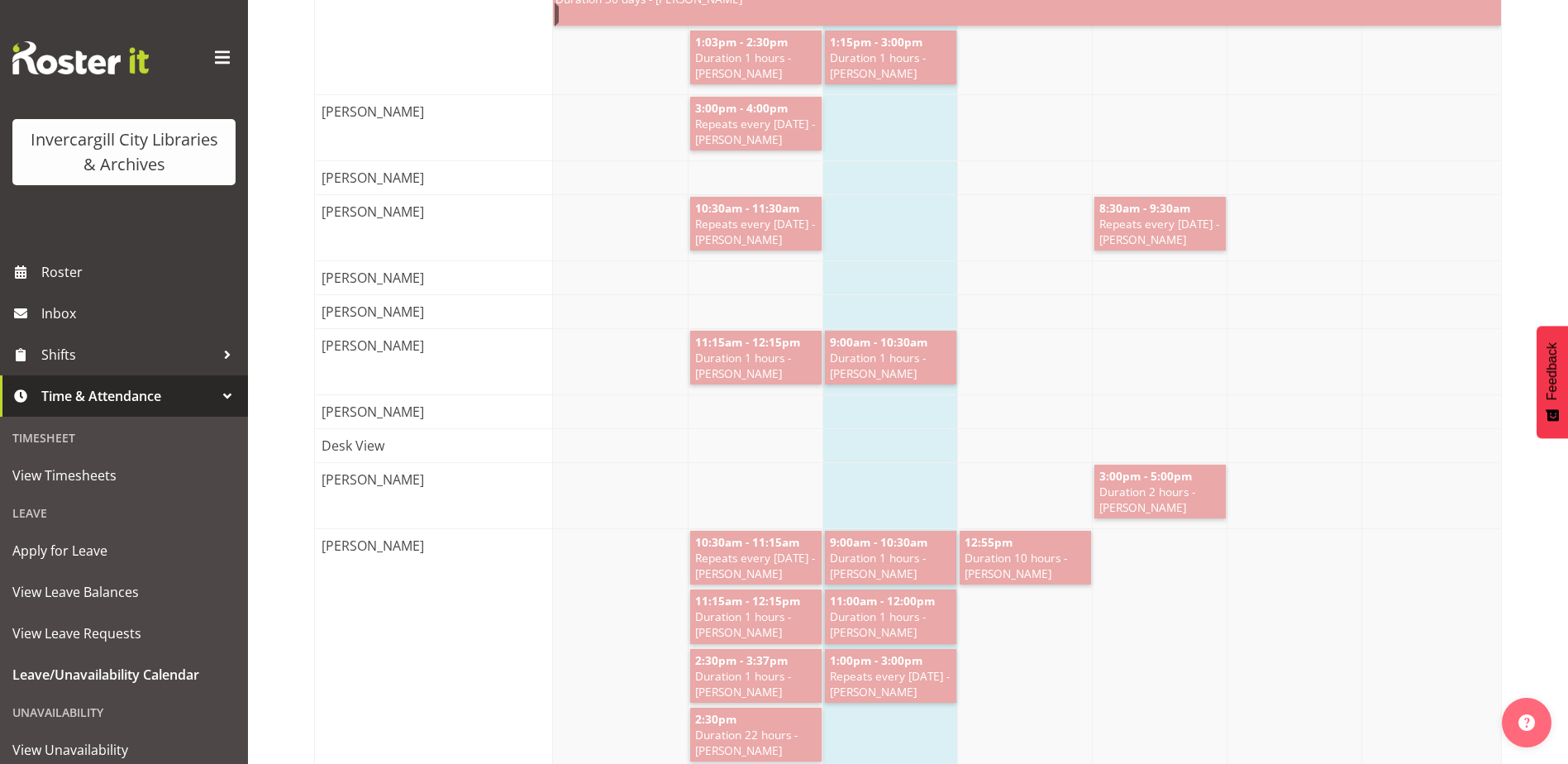
scroll to position [578, 0]
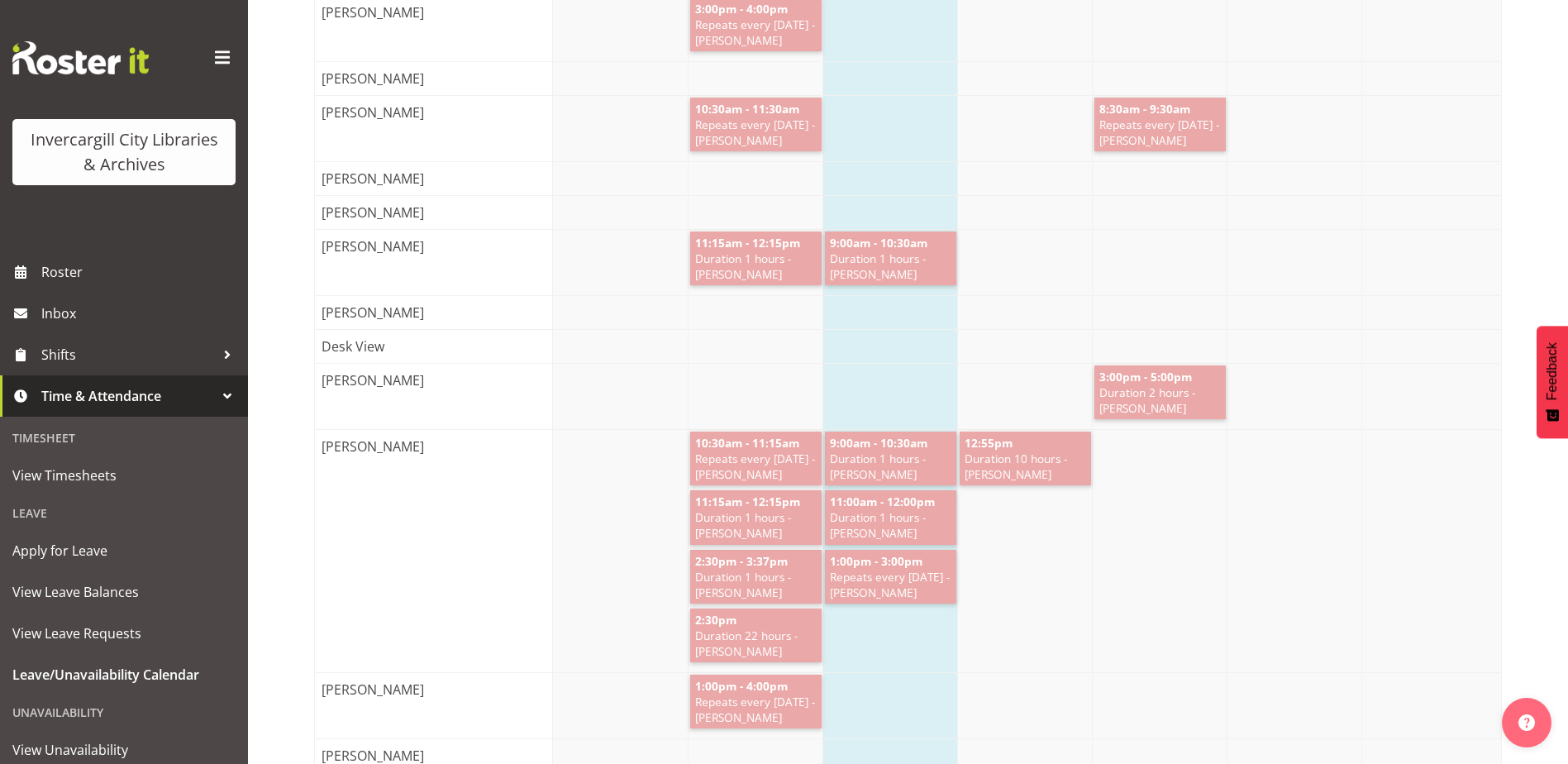
click at [1003, 473] on span "Duration 10 hours - [PERSON_NAME]" at bounding box center [1025, 466] width 124 height 32
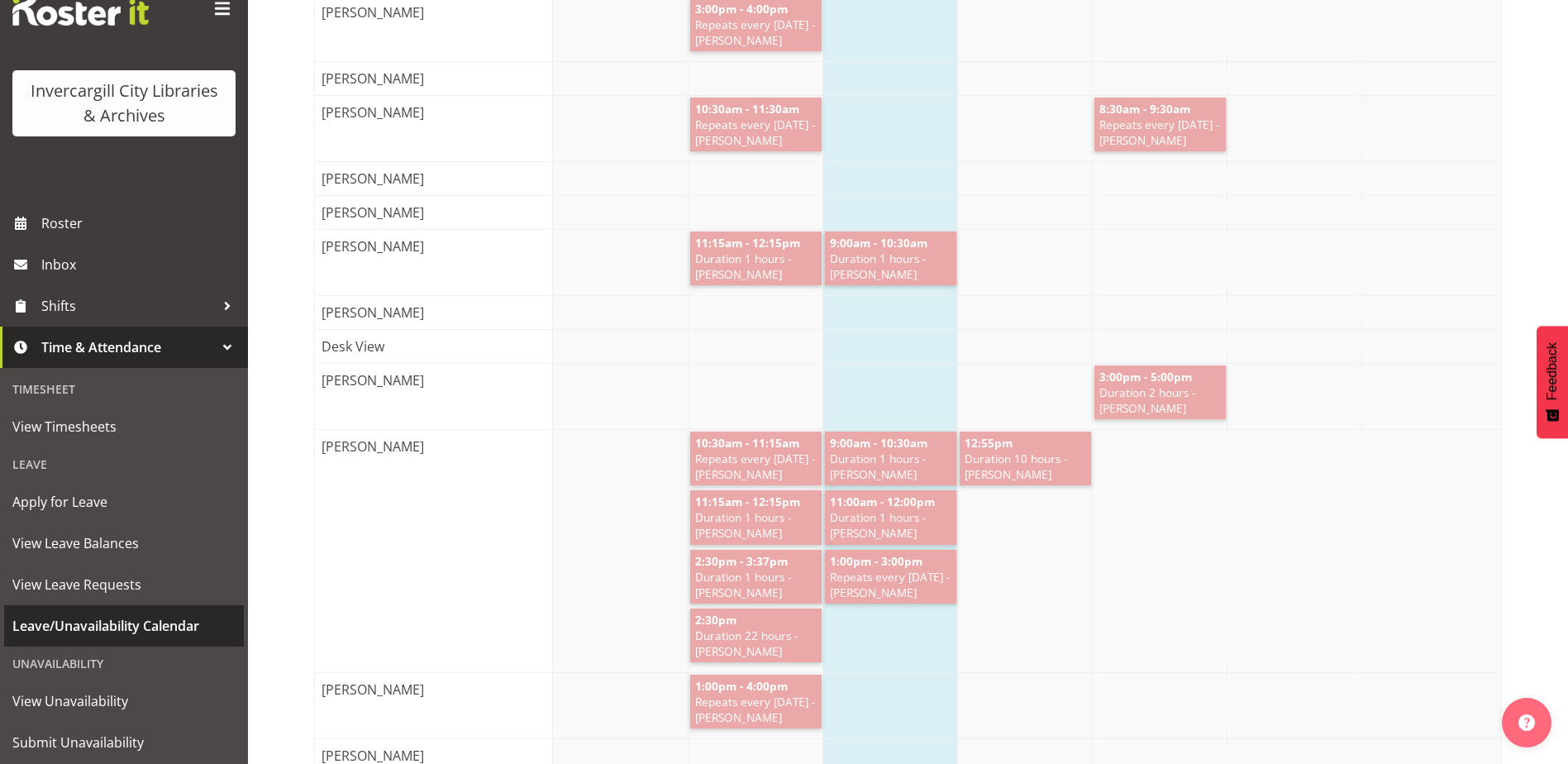
scroll to position [94, 0]
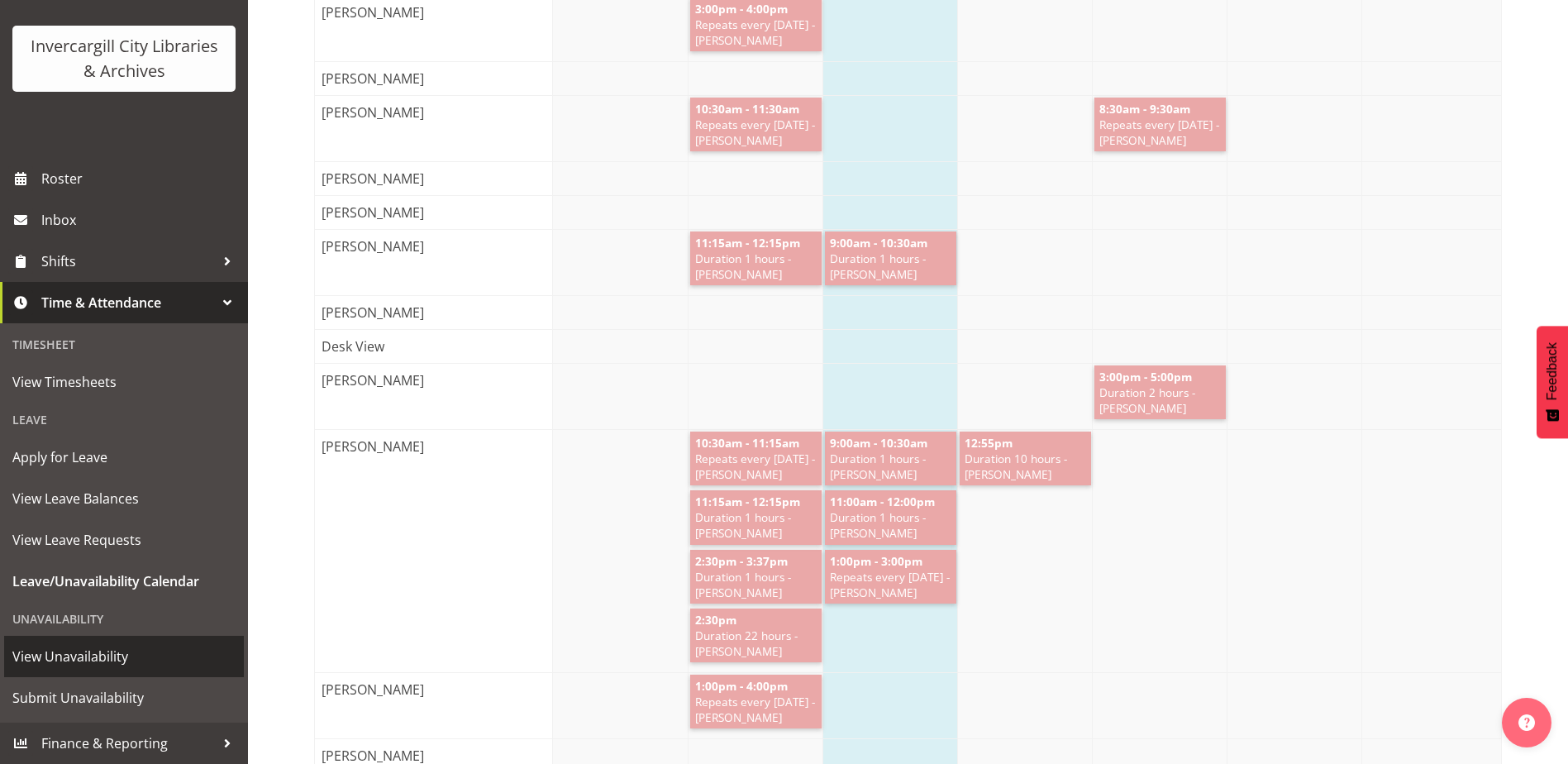
click at [69, 662] on span "View Unavailability" at bounding box center [124, 655] width 223 height 25
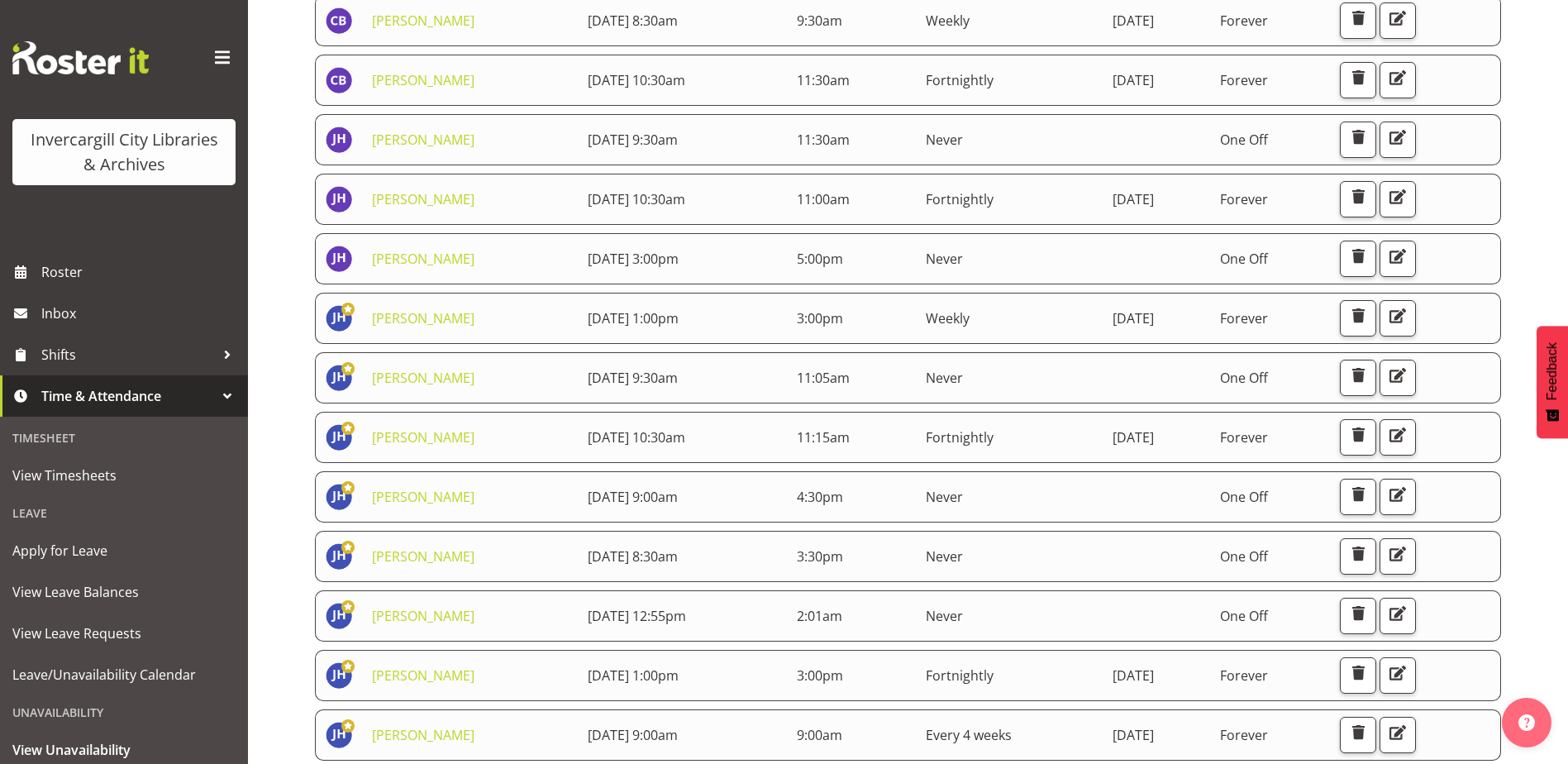
scroll to position [248, 0]
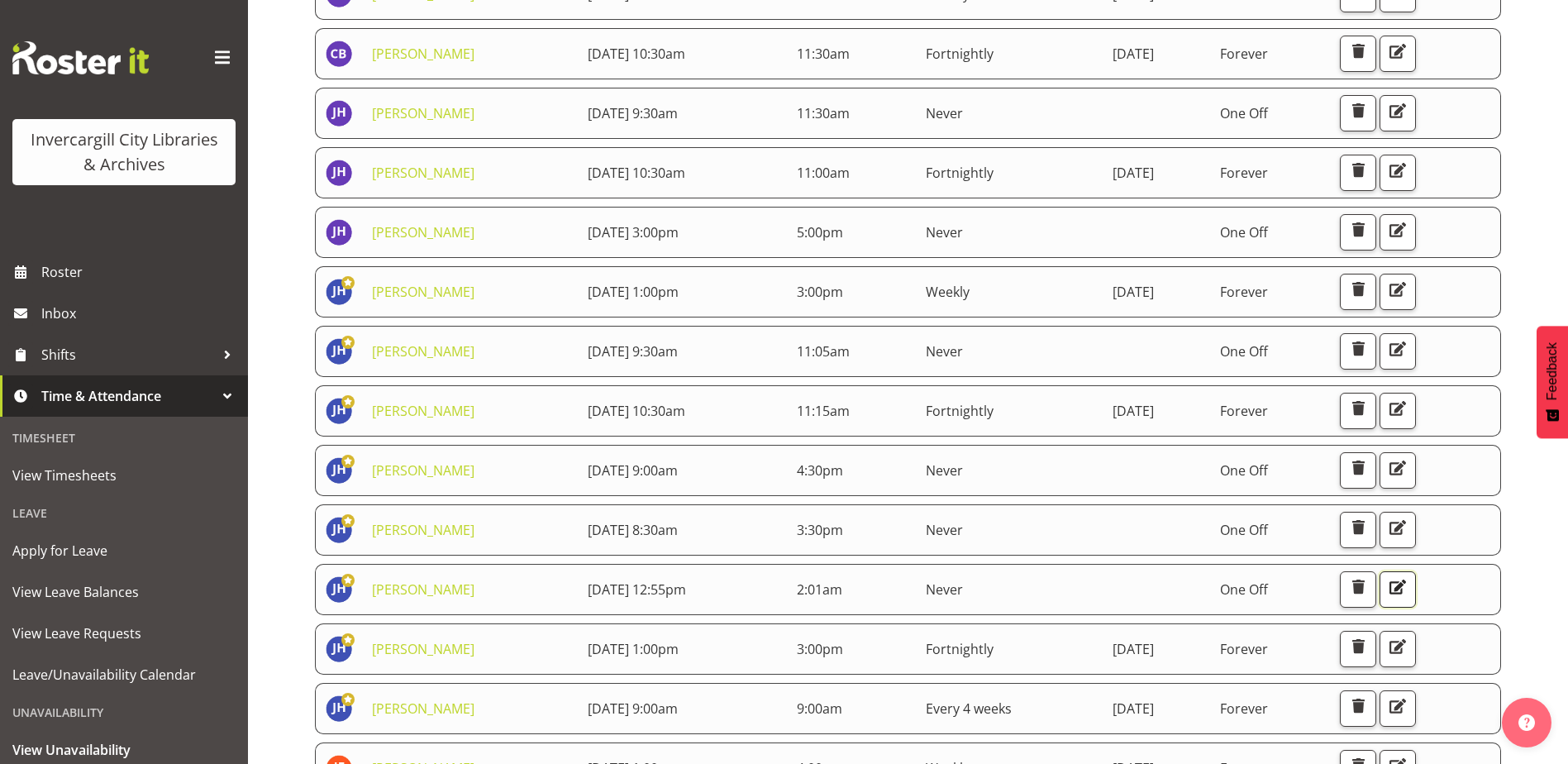
click at [1409, 583] on span "button" at bounding box center [1398, 587] width 22 height 22
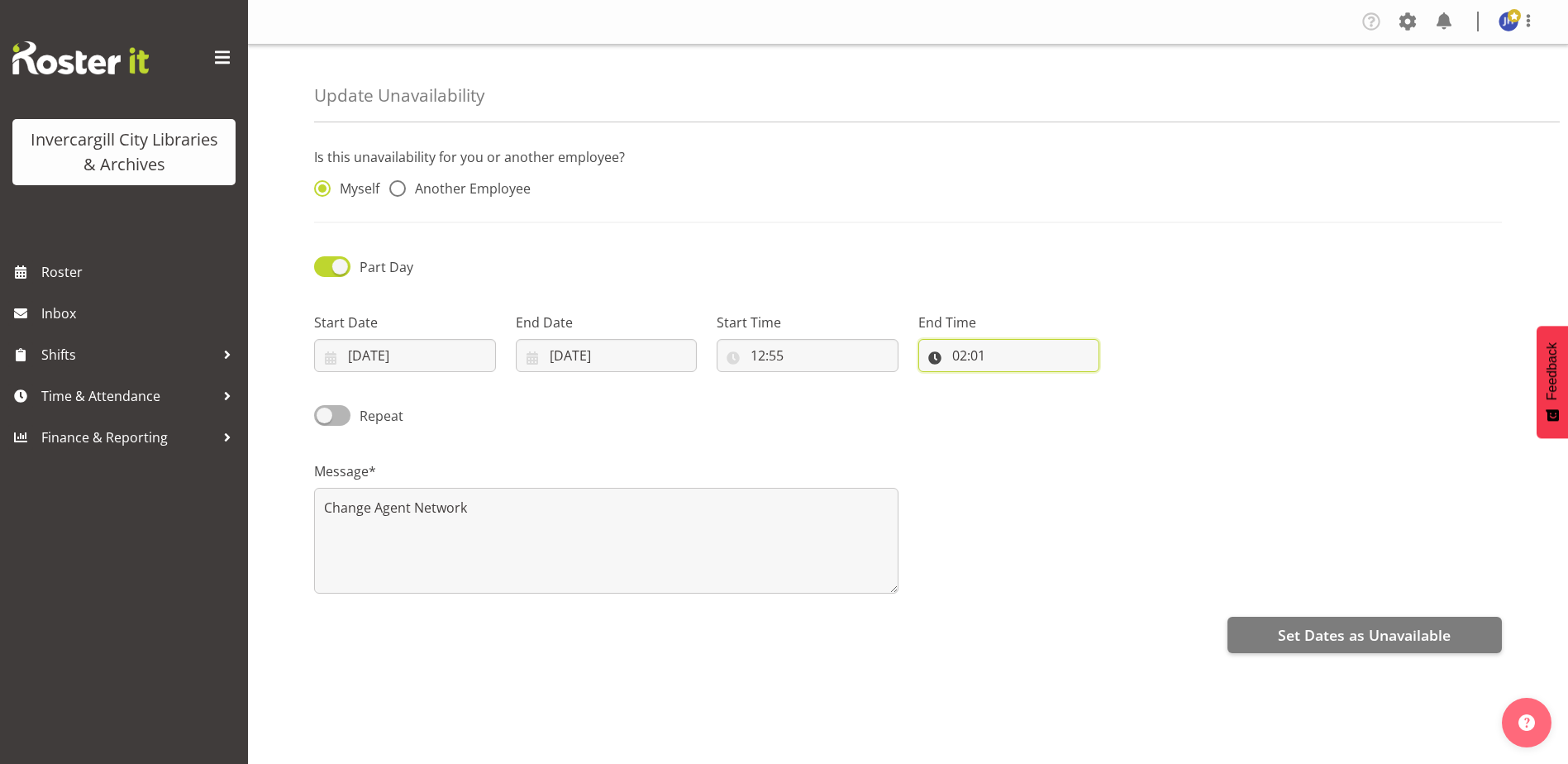
click at [974, 356] on input "02:01" at bounding box center [1009, 354] width 182 height 33
click at [1030, 394] on select "00 01 02 03 04 05 06 07 08 09 10 11 12 13 14 15 16 17 18 19 20 21 22 23" at bounding box center [1032, 398] width 38 height 33
select select "14"
click at [1013, 382] on select "00 01 02 03 04 05 06 07 08 09 10 11 12 13 14 15 16 17 18 19 20 21 22 23" at bounding box center [1032, 398] width 38 height 33
type input "14:01"
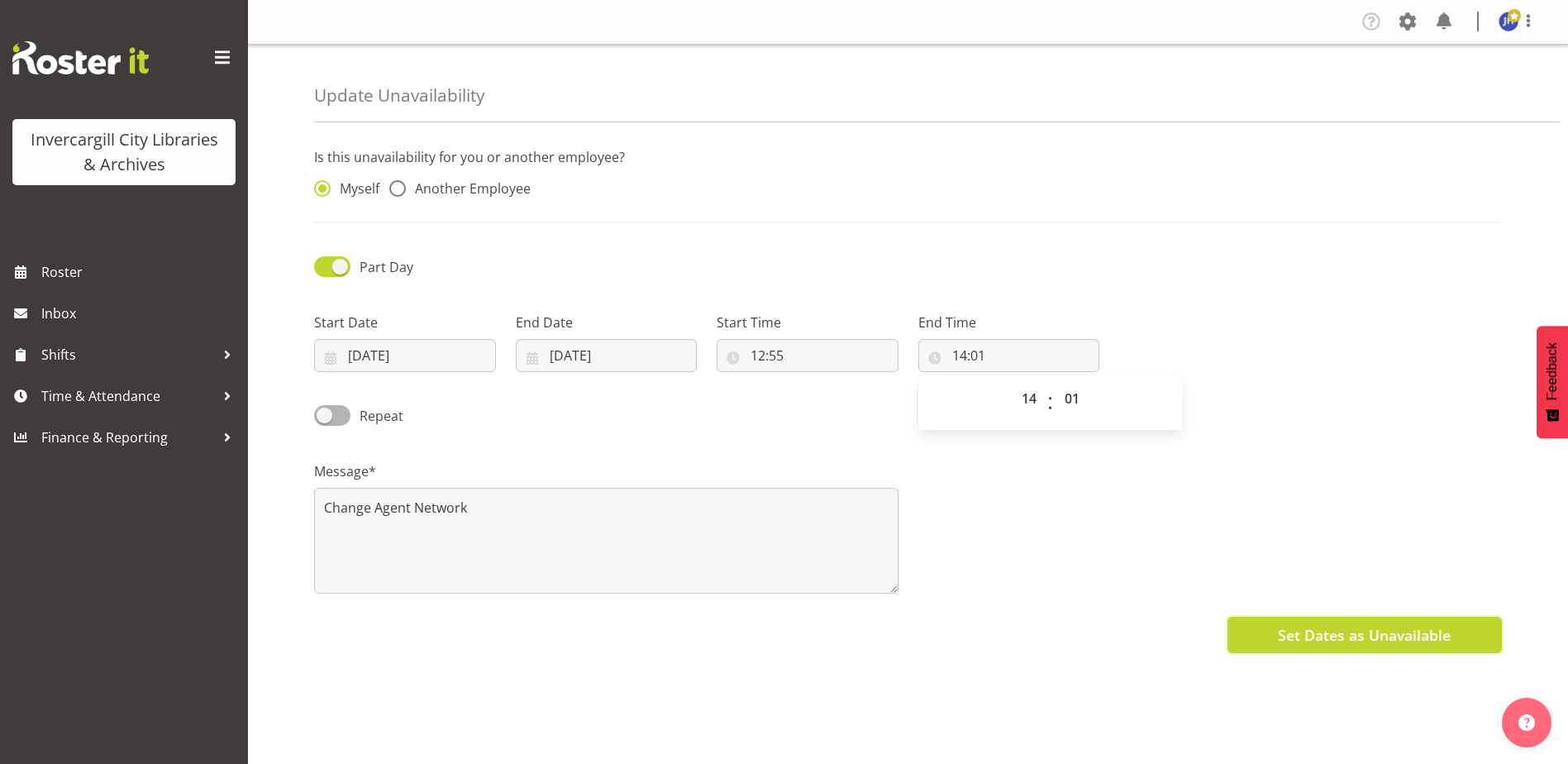
click at [1344, 639] on span "Set Dates as Unavailable" at bounding box center [1364, 635] width 173 height 22
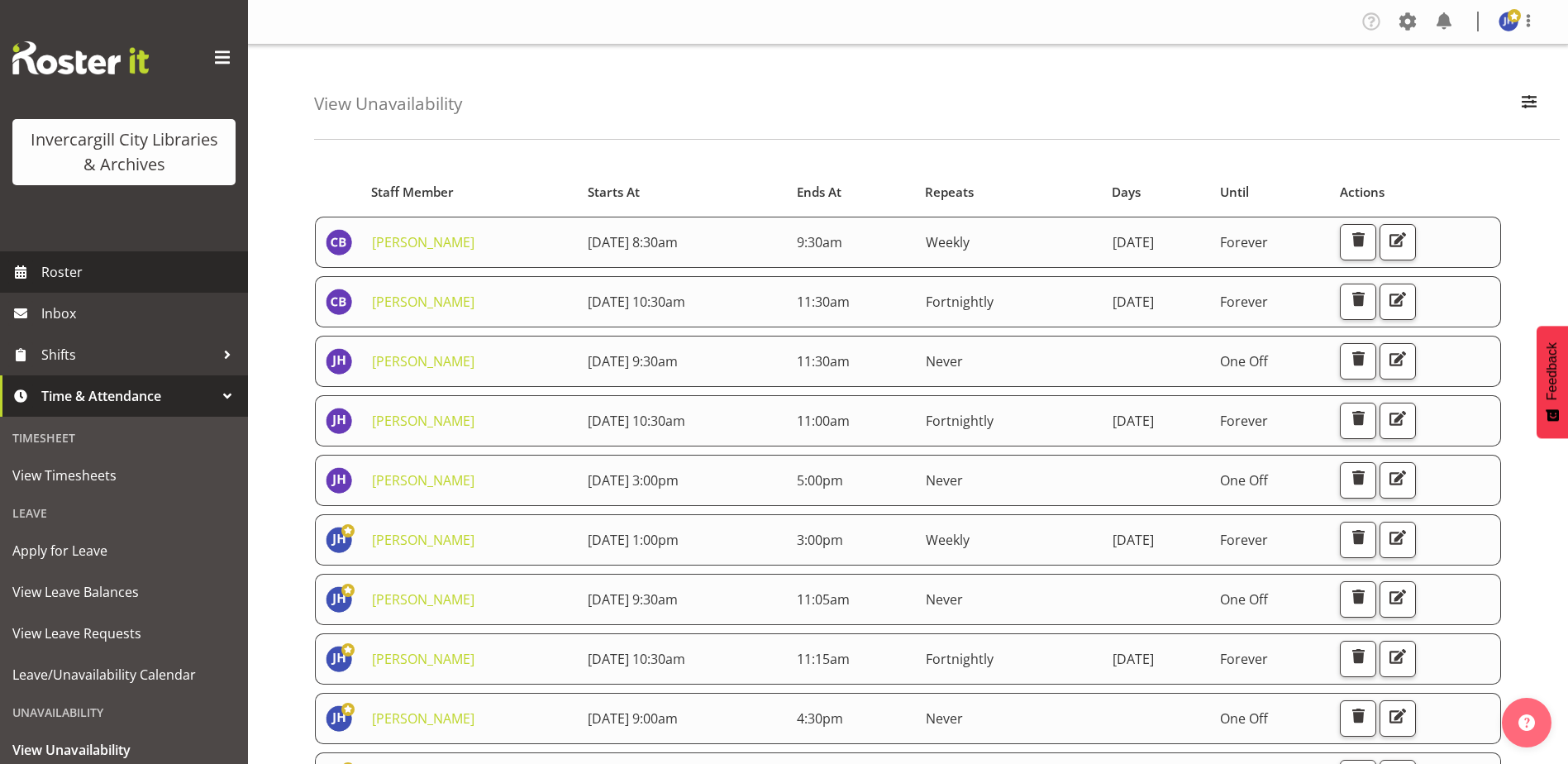
click at [57, 271] on span "Roster" at bounding box center [140, 271] width 198 height 25
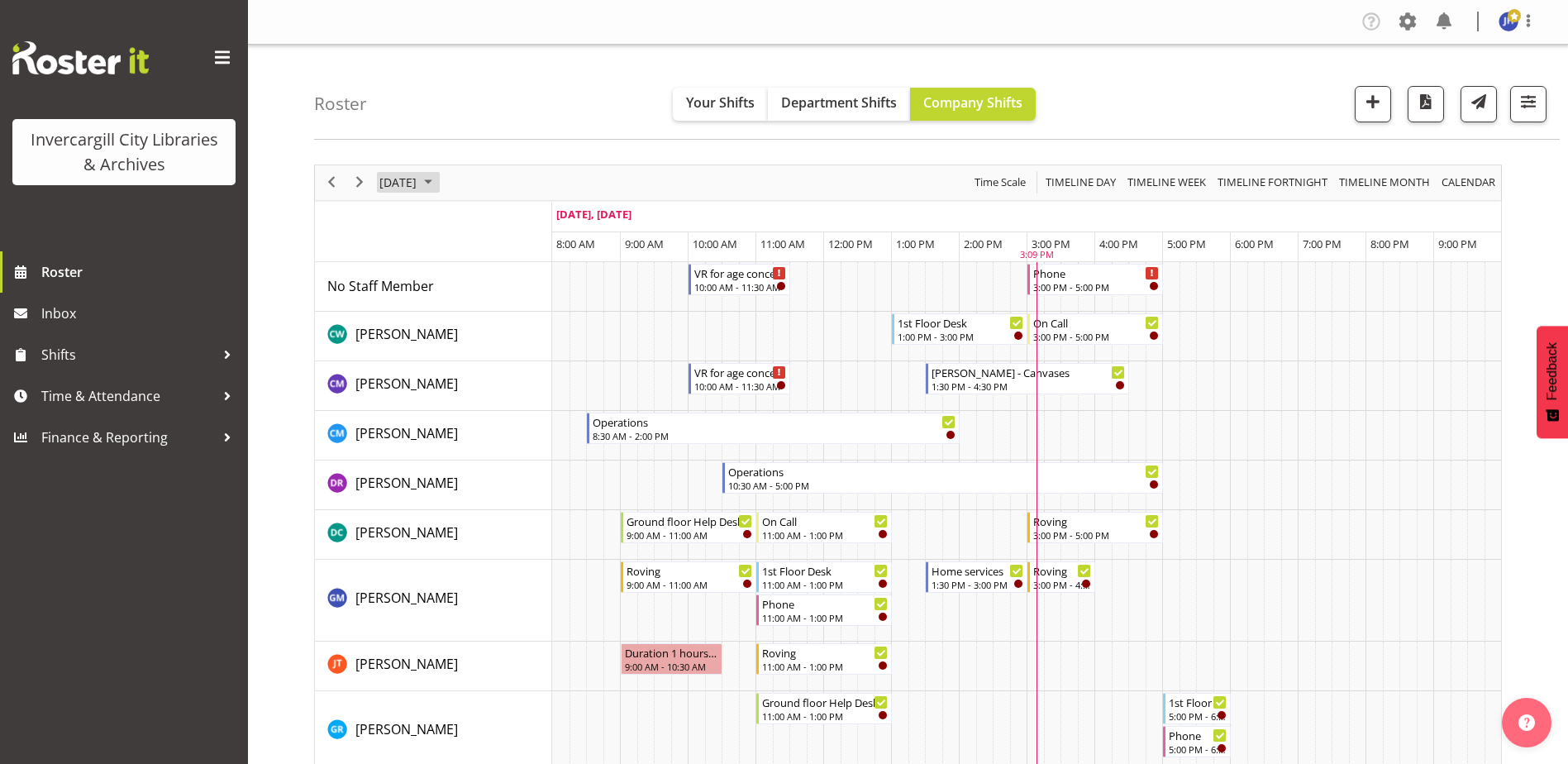
click at [438, 180] on span "September 2025" at bounding box center [429, 182] width 20 height 21
click at [504, 367] on span "25" at bounding box center [502, 364] width 25 height 25
